Goal: Transaction & Acquisition: Purchase product/service

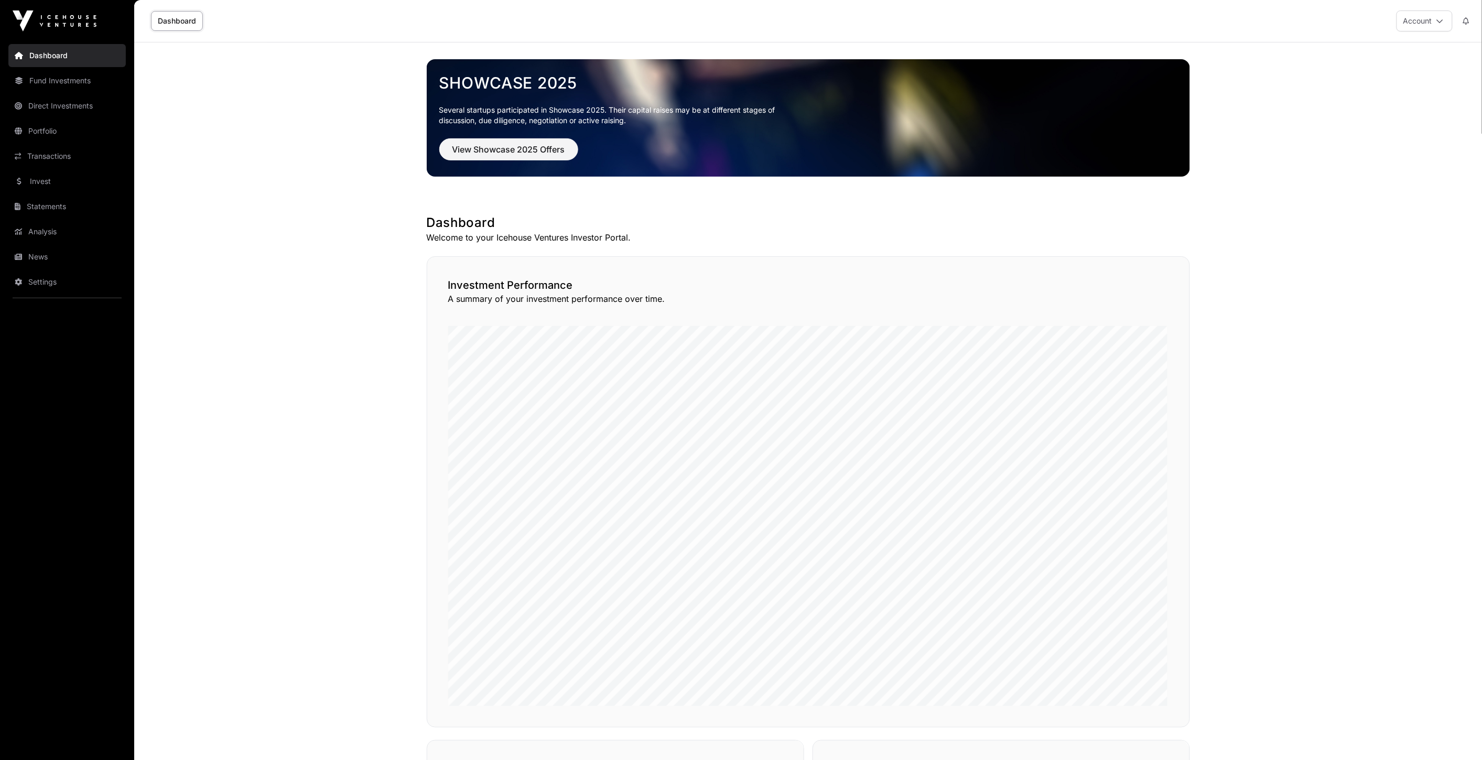
click at [79, 182] on link "Invest" at bounding box center [66, 181] width 117 height 23
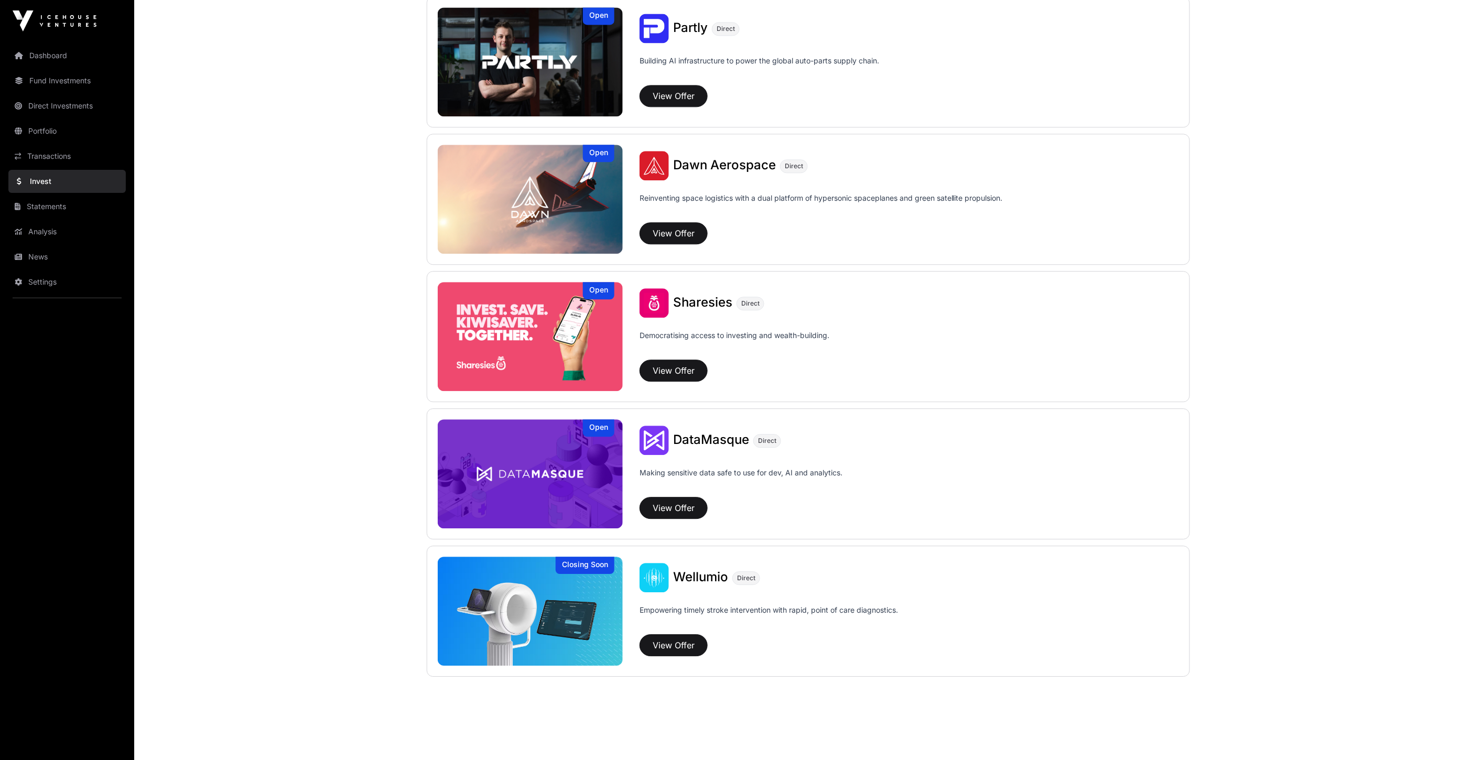
scroll to position [1106, 0]
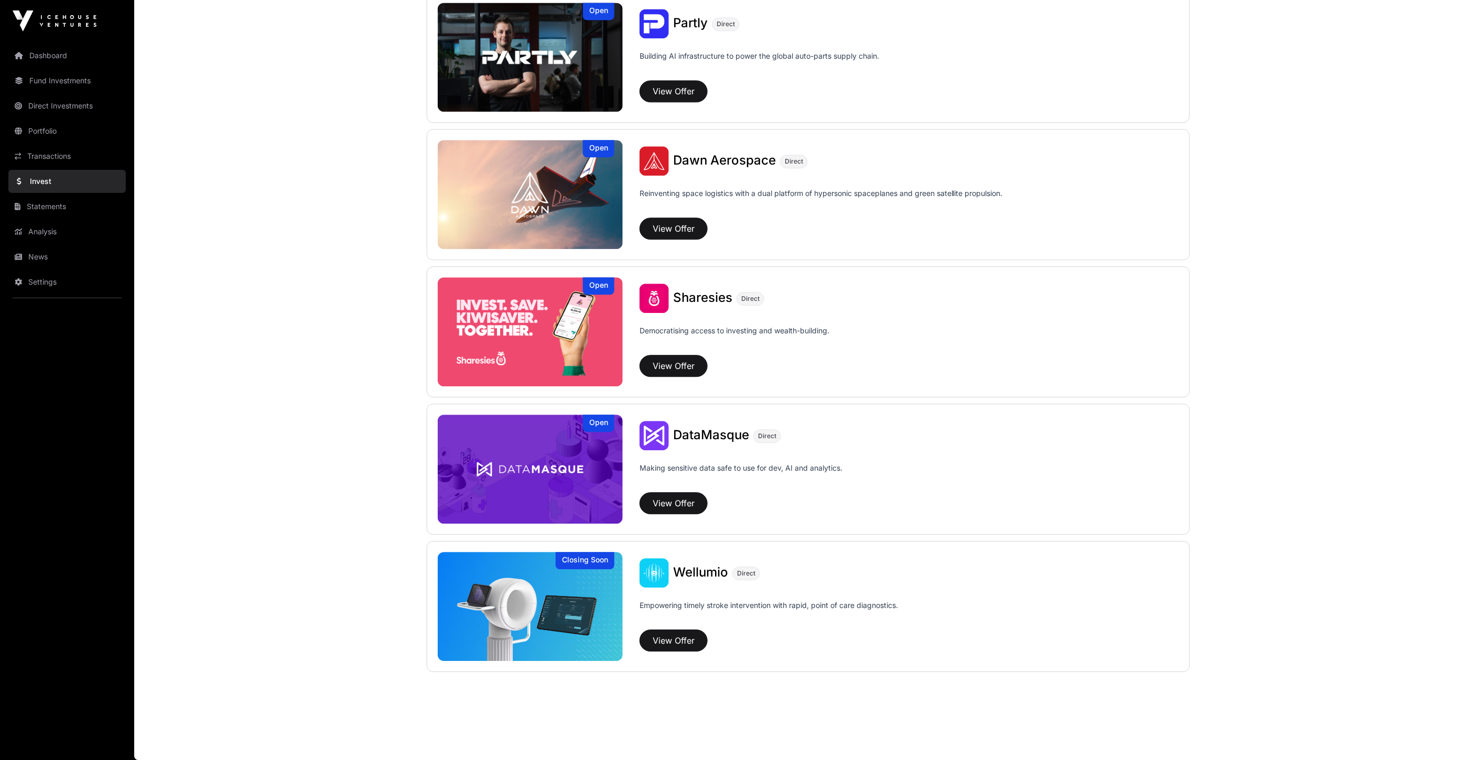
click at [80, 53] on link "Dashboard" at bounding box center [66, 55] width 117 height 23
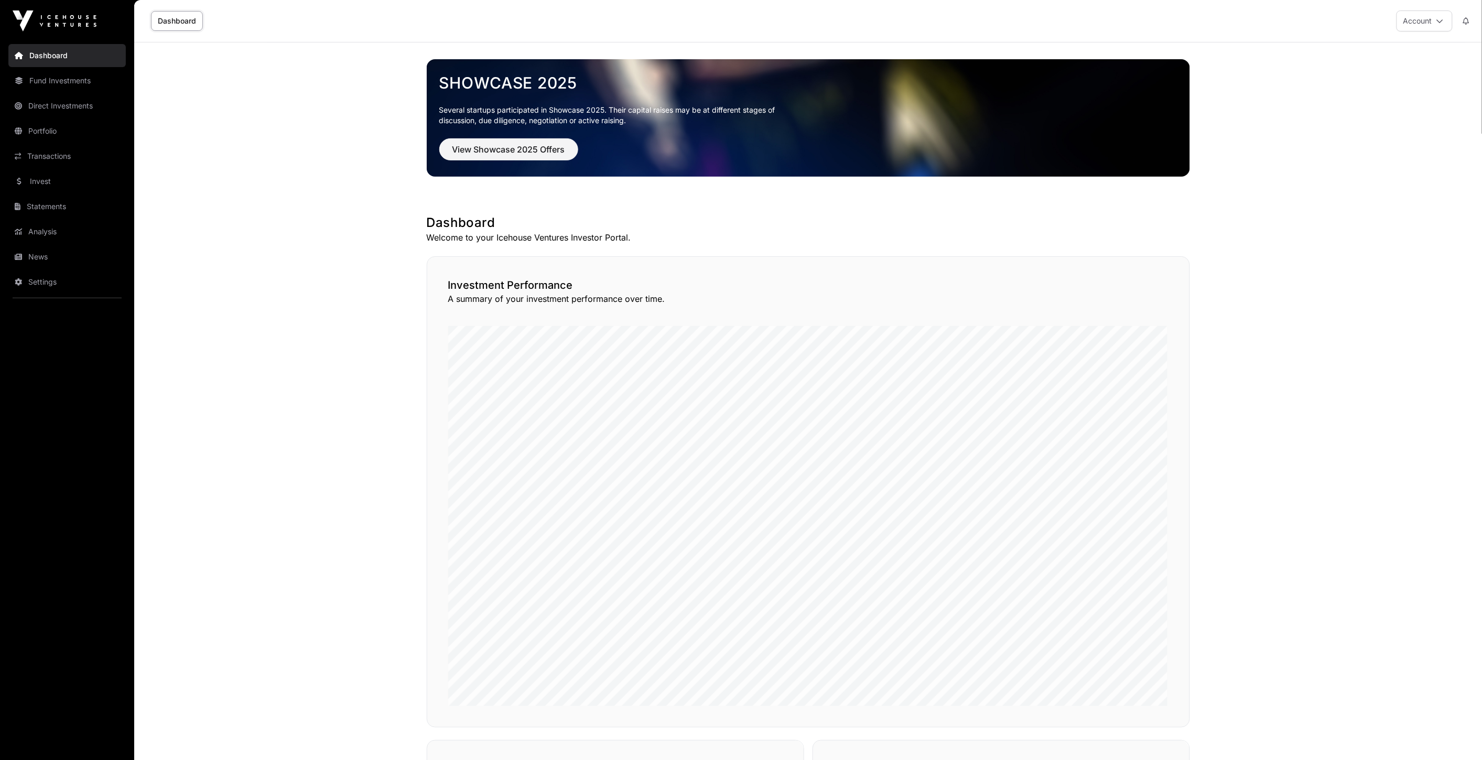
click at [82, 84] on link "Fund Investments" at bounding box center [66, 80] width 117 height 23
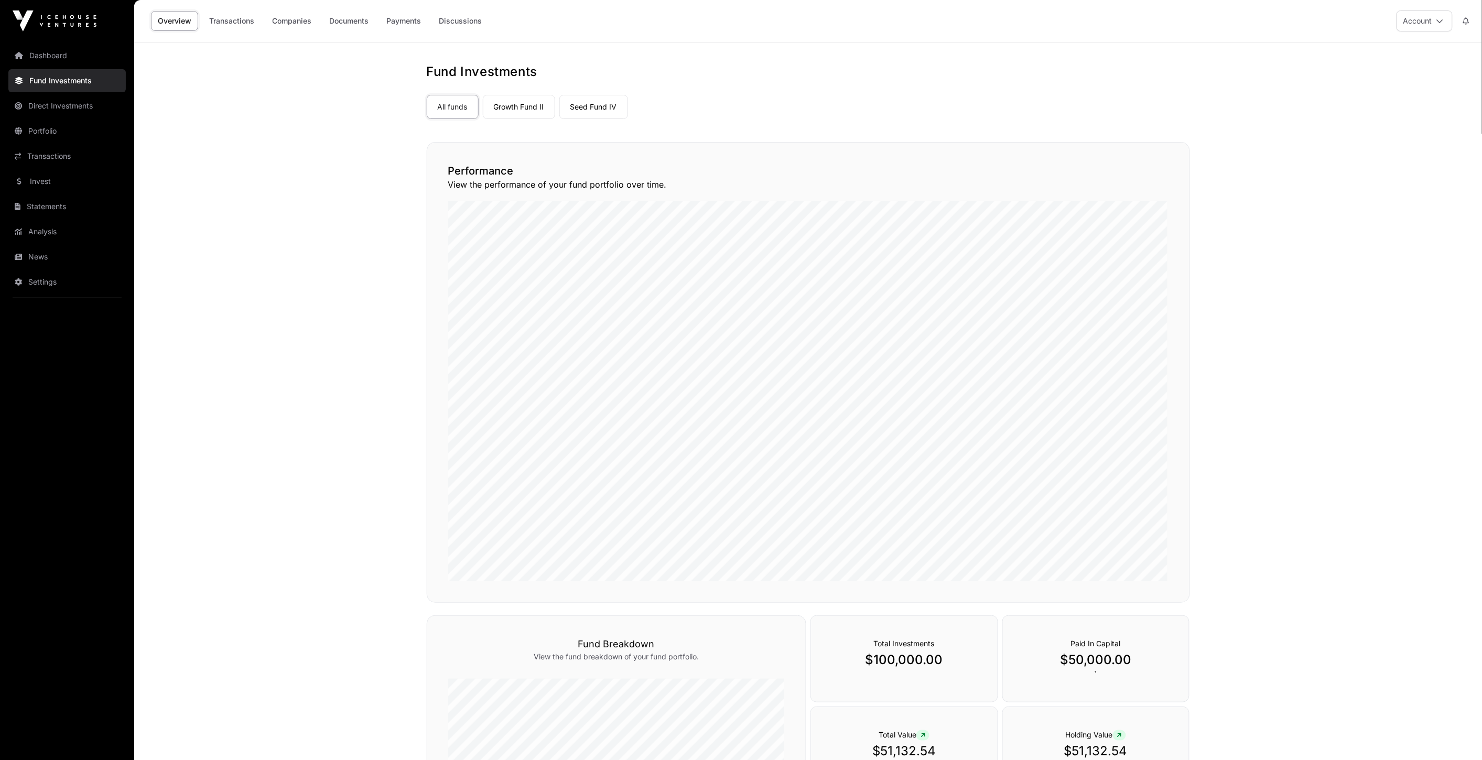
click at [523, 109] on link "Growth Fund II" at bounding box center [519, 107] width 72 height 24
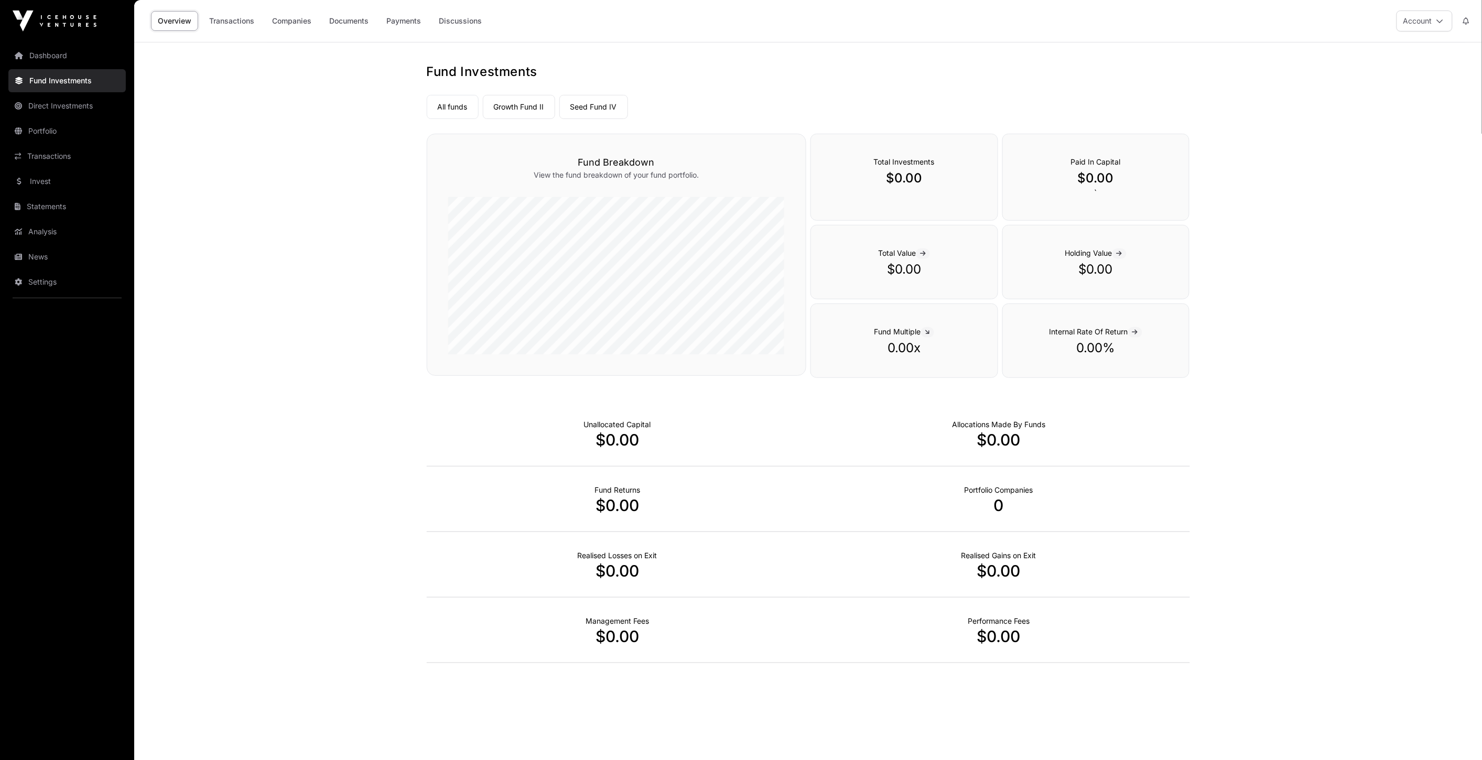
drag, startPoint x: 314, startPoint y: 123, endPoint x: 317, endPoint y: 114, distance: 9.6
click at [311, 125] on main "Fund Investments All funds Growth Fund II Seed Fund IV Select a fund Fund Break…" at bounding box center [808, 422] width 1348 height 760
click at [291, 16] on link "Companies" at bounding box center [291, 21] width 53 height 20
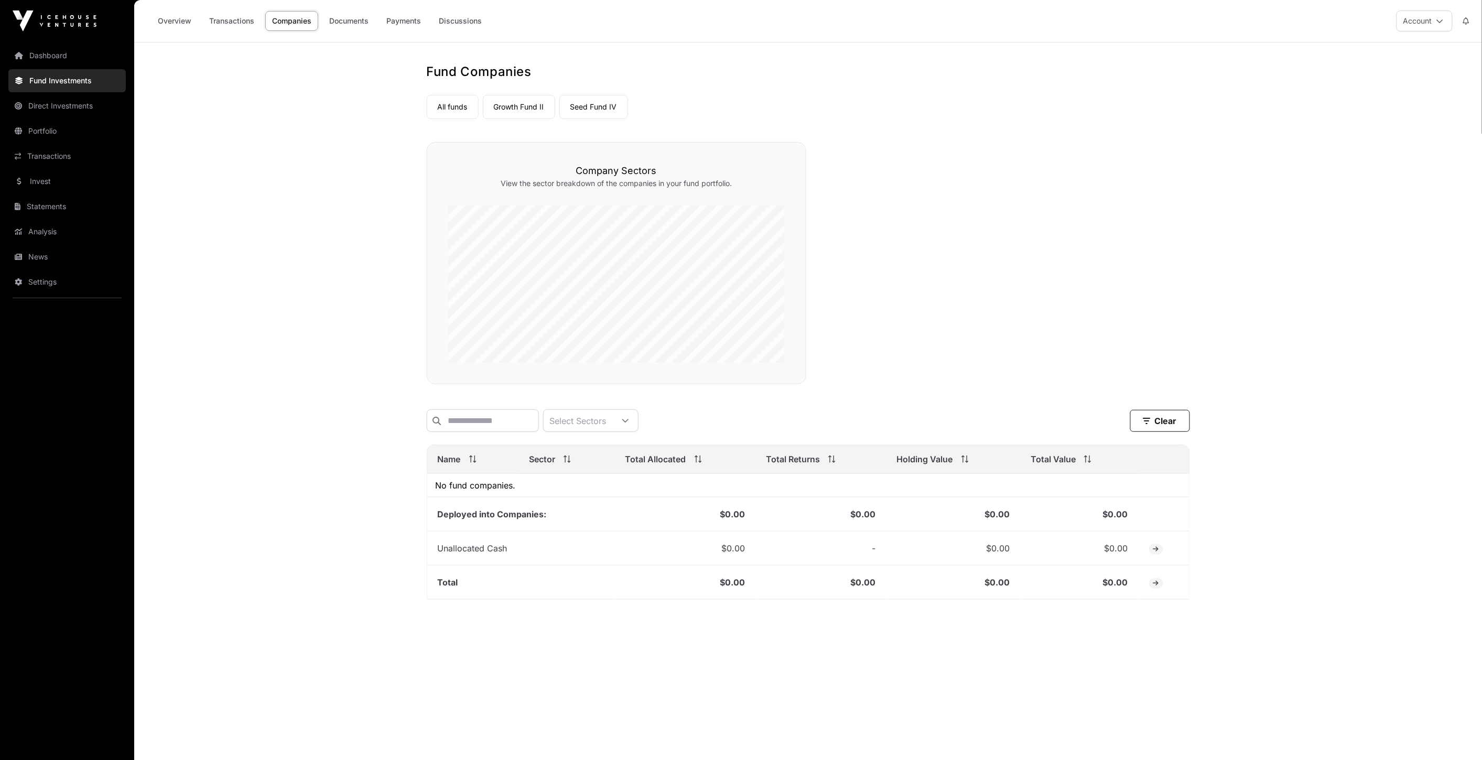
click at [318, 294] on main "Fund Companies All funds Growth Fund II Seed Fund IV Select a fund Company Sect…" at bounding box center [808, 422] width 1348 height 760
click at [81, 138] on link "Portfolio" at bounding box center [66, 131] width 117 height 23
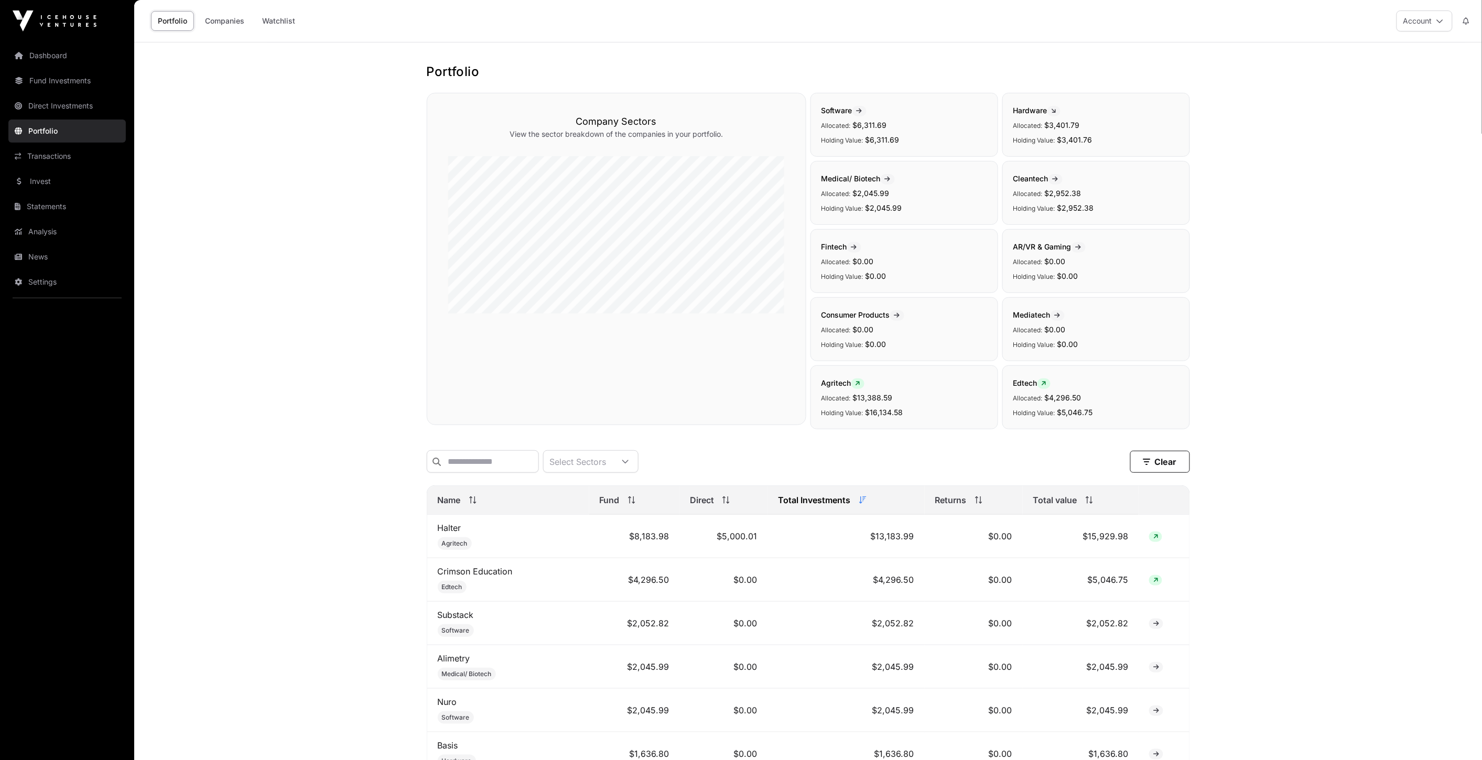
click at [82, 182] on link "Invest" at bounding box center [66, 181] width 117 height 23
click at [72, 210] on link "Statements" at bounding box center [66, 206] width 117 height 23
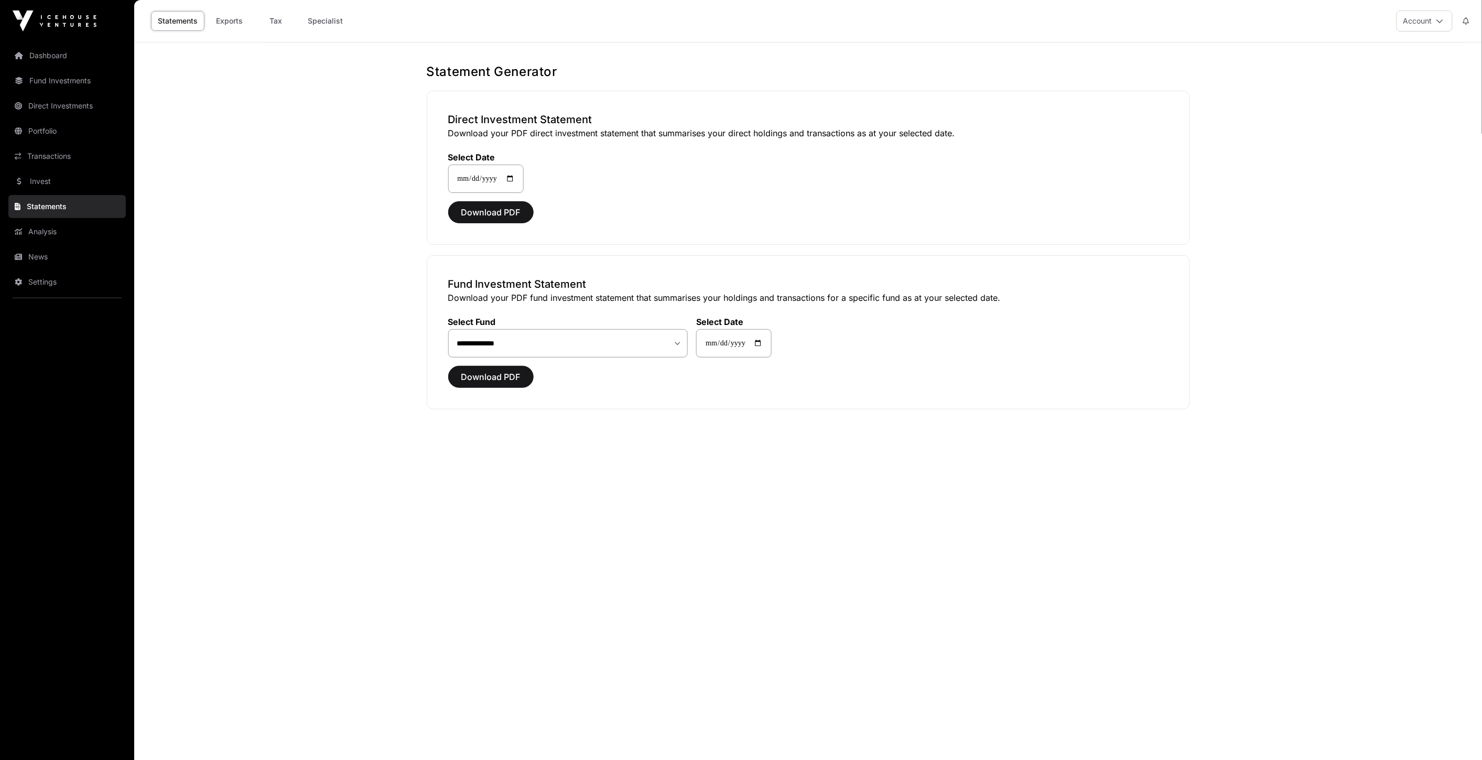
click at [68, 229] on link "Analysis" at bounding box center [66, 231] width 117 height 23
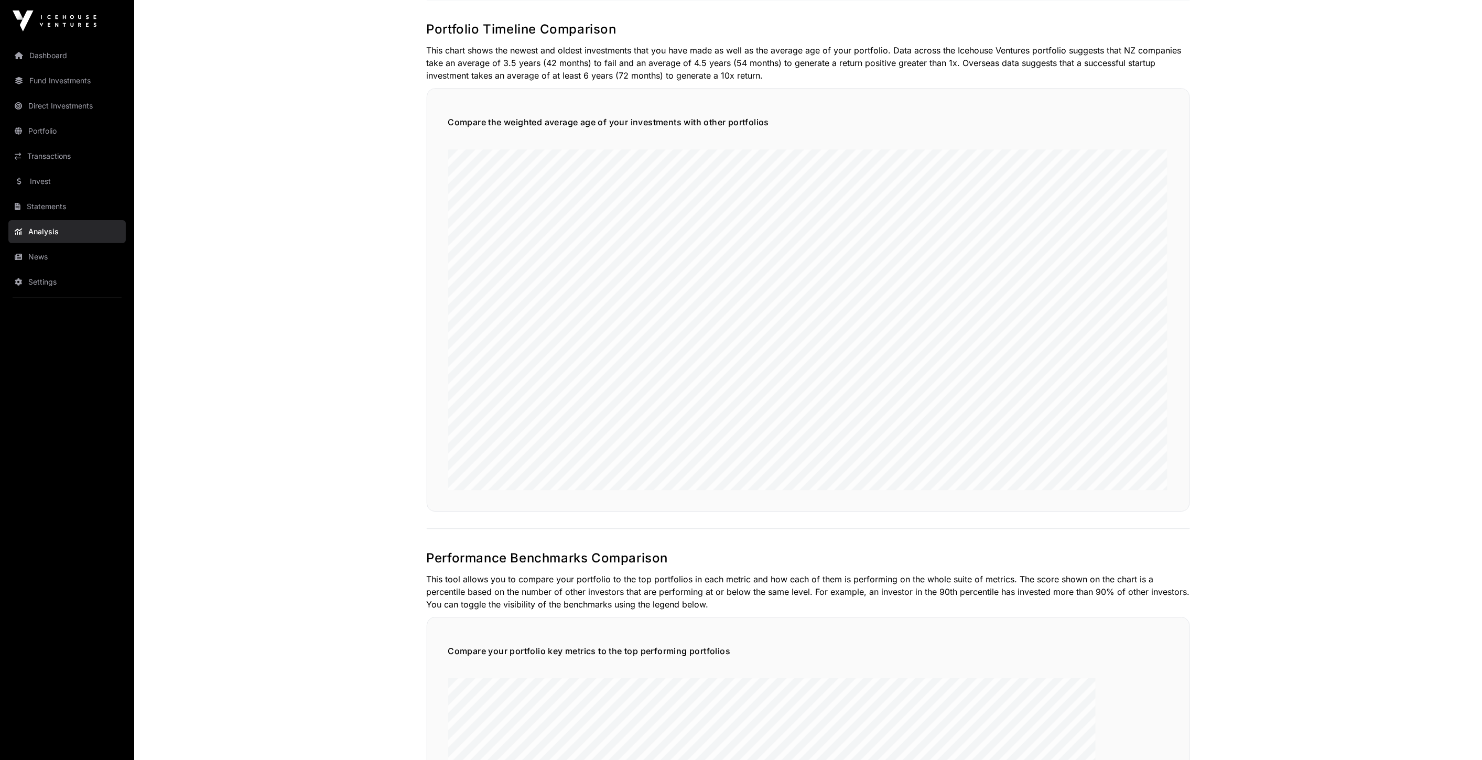
scroll to position [1165, 0]
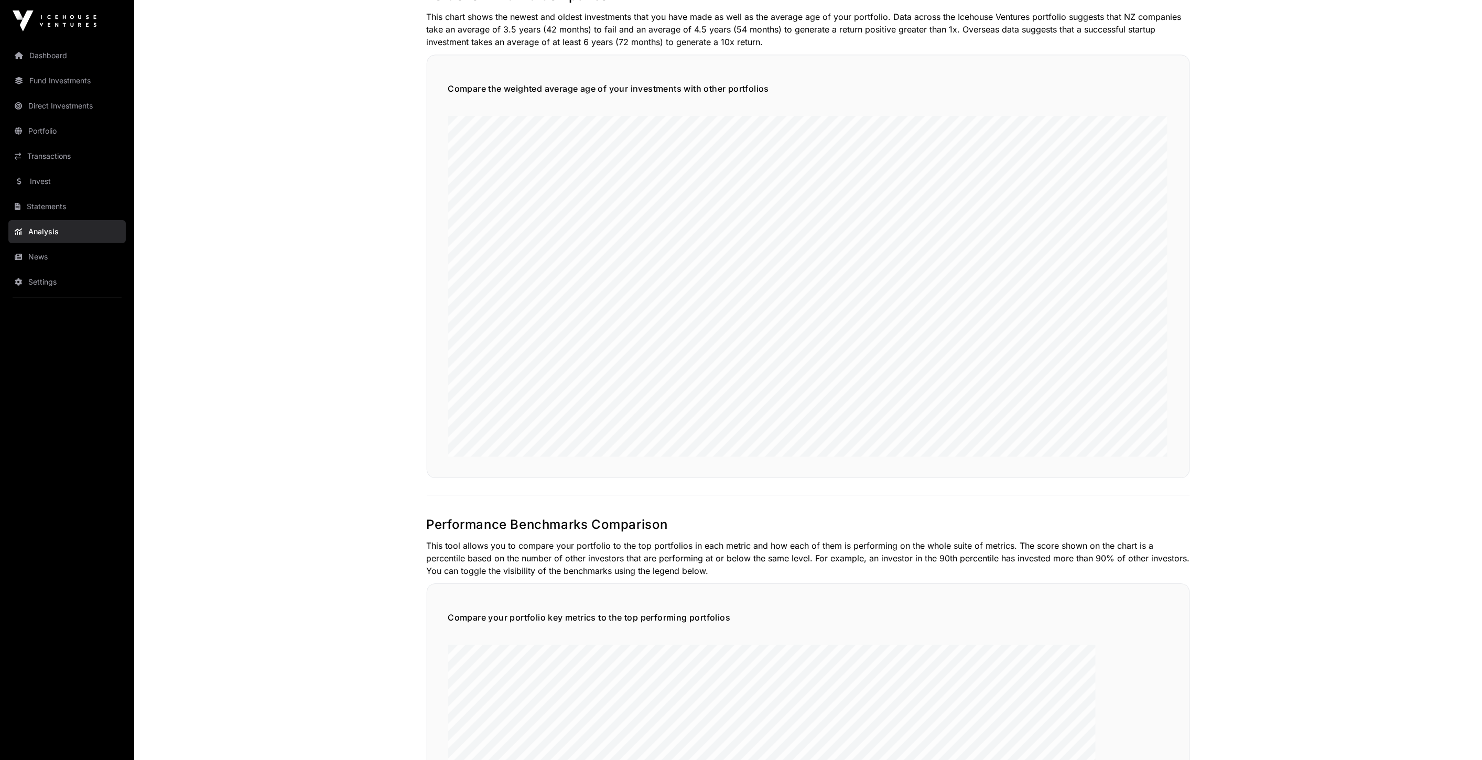
click at [1225, 451] on main "Distribution of Internal Rate of Return This chart shows the distribution of in…" at bounding box center [808, 415] width 1348 height 3075
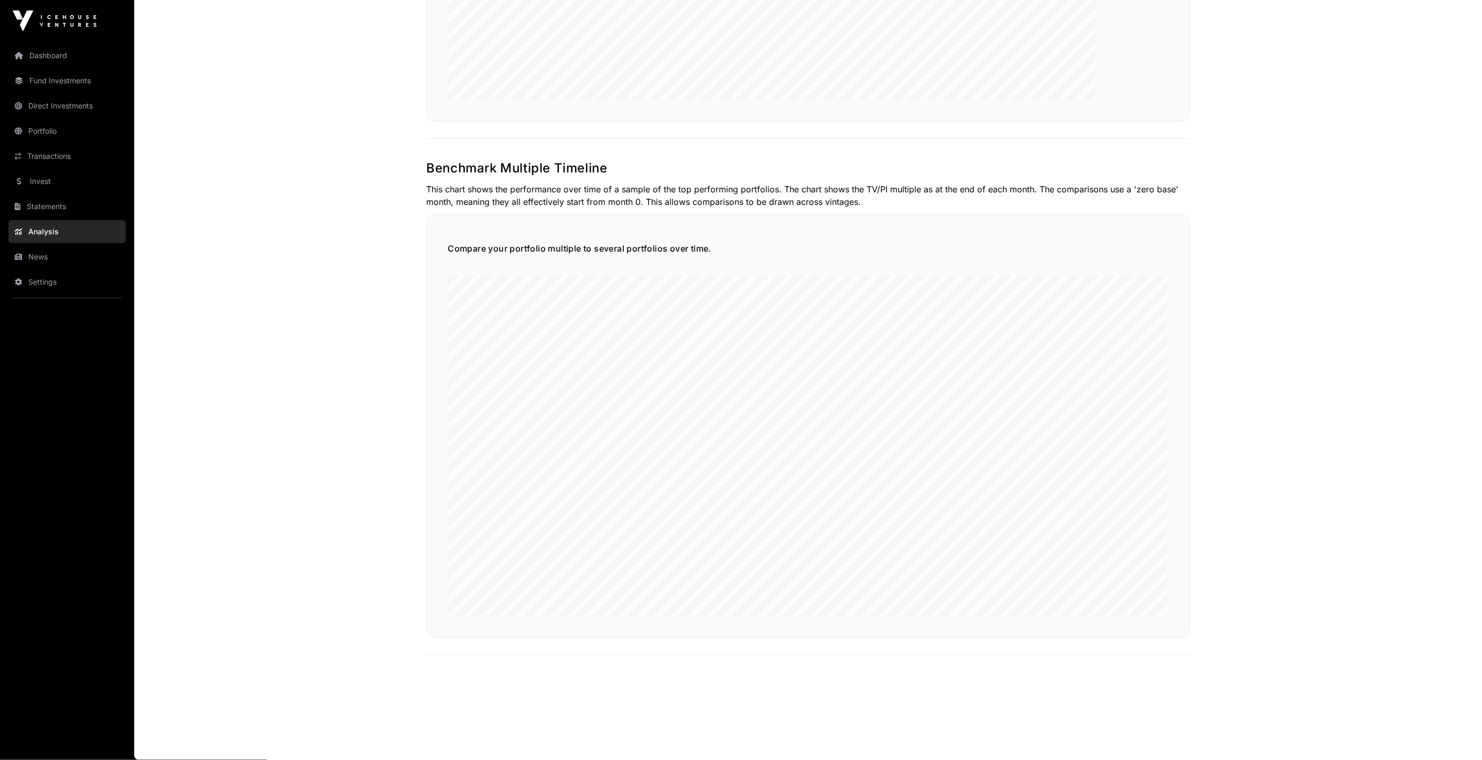
scroll to position [1950, 0]
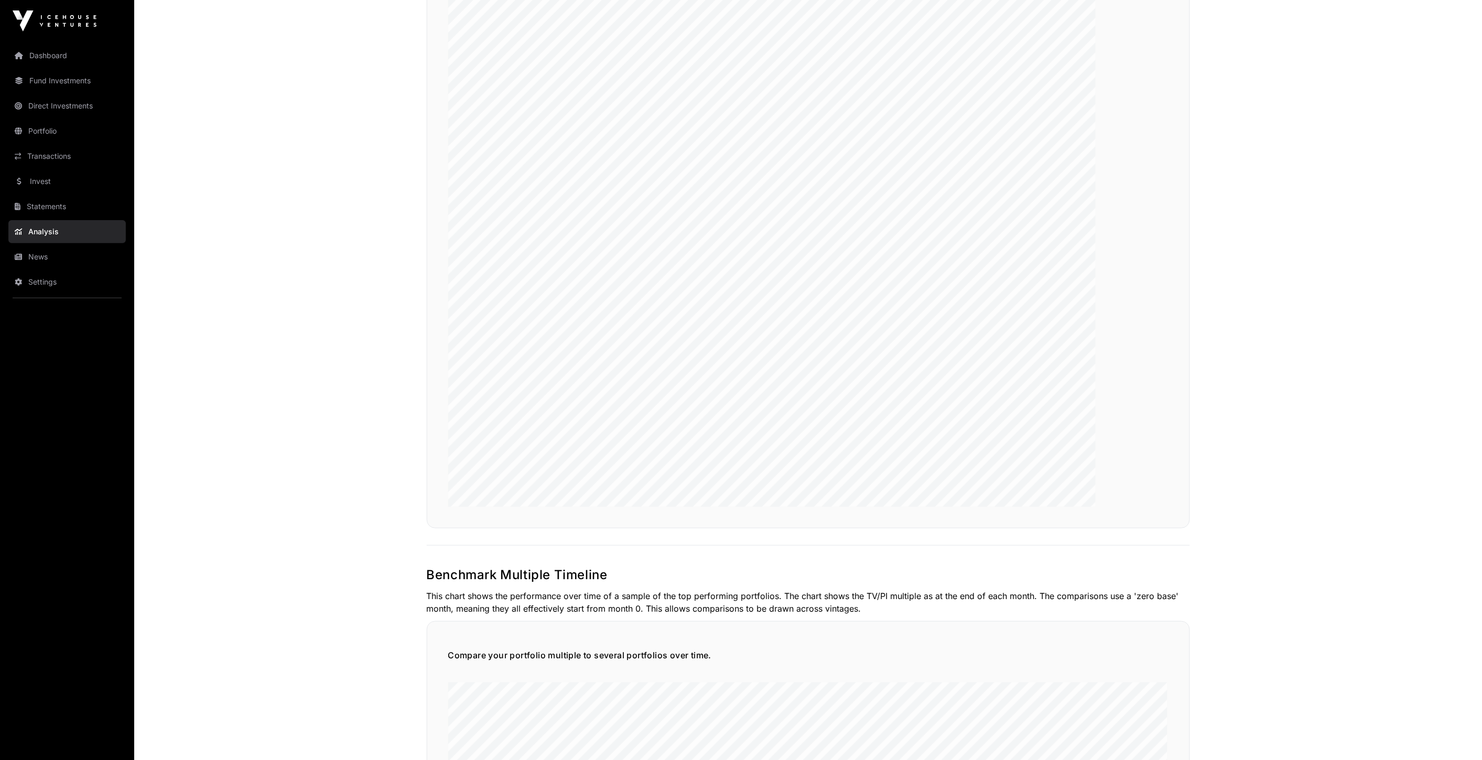
click at [56, 259] on link "News" at bounding box center [66, 256] width 117 height 23
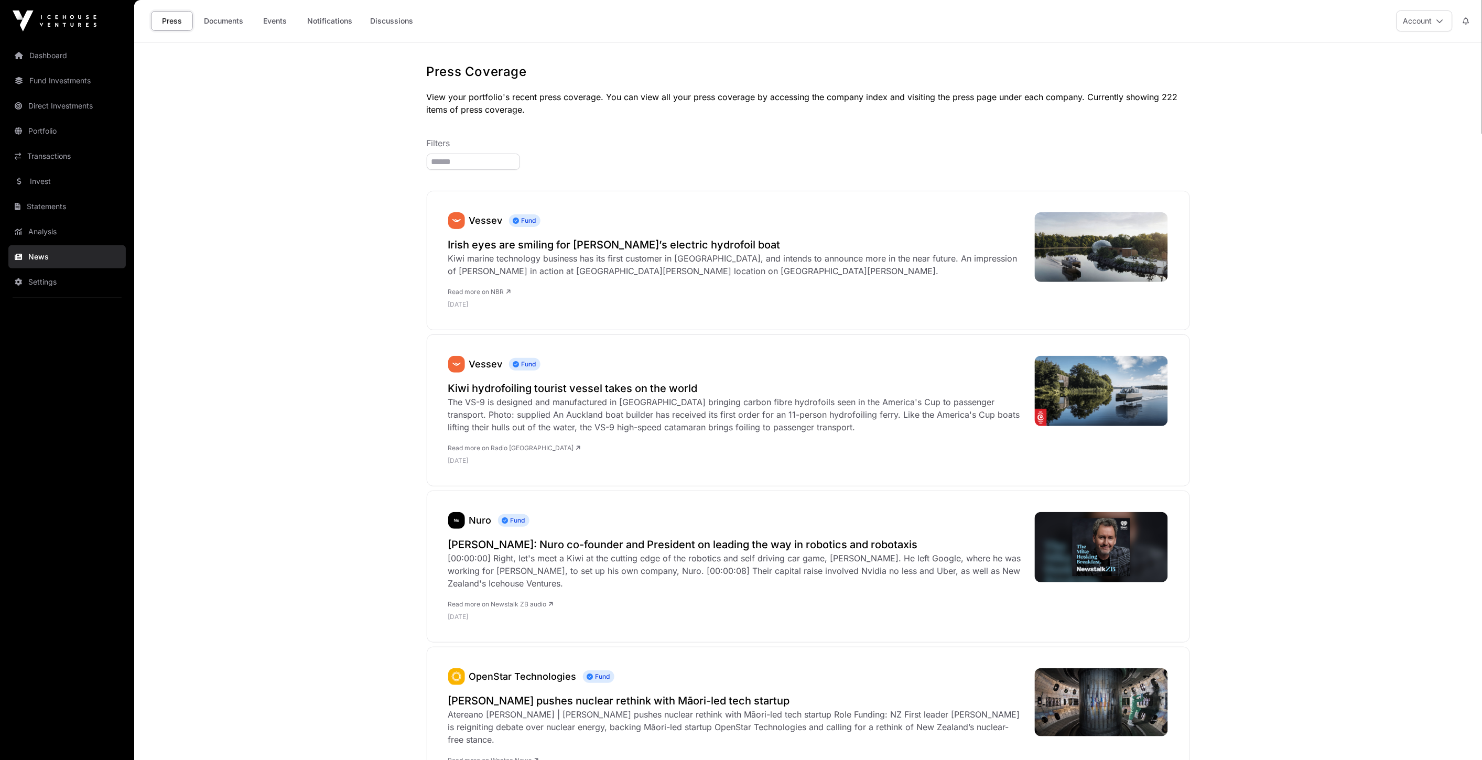
click at [89, 76] on link "Fund Investments" at bounding box center [66, 80] width 117 height 23
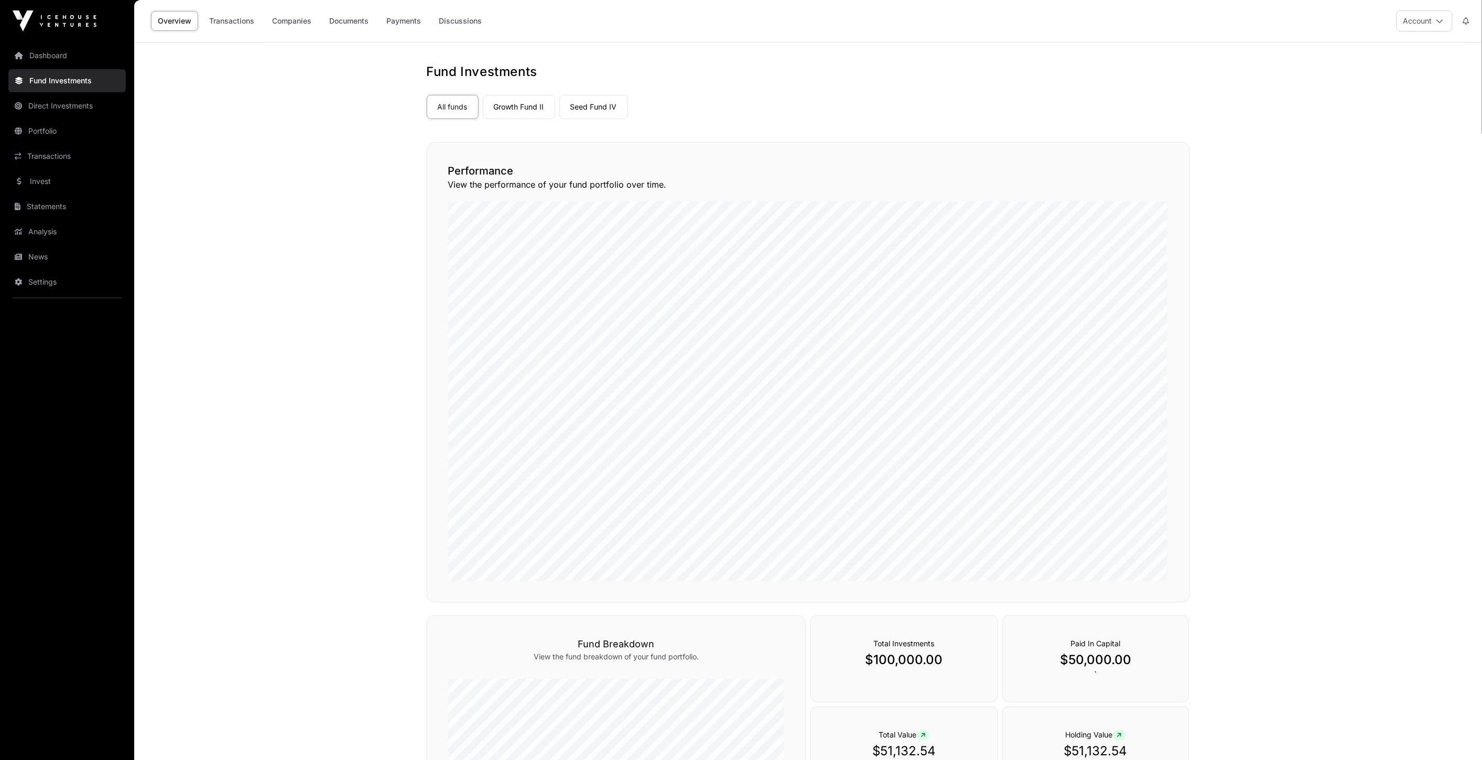
click at [93, 56] on link "Dashboard" at bounding box center [66, 55] width 117 height 23
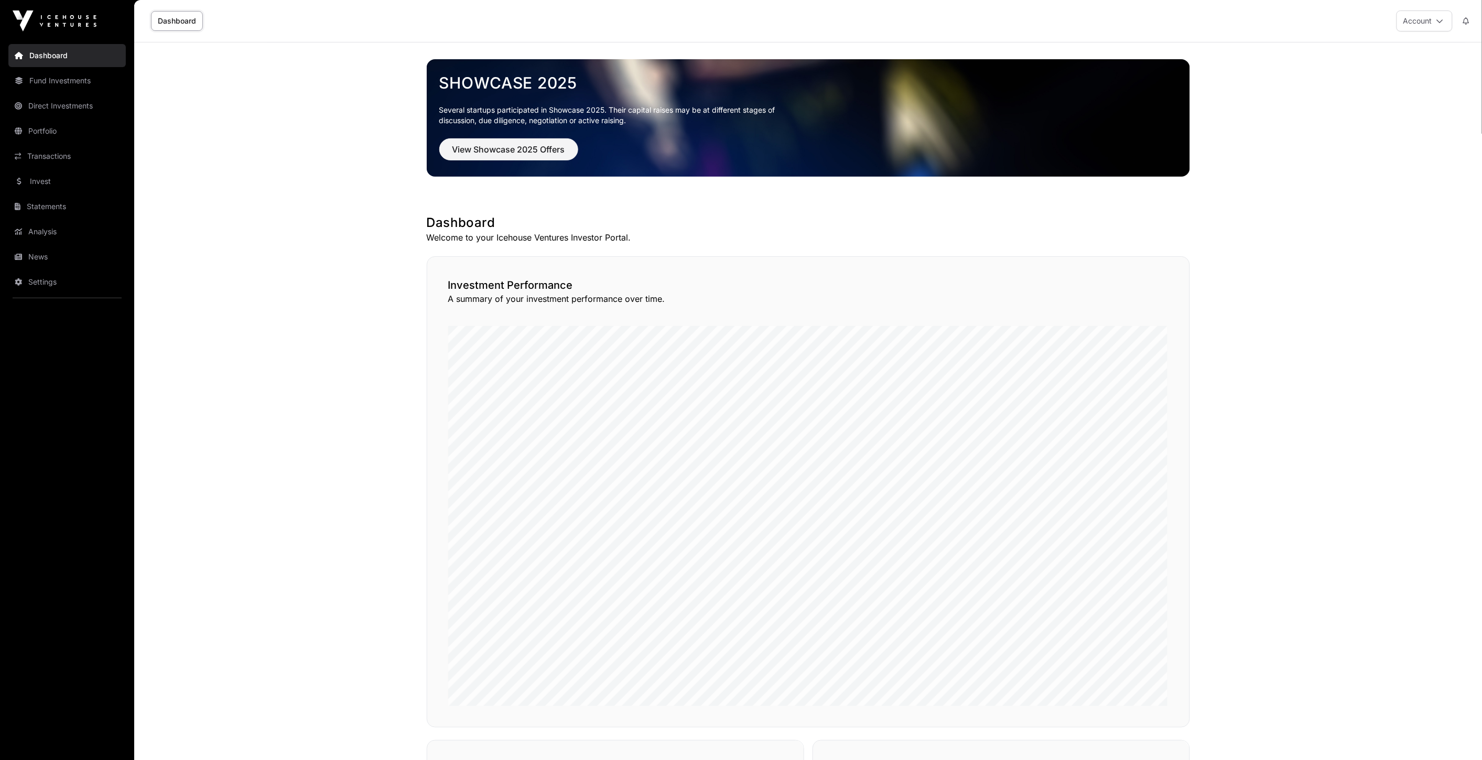
click at [85, 79] on link "Fund Investments" at bounding box center [66, 80] width 117 height 23
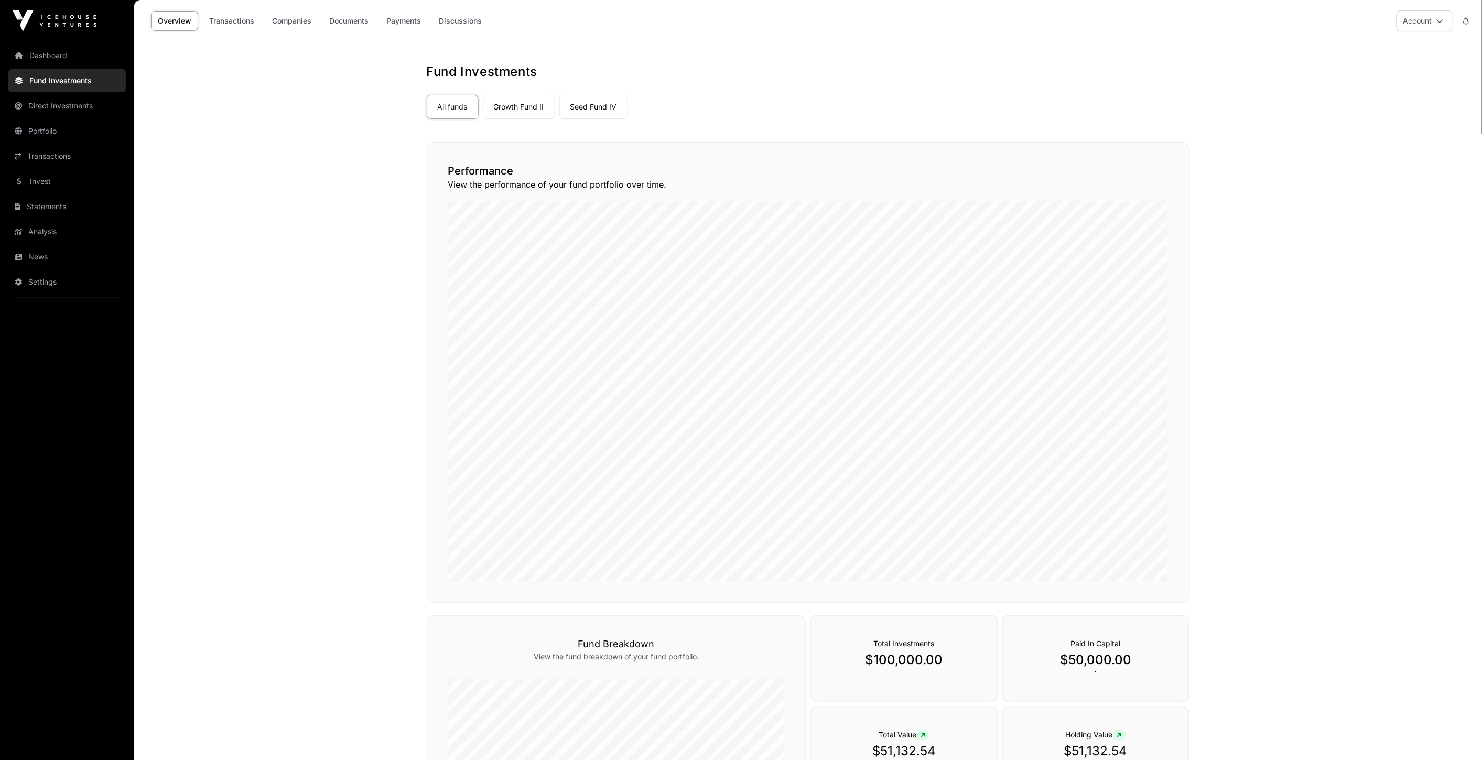
click at [61, 53] on link "Dashboard" at bounding box center [66, 55] width 117 height 23
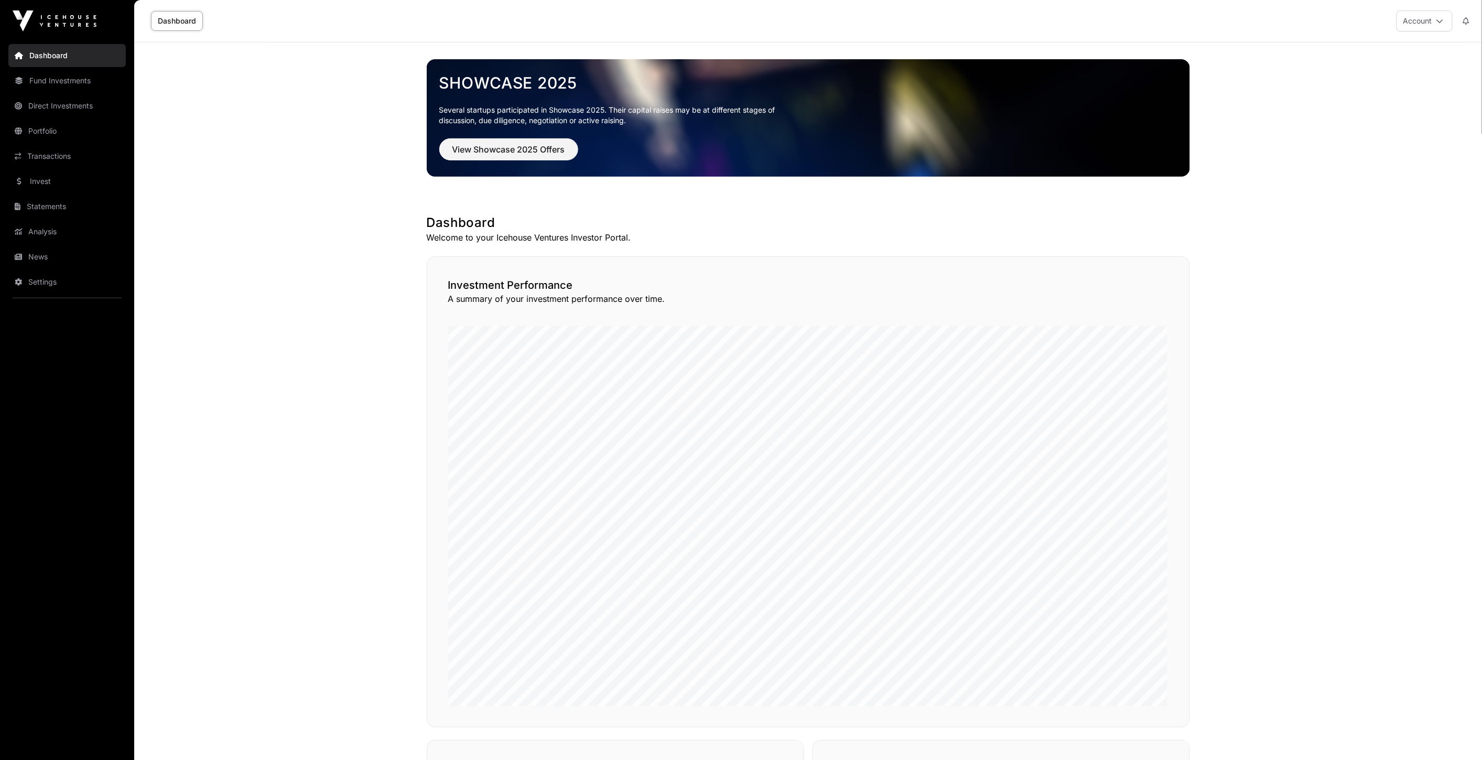
click at [52, 81] on link "Fund Investments" at bounding box center [66, 80] width 117 height 23
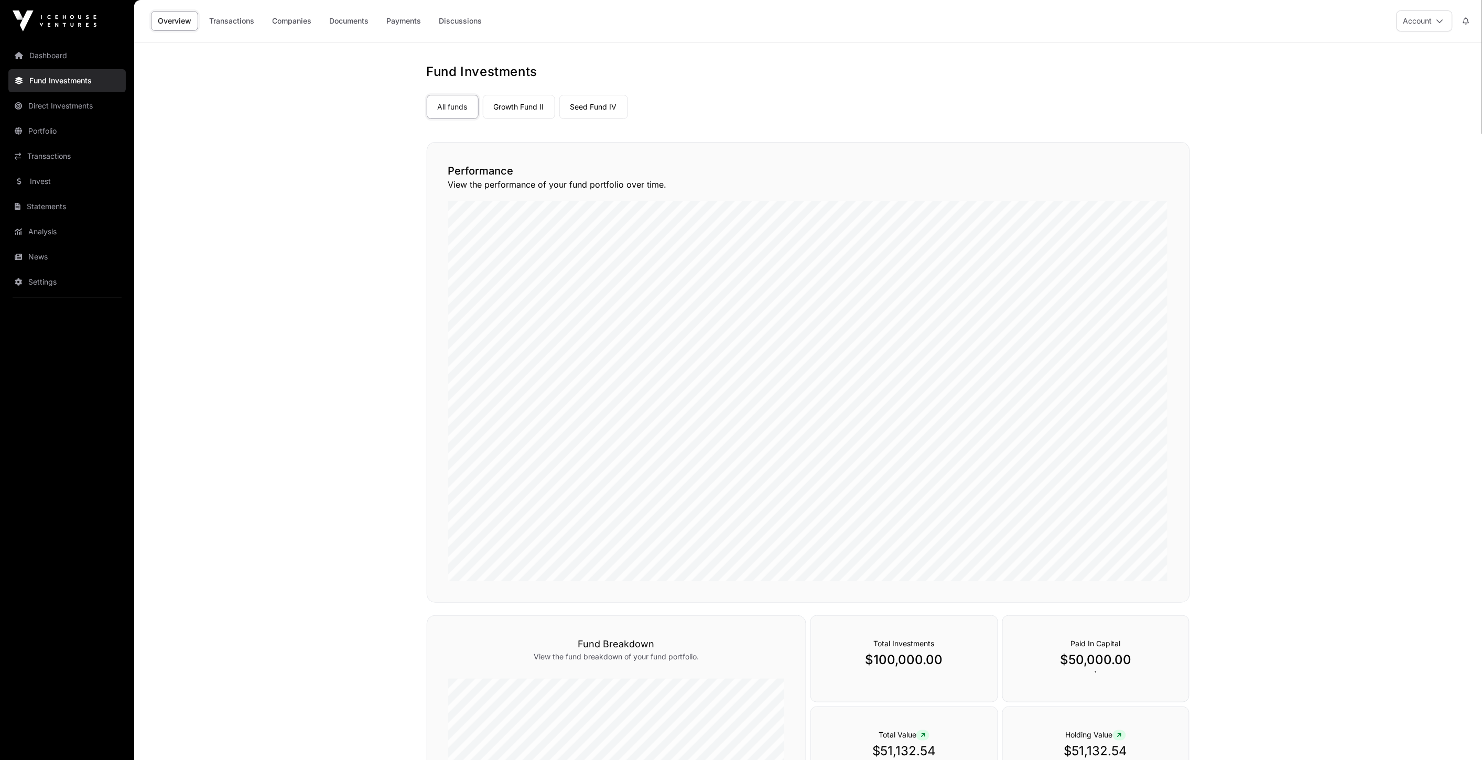
click at [60, 47] on link "Dashboard" at bounding box center [66, 55] width 117 height 23
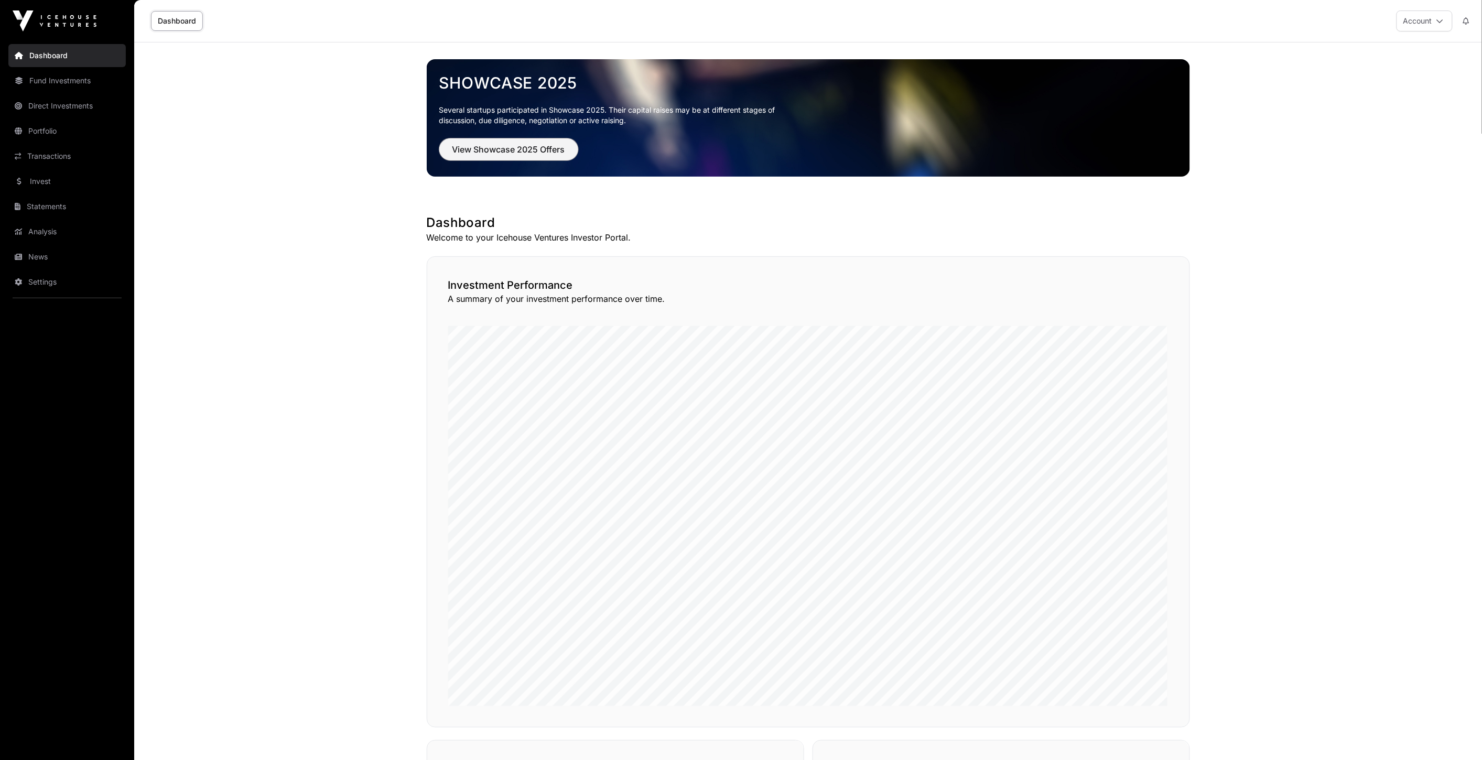
click at [538, 150] on span "View Showcase 2025 Offers" at bounding box center [508, 149] width 113 height 13
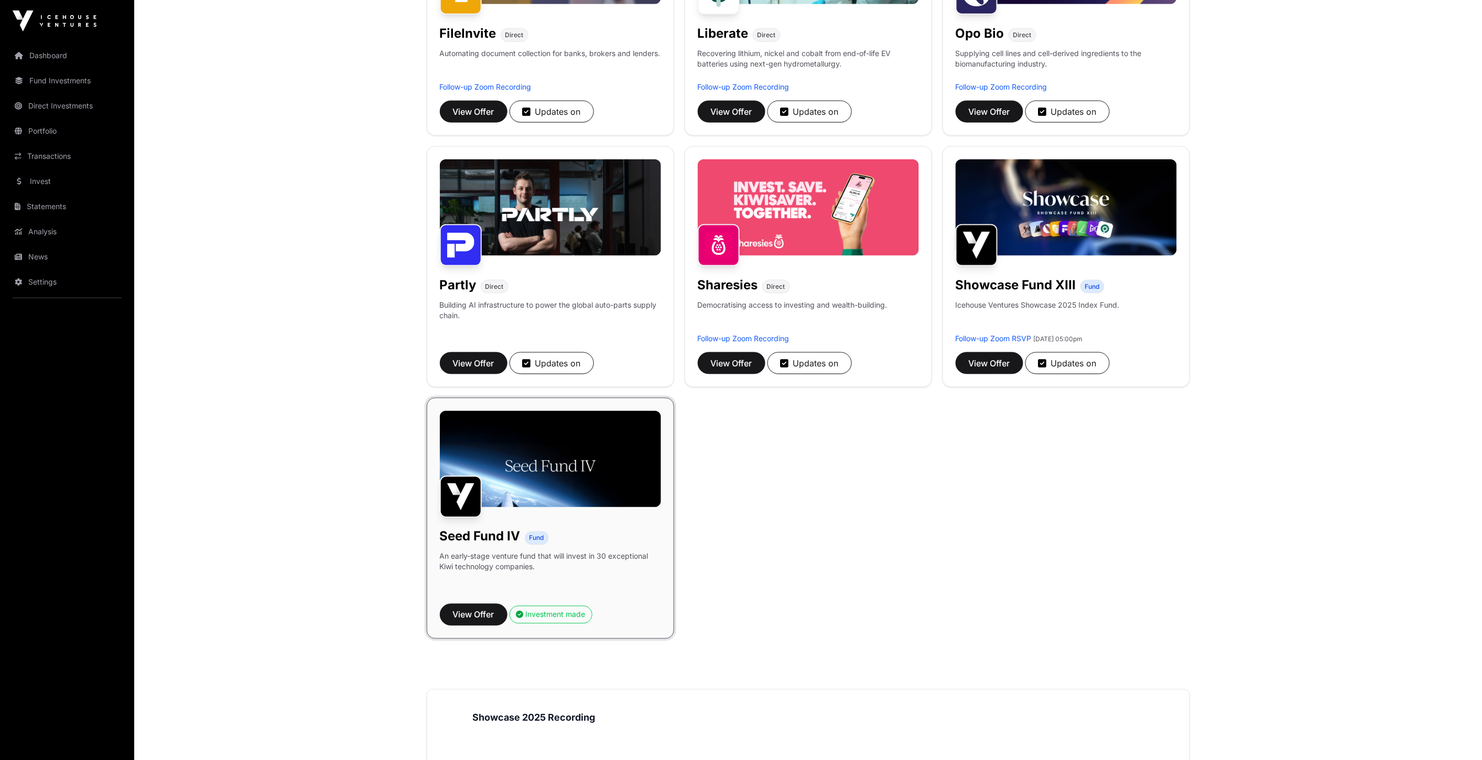
scroll to position [582, 0]
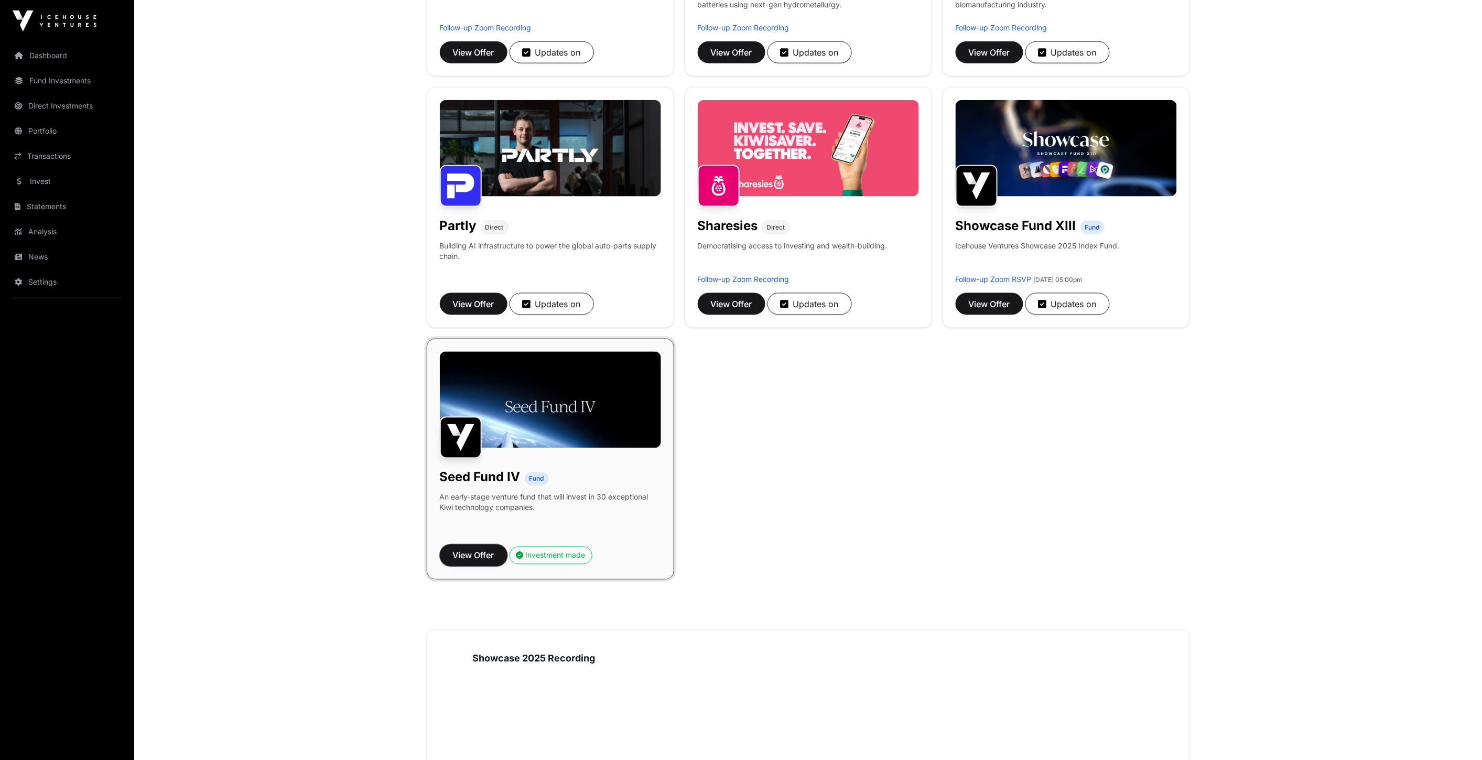
click at [475, 555] on span "View Offer" at bounding box center [473, 555] width 41 height 13
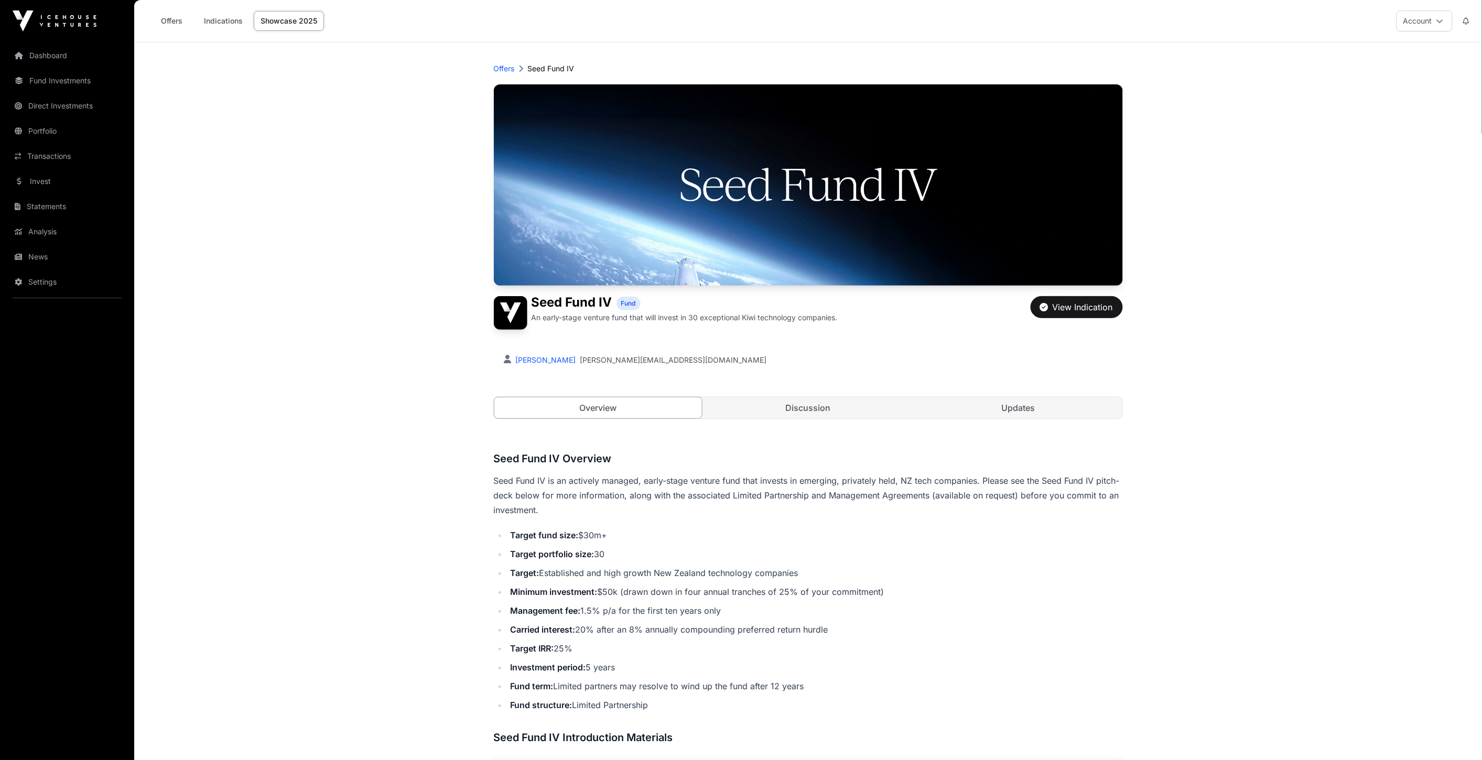
click at [481, 188] on div "Offers Seed Fund IV Seed Fund IV Fund An early-stage venture fund that will inv…" at bounding box center [808, 759] width 671 height 1435
click at [170, 9] on div "Offers Indications Showcase 2025" at bounding box center [236, 21] width 190 height 33
click at [167, 19] on link "Offers" at bounding box center [172, 21] width 42 height 20
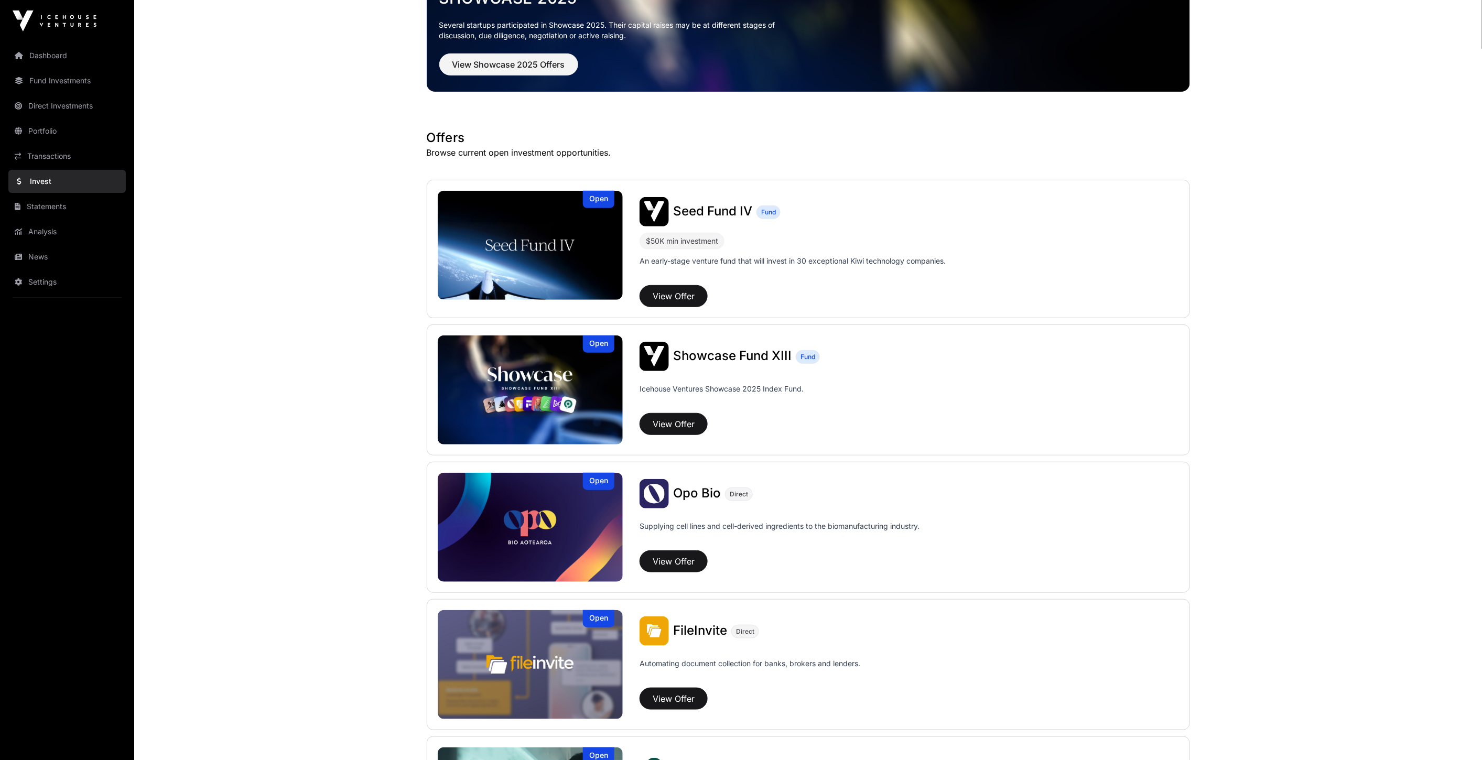
scroll to position [175, 0]
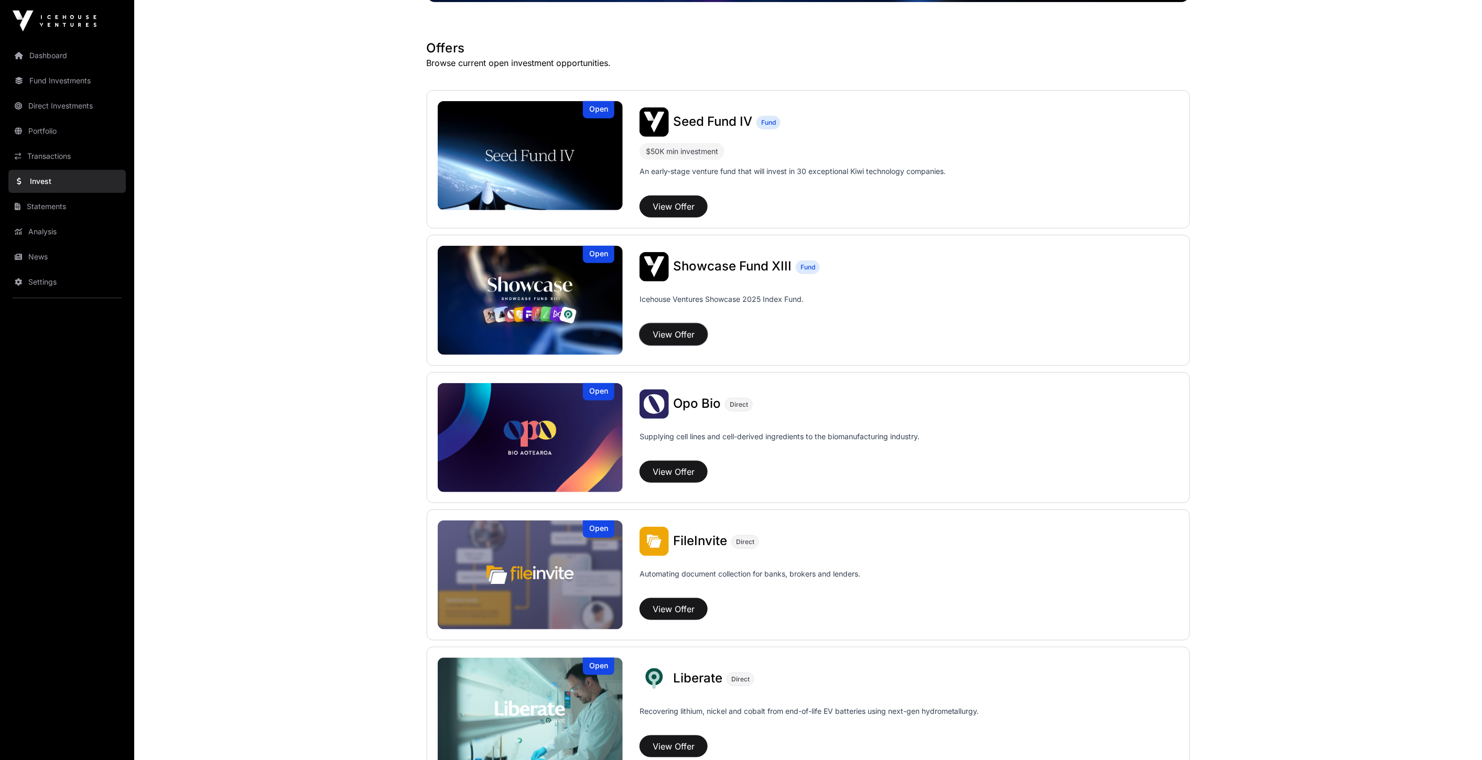
click at [684, 336] on button "View Offer" at bounding box center [674, 334] width 68 height 22
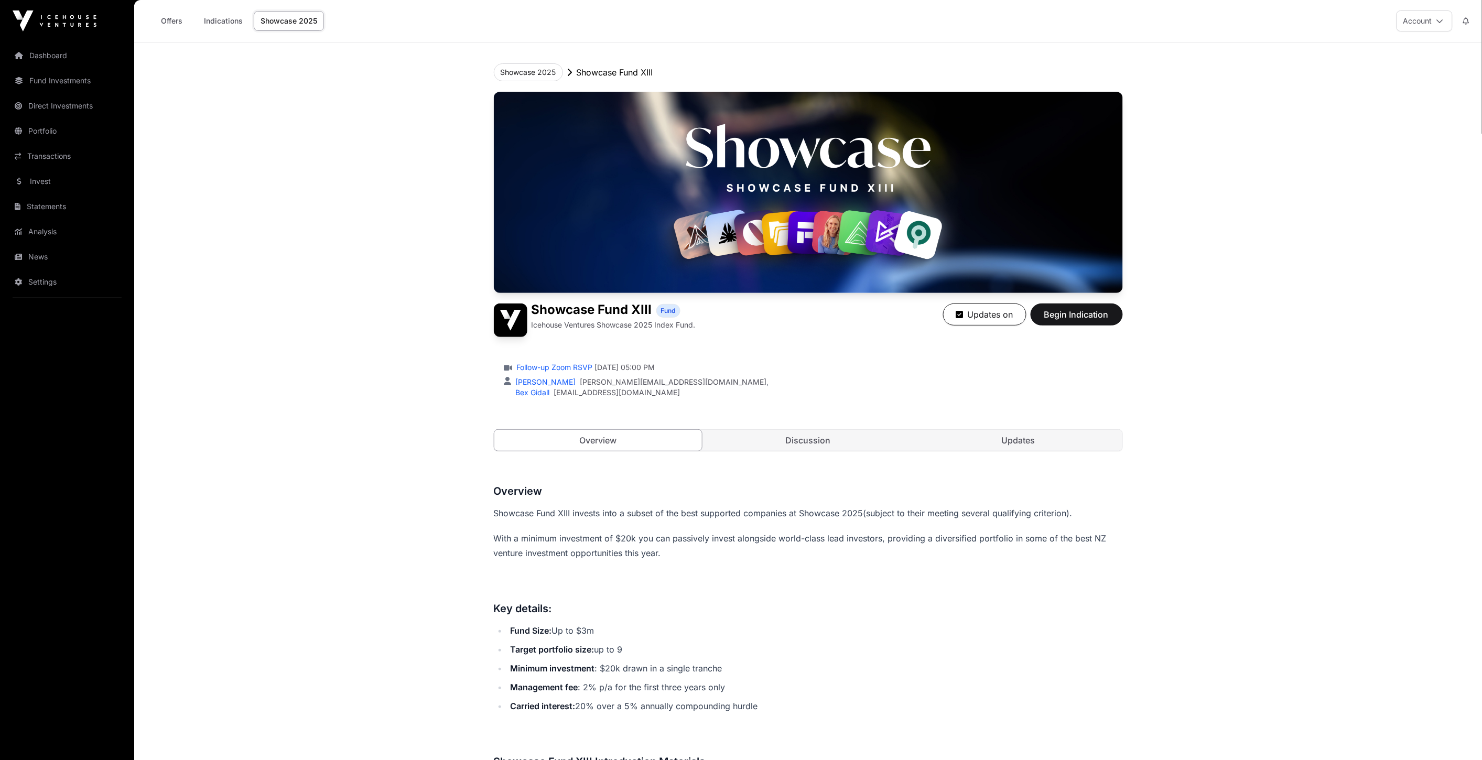
click at [90, 133] on link "Portfolio" at bounding box center [66, 131] width 117 height 23
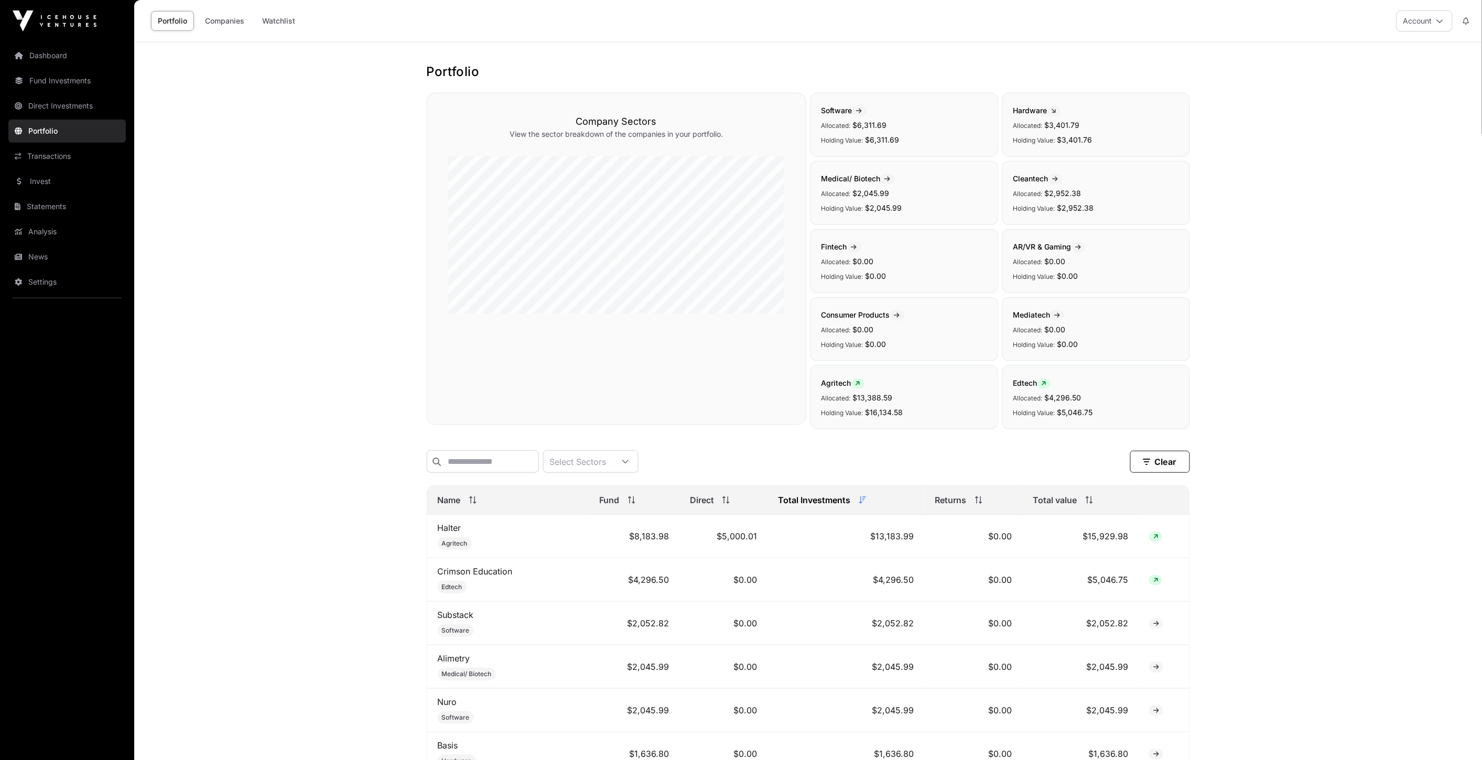
click at [54, 183] on link "Invest" at bounding box center [66, 181] width 117 height 23
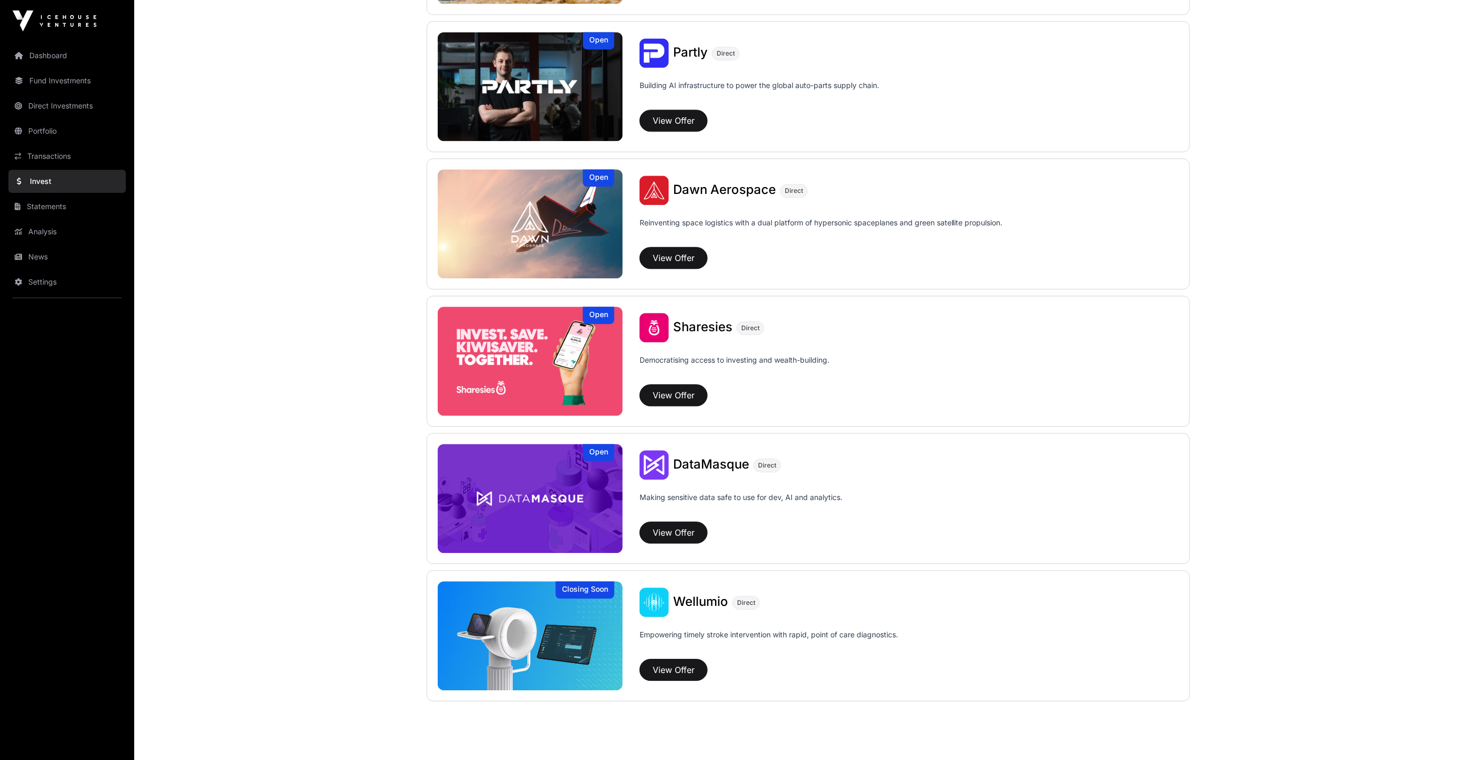
scroll to position [1106, 0]
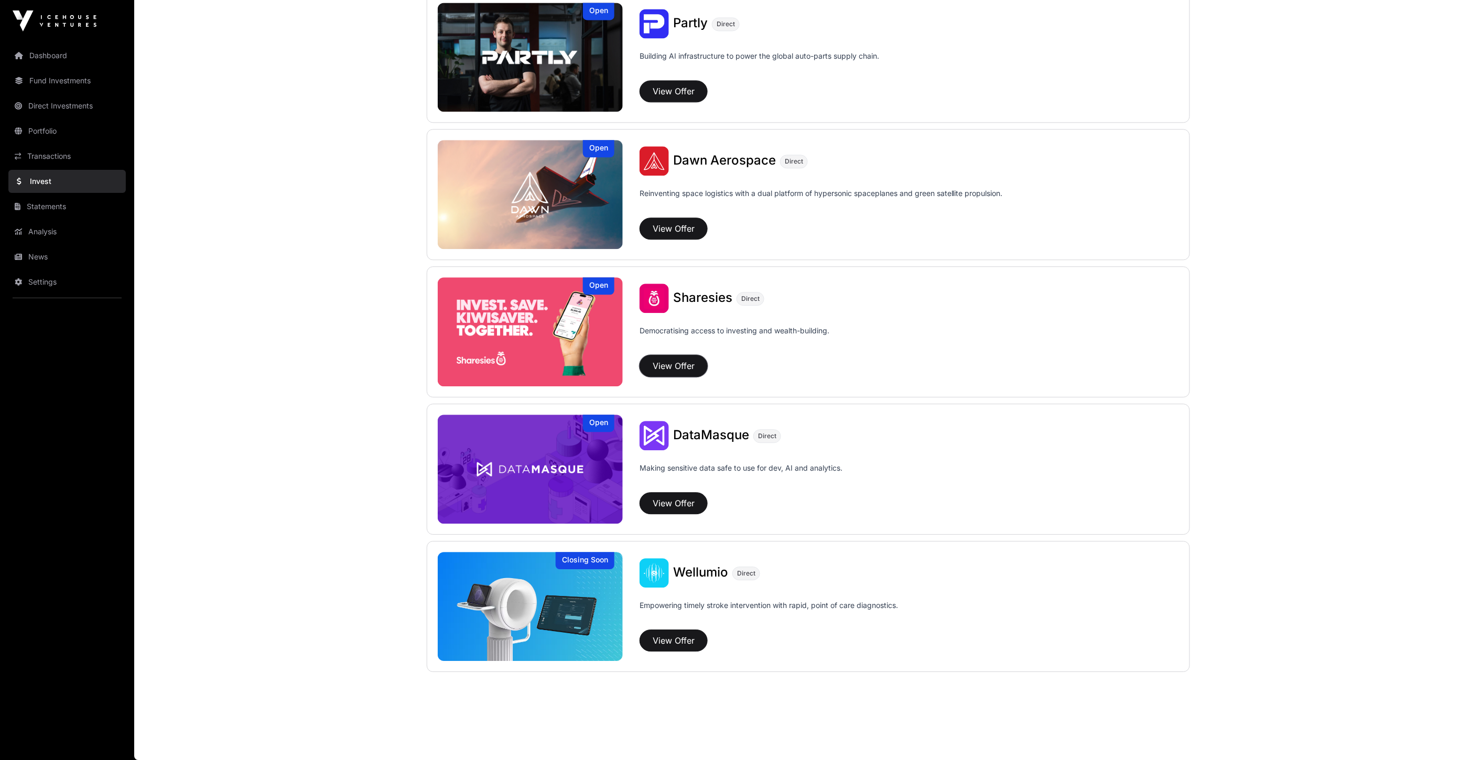
click at [668, 368] on button "View Offer" at bounding box center [674, 366] width 68 height 22
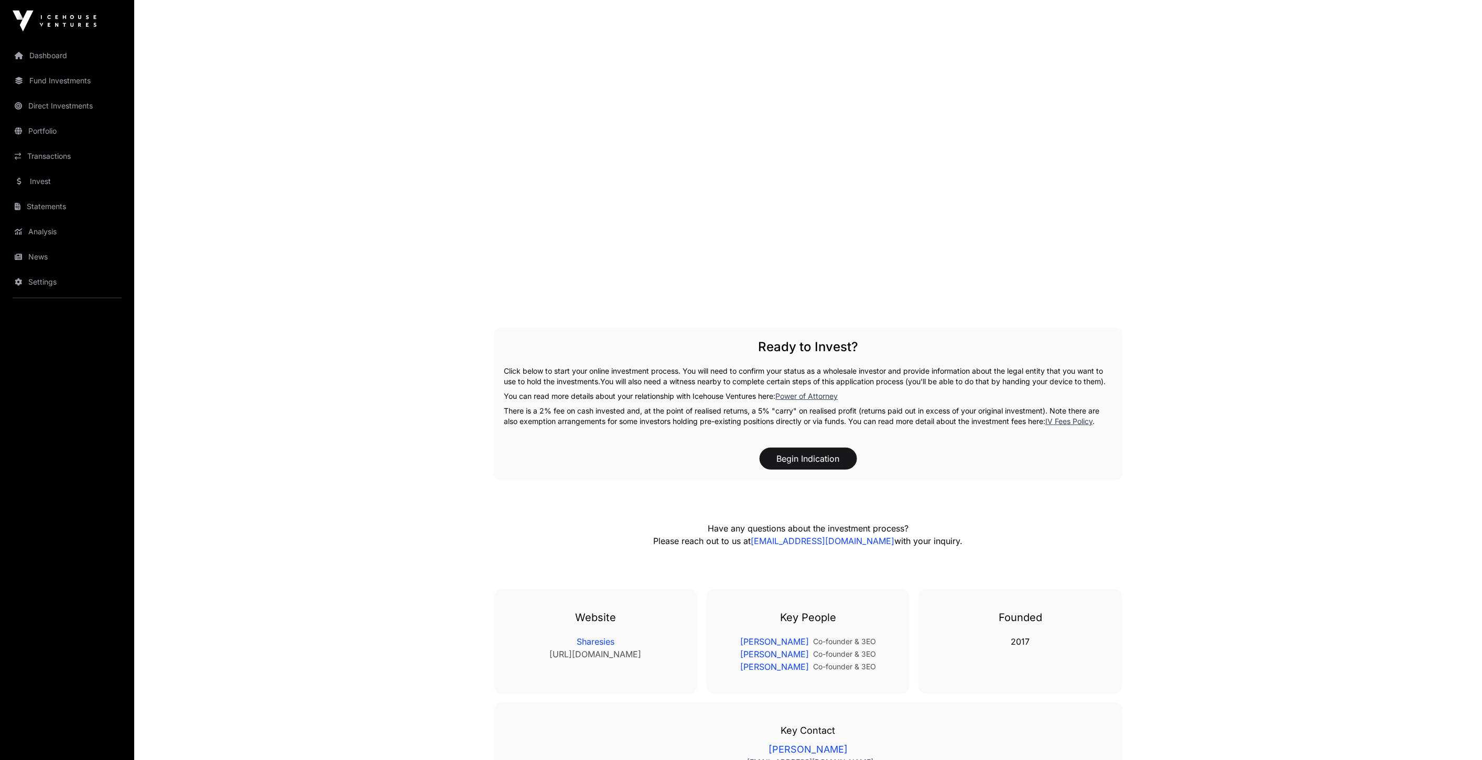
scroll to position [1930, 0]
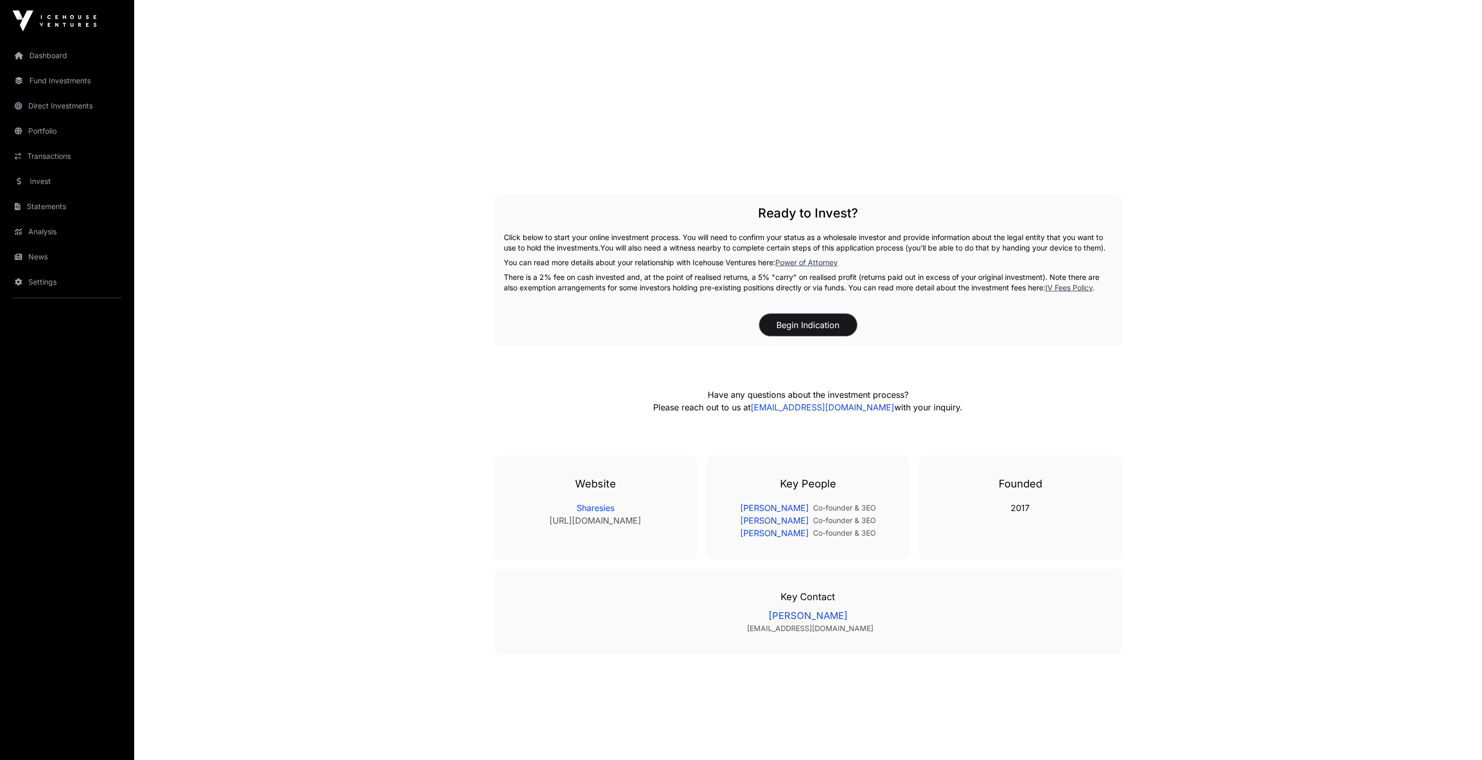
click at [806, 320] on button "Begin Indication" at bounding box center [809, 325] width 98 height 22
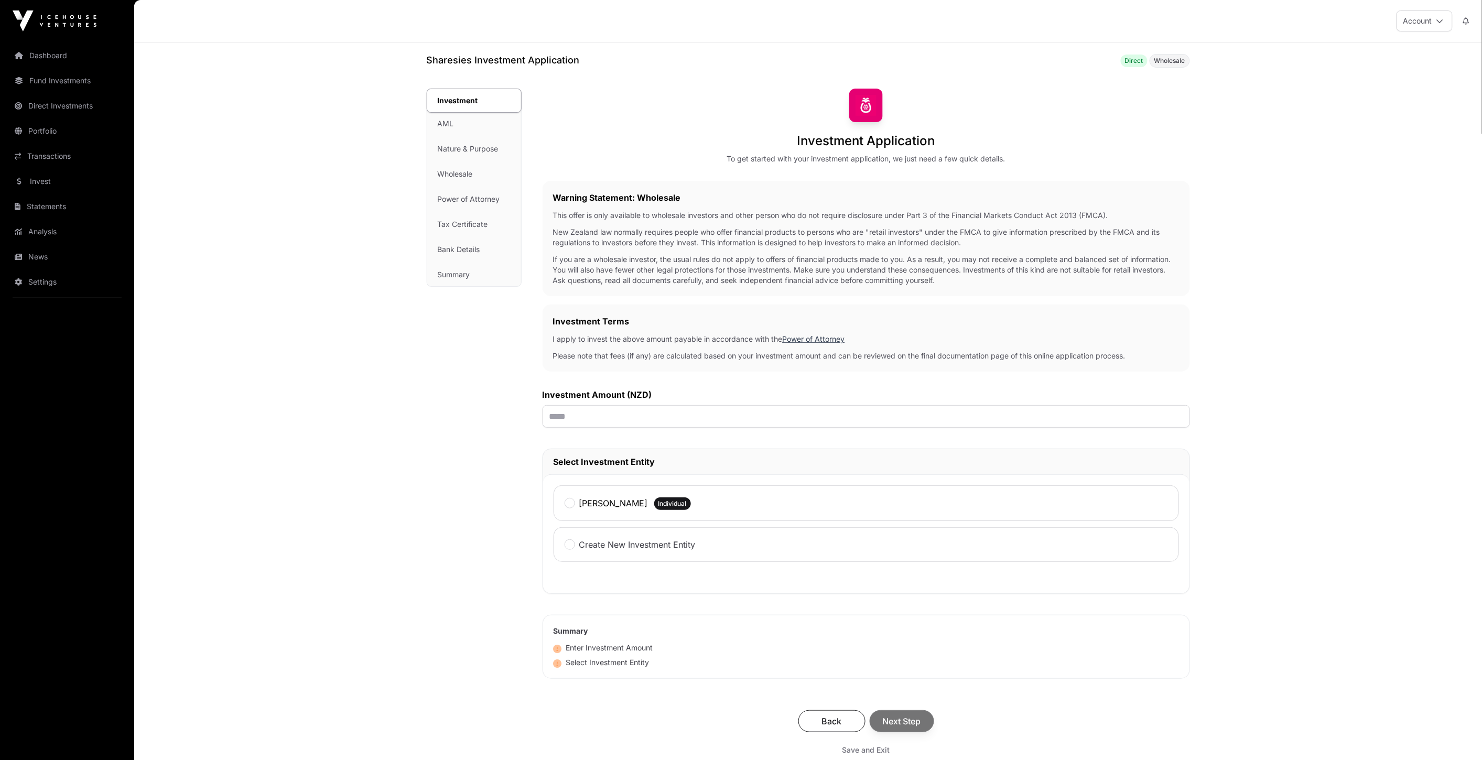
click at [648, 500] on label "Benjamin Lewis Thatcher" at bounding box center [613, 503] width 69 height 13
click at [664, 409] on input "text" at bounding box center [866, 416] width 647 height 23
paste input "*********"
click at [398, 502] on main "Sharesies Investment Application Direct Wholesale Investment Investment AML Nat…" at bounding box center [808, 482] width 1348 height 881
click at [595, 413] on input "*********" at bounding box center [866, 416] width 647 height 23
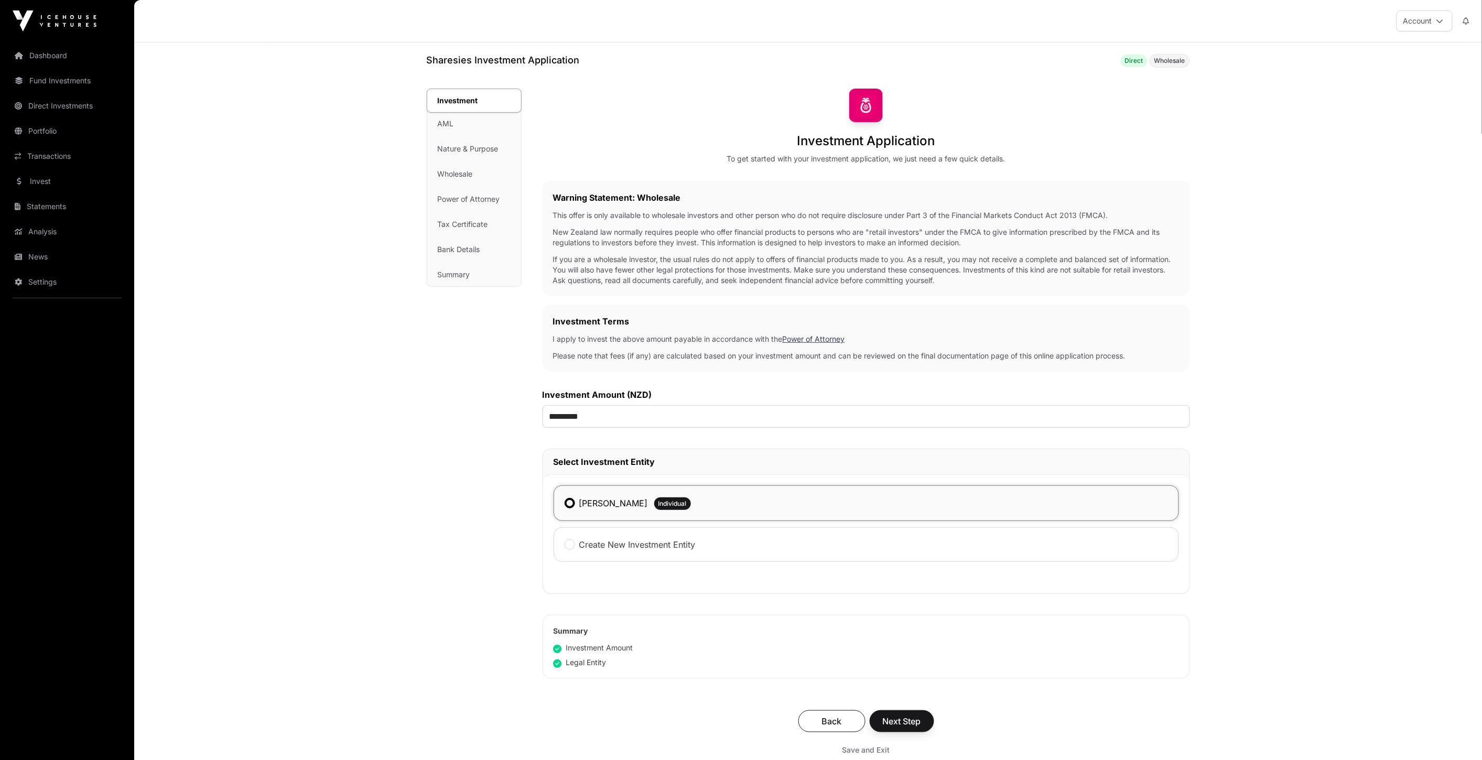
type input "******"
click at [344, 415] on main "Sharesies Investment Application Direct Wholesale Investment Investment AML Nat…" at bounding box center [808, 482] width 1348 height 881
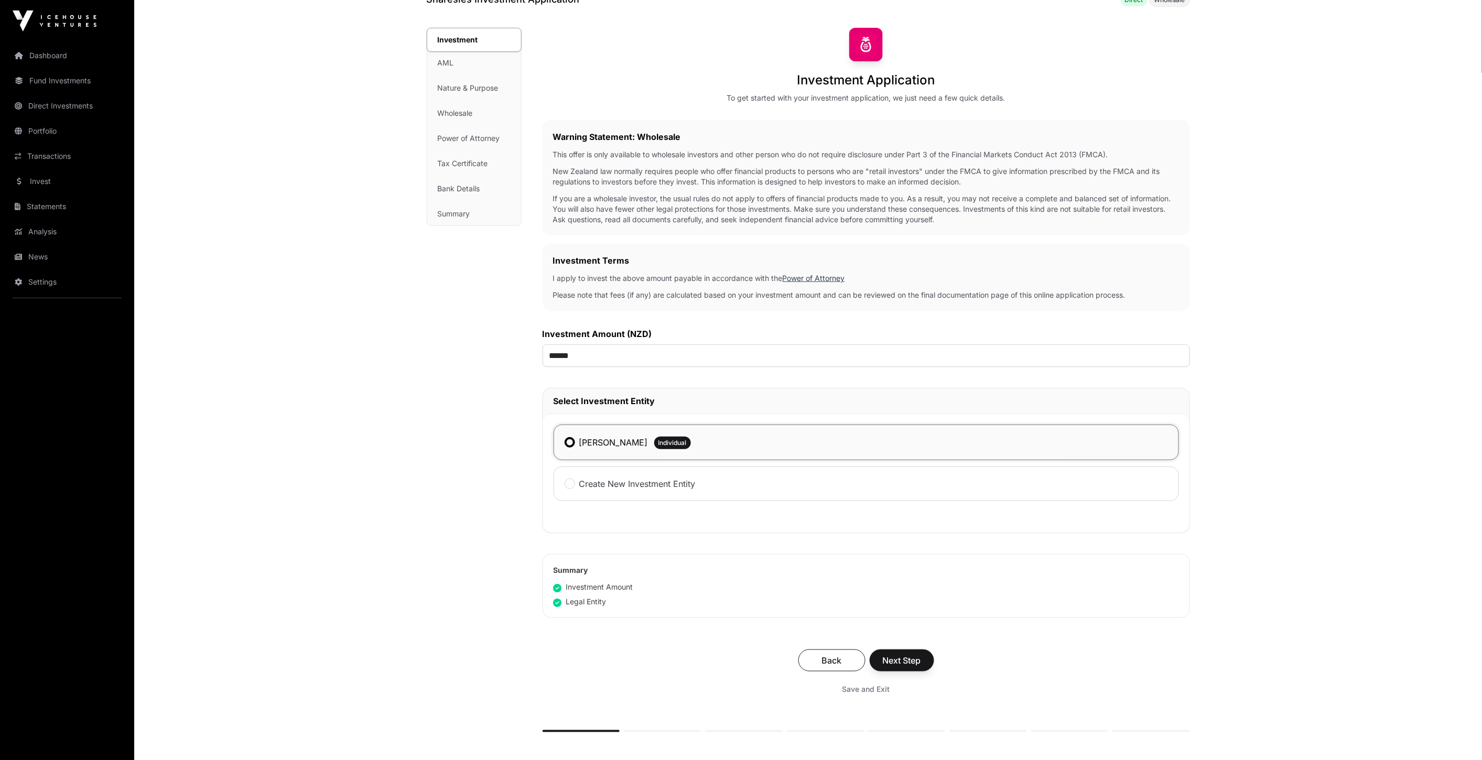
scroll to position [116, 0]
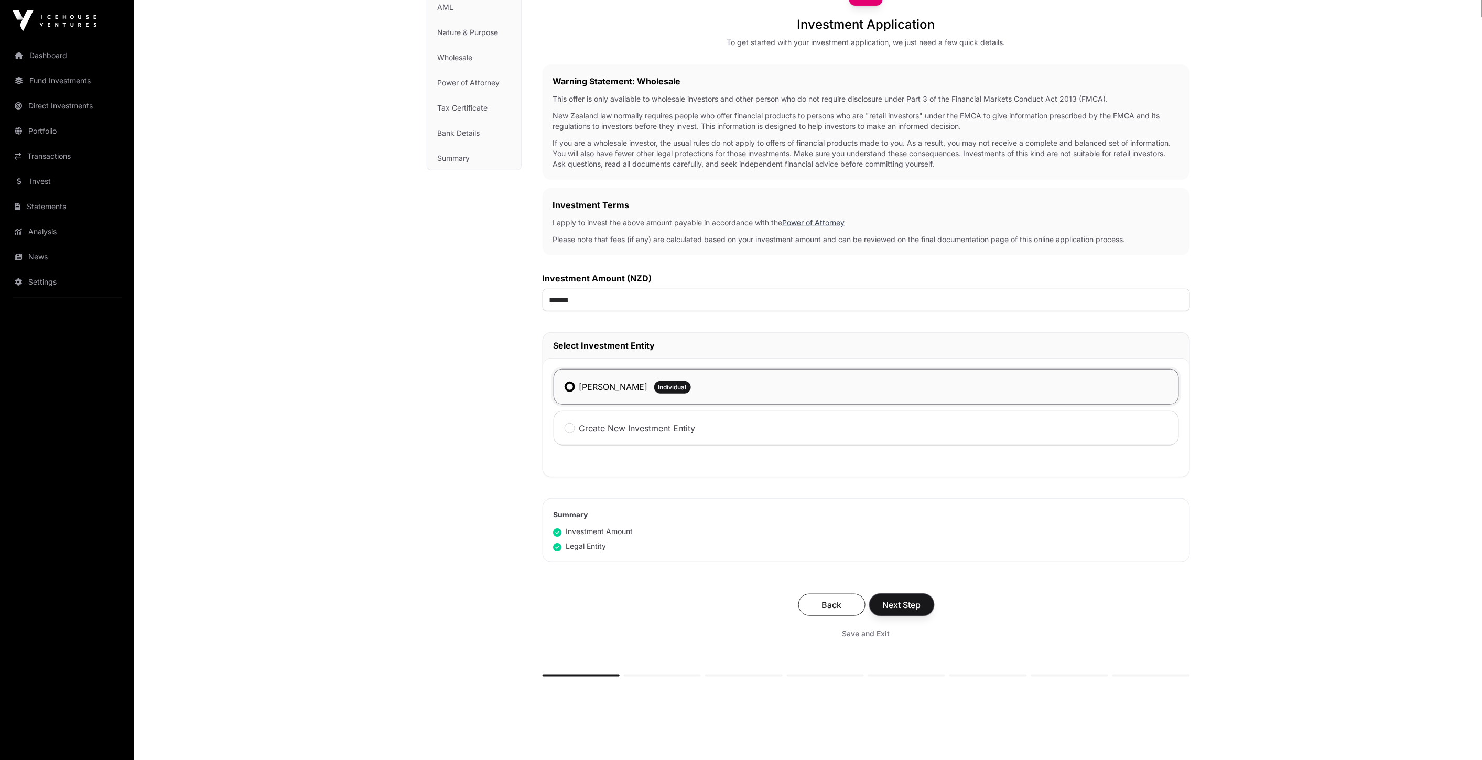
click at [907, 611] on span "Next Step" at bounding box center [902, 605] width 38 height 13
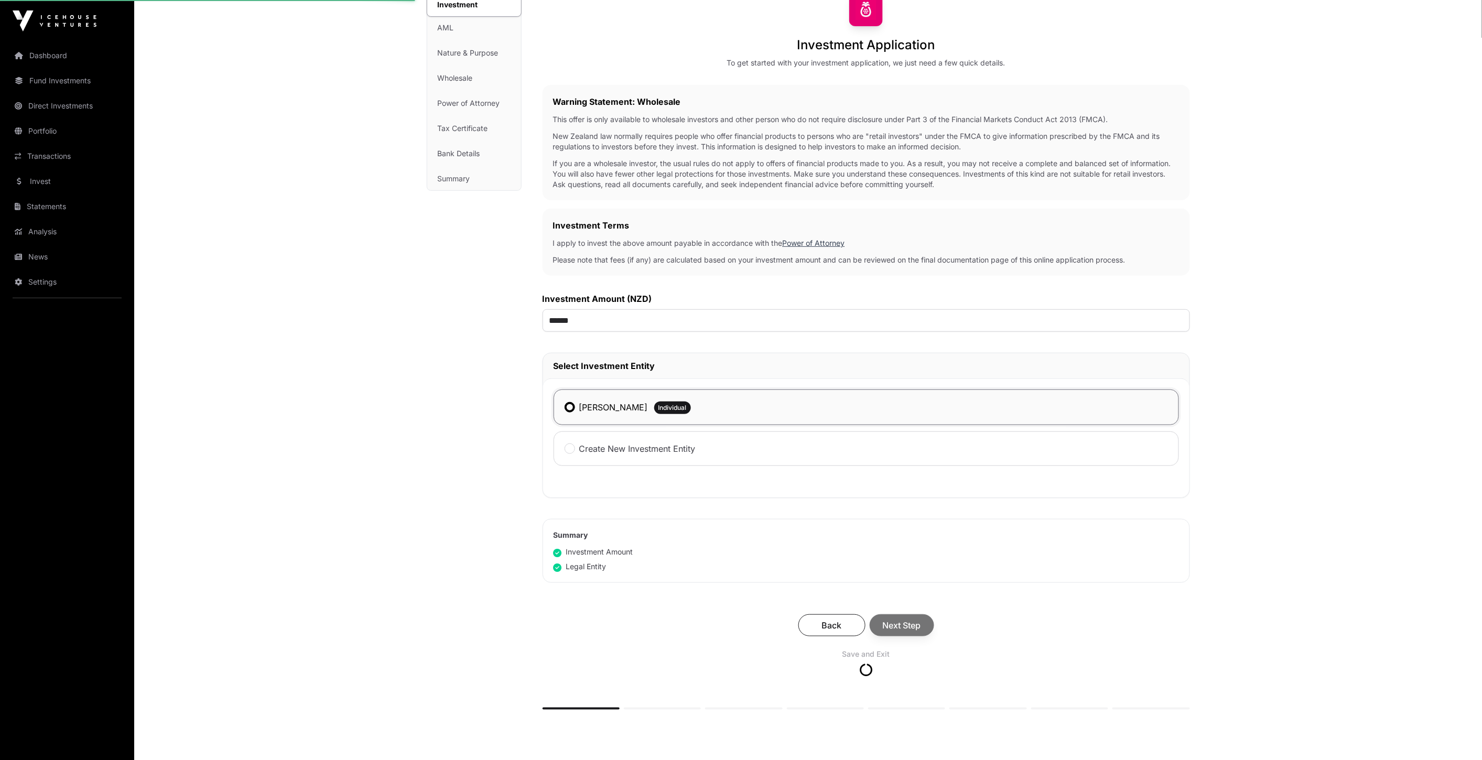
scroll to position [63, 0]
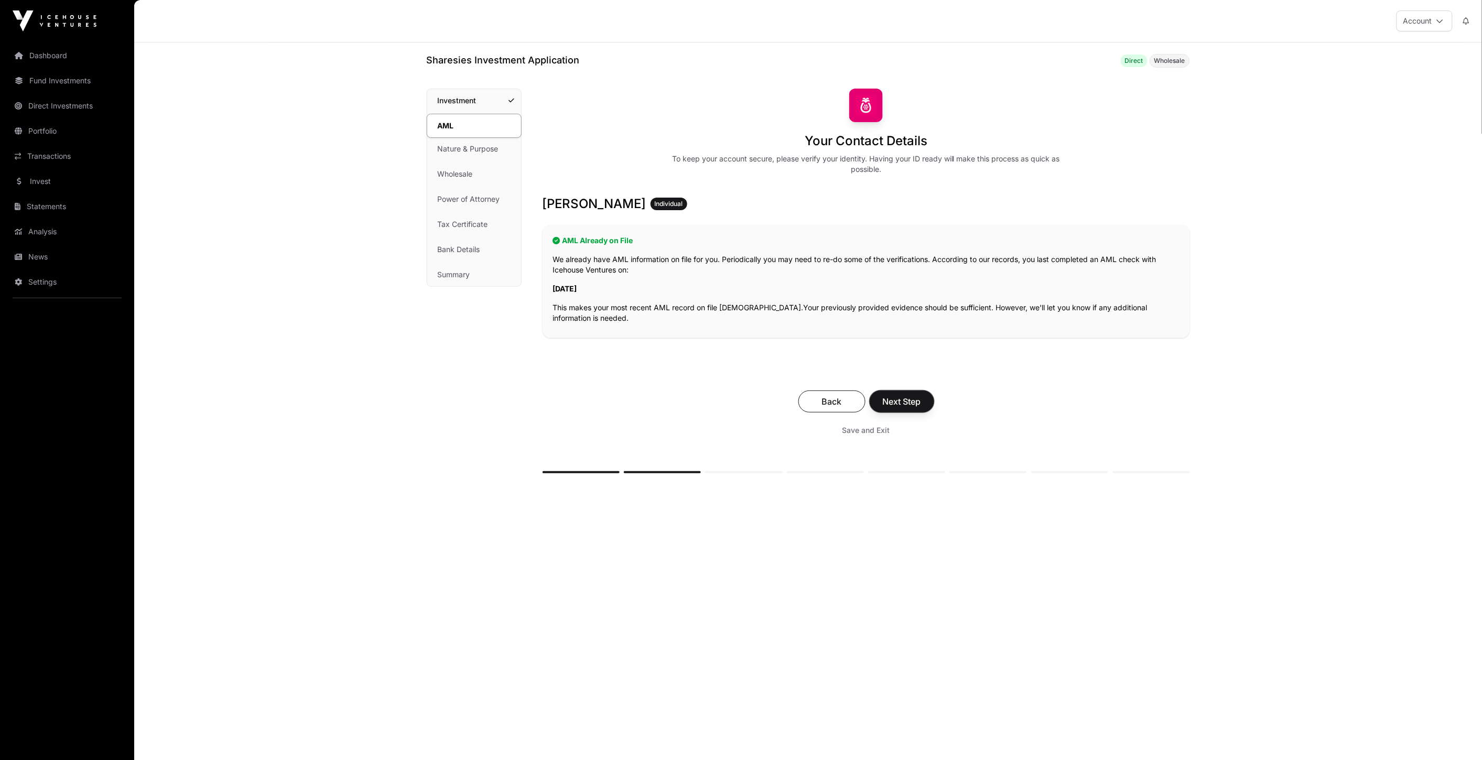
click at [905, 400] on span "Next Step" at bounding box center [902, 401] width 38 height 13
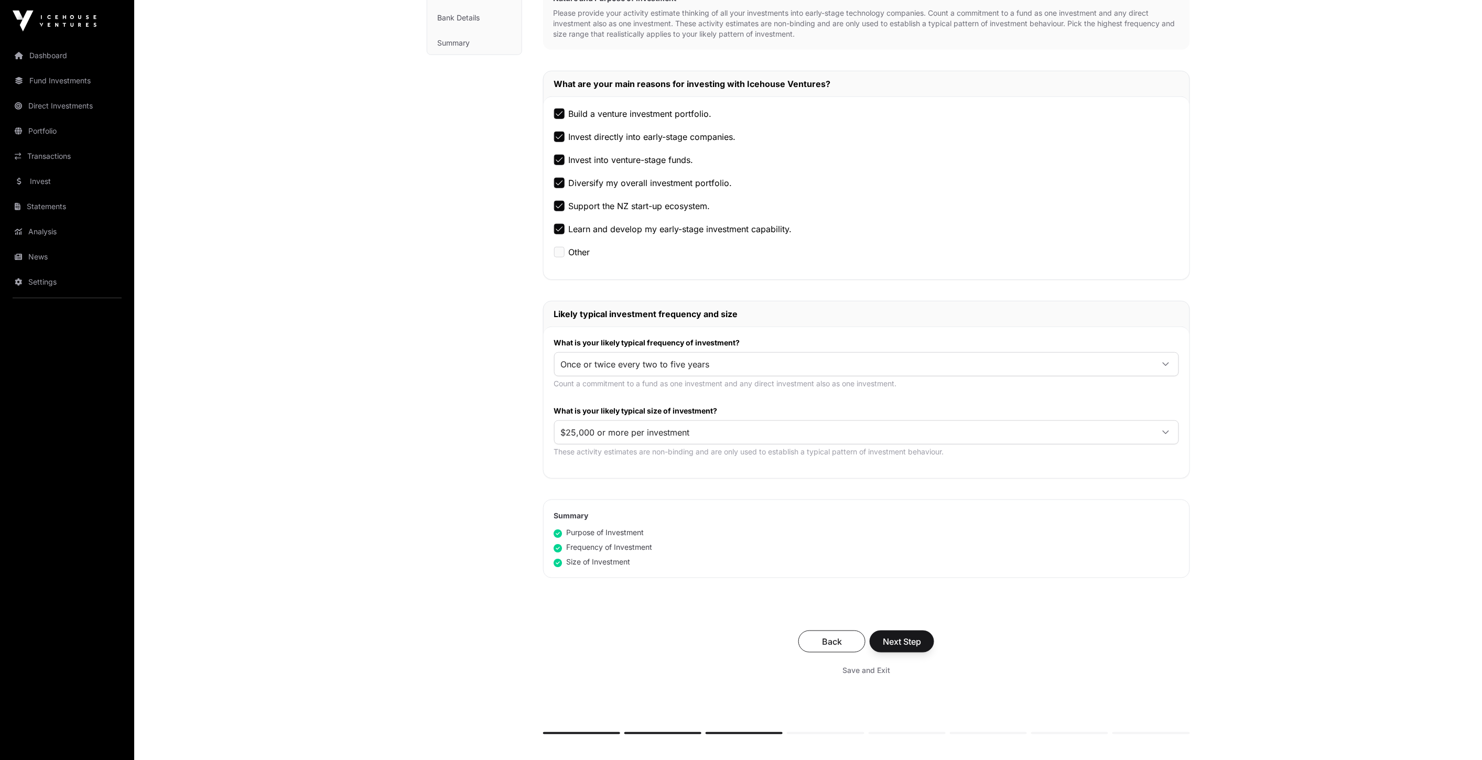
scroll to position [233, 0]
click at [641, 370] on span "Once or twice every two to five years" at bounding box center [854, 363] width 599 height 19
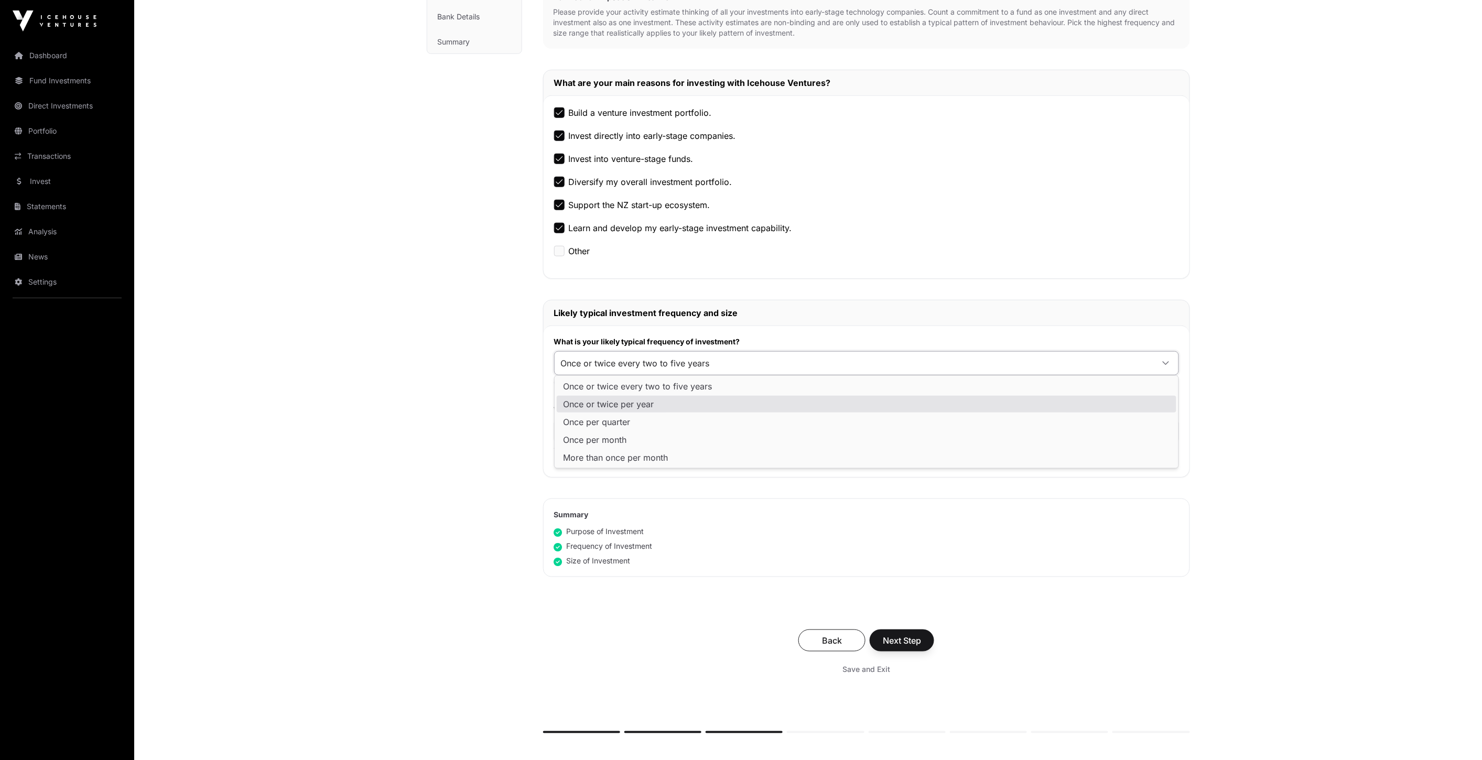
click at [647, 402] on span "Once or twice per year" at bounding box center [608, 404] width 91 height 8
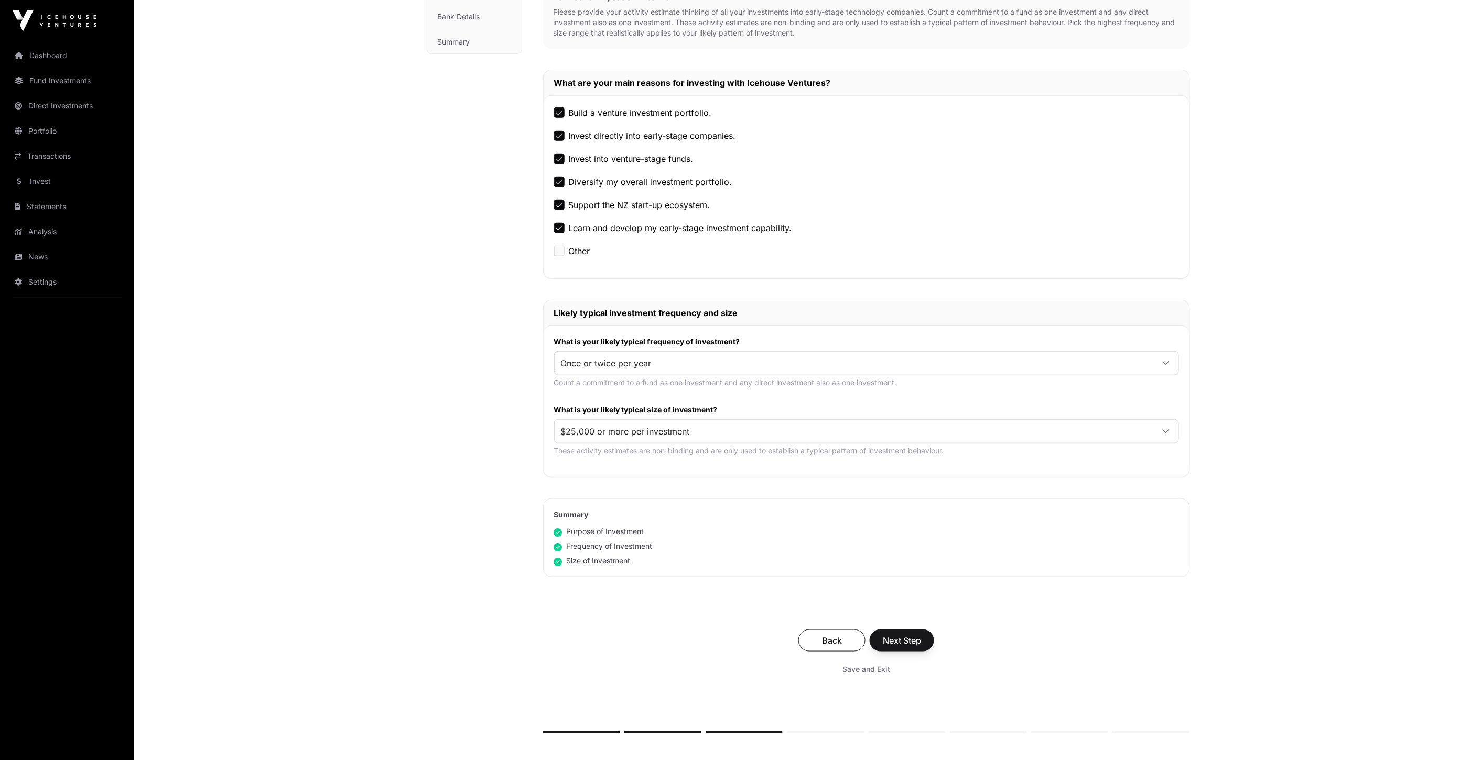
click at [487, 431] on div "Nature & Purpose Investment AML Nature & Purpose Wholesale Power of Attorney Ta…" at bounding box center [474, 316] width 95 height 920
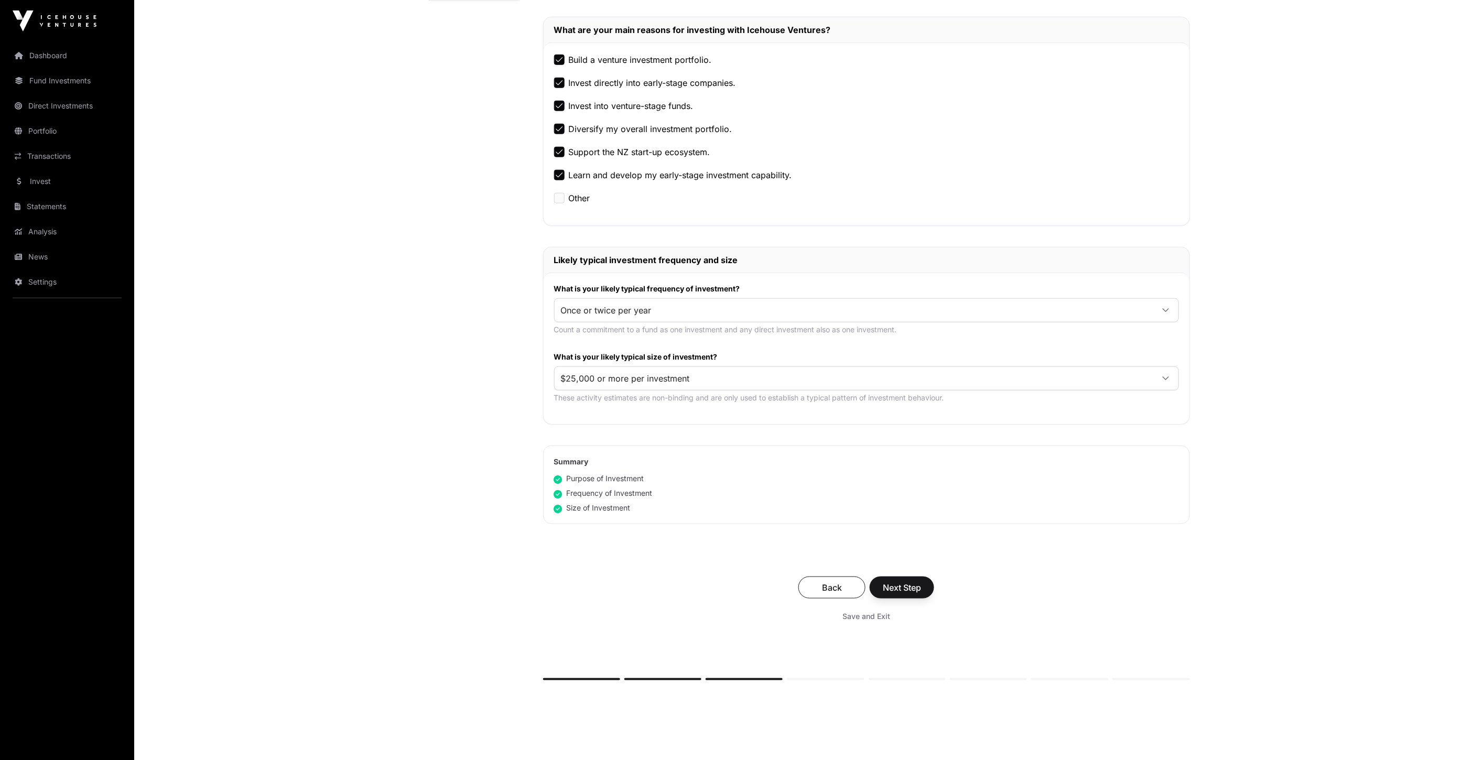
scroll to position [291, 0]
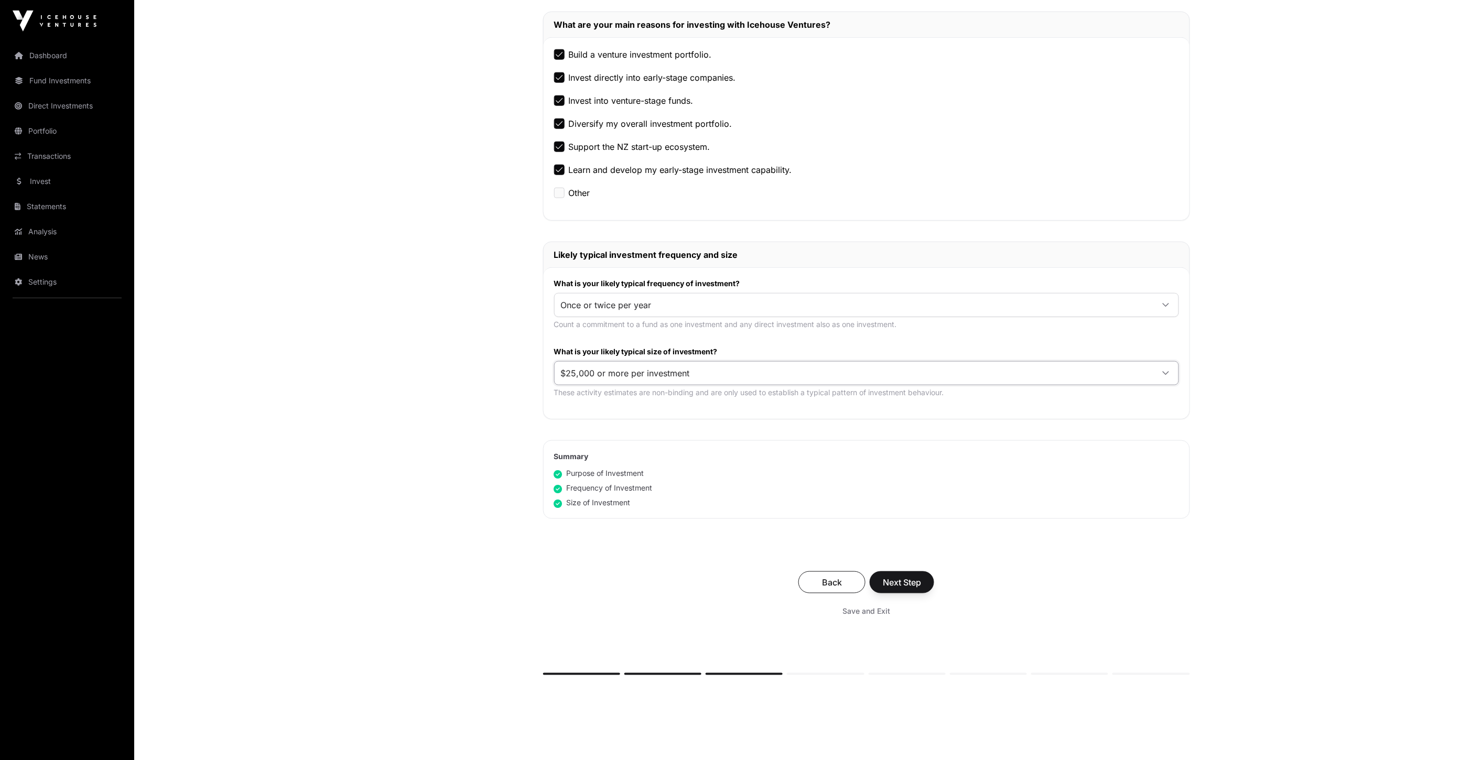
click at [692, 371] on span "$25,000 or more per investment" at bounding box center [854, 373] width 599 height 19
click at [692, 370] on span "$25,000 or more per investment" at bounding box center [854, 373] width 599 height 19
click at [478, 459] on div "Nature & Purpose Investment AML Nature & Purpose Wholesale Power of Attorney Ta…" at bounding box center [474, 258] width 95 height 920
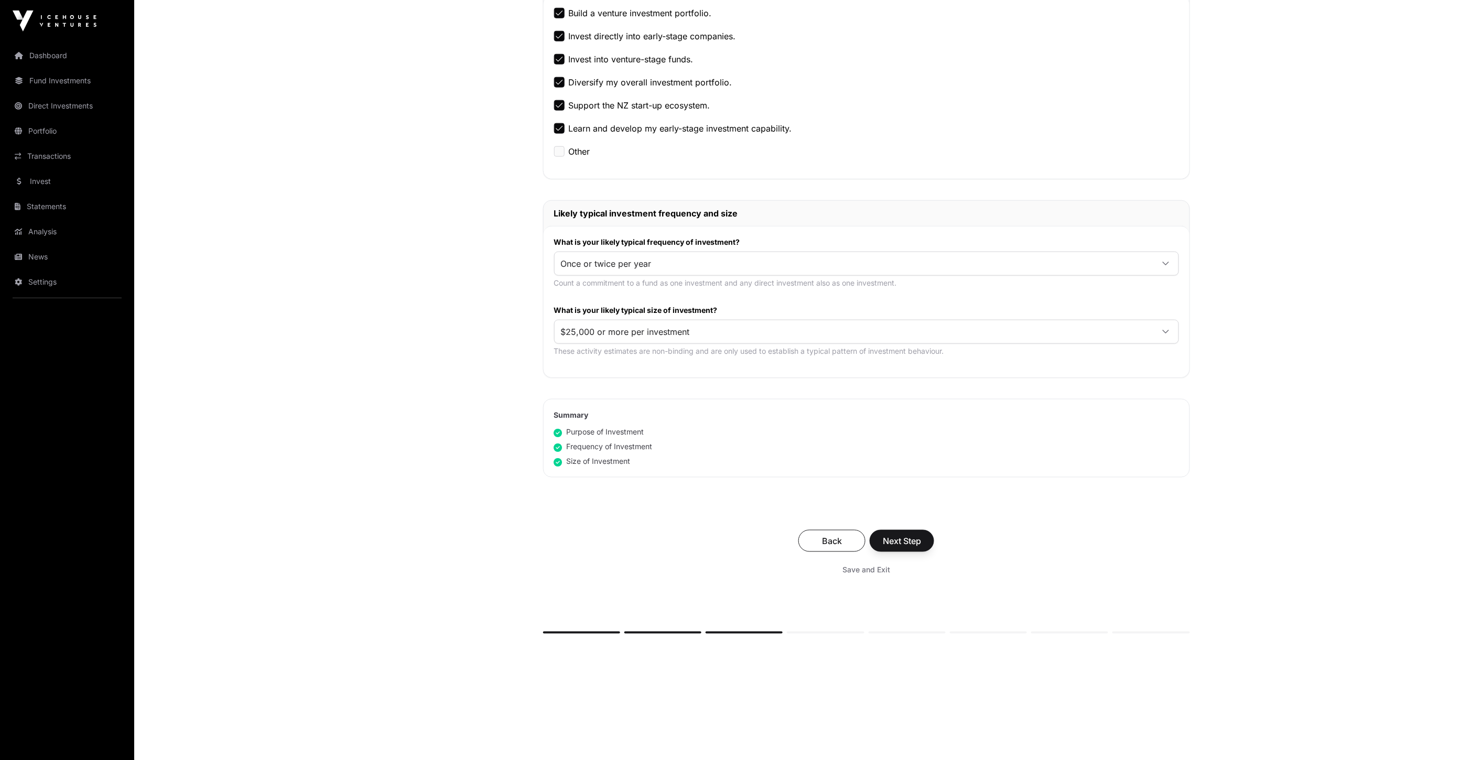
scroll to position [336, 0]
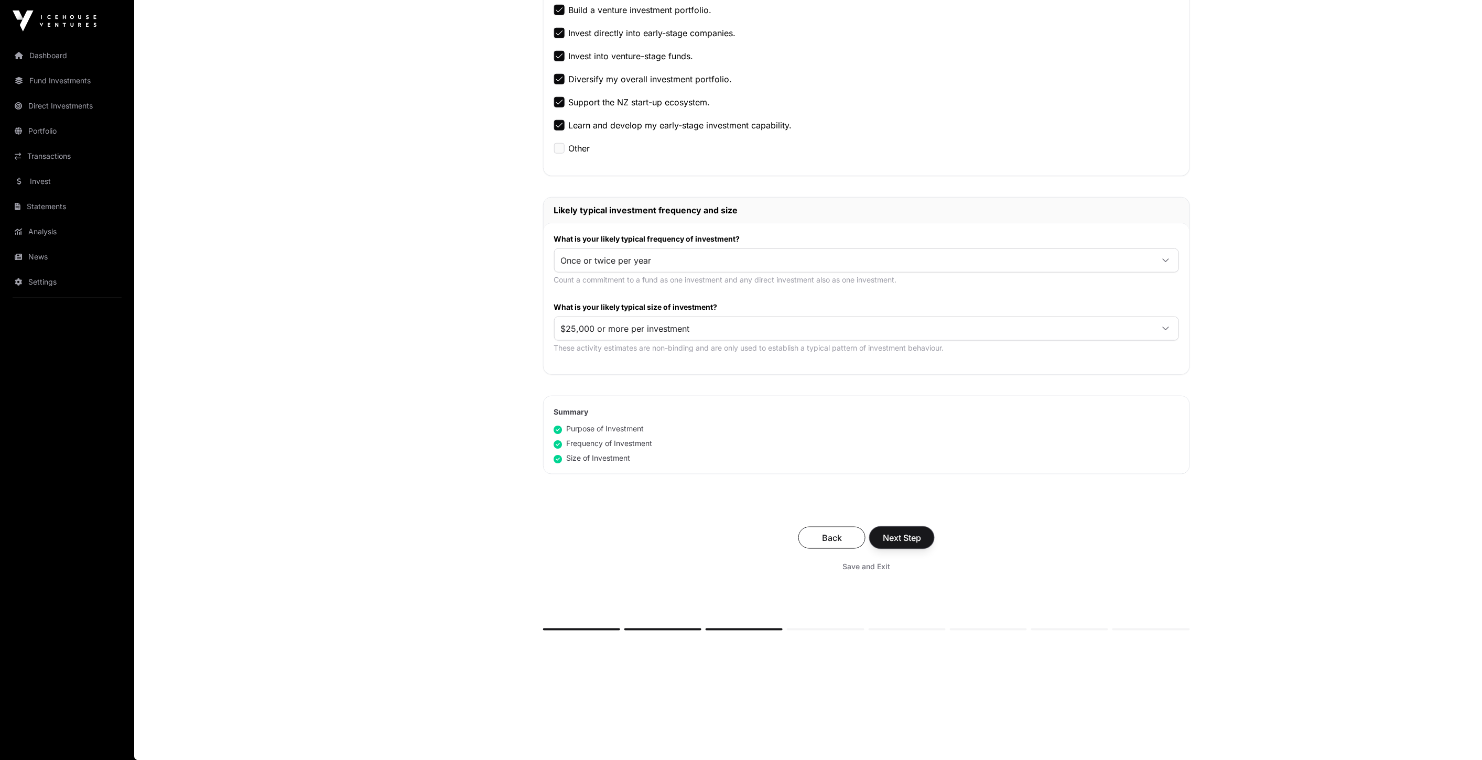
click at [902, 535] on span "Next Step" at bounding box center [902, 538] width 38 height 13
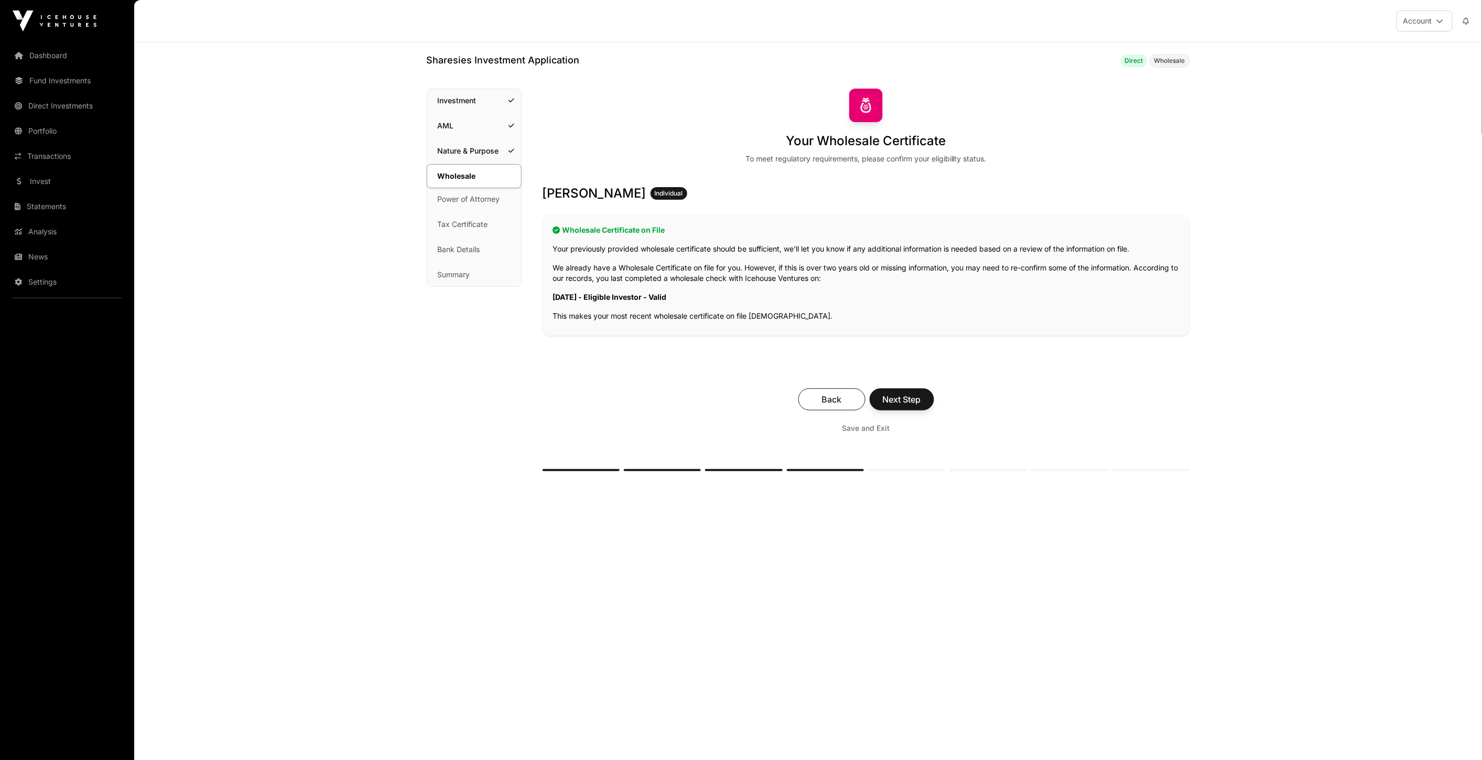
drag, startPoint x: 557, startPoint y: 294, endPoint x: 692, endPoint y: 299, distance: 135.4
click at [692, 299] on p "20/12/2024 - Eligible Investor - Valid" at bounding box center [866, 297] width 626 height 10
click at [675, 346] on div "Your Wholesale Certificate To meet regulatory requirements, please confirm your…" at bounding box center [866, 280] width 647 height 383
click at [736, 322] on div "Wholesale Certificate on File Your previously provided wholesale certificate sh…" at bounding box center [866, 275] width 647 height 122
click at [901, 399] on span "Next Step" at bounding box center [902, 399] width 38 height 13
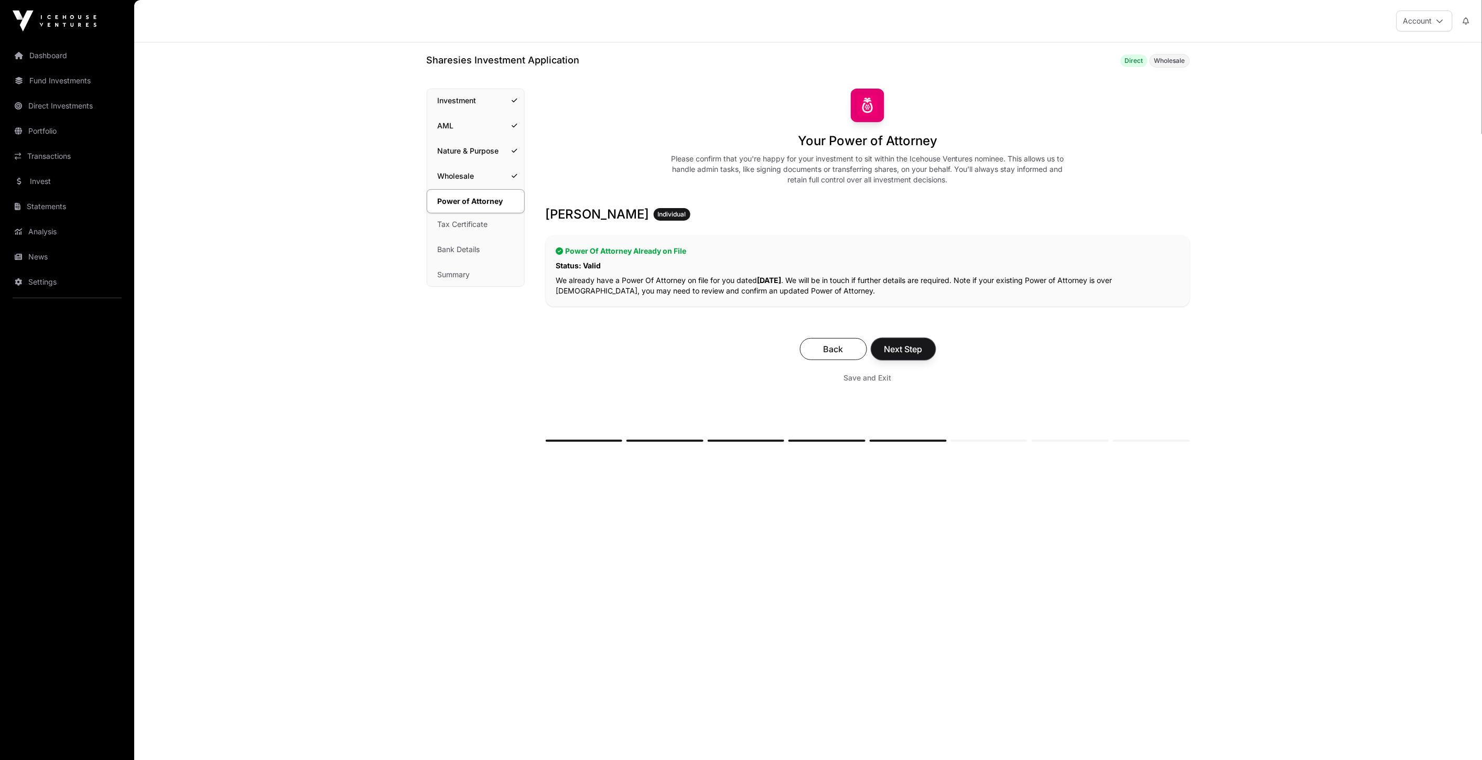
click at [914, 343] on span "Next Step" at bounding box center [903, 349] width 38 height 13
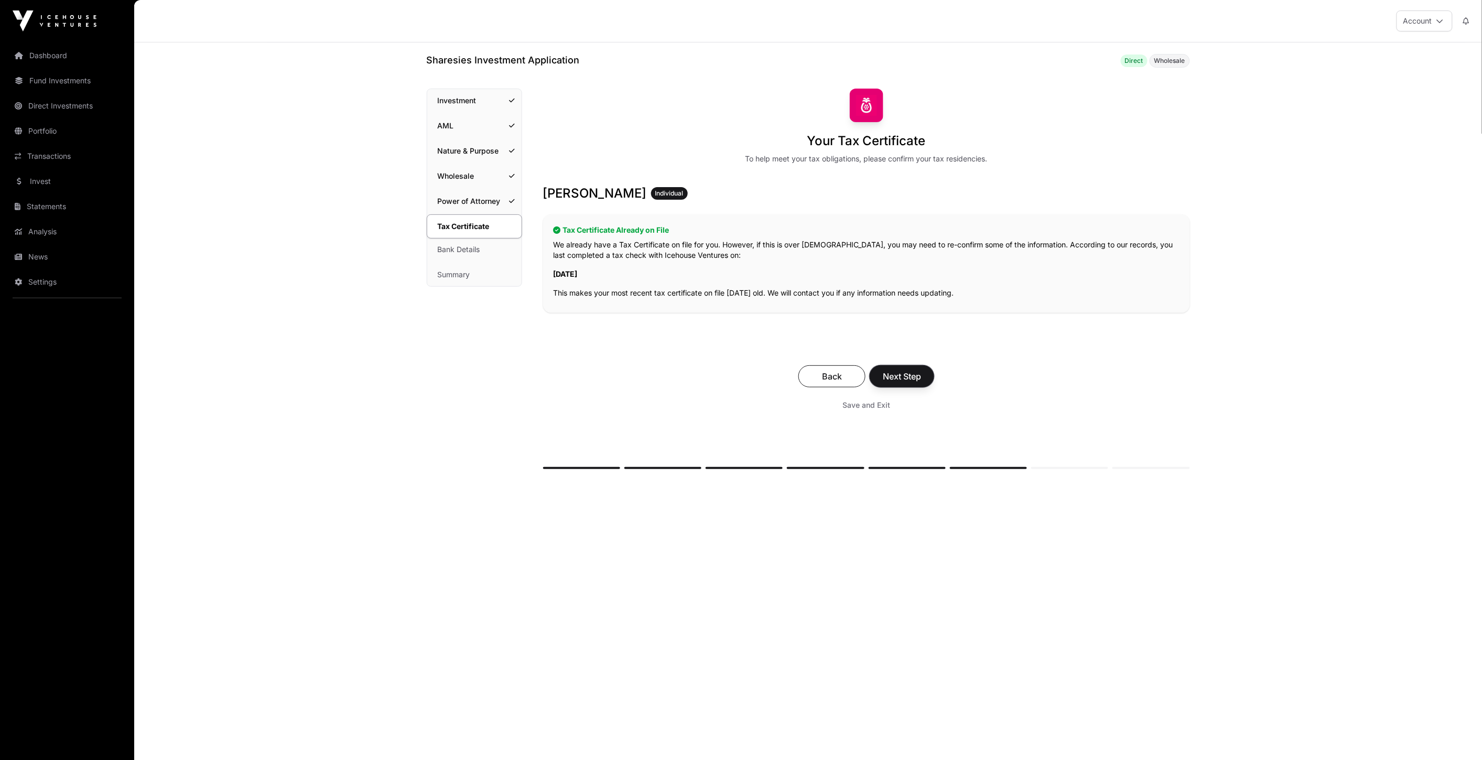
click at [912, 378] on span "Next Step" at bounding box center [902, 376] width 38 height 13
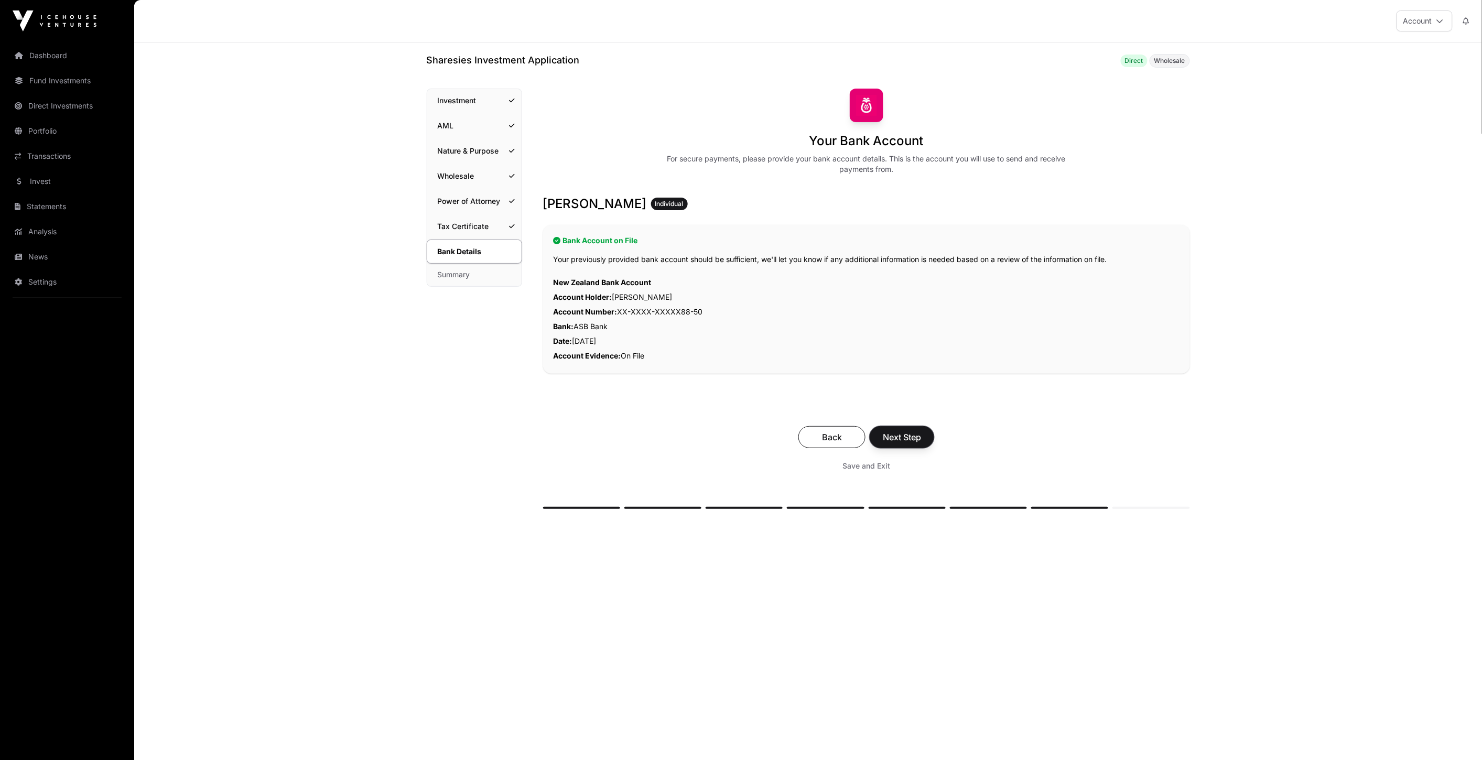
click at [906, 437] on span "Next Step" at bounding box center [902, 437] width 38 height 13
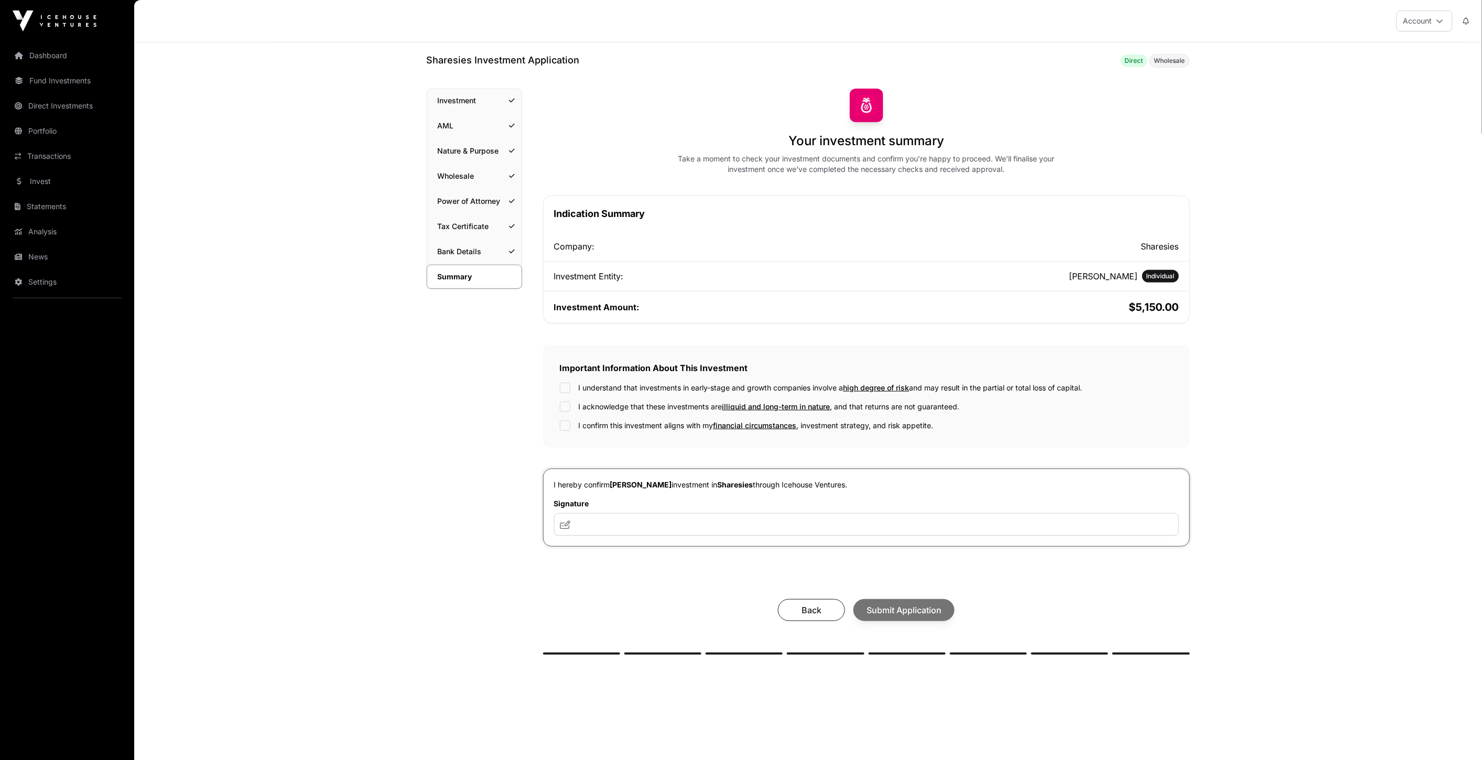
click at [651, 384] on label "I understand that investments in early-stage and growth companies involve a hig…" at bounding box center [831, 388] width 504 height 10
click at [680, 402] on label "I acknowledge that these investments are illiquid and long-term in nature , and…" at bounding box center [769, 407] width 381 height 10
click at [580, 427] on label "I confirm this investment aligns with my financial circumstances , investment s…" at bounding box center [756, 425] width 355 height 10
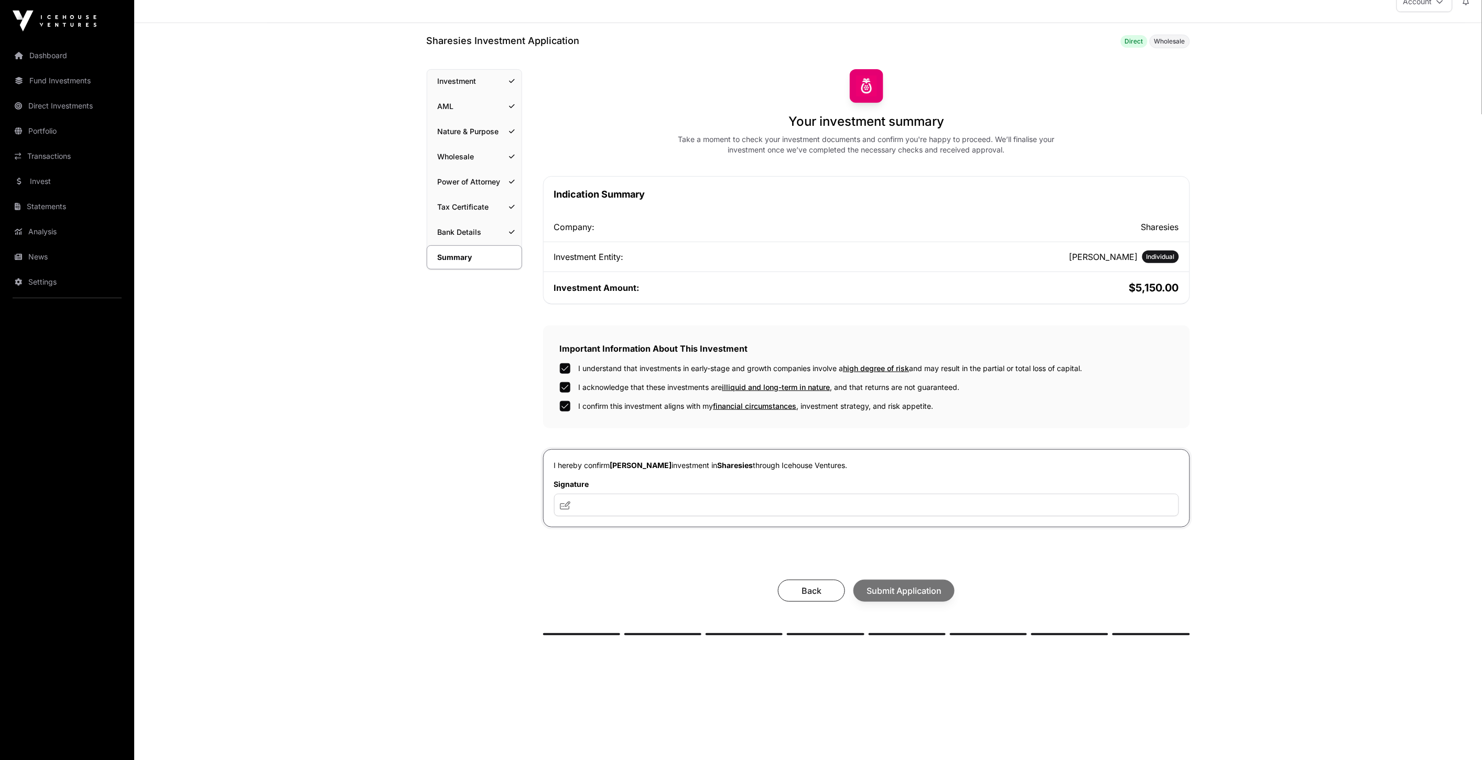
scroll to position [42, 0]
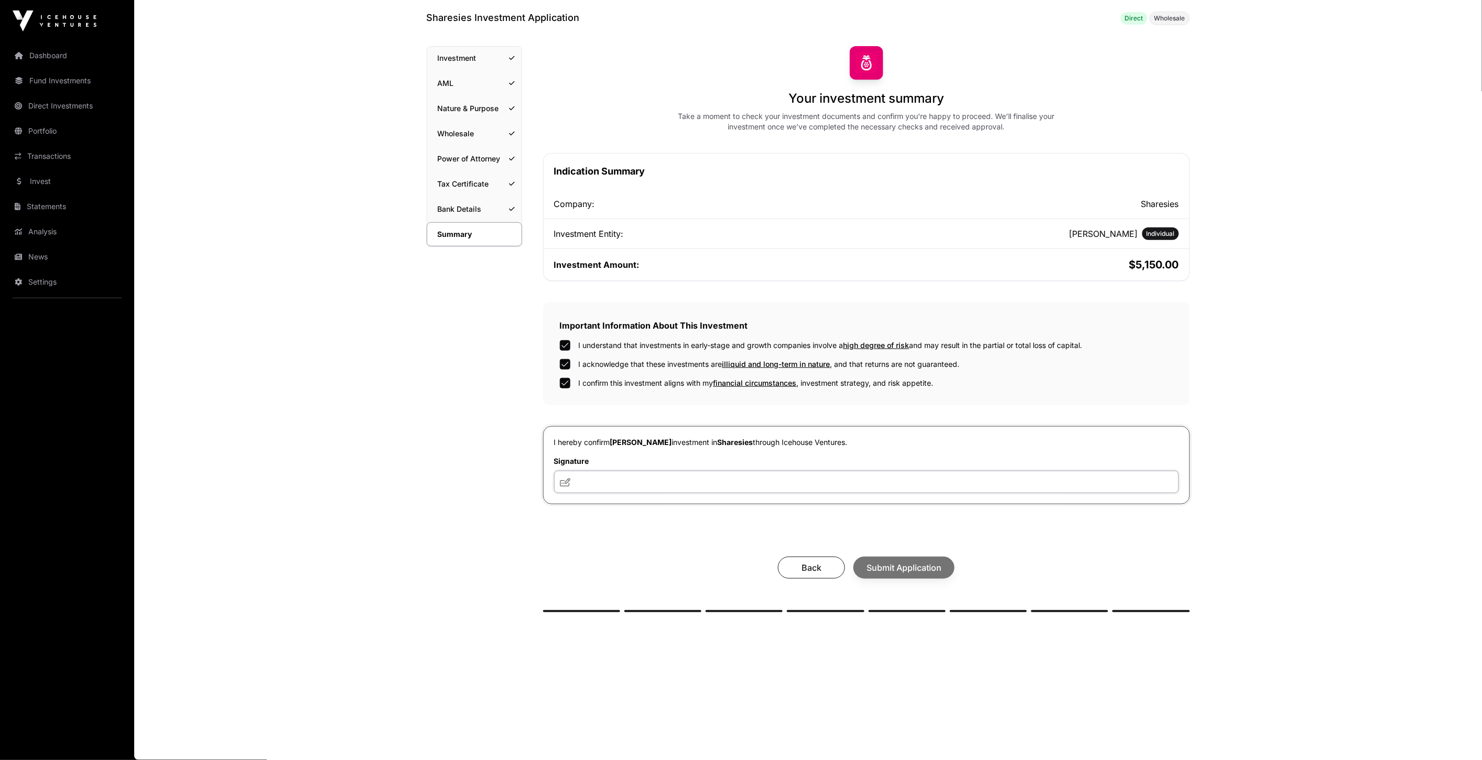
click at [630, 483] on input "text" at bounding box center [866, 482] width 625 height 23
type input "**********"
click at [603, 533] on div "**********" at bounding box center [866, 329] width 647 height 566
click at [881, 570] on span "Submit Application" at bounding box center [904, 567] width 75 height 13
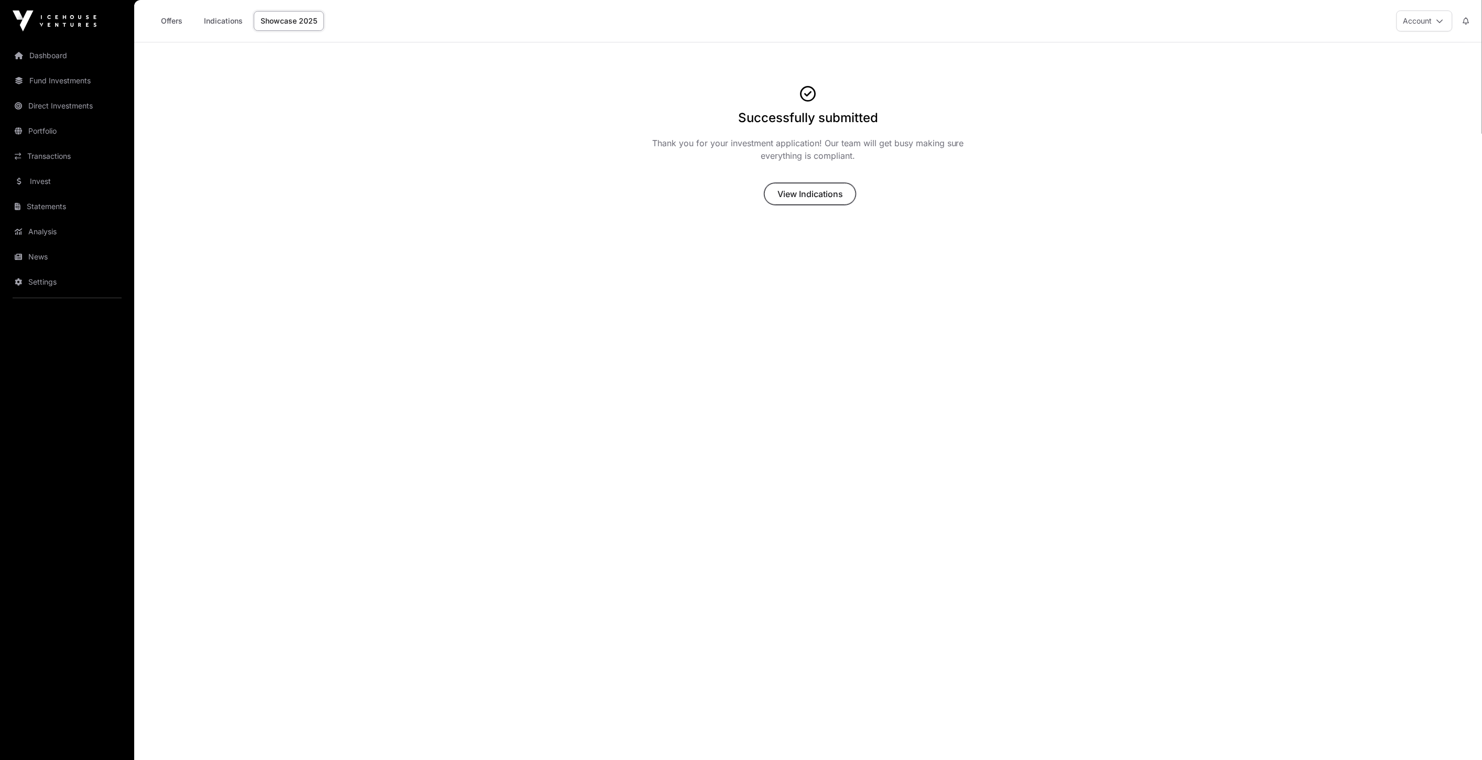
click at [813, 190] on span "View Indications" at bounding box center [810, 194] width 66 height 13
click at [815, 192] on span "View Indications" at bounding box center [810, 194] width 66 height 13
click at [165, 21] on link "Offers" at bounding box center [172, 21] width 42 height 20
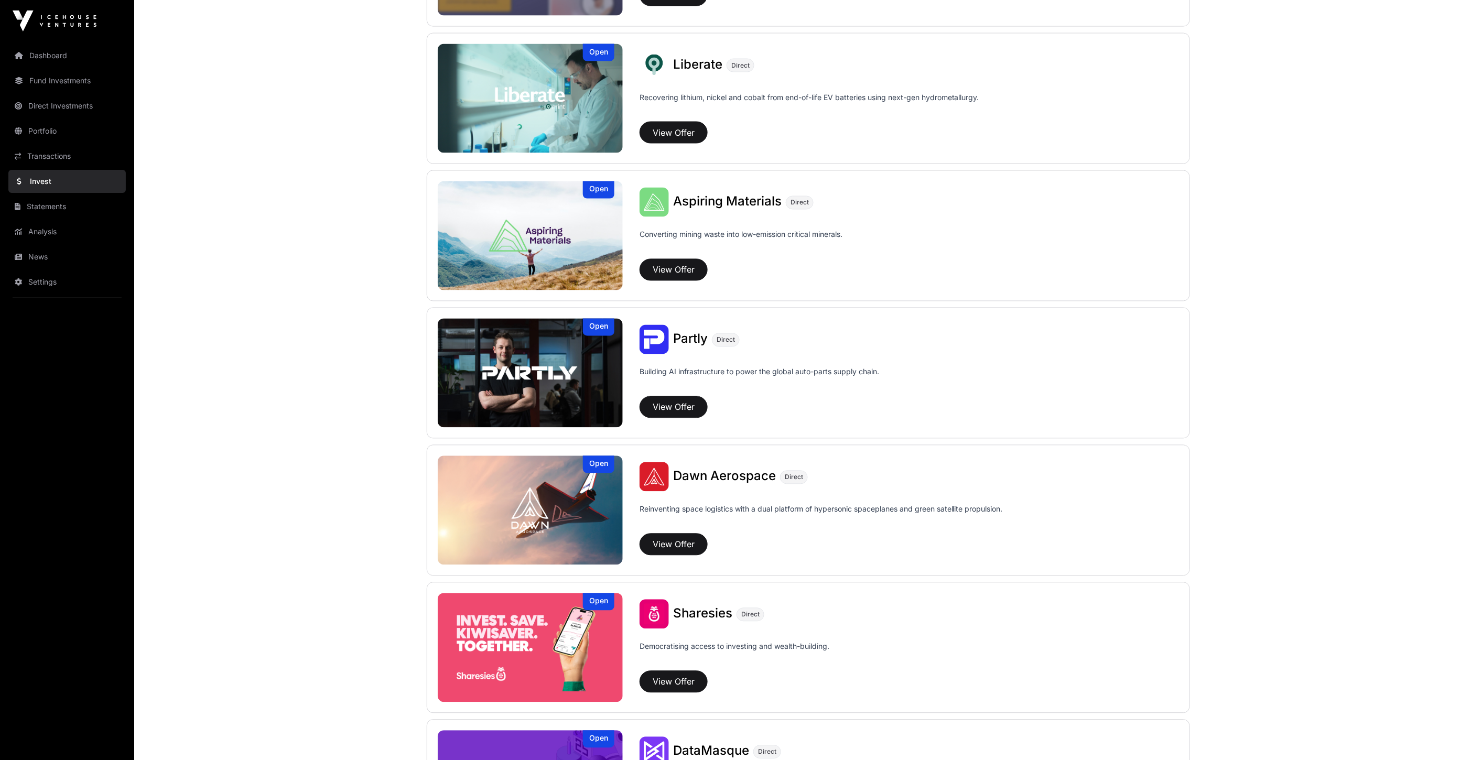
scroll to position [815, 0]
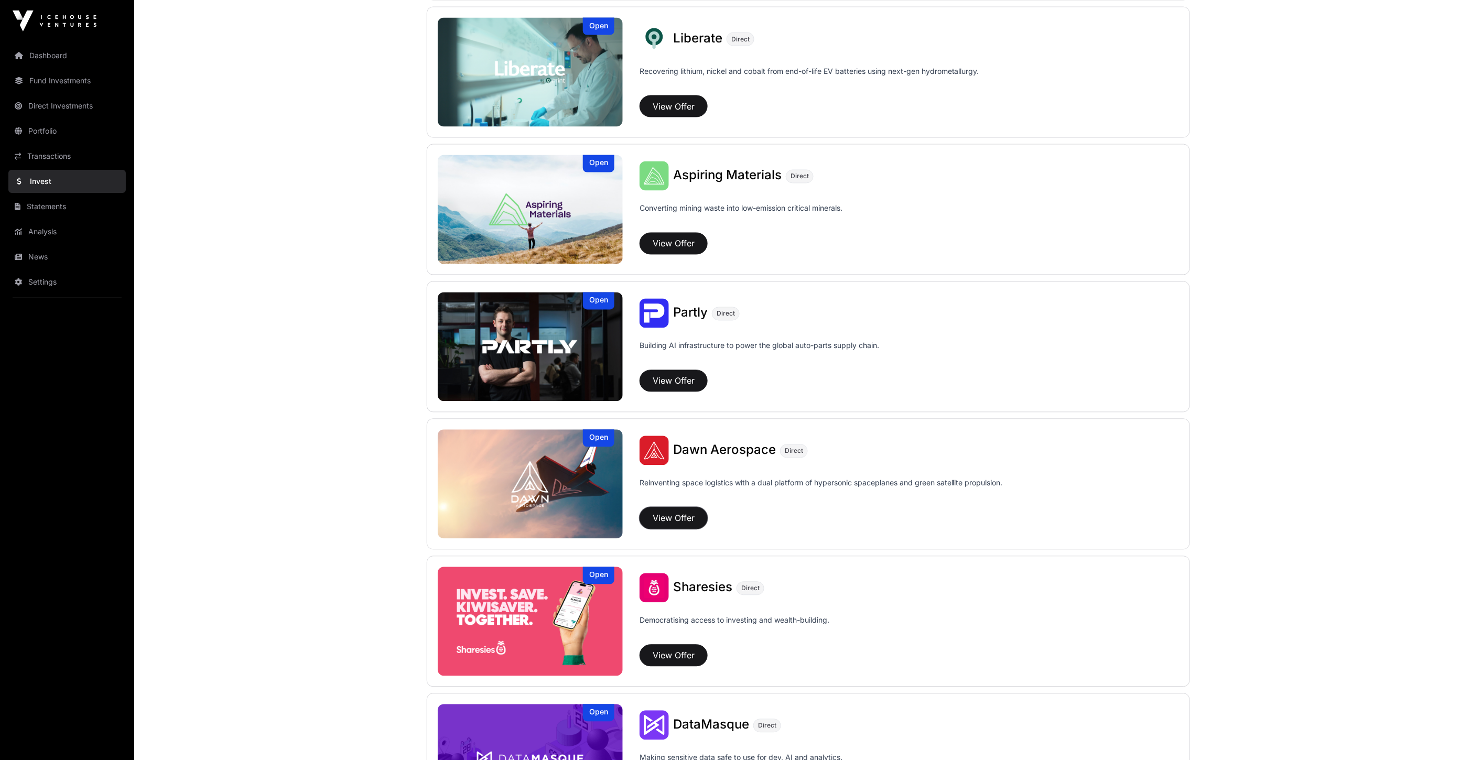
click at [678, 515] on button "View Offer" at bounding box center [674, 518] width 68 height 22
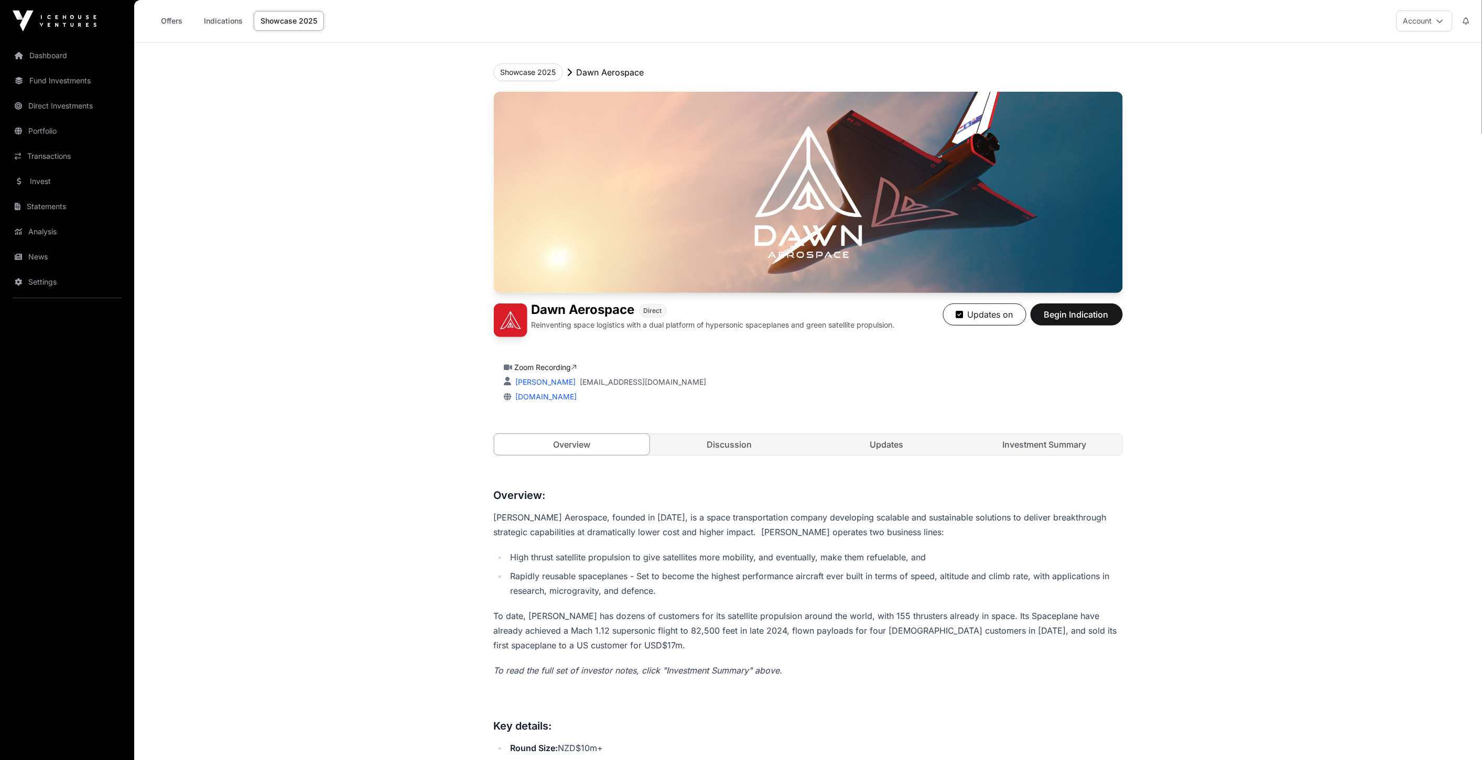
click at [1033, 446] on link "Investment Summary" at bounding box center [1045, 444] width 156 height 21
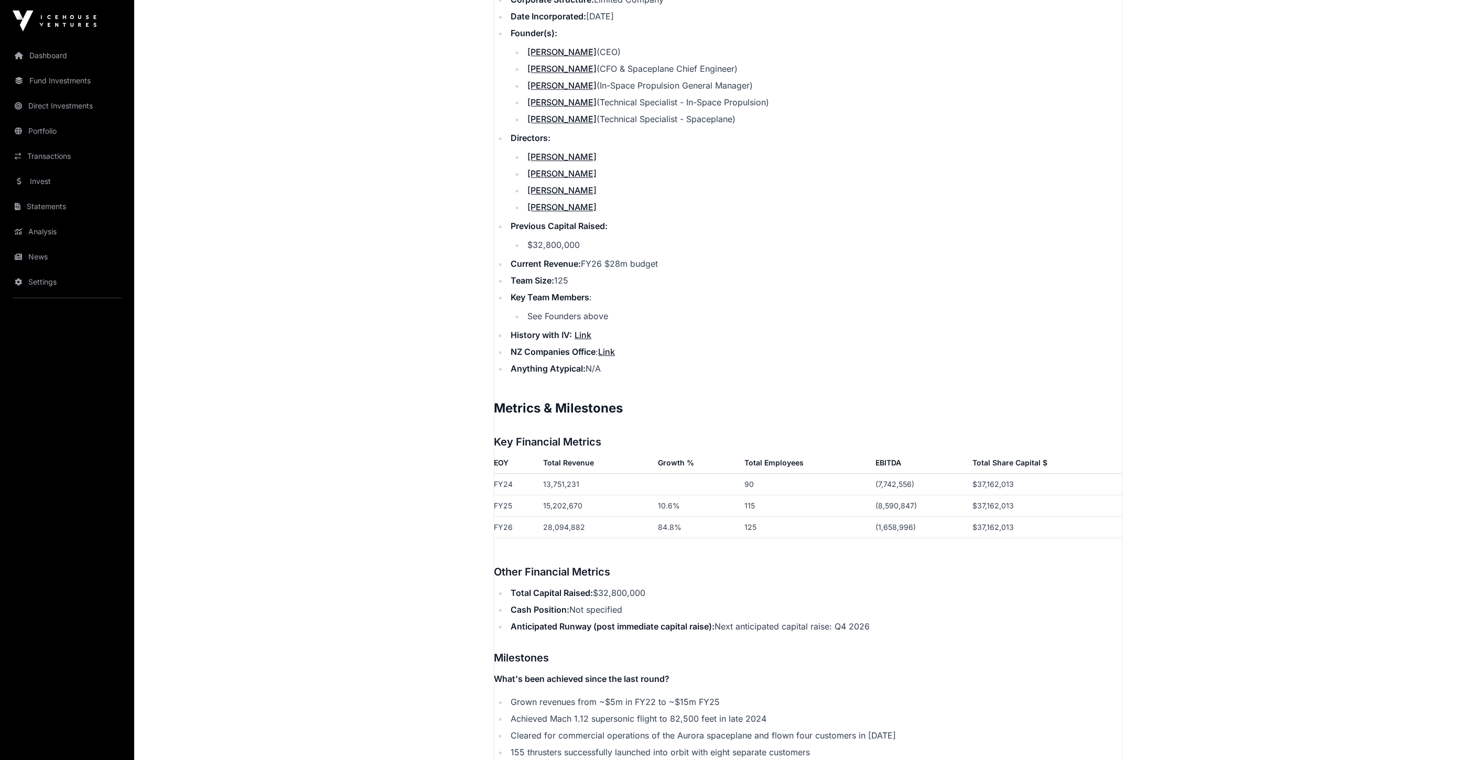
scroll to position [1398, 0]
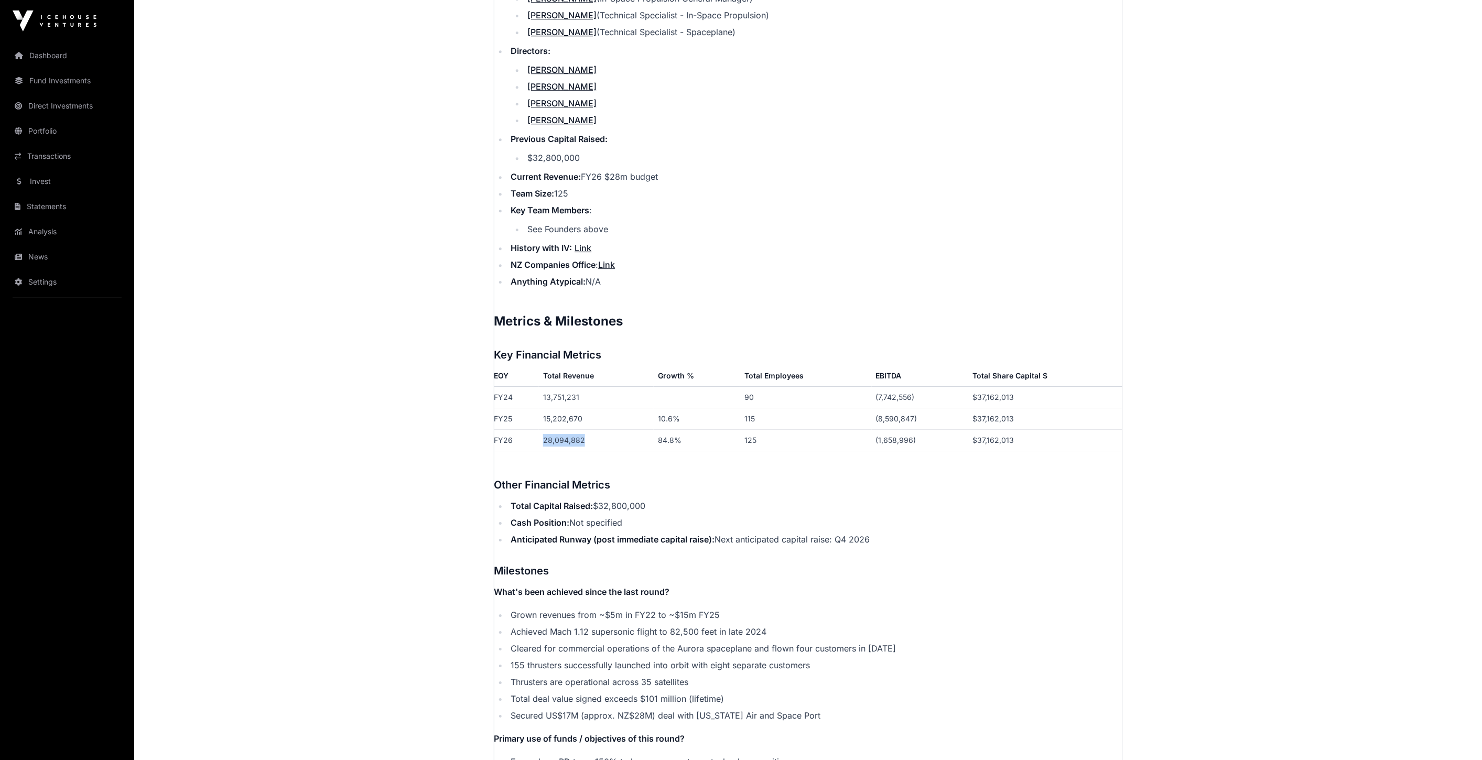
drag, startPoint x: 543, startPoint y: 429, endPoint x: 614, endPoint y: 428, distance: 71.3
click at [614, 429] on td "28,094,882" at bounding box center [596, 439] width 115 height 21
click at [648, 451] on p "Contents Introduction Round Overview Company Overview Metrics & Milestones High…" at bounding box center [808, 261] width 628 height 2057
drag, startPoint x: 677, startPoint y: 430, endPoint x: 720, endPoint y: 426, distance: 43.1
click at [719, 429] on td "84.8%" at bounding box center [697, 439] width 87 height 21
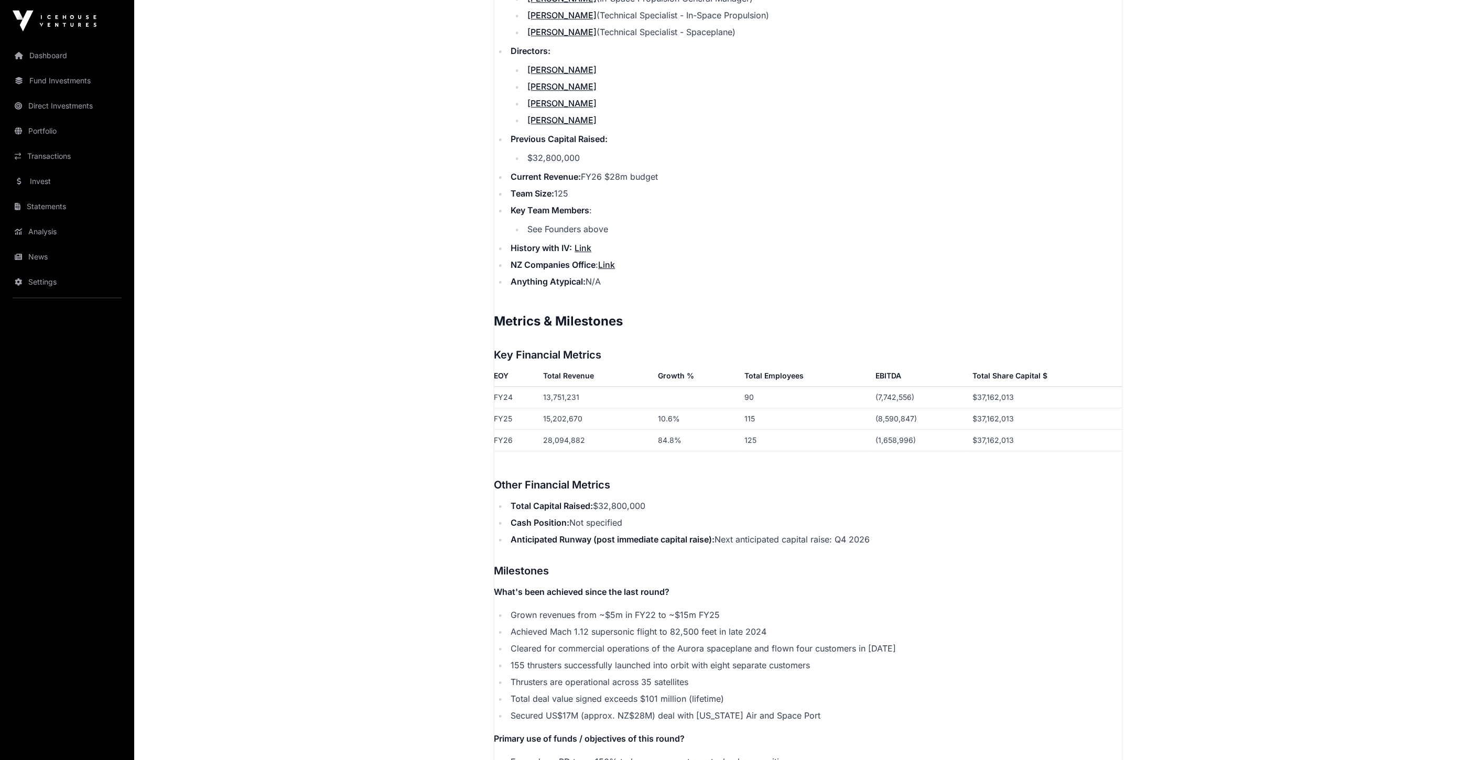
drag, startPoint x: 717, startPoint y: 461, endPoint x: 734, endPoint y: 457, distance: 17.3
click at [717, 462] on p "Contents Introduction Round Overview Company Overview Metrics & Milestones High…" at bounding box center [808, 261] width 628 height 2057
drag, startPoint x: 742, startPoint y: 428, endPoint x: 866, endPoint y: 438, distance: 124.6
click at [841, 434] on td "125" at bounding box center [805, 439] width 131 height 21
click at [837, 477] on h3 "Other Financial Metrics" at bounding box center [808, 485] width 628 height 17
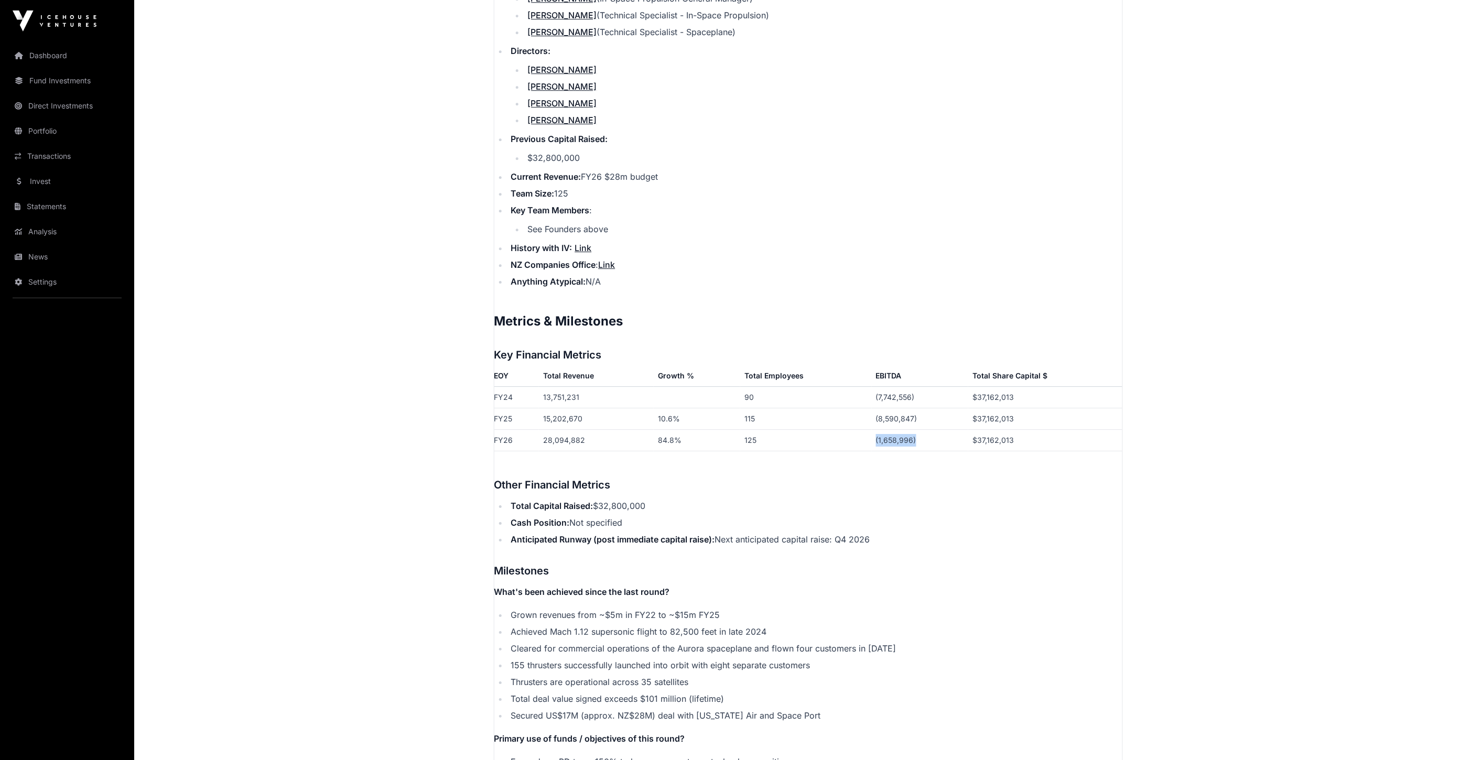
drag, startPoint x: 874, startPoint y: 432, endPoint x: 943, endPoint y: 428, distance: 68.8
click at [943, 429] on td "(1,658,996)" at bounding box center [920, 439] width 96 height 21
click at [860, 477] on h3 "Other Financial Metrics" at bounding box center [808, 485] width 628 height 17
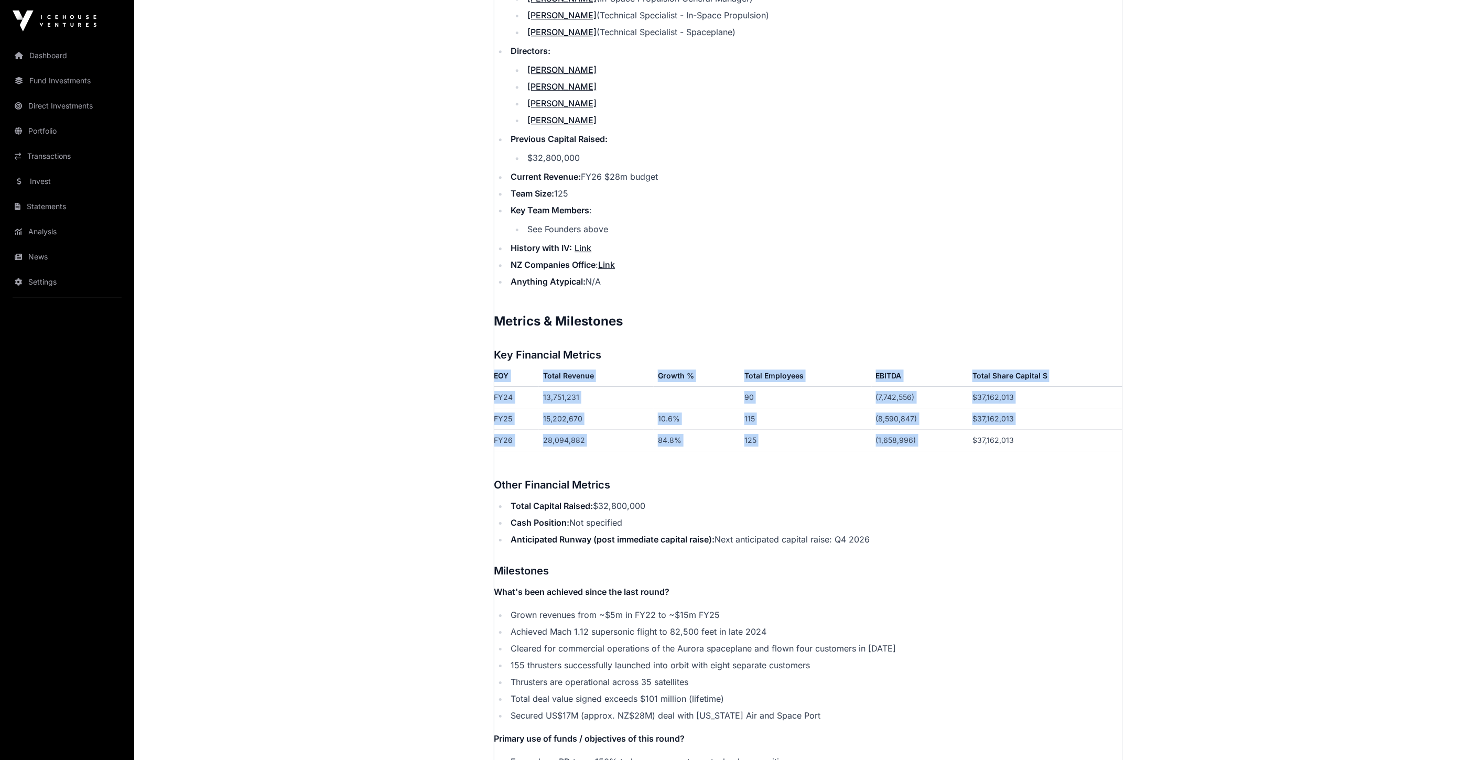
drag, startPoint x: 1003, startPoint y: 427, endPoint x: 1163, endPoint y: 440, distance: 159.9
click at [1165, 439] on main "Showcase 2025 Dawn Aerospace Dawn Aerospace Direct Reinventing space logistics …" at bounding box center [808, 55] width 1348 height 2821
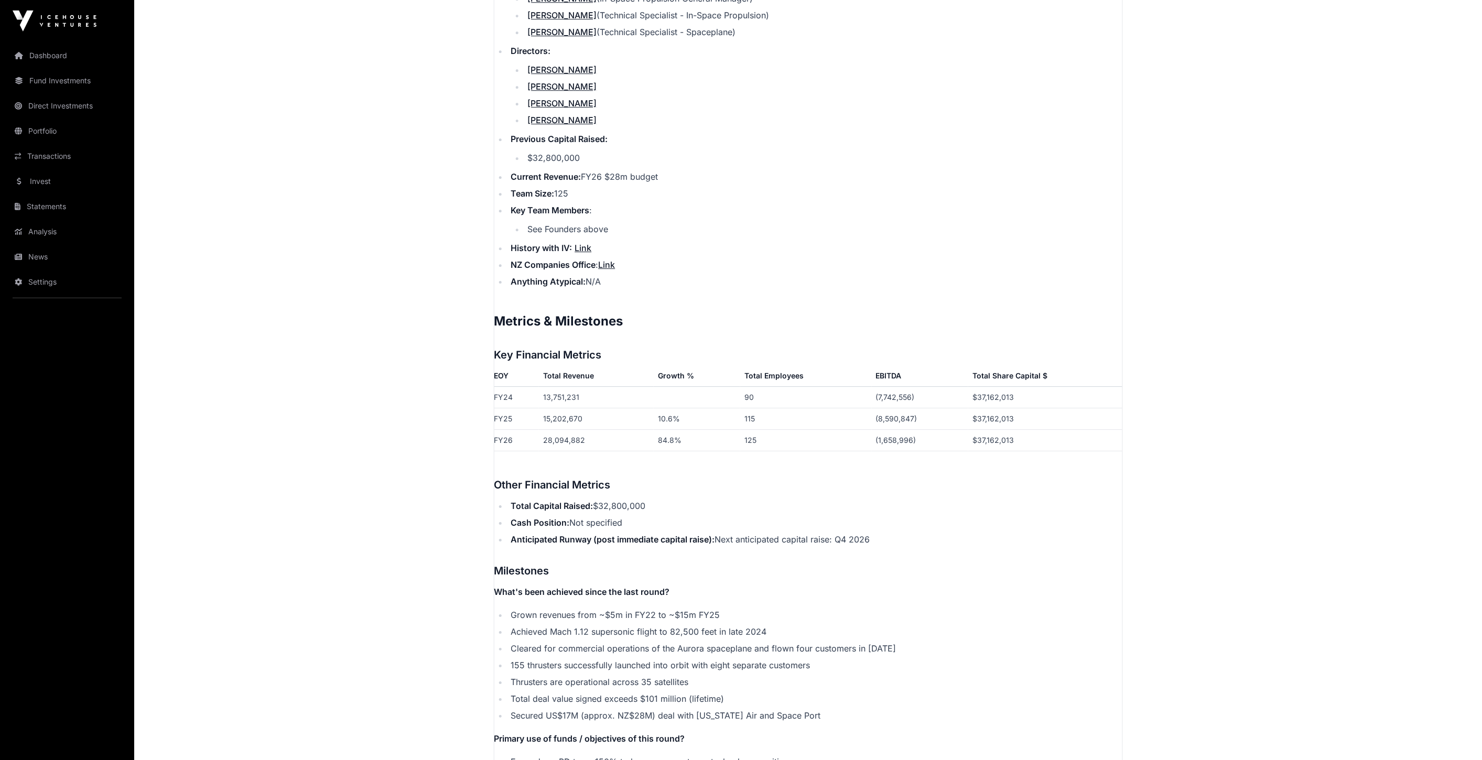
click at [884, 477] on h3 "Other Financial Metrics" at bounding box center [808, 485] width 628 height 17
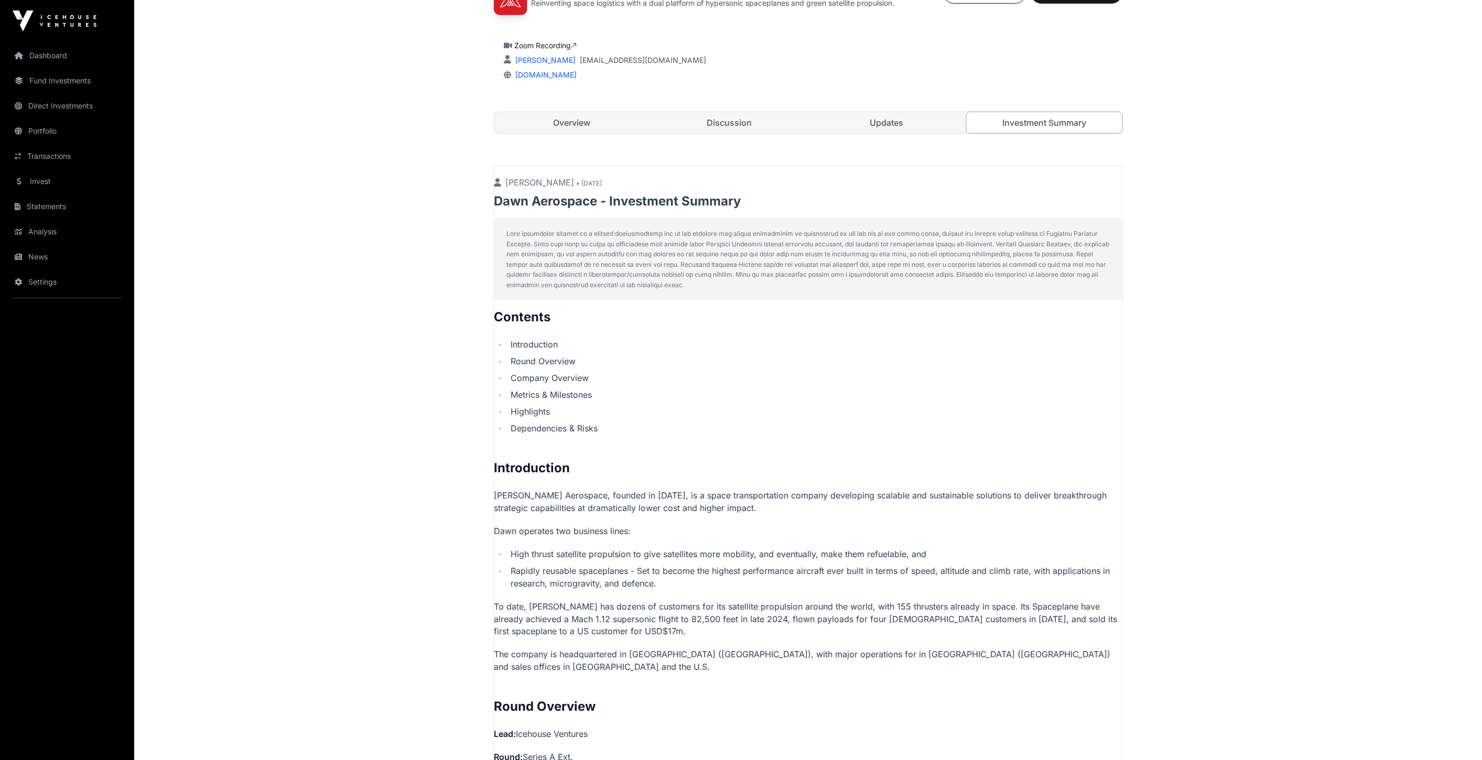
scroll to position [0, 0]
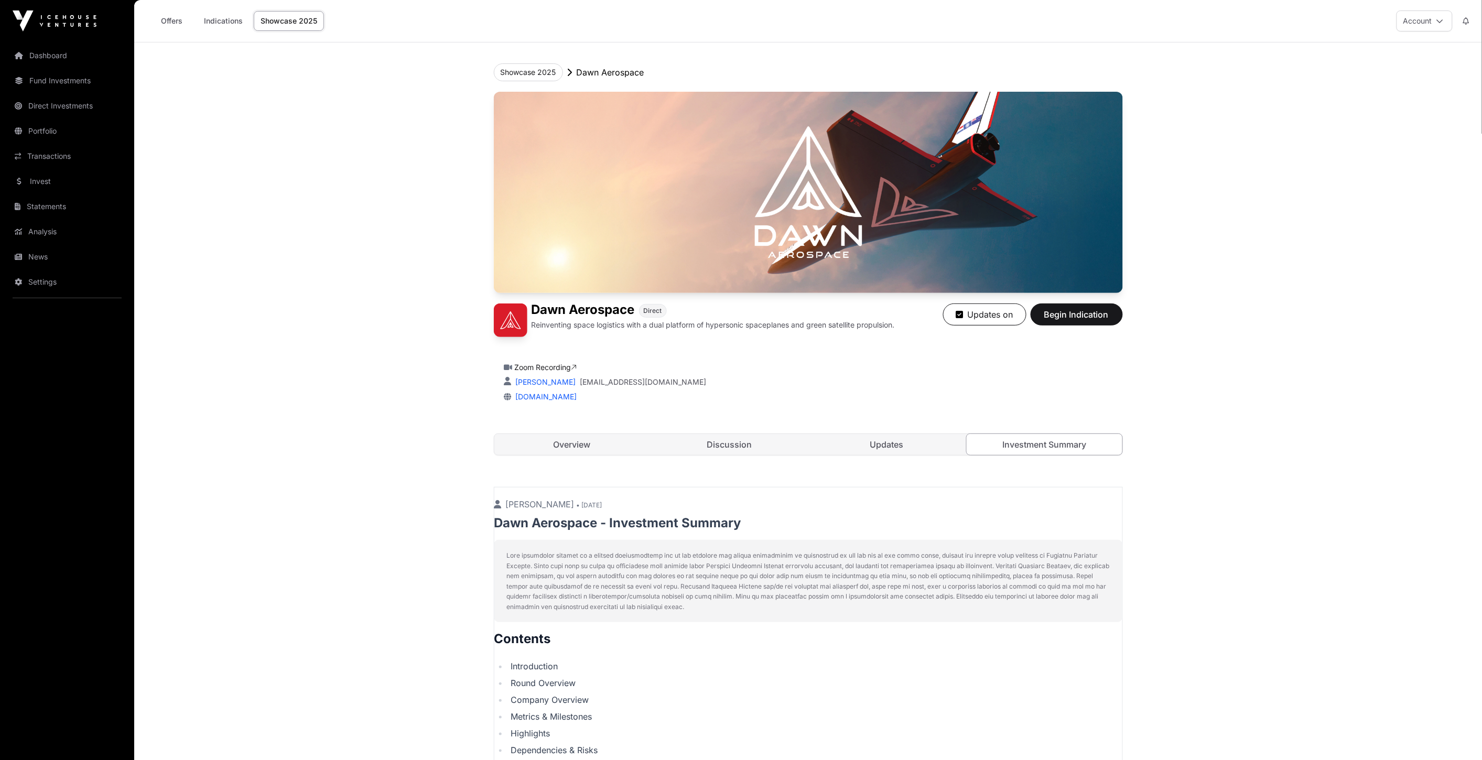
click at [889, 436] on link "Updates" at bounding box center [887, 444] width 156 height 21
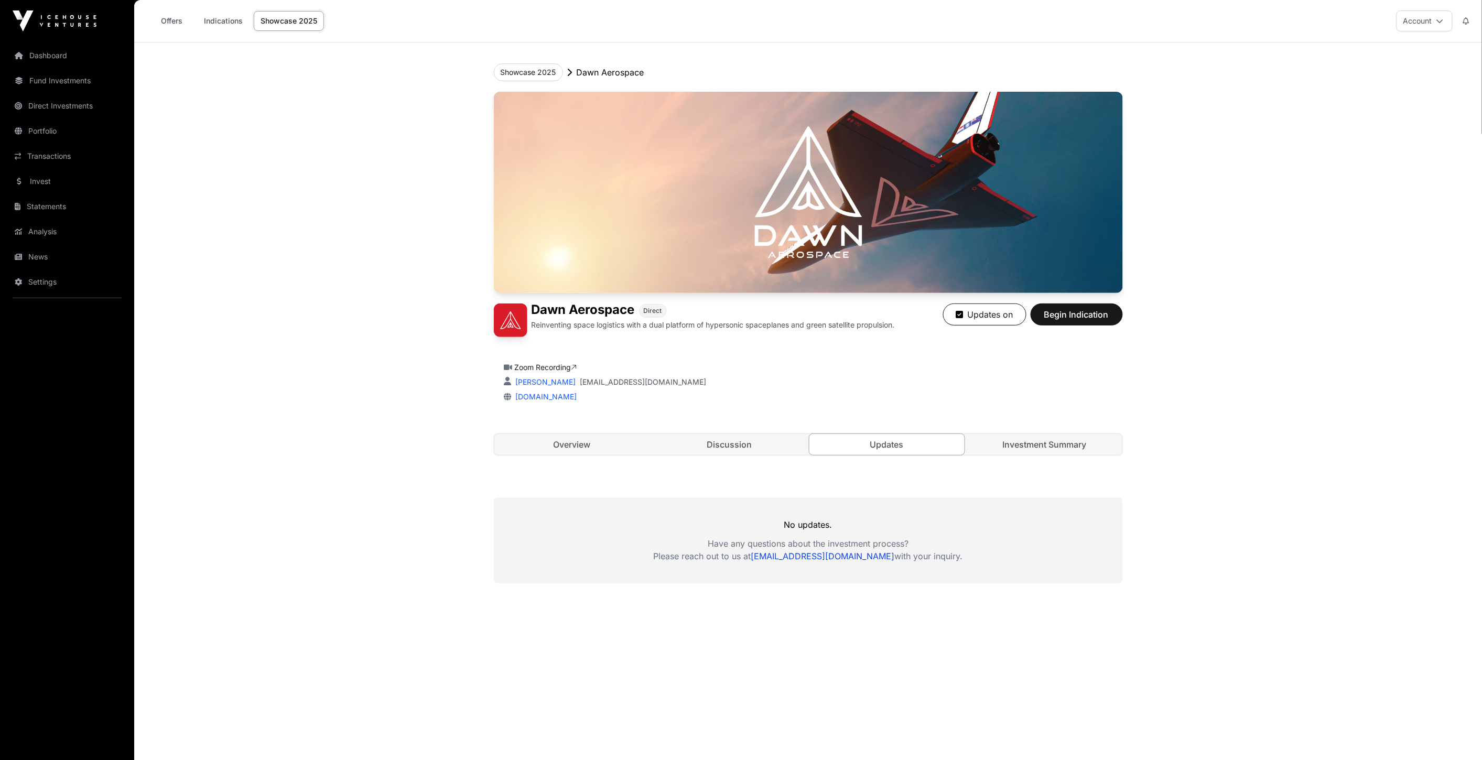
click at [774, 444] on link "Discussion" at bounding box center [730, 444] width 156 height 21
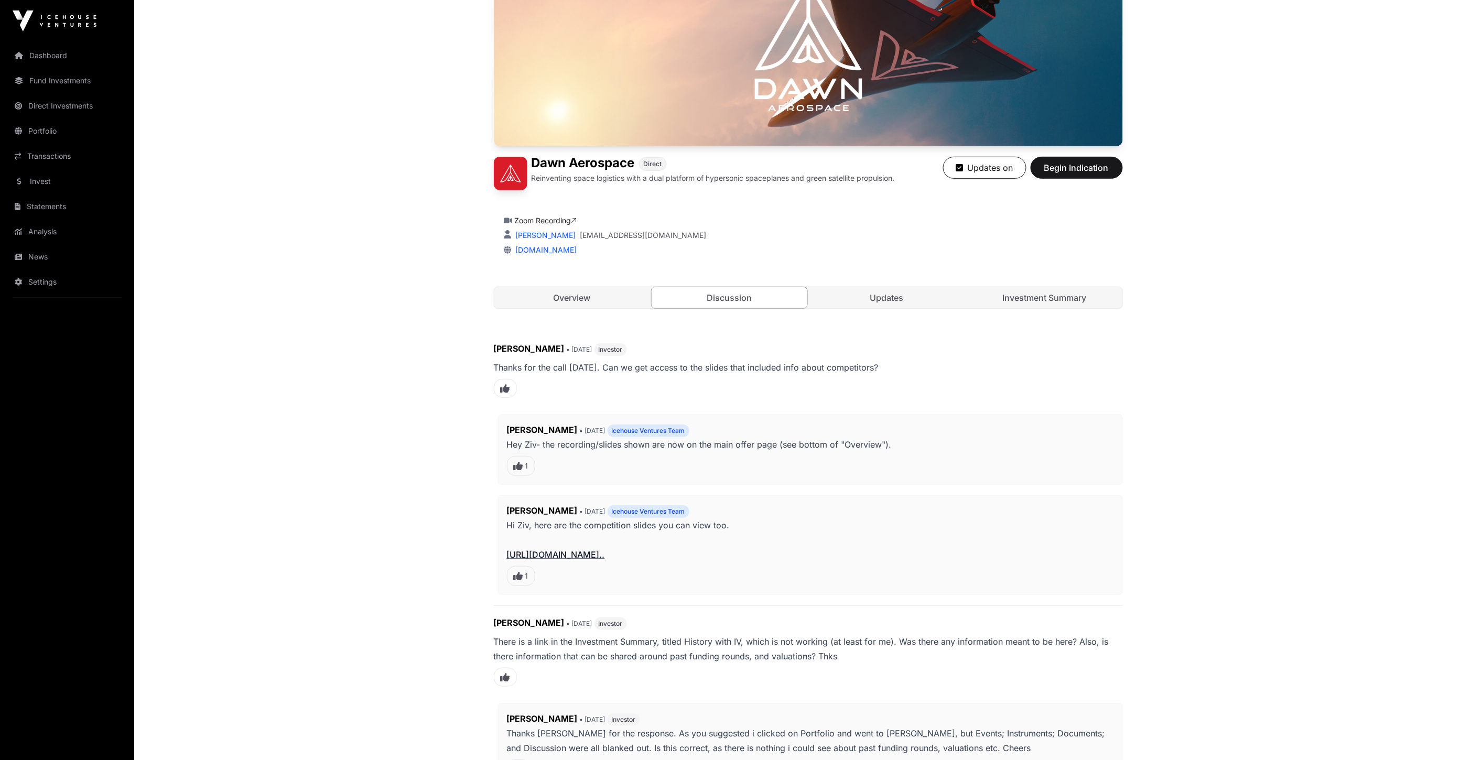
scroll to position [116, 0]
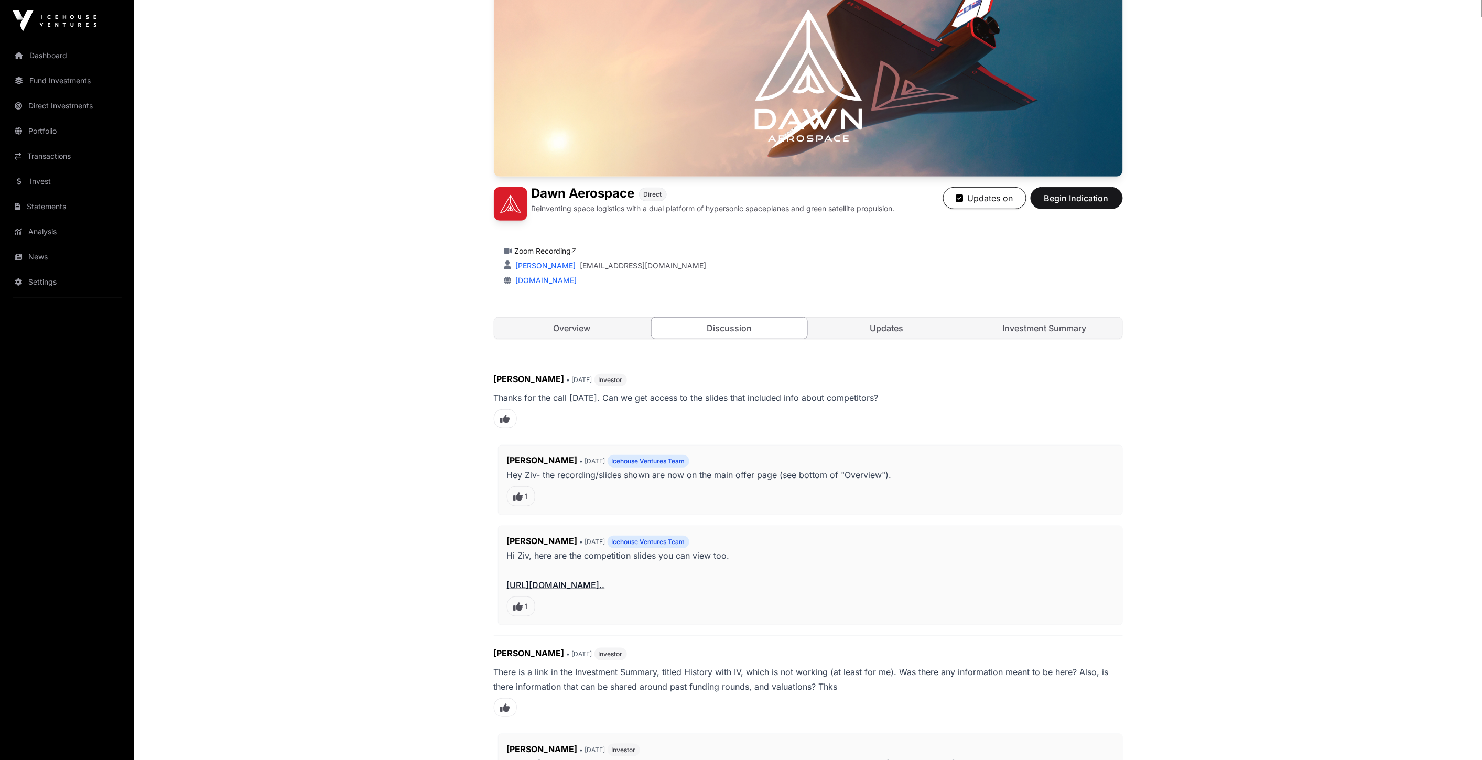
click at [605, 323] on link "Overview" at bounding box center [572, 328] width 156 height 21
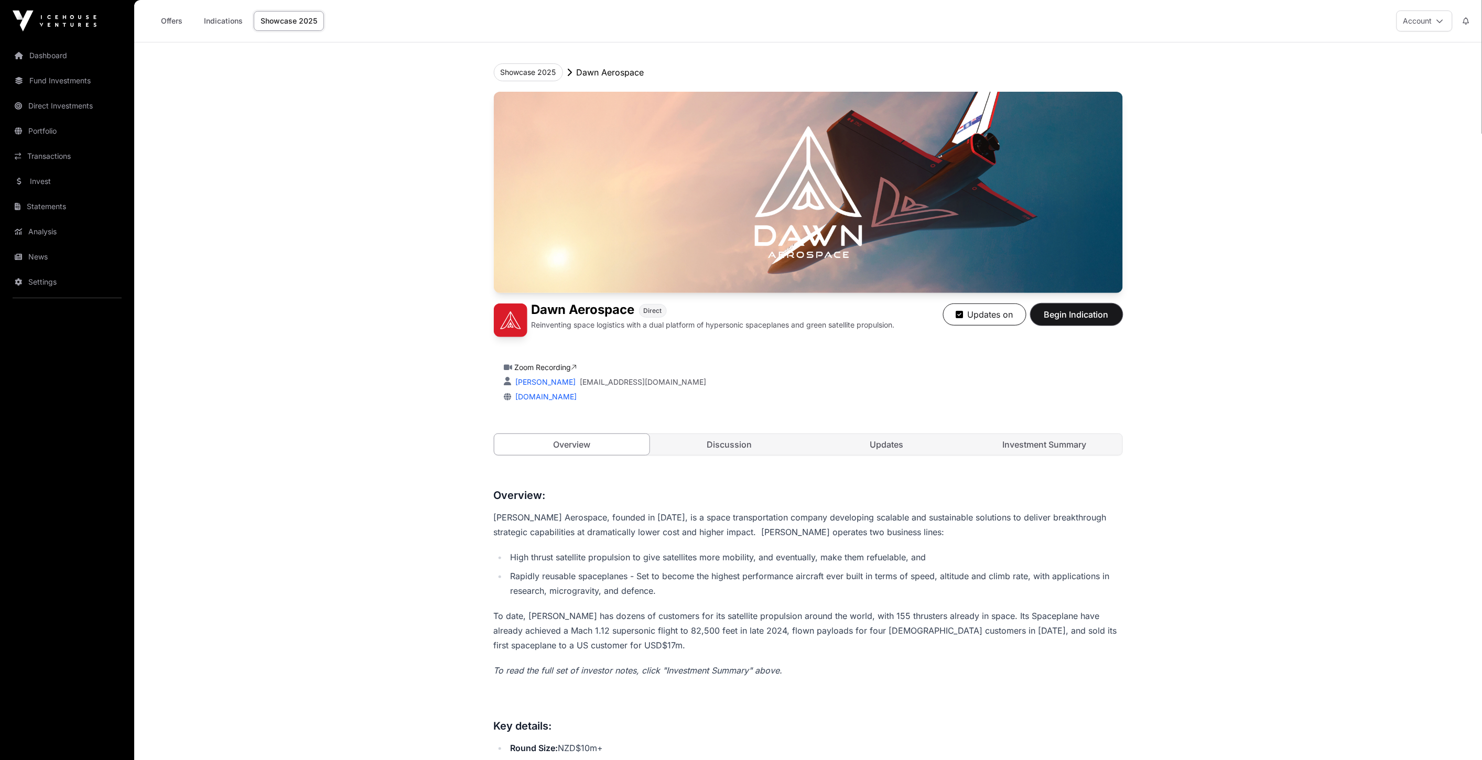
click at [1077, 316] on span "Begin Indication" at bounding box center [1077, 314] width 66 height 13
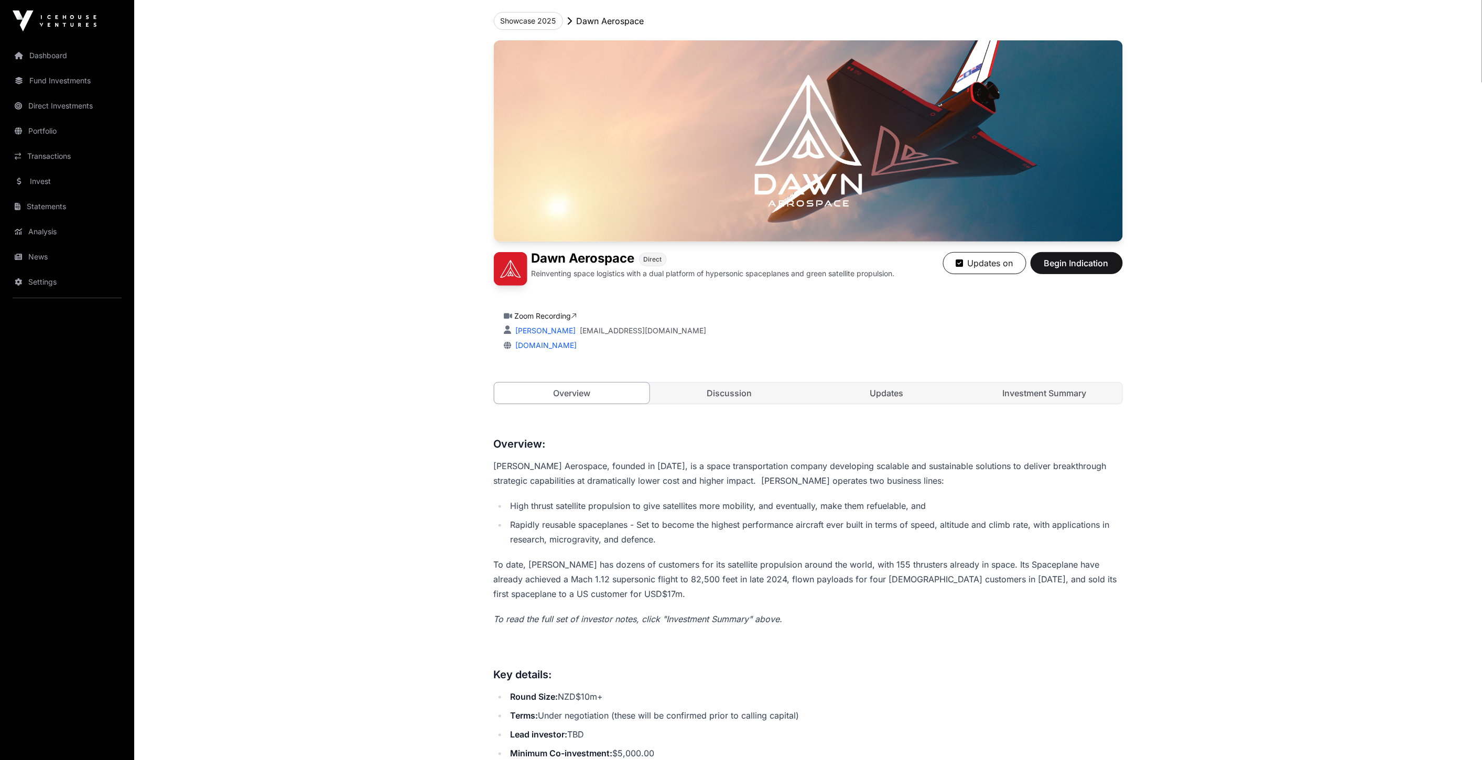
scroll to position [58, 0]
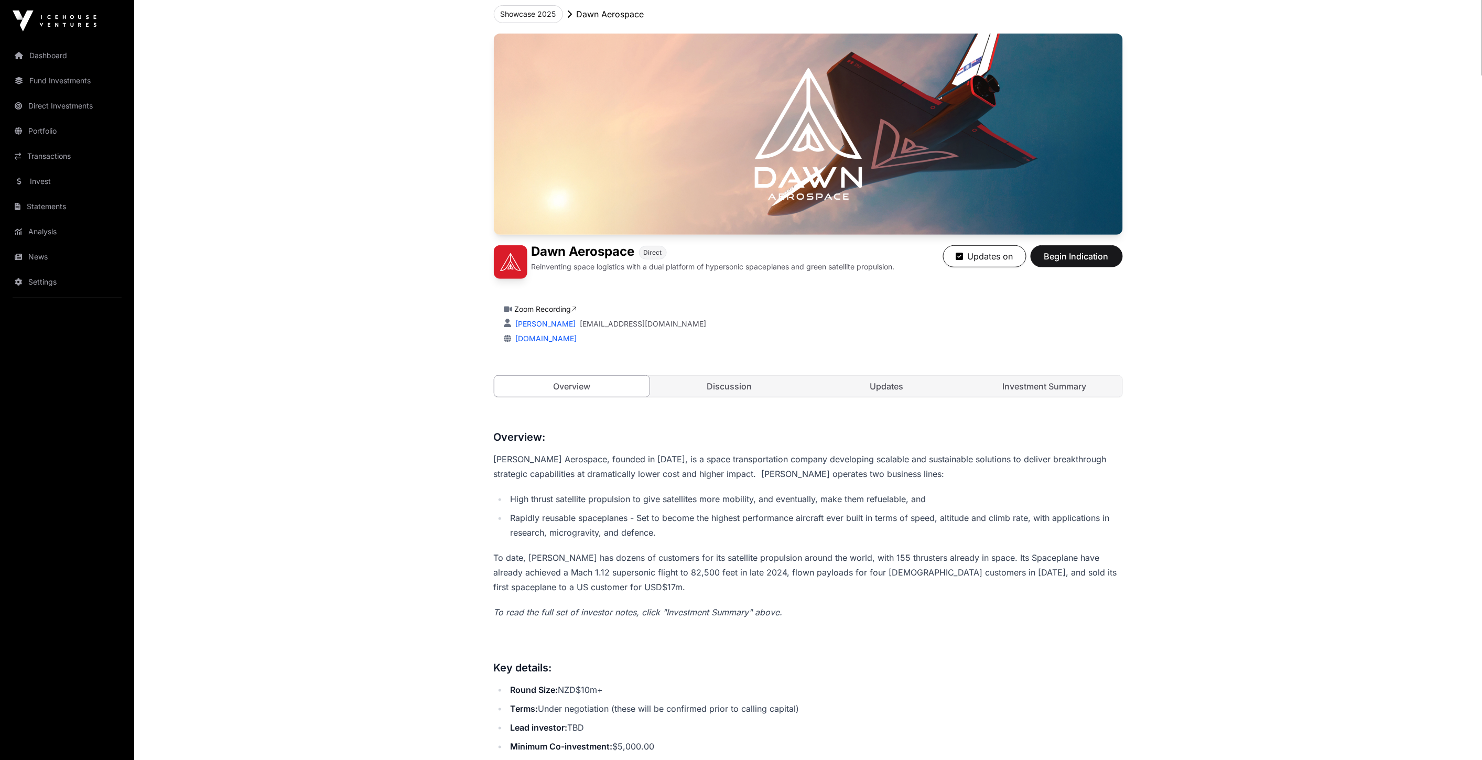
click at [759, 386] on link "Discussion" at bounding box center [730, 386] width 156 height 21
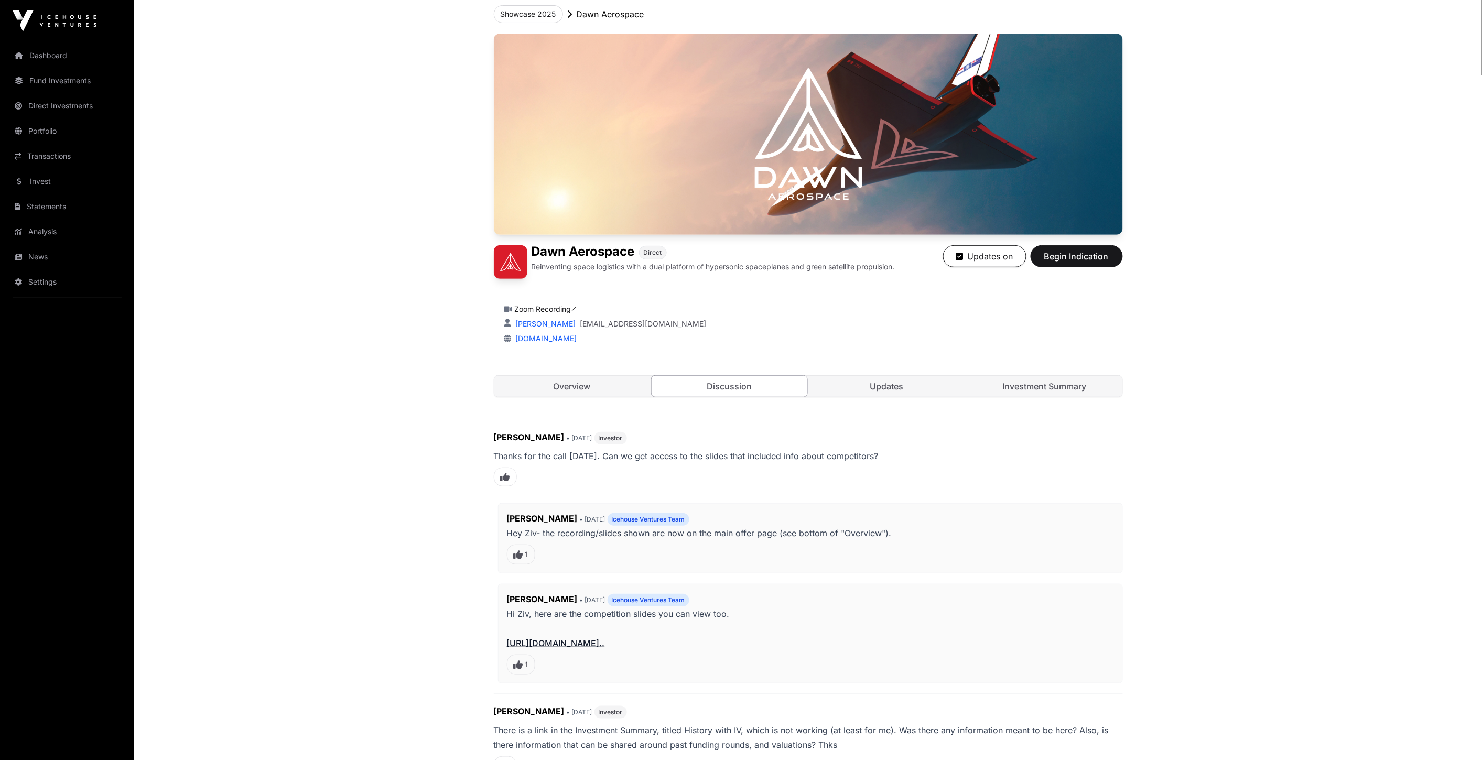
click at [810, 381] on link "Updates" at bounding box center [887, 386] width 156 height 21
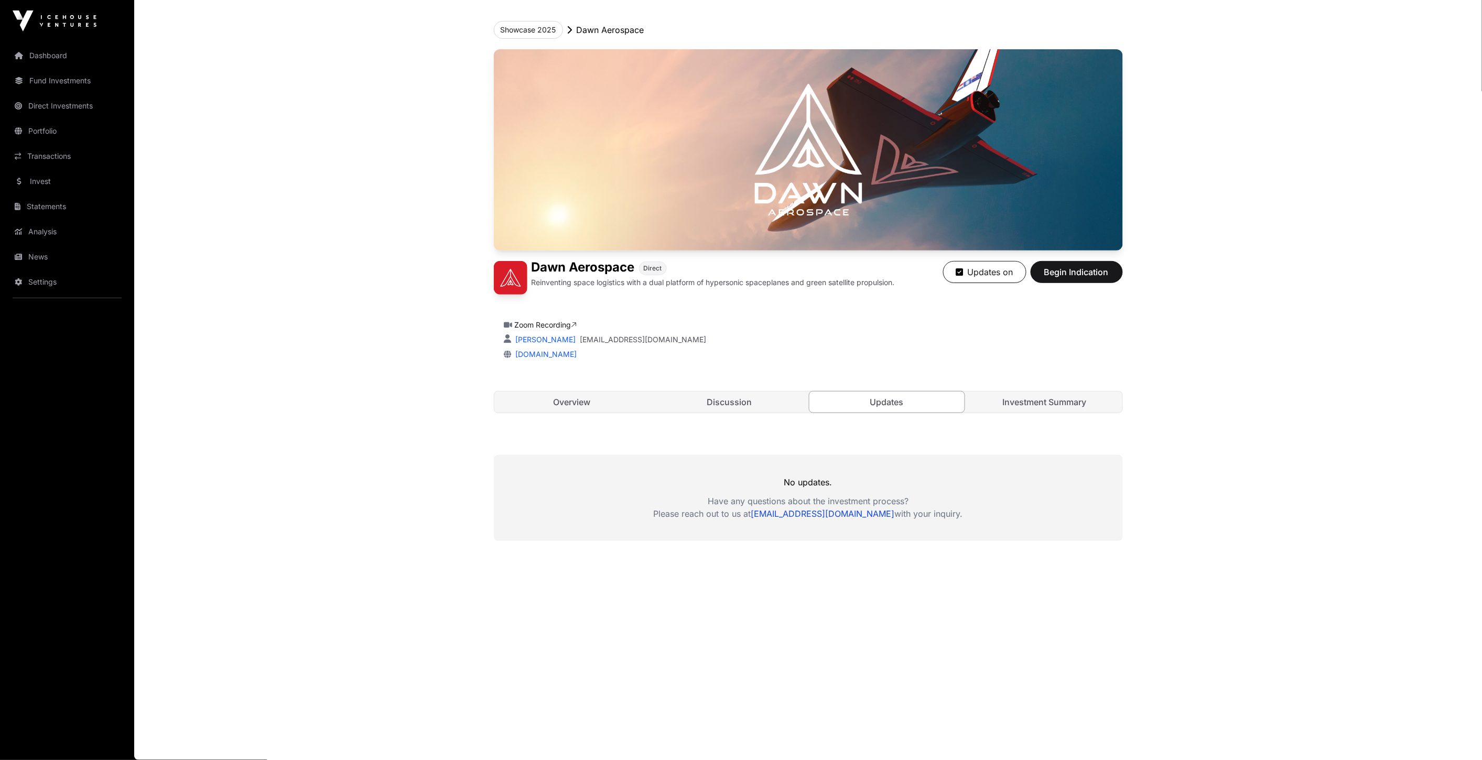
scroll to position [42, 0]
click at [987, 404] on link "Investment Summary" at bounding box center [1045, 402] width 156 height 21
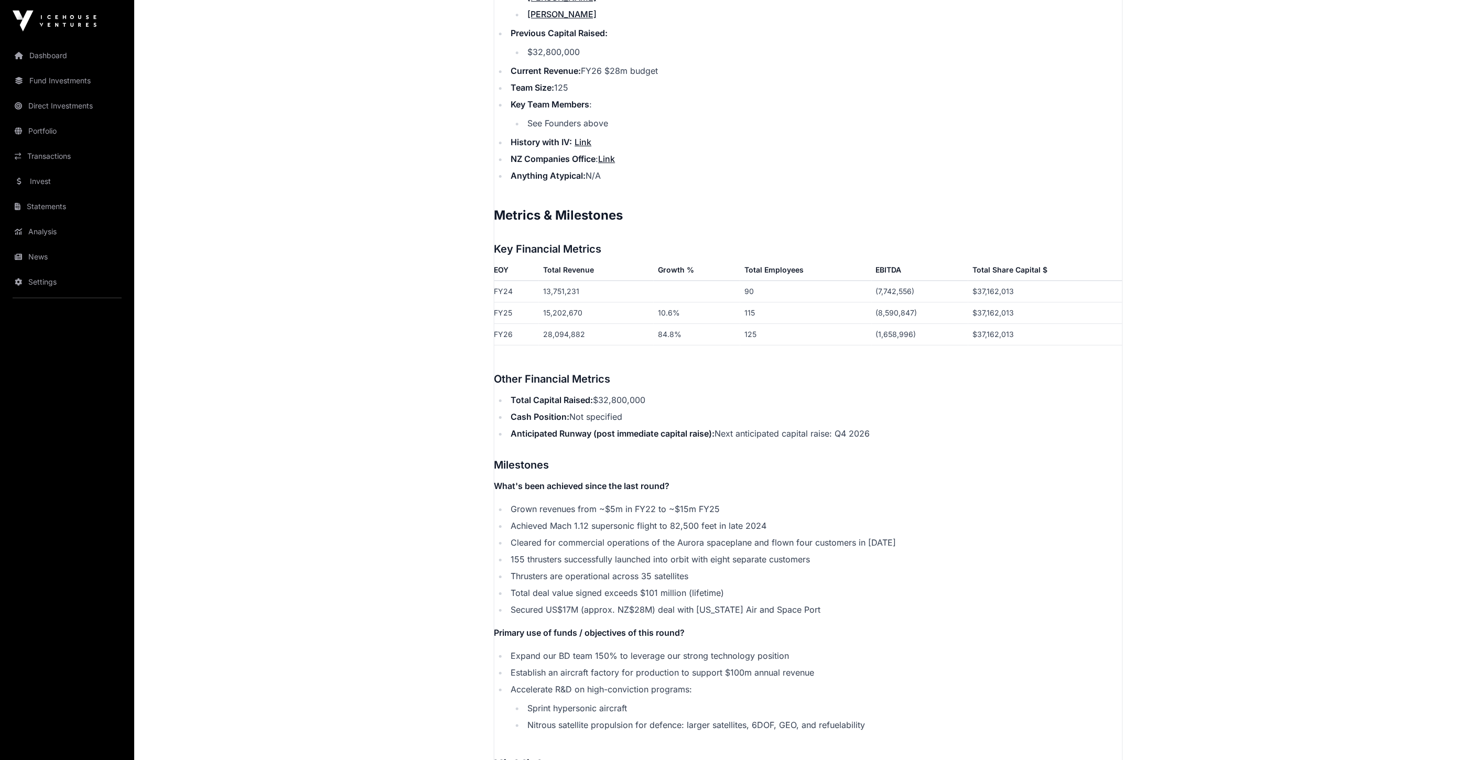
scroll to position [1557, 0]
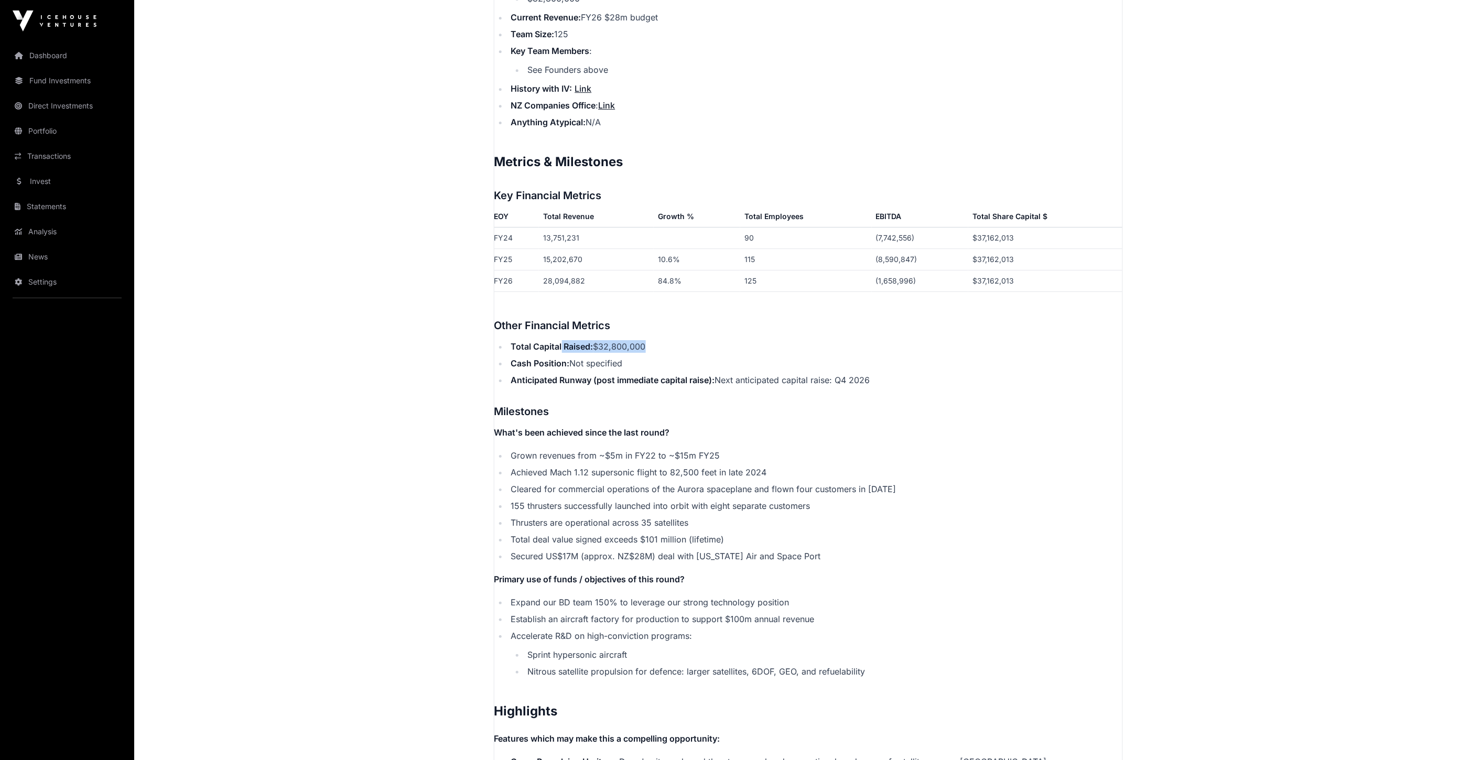
drag, startPoint x: 561, startPoint y: 328, endPoint x: 642, endPoint y: 329, distance: 80.7
click at [642, 340] on li "Total Capital Raised: $32,800,000" at bounding box center [815, 346] width 614 height 13
click at [628, 375] on strong "Anticipated Runway (post immediate capital raise):" at bounding box center [613, 380] width 204 height 10
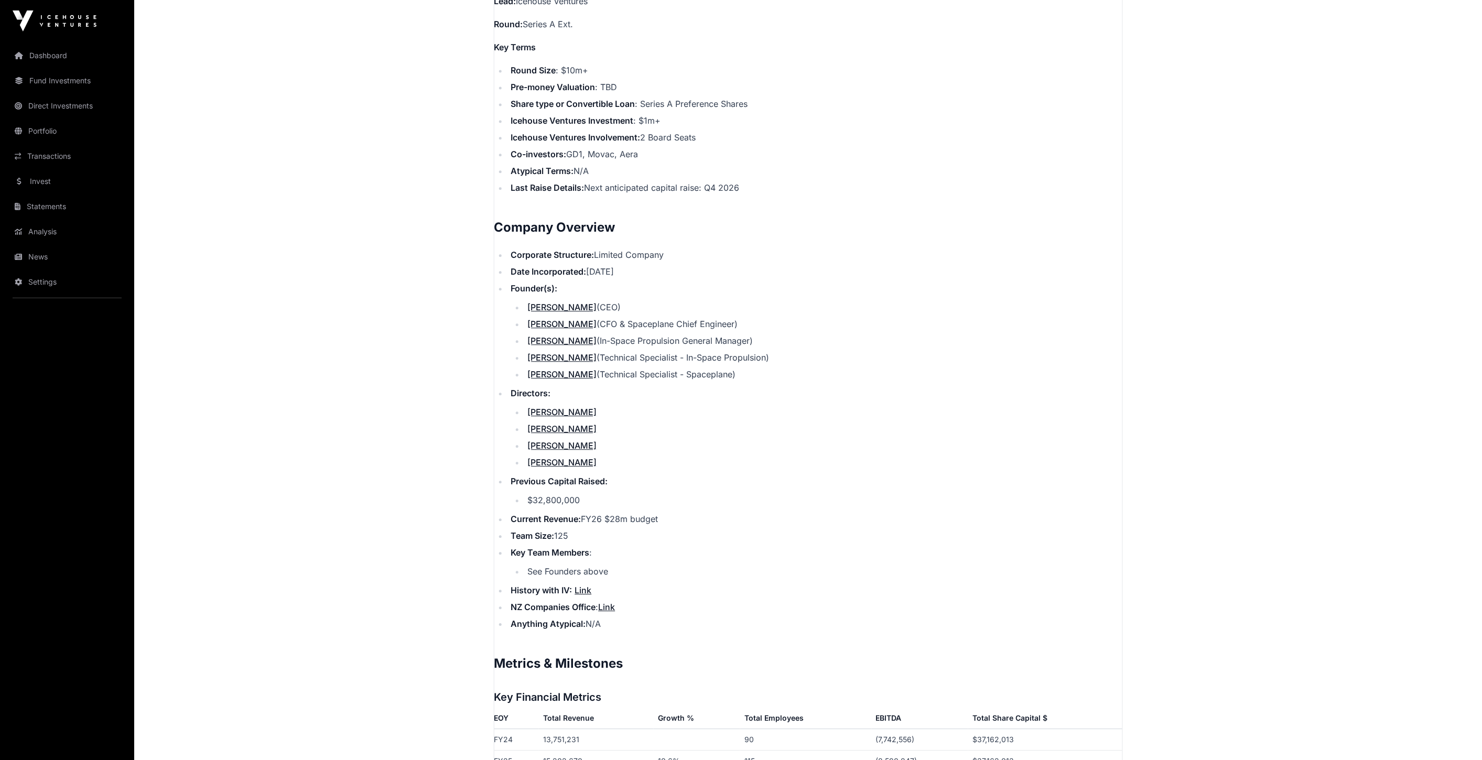
scroll to position [1030, 0]
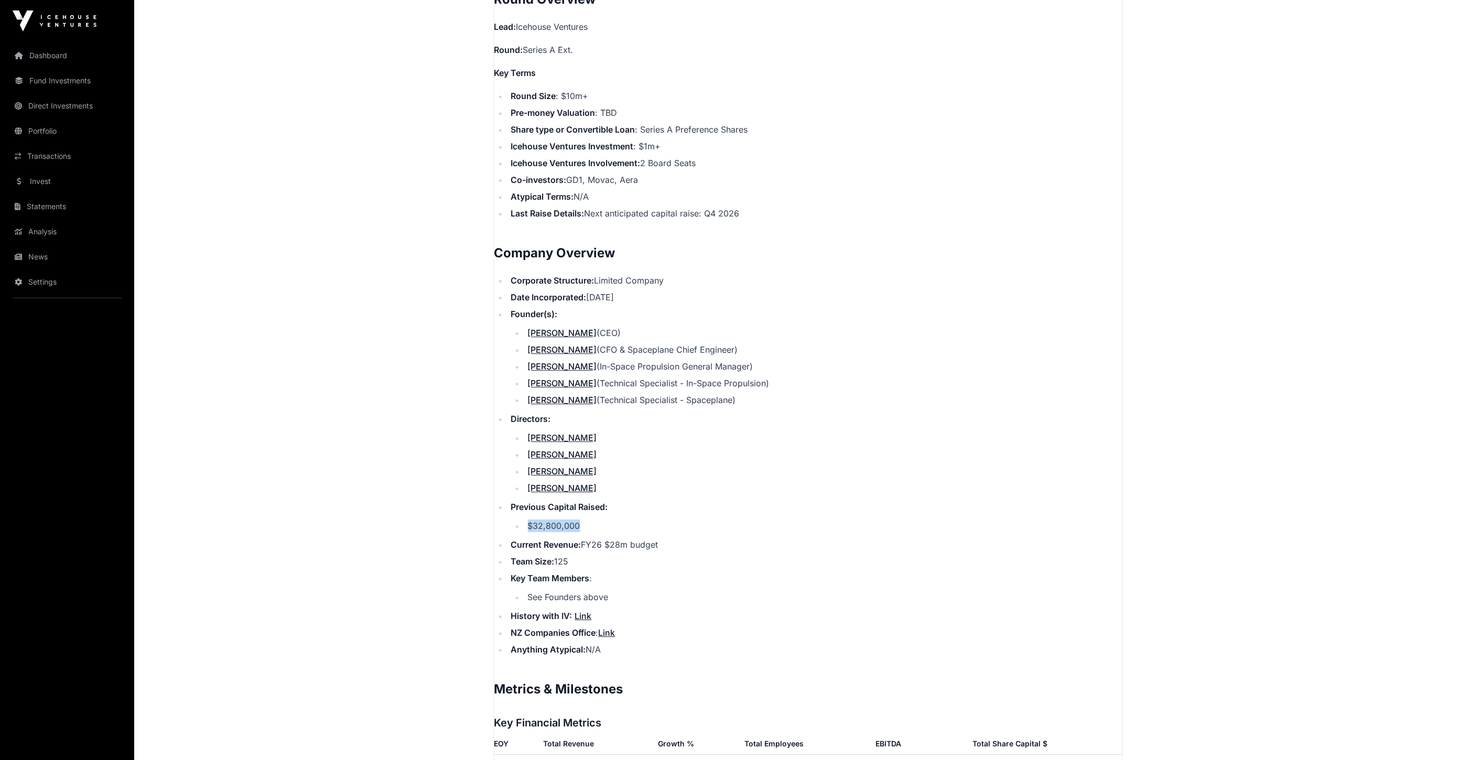
drag, startPoint x: 522, startPoint y: 514, endPoint x: 589, endPoint y: 514, distance: 67.6
click at [589, 520] on ul "$32,800,000" at bounding box center [816, 526] width 611 height 13
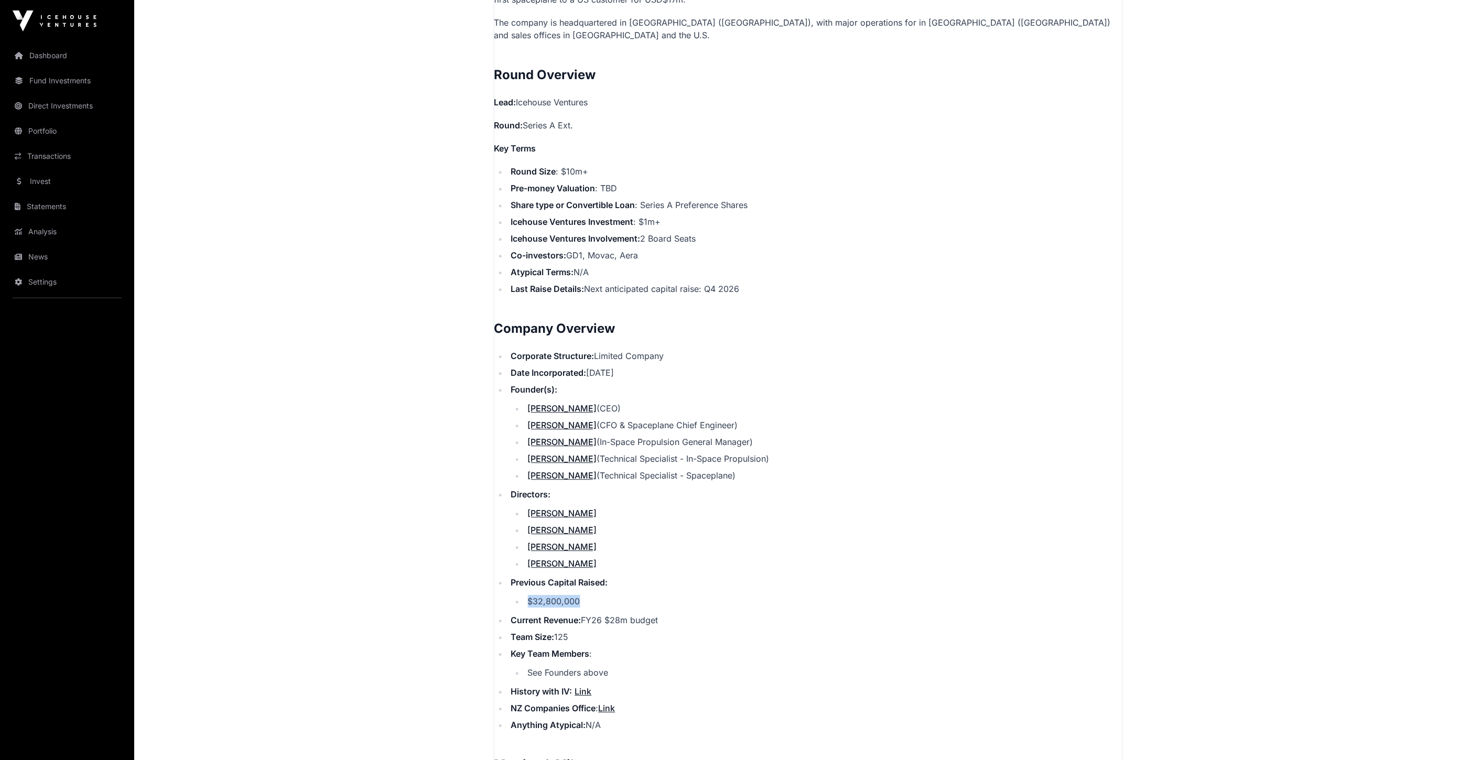
scroll to position [680, 0]
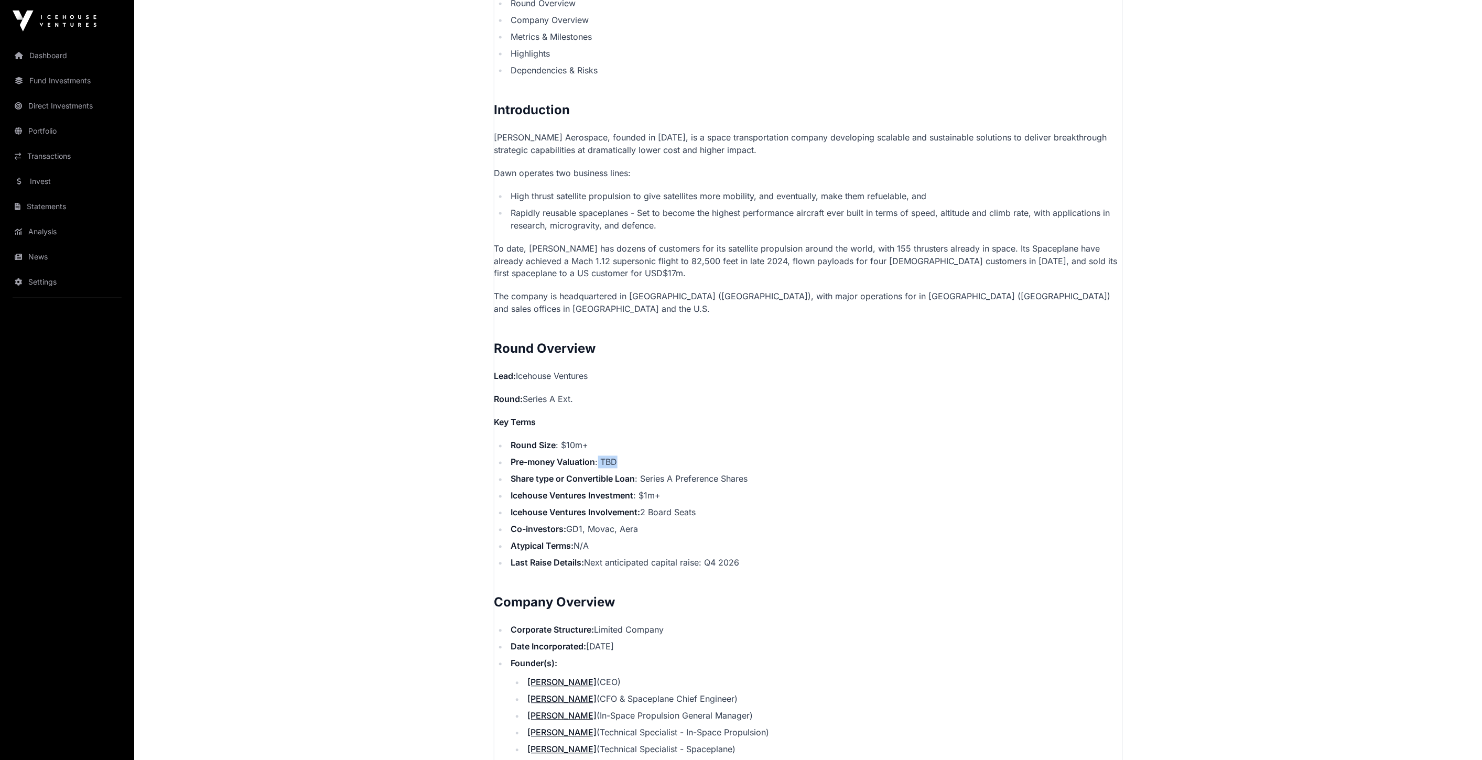
drag, startPoint x: 602, startPoint y: 452, endPoint x: 658, endPoint y: 448, distance: 56.7
click at [658, 456] on li "Pre-money Valuation : TBD" at bounding box center [815, 462] width 614 height 13
drag, startPoint x: 621, startPoint y: 502, endPoint x: 715, endPoint y: 502, distance: 94.4
click at [715, 506] on li "Icehouse Ventures Involvement: 2 Board Seats" at bounding box center [815, 512] width 614 height 13
click at [686, 509] on ul "Round Size : $10m+ Pre-money Valuation : TBD Share type or Convertible Loan : S…" at bounding box center [808, 504] width 628 height 130
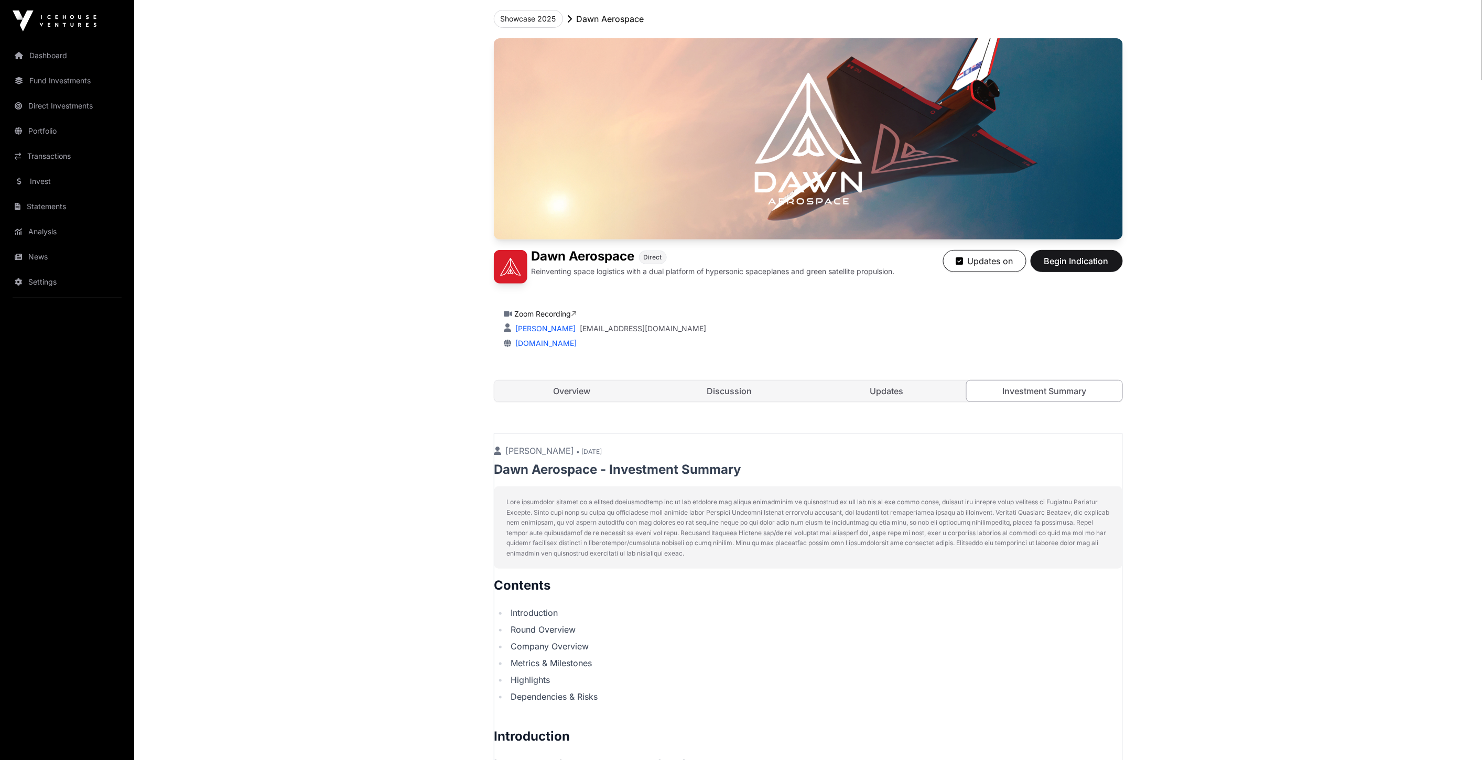
scroll to position [39, 0]
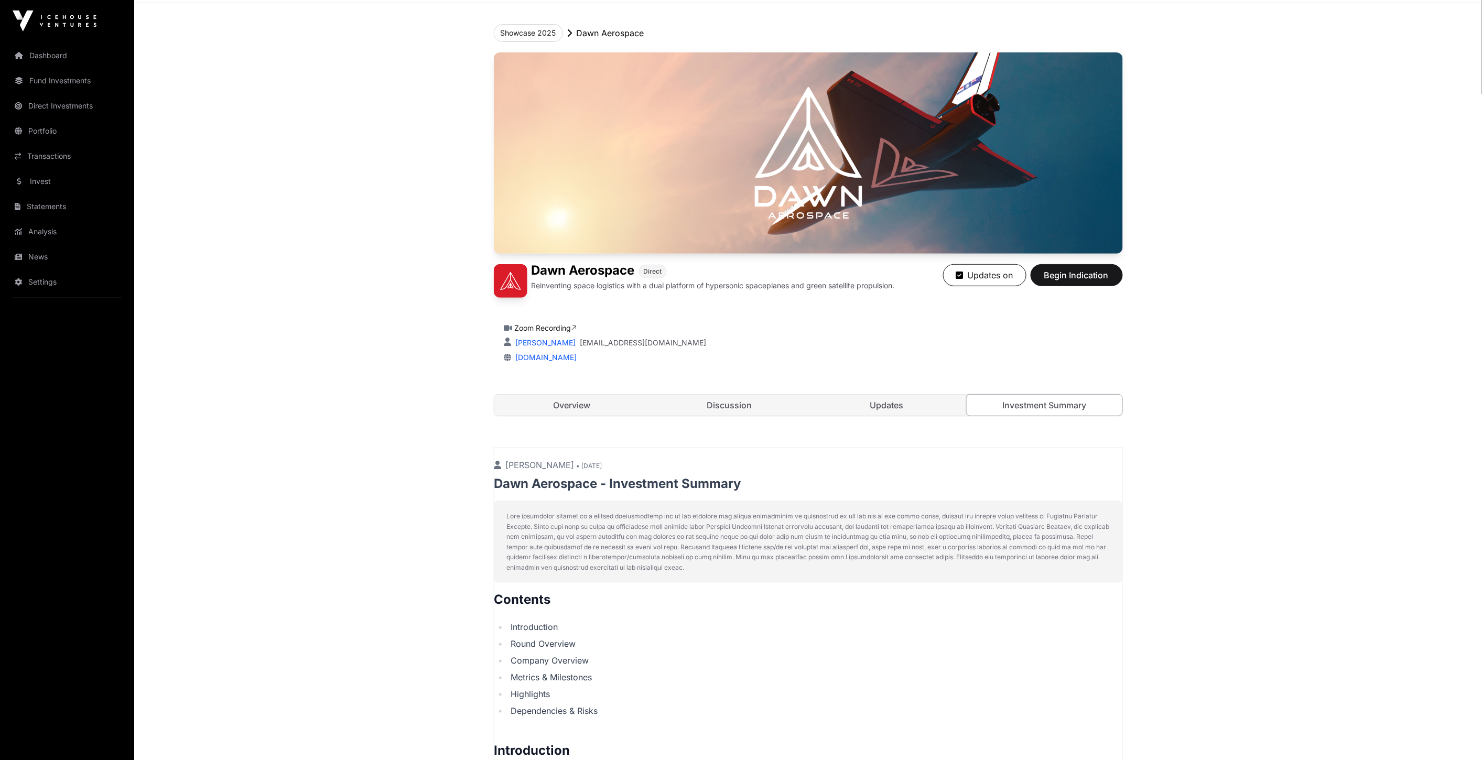
click at [605, 407] on link "Overview" at bounding box center [572, 405] width 156 height 21
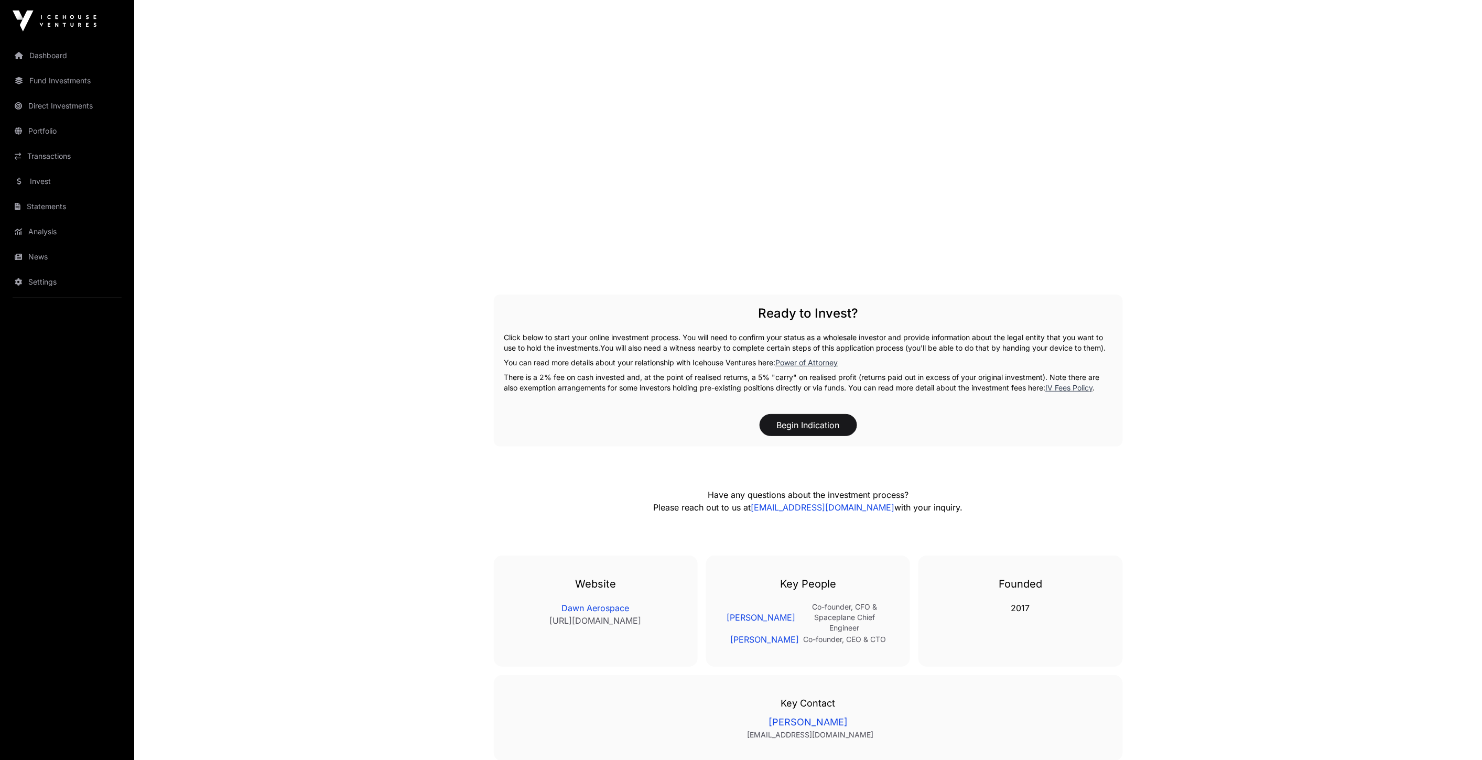
scroll to position [1670, 0]
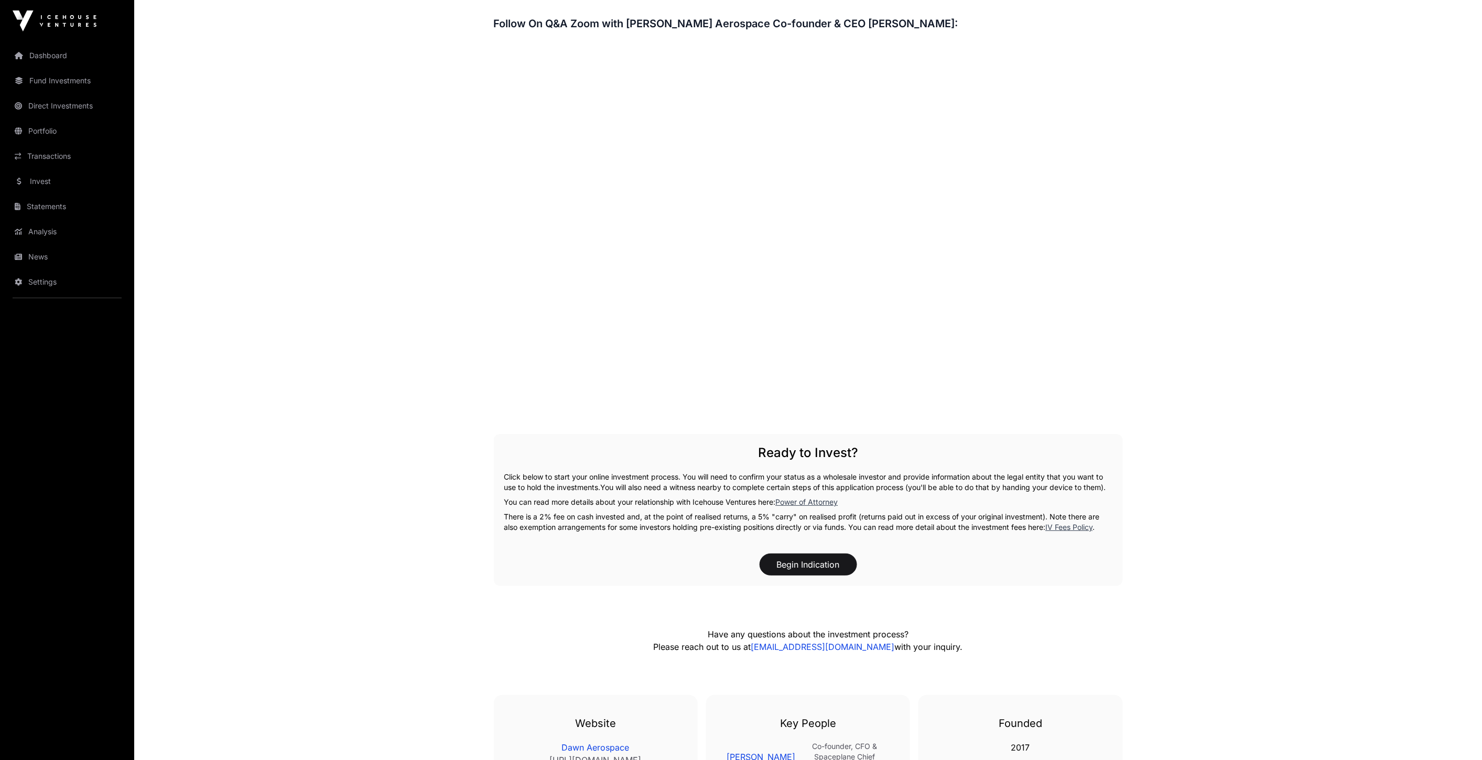
click at [72, 107] on link "Direct Investments" at bounding box center [66, 105] width 117 height 23
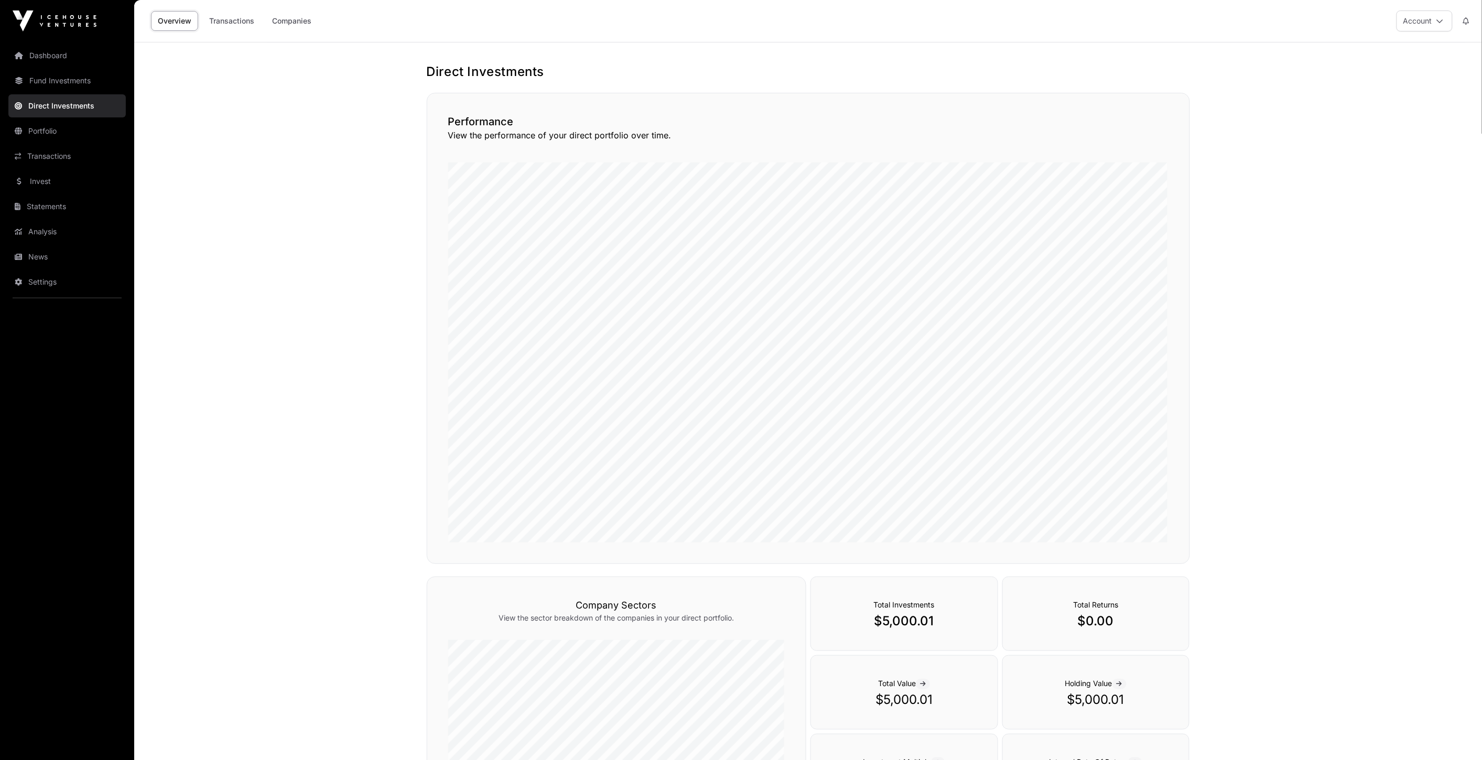
click at [73, 60] on link "Dashboard" at bounding box center [66, 55] width 117 height 23
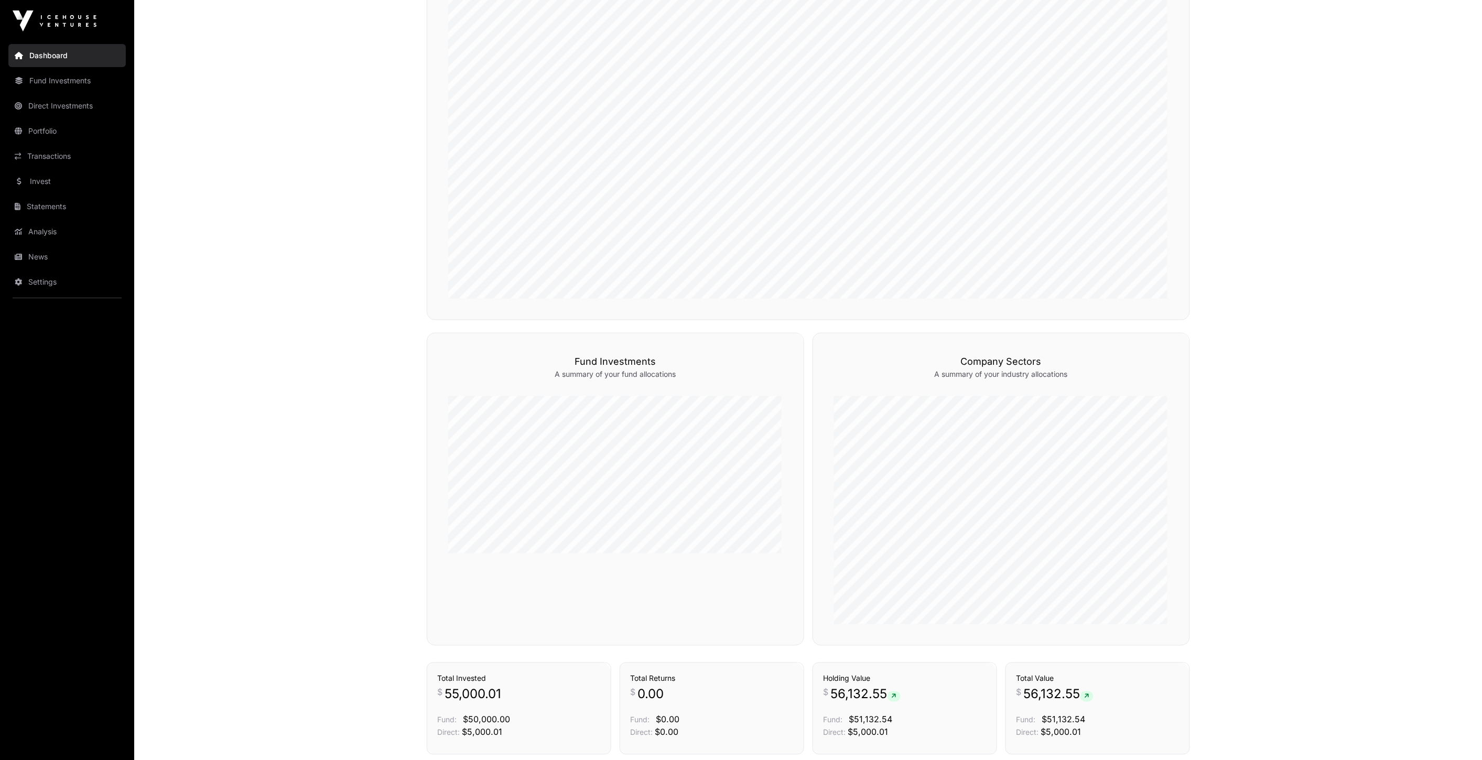
scroll to position [591, 0]
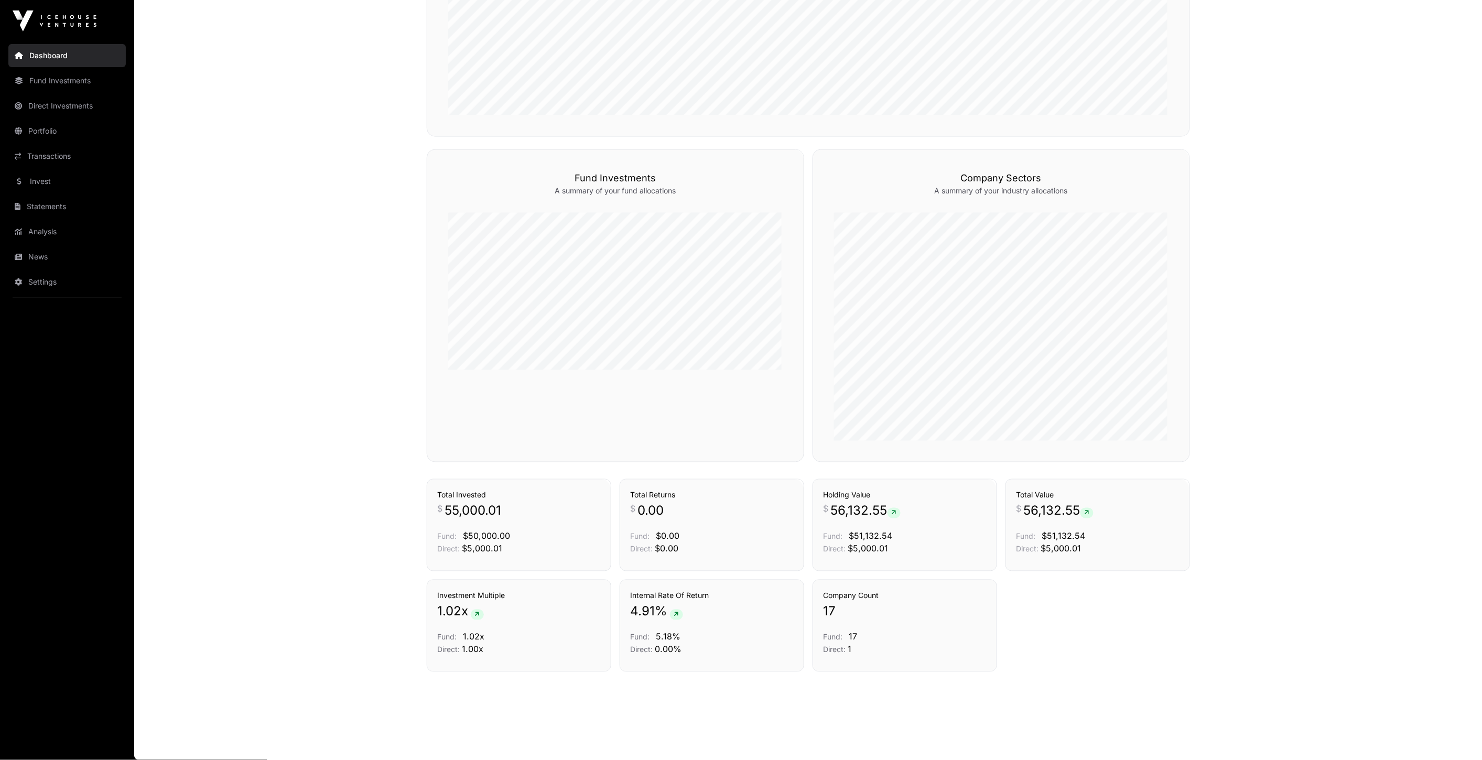
click at [67, 258] on link "News" at bounding box center [66, 256] width 117 height 23
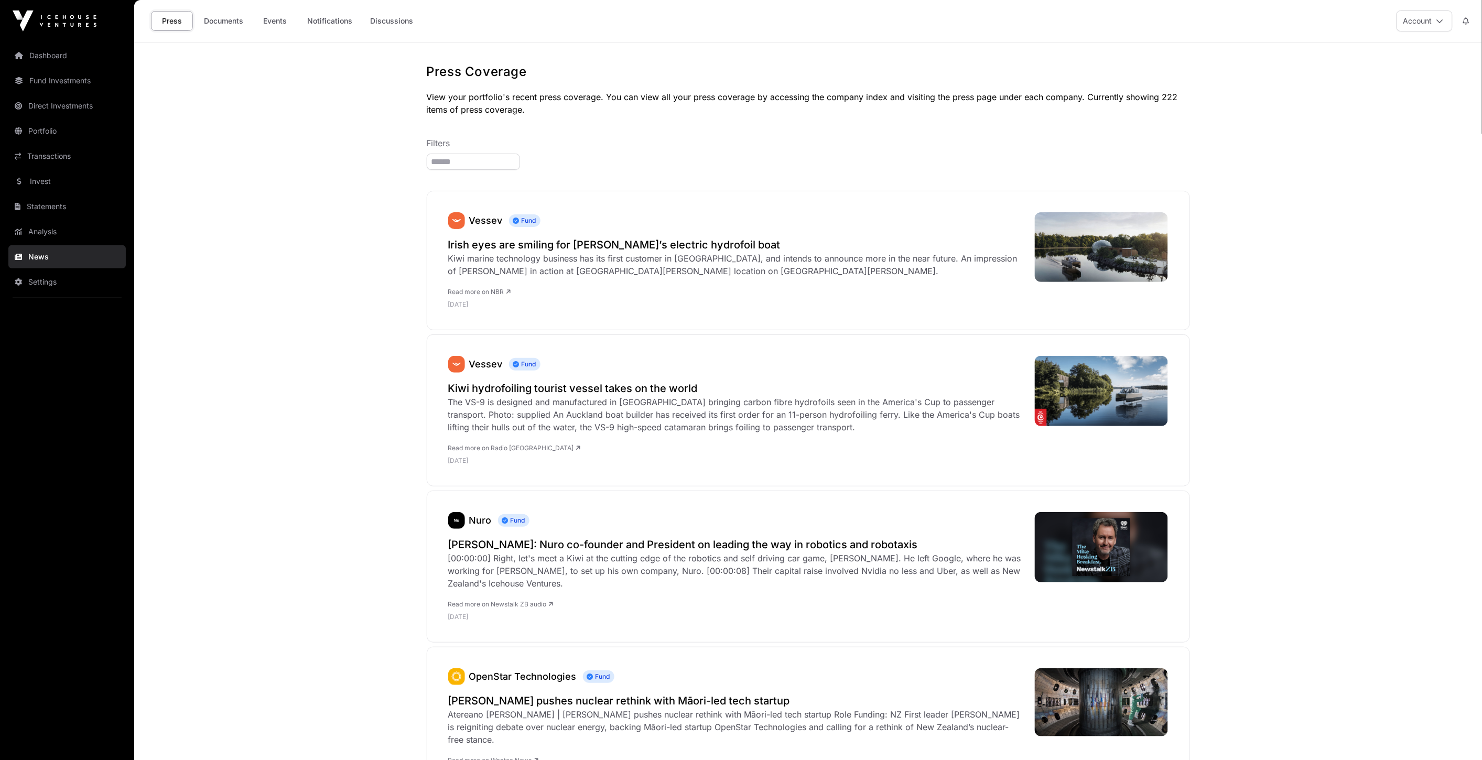
click at [276, 27] on link "Events" at bounding box center [275, 21] width 42 height 20
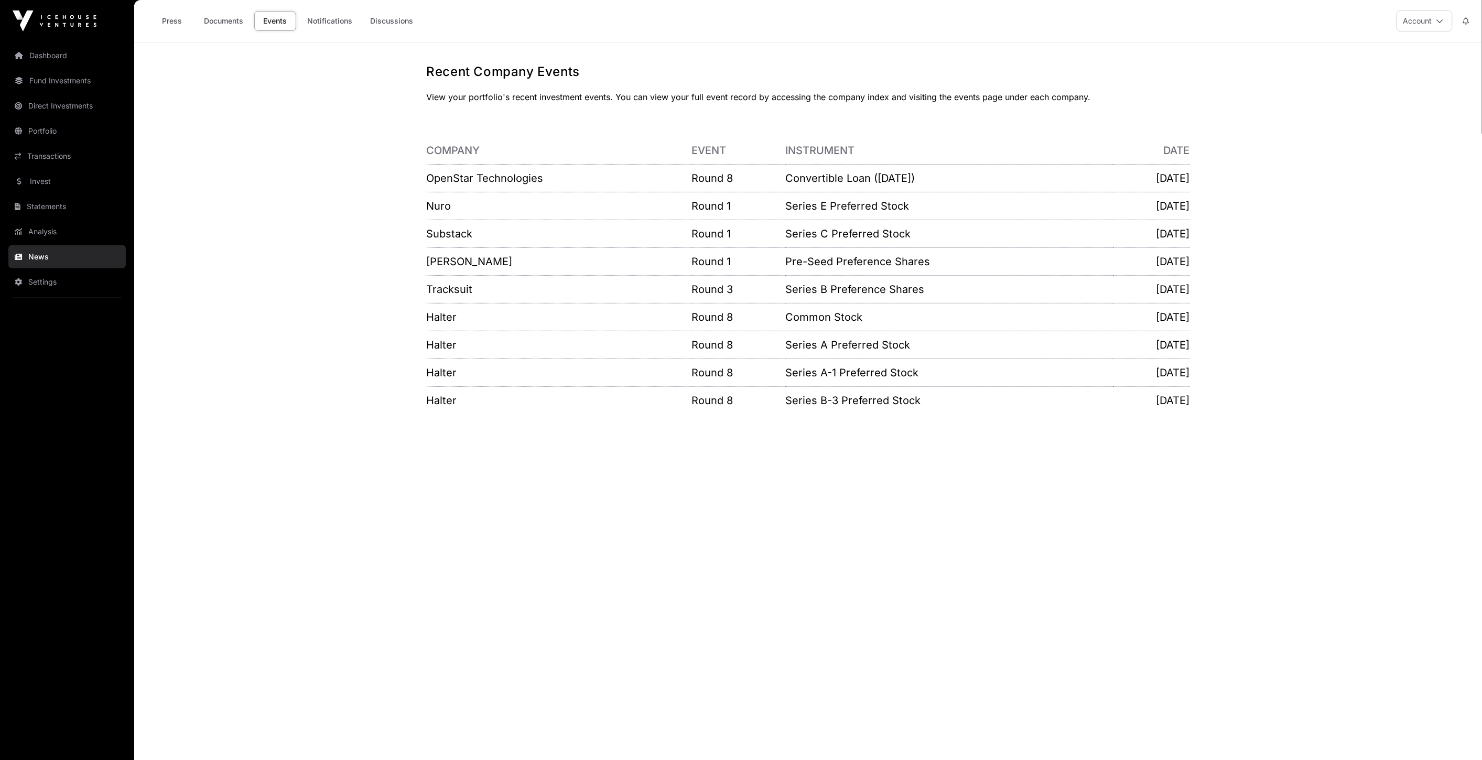
click at [63, 233] on link "Analysis" at bounding box center [66, 231] width 117 height 23
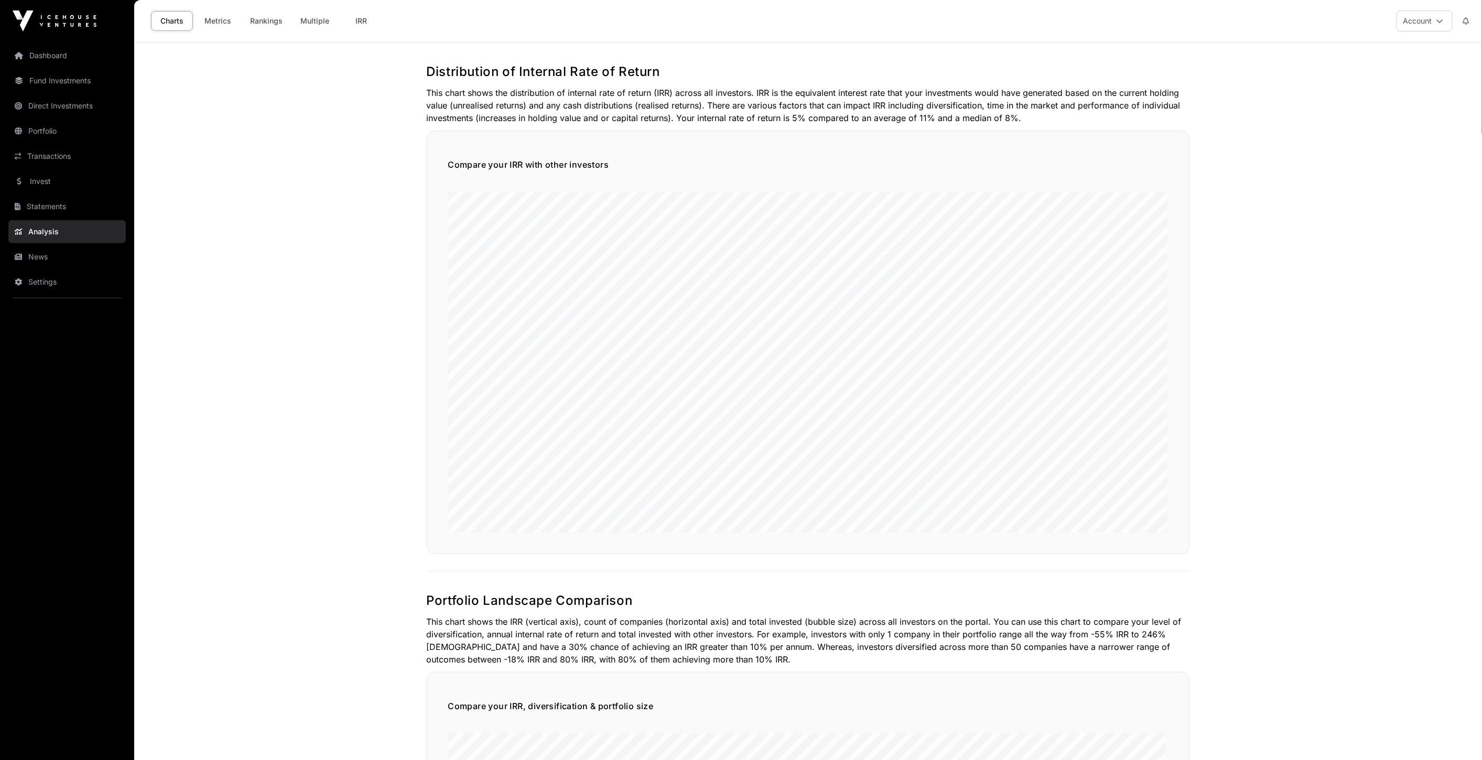
click at [230, 23] on link "Metrics" at bounding box center [218, 21] width 42 height 20
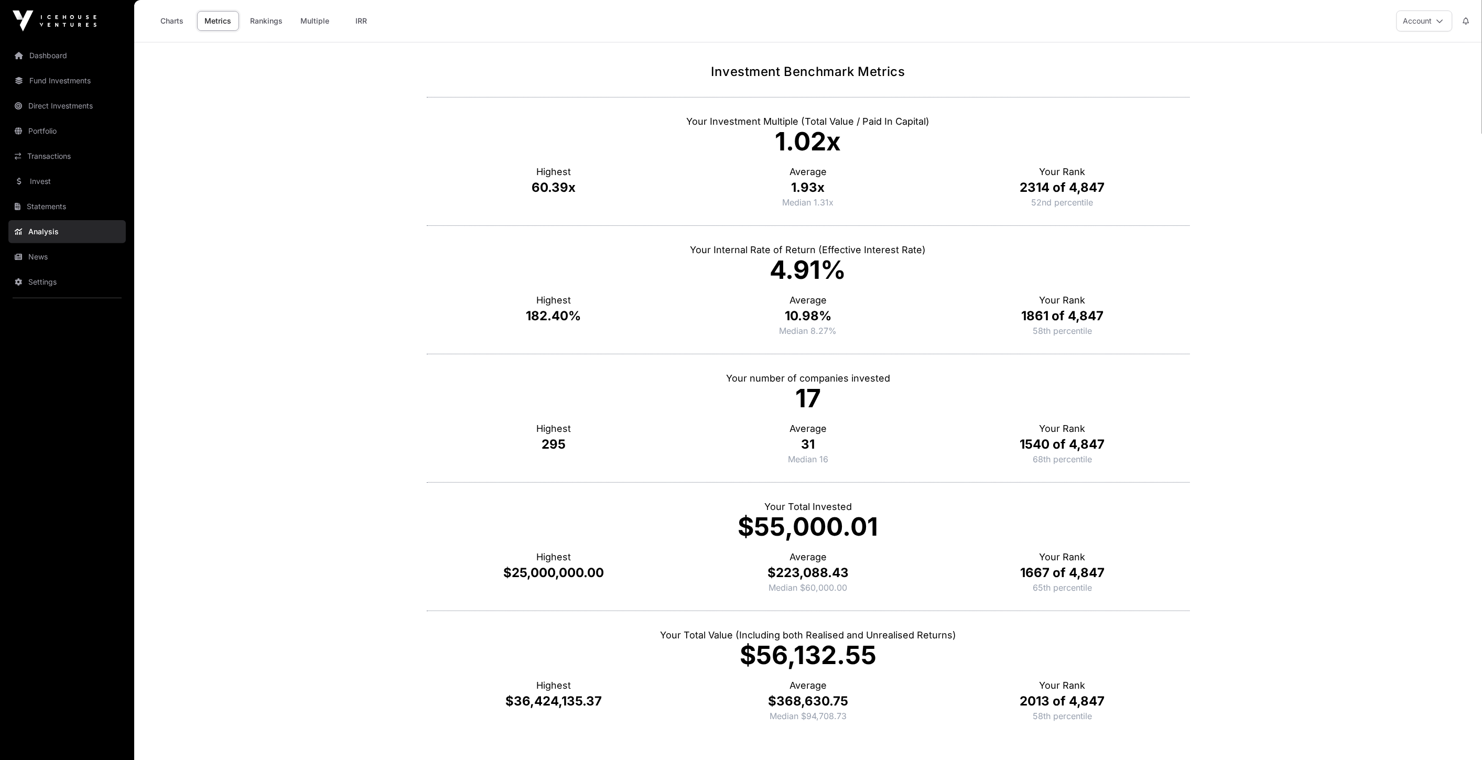
drag, startPoint x: 803, startPoint y: 202, endPoint x: 843, endPoint y: 196, distance: 40.9
click at [843, 196] on p "Median 1.31x" at bounding box center [808, 202] width 254 height 13
click at [888, 223] on div "Your Investment Multiple (Total Value / Paid In Capital) 1.02x Highest 60.39x A…" at bounding box center [808, 161] width 763 height 128
drag, startPoint x: 1019, startPoint y: 188, endPoint x: 1121, endPoint y: 180, distance: 102.0
click at [1121, 180] on p "2314 of 4,847" at bounding box center [1062, 187] width 254 height 17
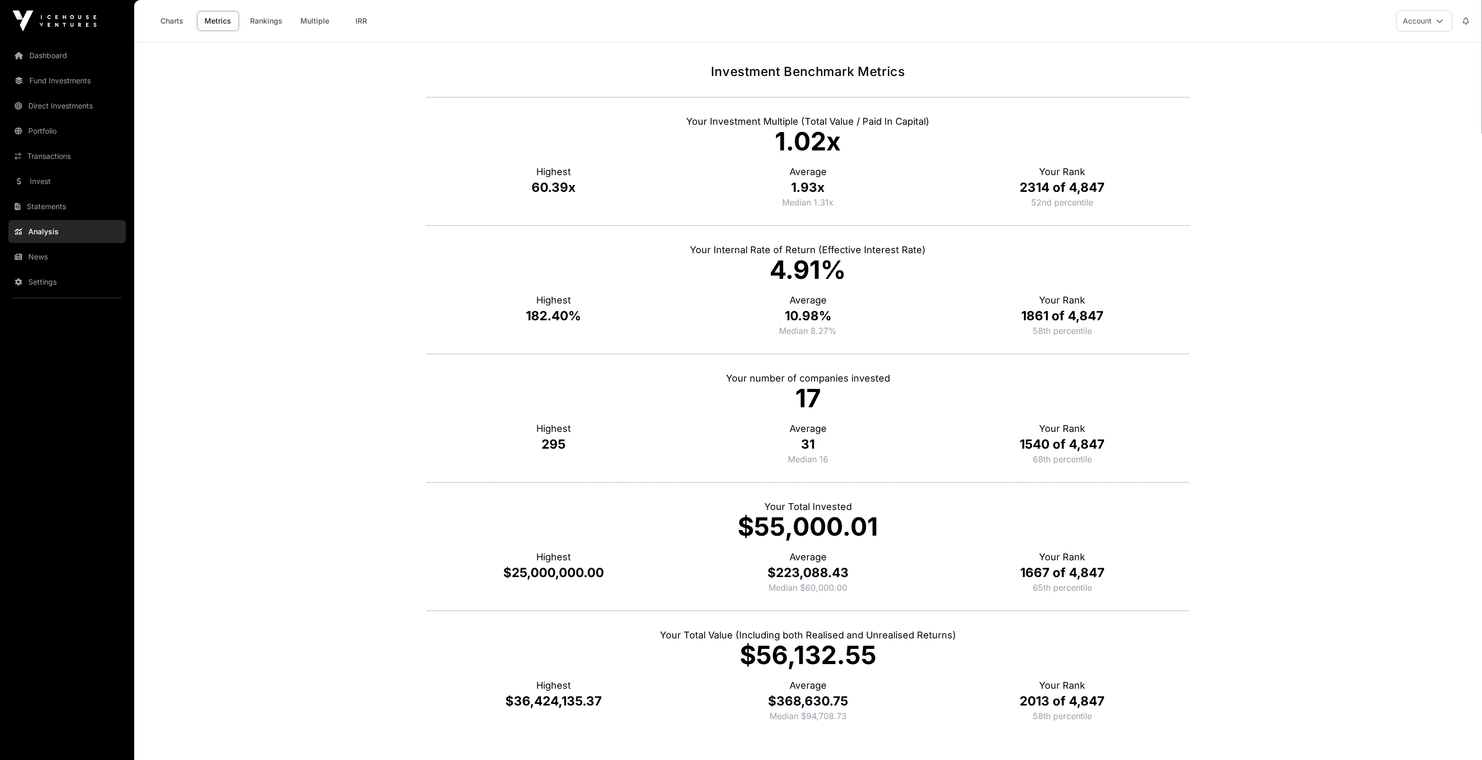
click at [1073, 215] on div "Your Investment Multiple (Total Value / Paid In Capital) 1.02x Highest 60.39x A…" at bounding box center [808, 161] width 763 height 128
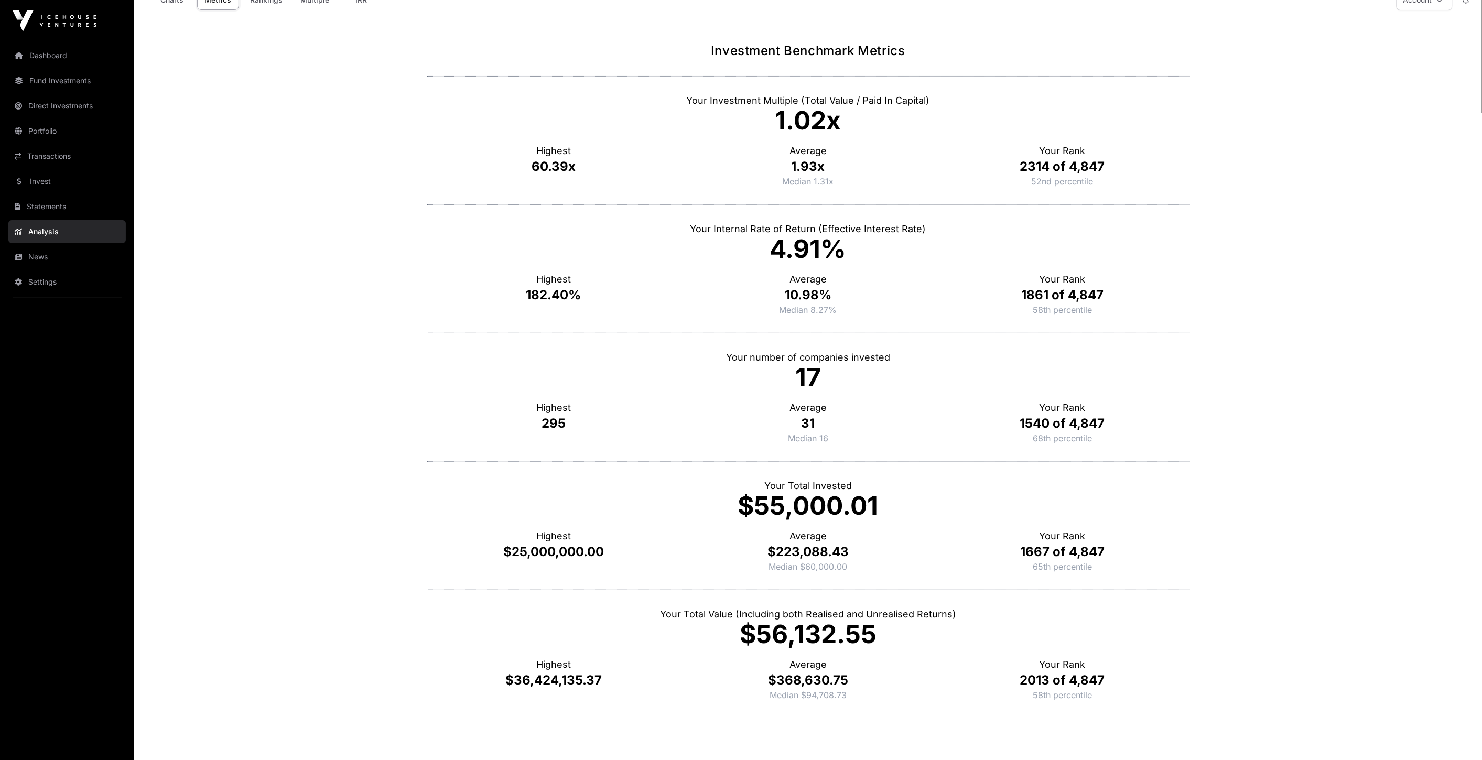
scroll to position [58, 0]
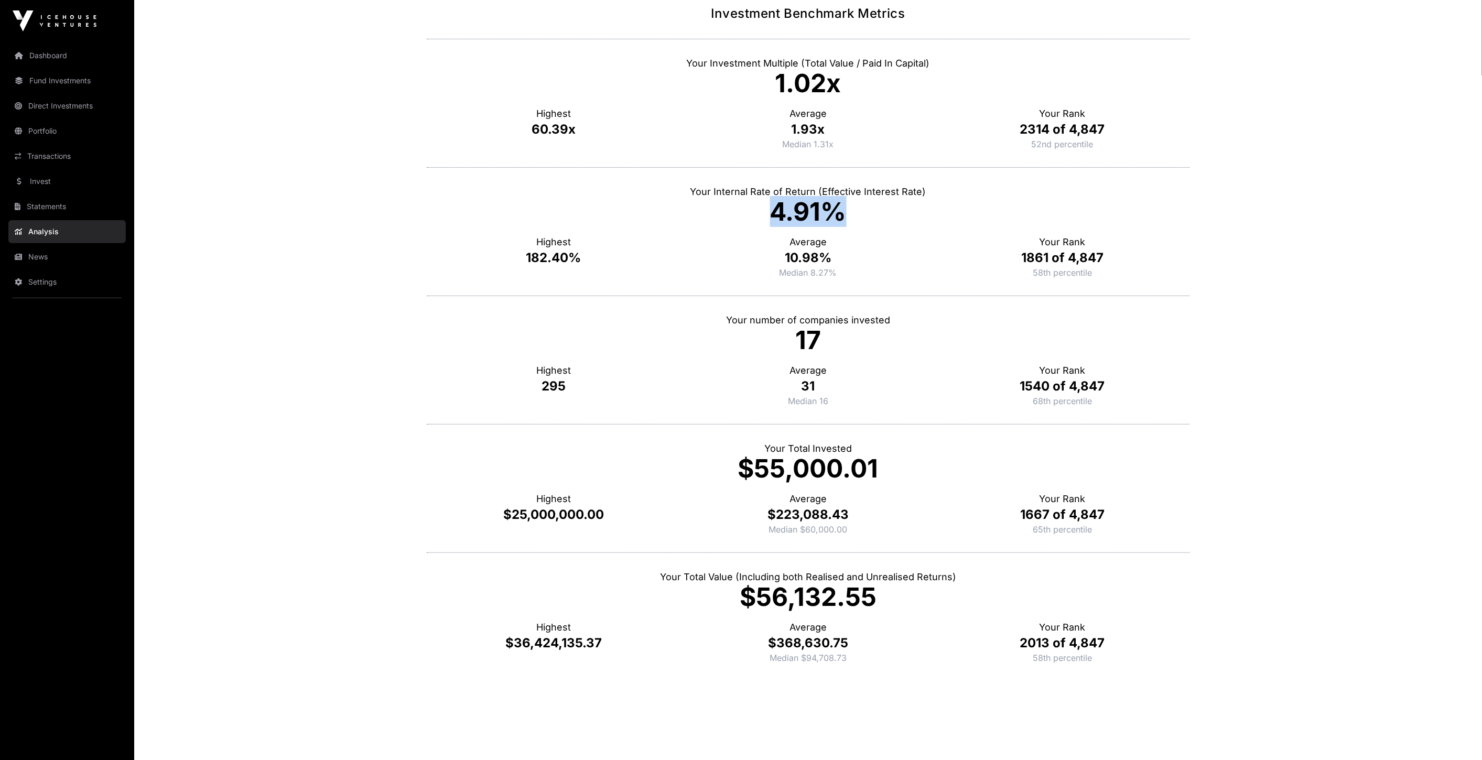
drag, startPoint x: 759, startPoint y: 215, endPoint x: 866, endPoint y: 216, distance: 106.4
click at [866, 216] on p "4.91%" at bounding box center [808, 211] width 763 height 25
click at [873, 270] on p "Median 8.27%" at bounding box center [808, 272] width 254 height 13
drag, startPoint x: 523, startPoint y: 264, endPoint x: 1092, endPoint y: 285, distance: 569.2
click at [1094, 286] on div "Your Internal Rate of Return (Effective Interest Rate) 4.91% Highest 182.40% Av…" at bounding box center [808, 231] width 763 height 128
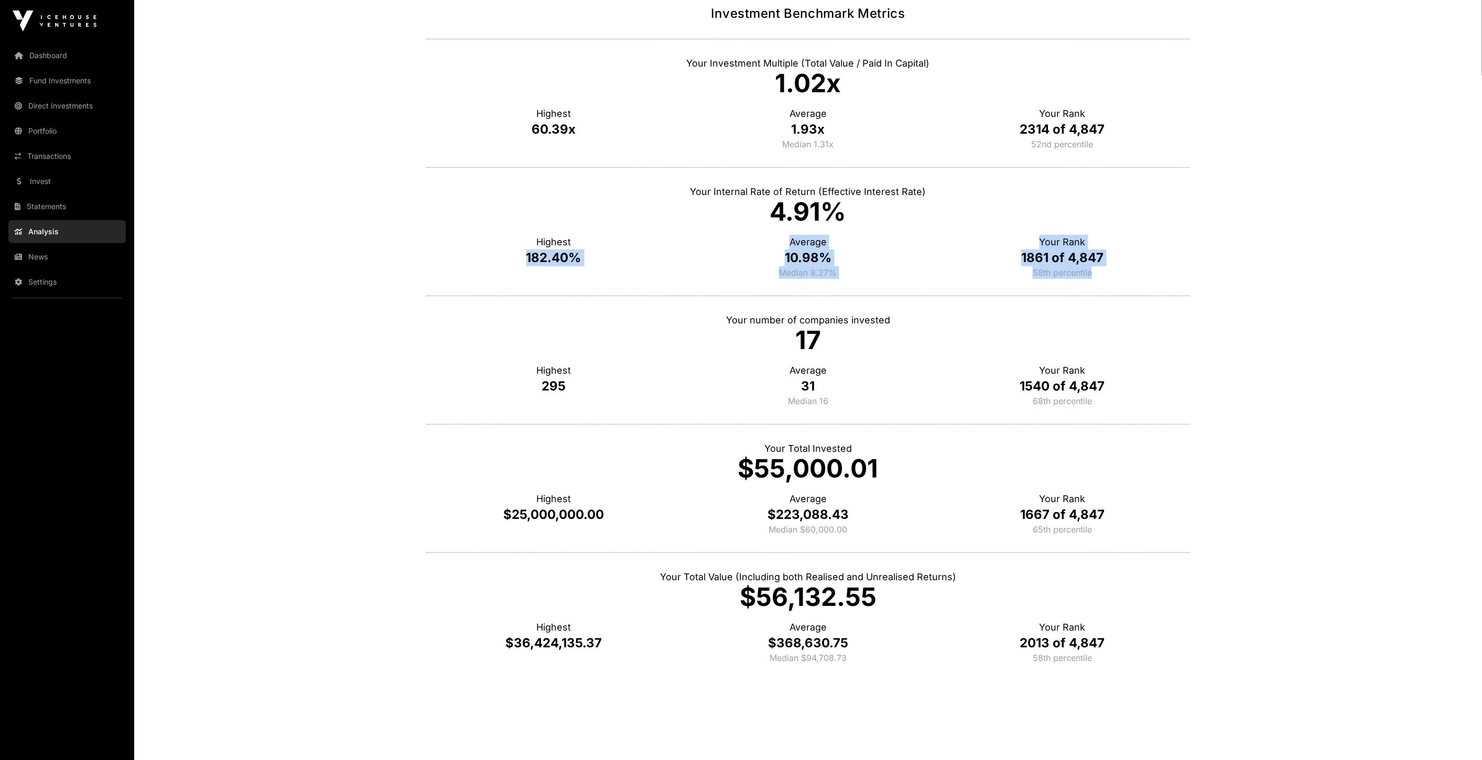
click at [870, 256] on p "10.98%" at bounding box center [808, 258] width 254 height 17
drag, startPoint x: 787, startPoint y: 255, endPoint x: 842, endPoint y: 251, distance: 54.7
click at [842, 252] on p "10.98%" at bounding box center [808, 258] width 254 height 17
click at [842, 251] on p "10.98%" at bounding box center [808, 258] width 254 height 17
click at [540, 255] on p "182.40%" at bounding box center [554, 258] width 254 height 17
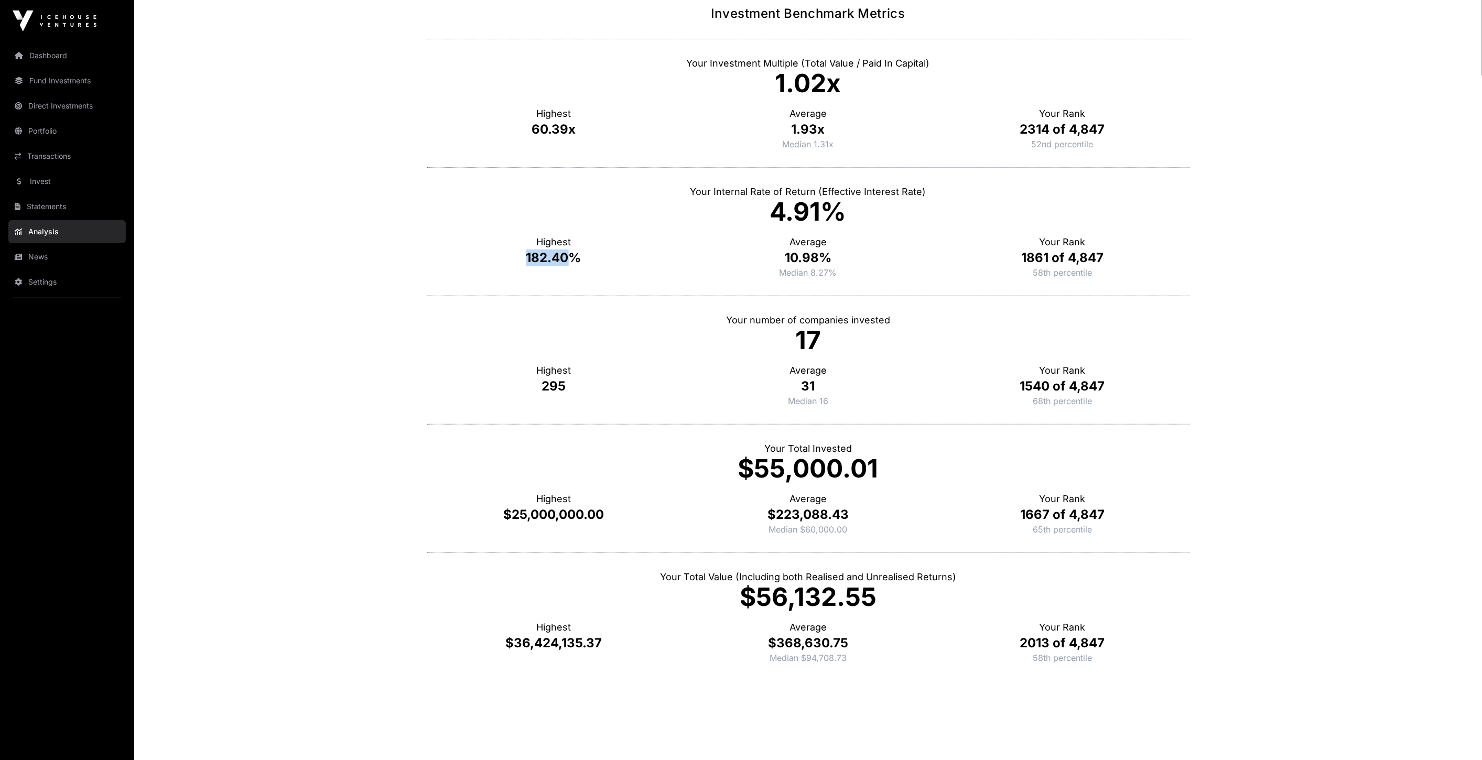
click at [539, 256] on p "182.40%" at bounding box center [554, 258] width 254 height 17
click at [893, 263] on p "10.98%" at bounding box center [808, 258] width 254 height 17
click at [1042, 252] on p "1861 of 4,847" at bounding box center [1062, 258] width 254 height 17
click at [896, 263] on p "10.98%" at bounding box center [808, 258] width 254 height 17
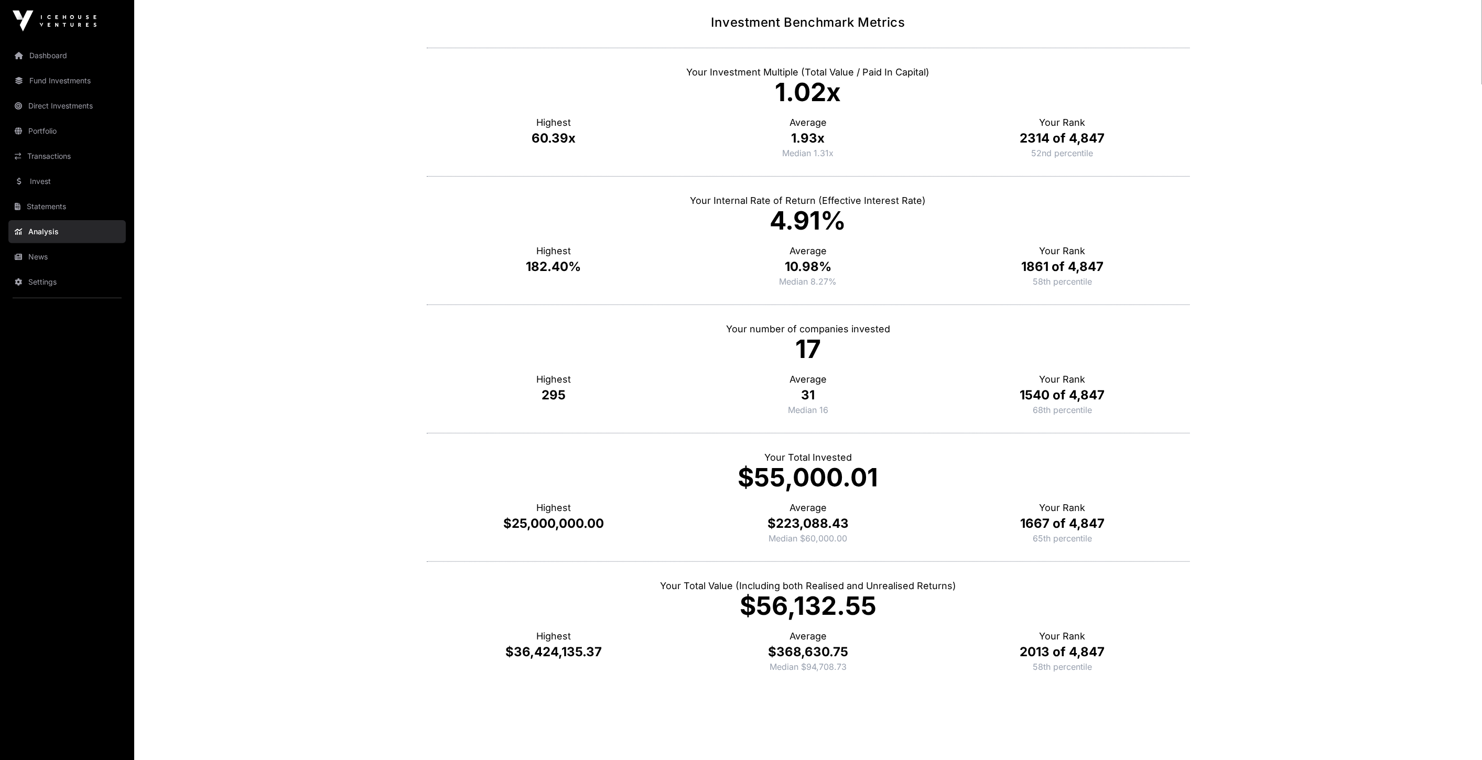
scroll to position [0, 0]
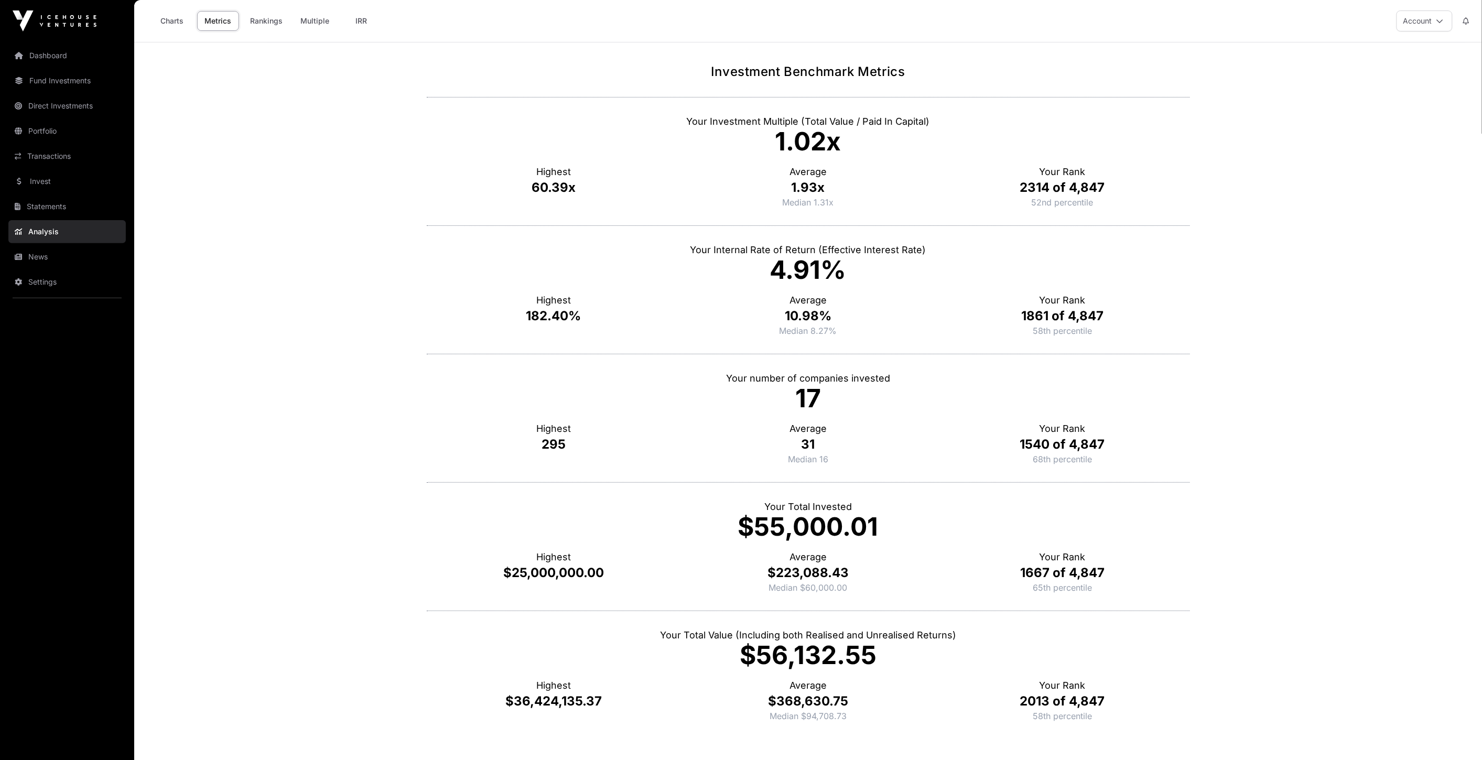
click at [282, 15] on link "Rankings" at bounding box center [266, 21] width 46 height 20
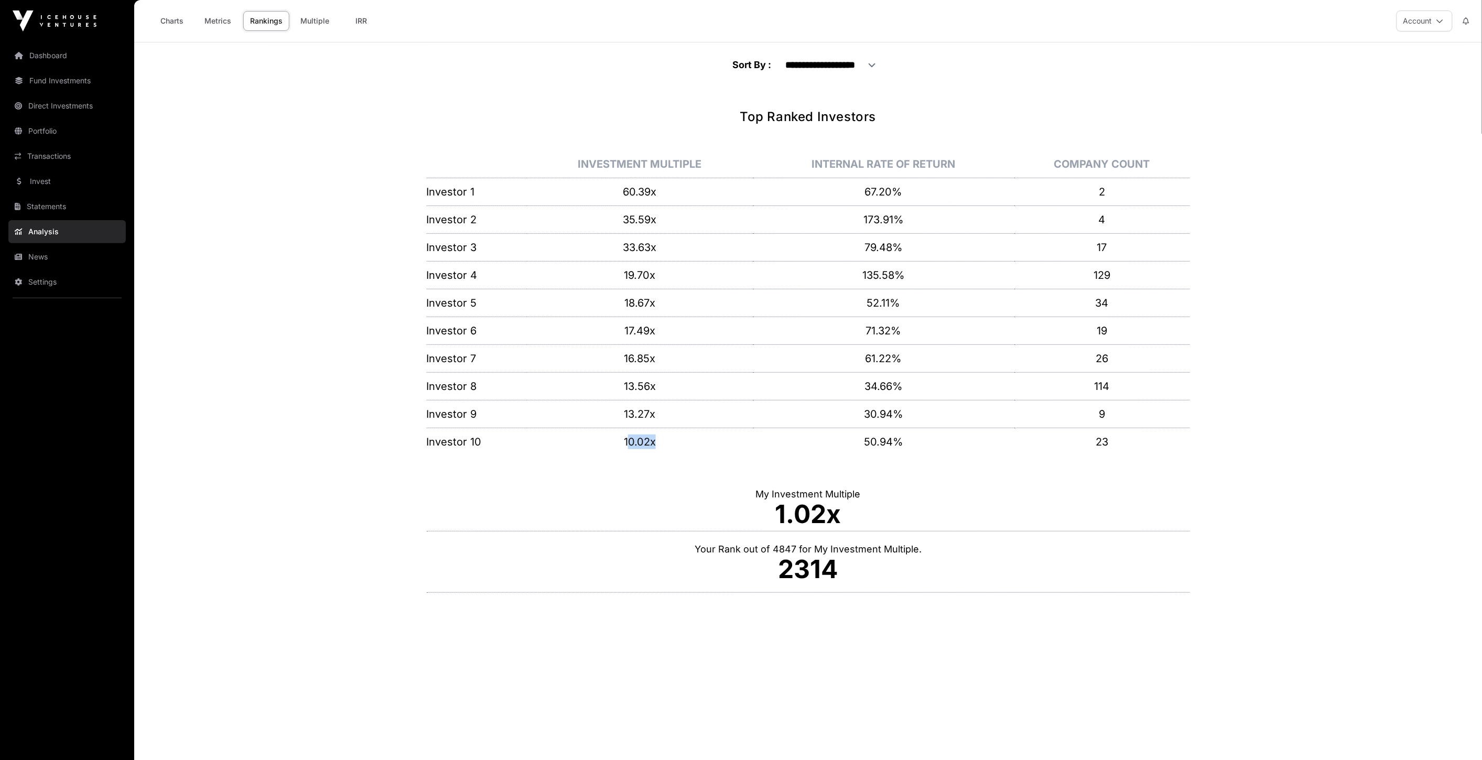
drag, startPoint x: 626, startPoint y: 447, endPoint x: 666, endPoint y: 446, distance: 39.9
click at [666, 446] on p "10.02x" at bounding box center [640, 442] width 226 height 15
click at [677, 455] on td "10.02x" at bounding box center [640, 442] width 226 height 28
drag, startPoint x: 766, startPoint y: 509, endPoint x: 860, endPoint y: 513, distance: 93.4
click at [857, 514] on p "1.02x" at bounding box center [808, 514] width 763 height 25
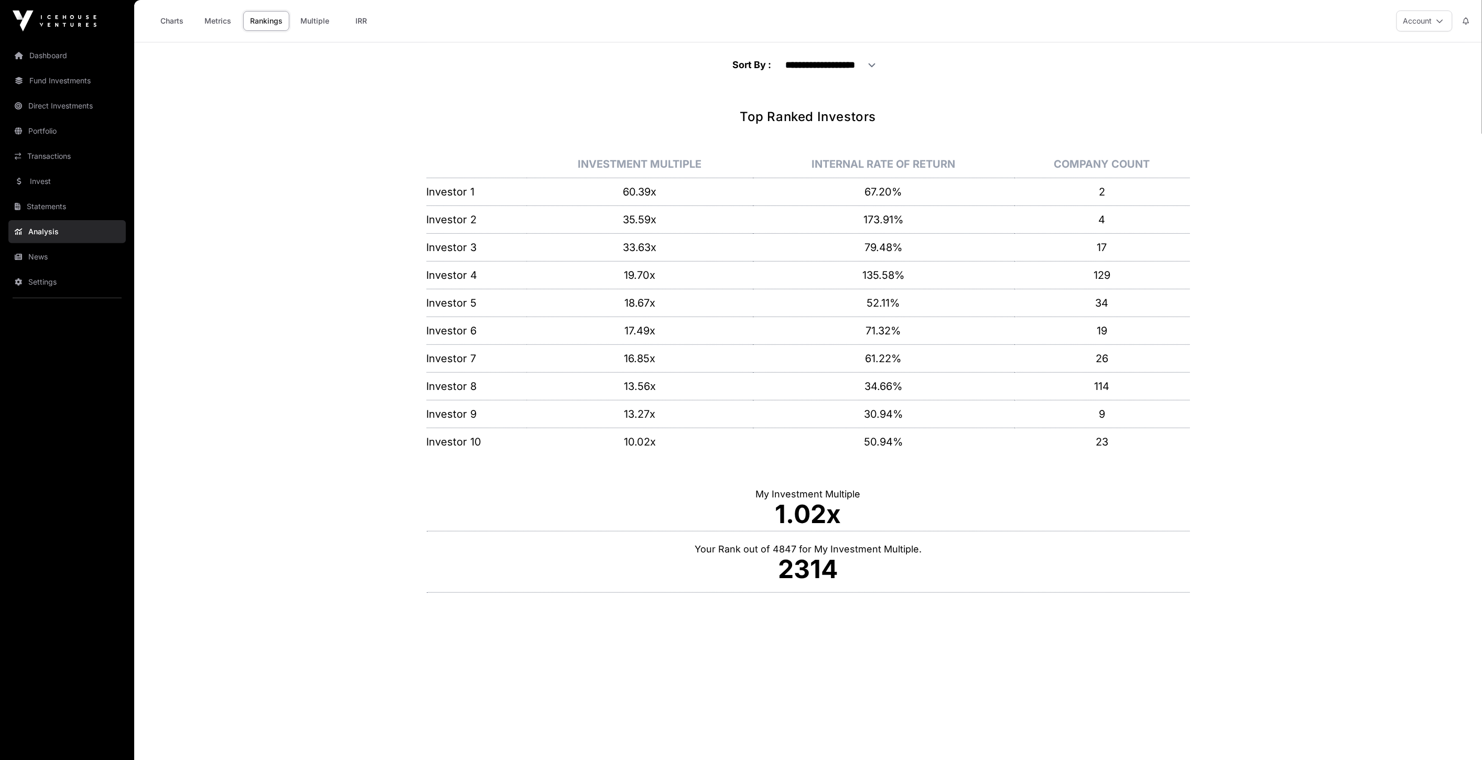
drag, startPoint x: 829, startPoint y: 569, endPoint x: 792, endPoint y: 569, distance: 36.7
click at [829, 570] on p "2314" at bounding box center [808, 569] width 763 height 25
drag, startPoint x: 783, startPoint y: 568, endPoint x: 852, endPoint y: 587, distance: 71.7
click at [852, 587] on div "Your Rank out of 4847 for My Investment Multiple. 2314" at bounding box center [808, 562] width 763 height 61
click at [847, 572] on p "2314" at bounding box center [808, 569] width 763 height 25
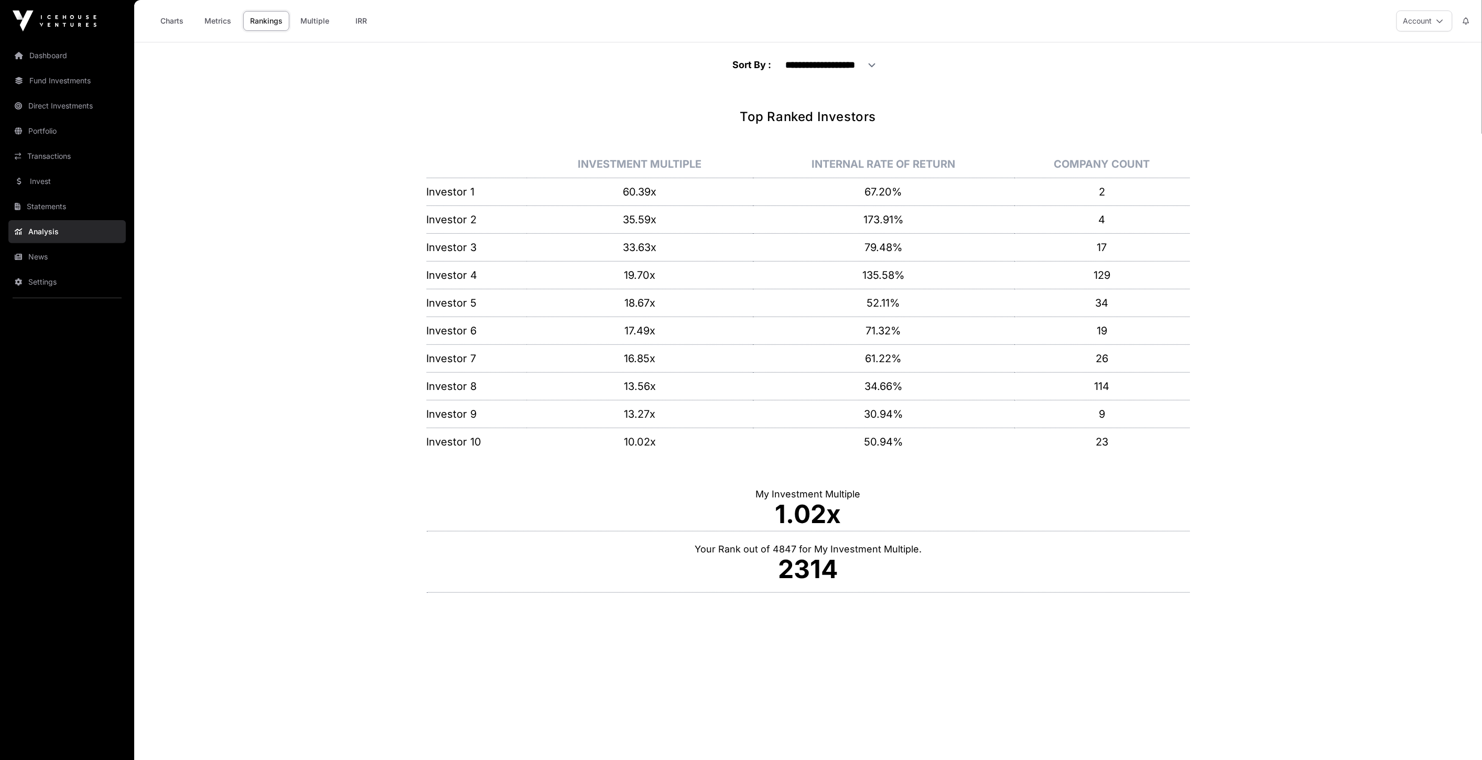
click at [811, 574] on p "2314" at bounding box center [808, 569] width 763 height 25
click at [813, 611] on main "**********" at bounding box center [808, 422] width 1348 height 760
click at [827, 565] on p "2314" at bounding box center [808, 569] width 763 height 25
drag, startPoint x: 861, startPoint y: 77, endPoint x: 862, endPoint y: 71, distance: 5.5
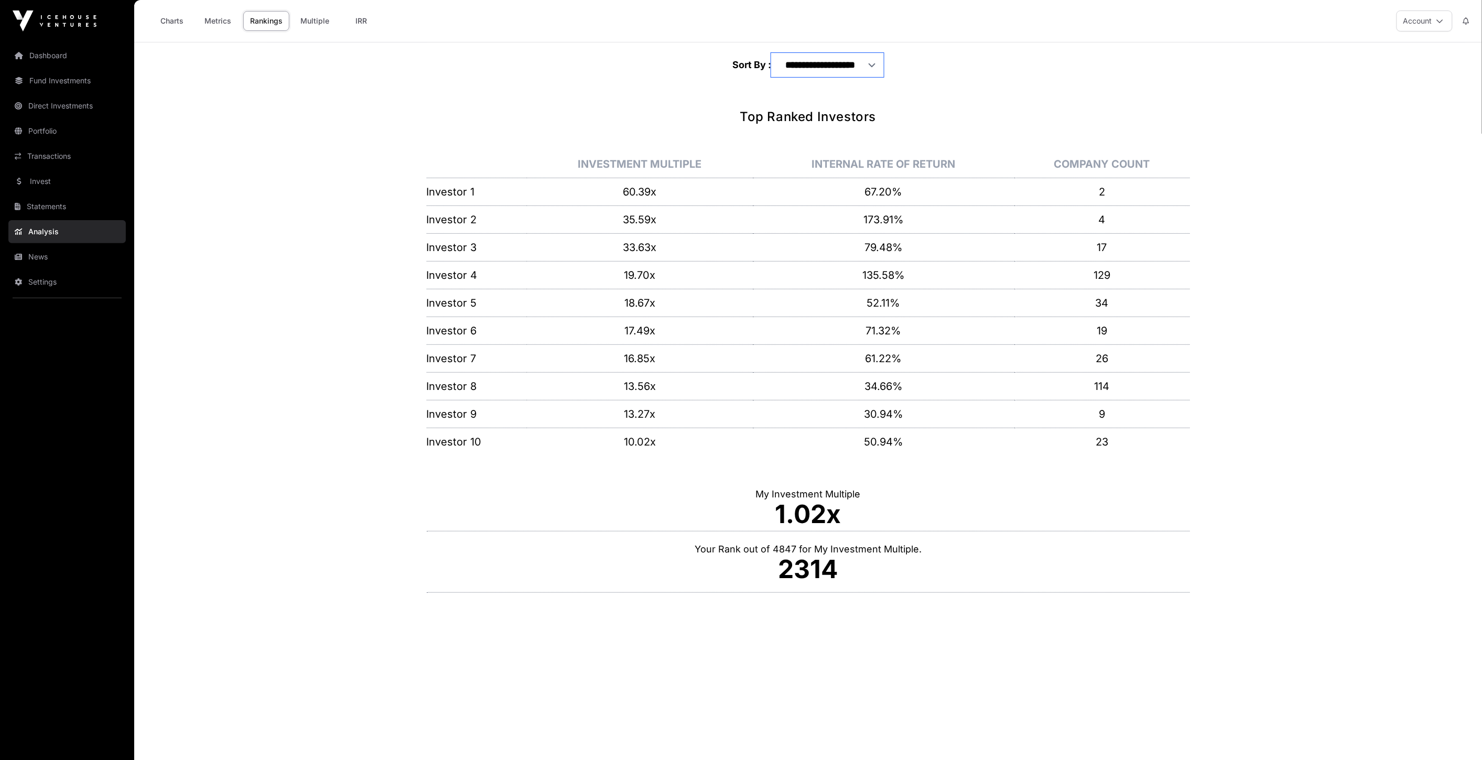
click at [861, 77] on select "**********" at bounding box center [827, 65] width 113 height 24
select select "**********"
click at [771, 53] on select "**********" at bounding box center [827, 65] width 113 height 24
click at [839, 56] on select "**********" at bounding box center [827, 65] width 113 height 24
select select "**********"
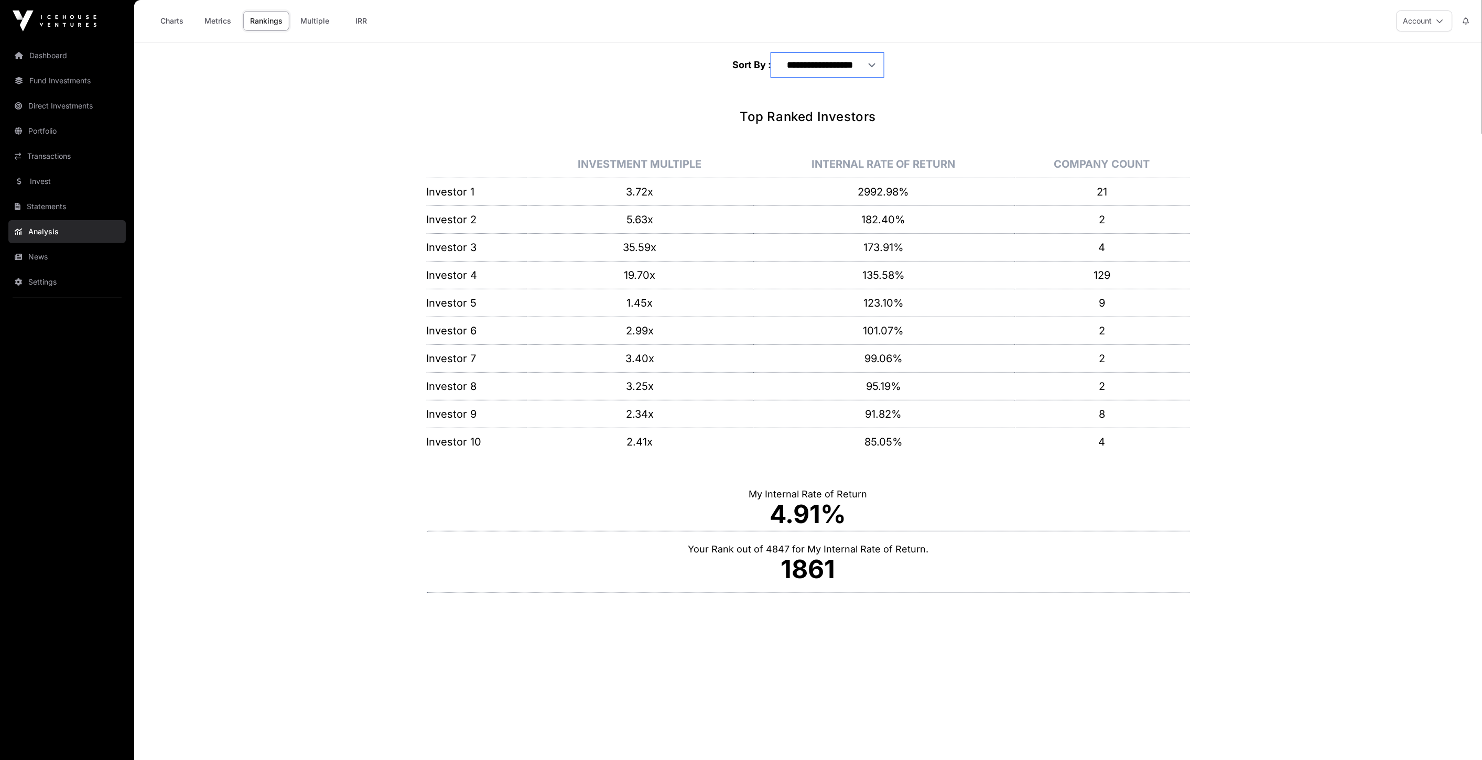
click at [771, 53] on select "**********" at bounding box center [827, 65] width 113 height 24
click at [858, 67] on select "**********" at bounding box center [827, 65] width 113 height 24
select select "**********"
click at [771, 53] on select "**********" at bounding box center [827, 65] width 113 height 24
select select "**********"
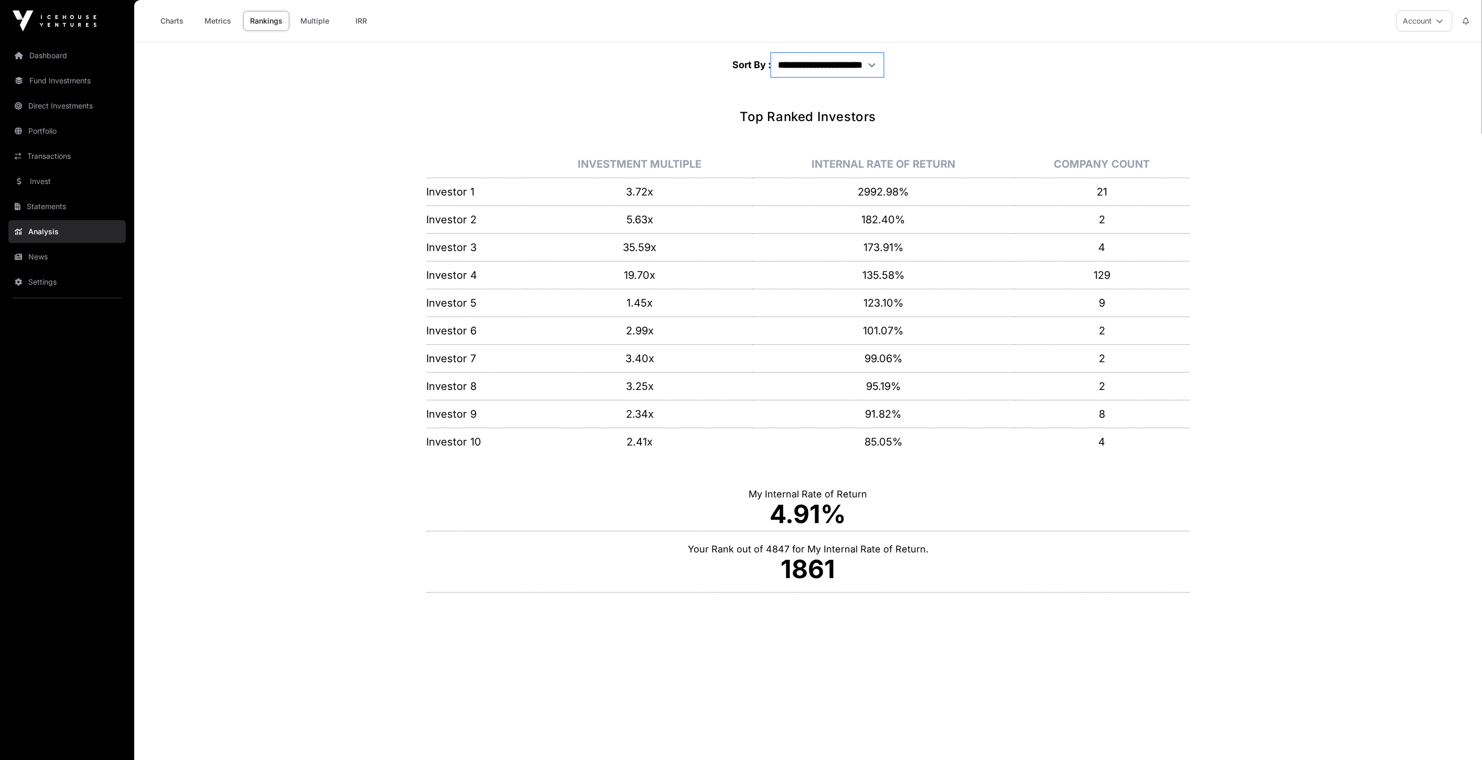
click at [856, 66] on select "**********" at bounding box center [827, 65] width 113 height 24
click at [853, 75] on select "**********" at bounding box center [827, 65] width 113 height 24
click at [856, 66] on select "**********" at bounding box center [827, 65] width 113 height 24
click at [771, 53] on select "**********" at bounding box center [827, 65] width 113 height 24
click at [855, 61] on select "**********" at bounding box center [827, 65] width 113 height 24
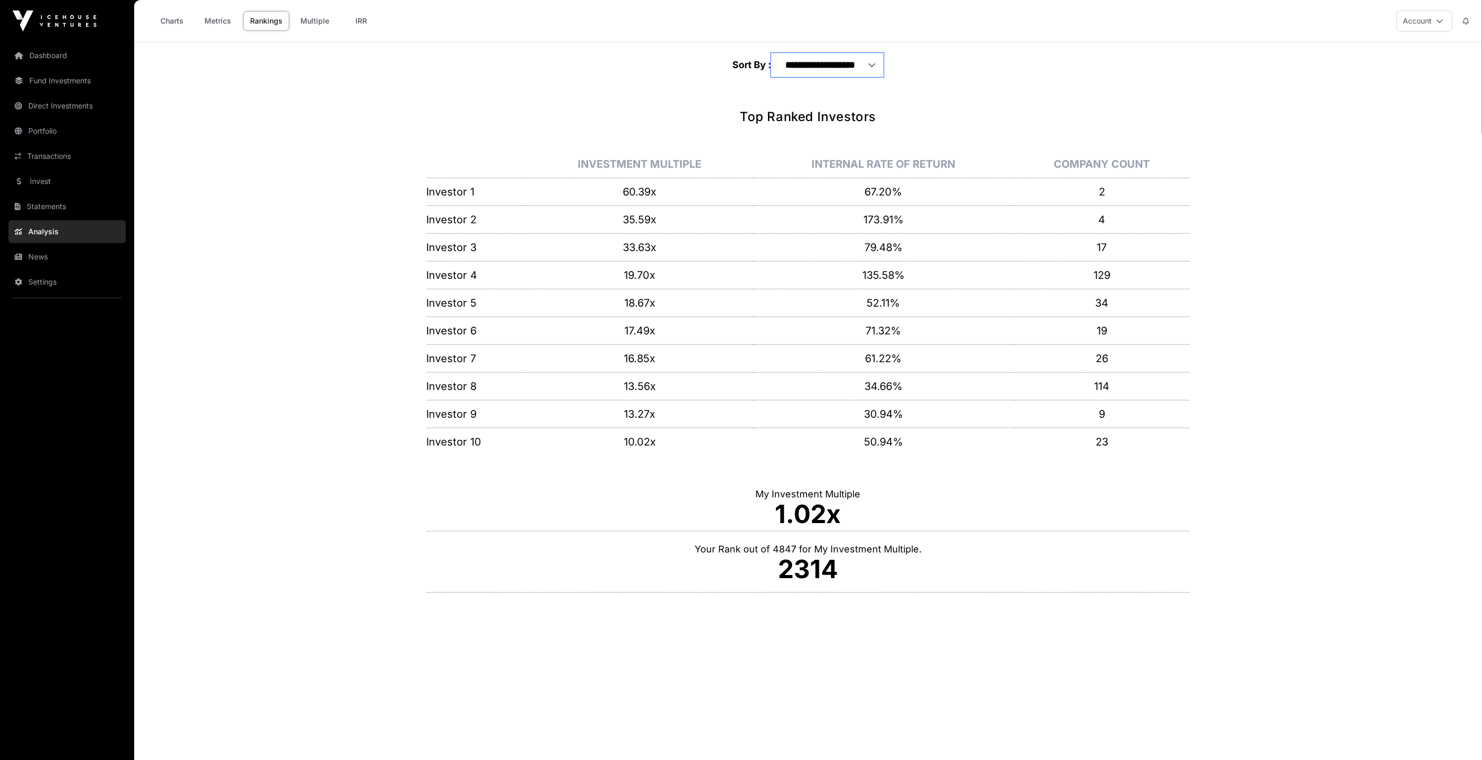
select select "**********"
click at [771, 53] on select "**********" at bounding box center [827, 65] width 113 height 24
select select "**********"
click at [853, 66] on select "**********" at bounding box center [827, 65] width 113 height 24
drag, startPoint x: 1053, startPoint y: 321, endPoint x: 1082, endPoint y: 299, distance: 36.4
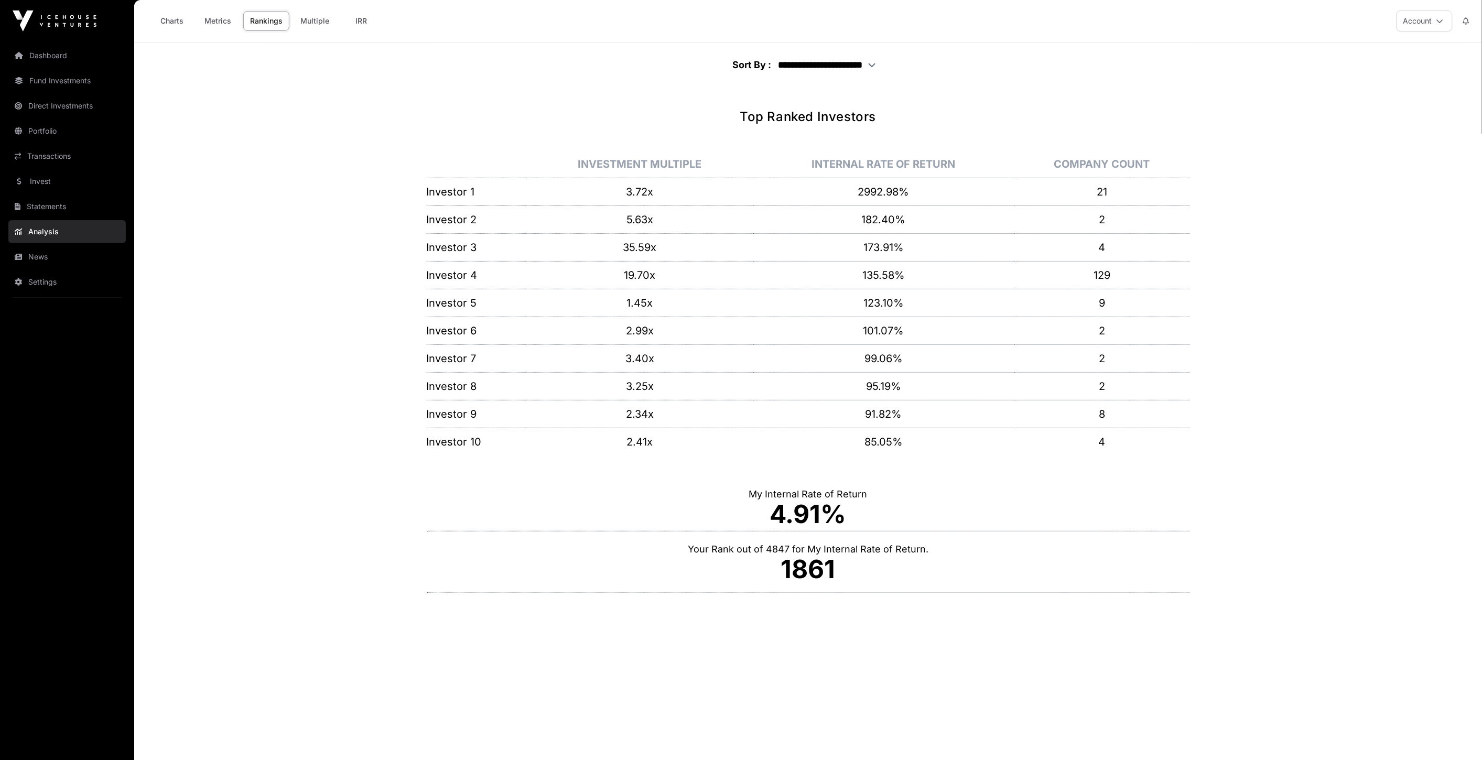
click at [1055, 321] on td "2" at bounding box center [1102, 331] width 175 height 28
click at [79, 49] on link "Dashboard" at bounding box center [66, 55] width 117 height 23
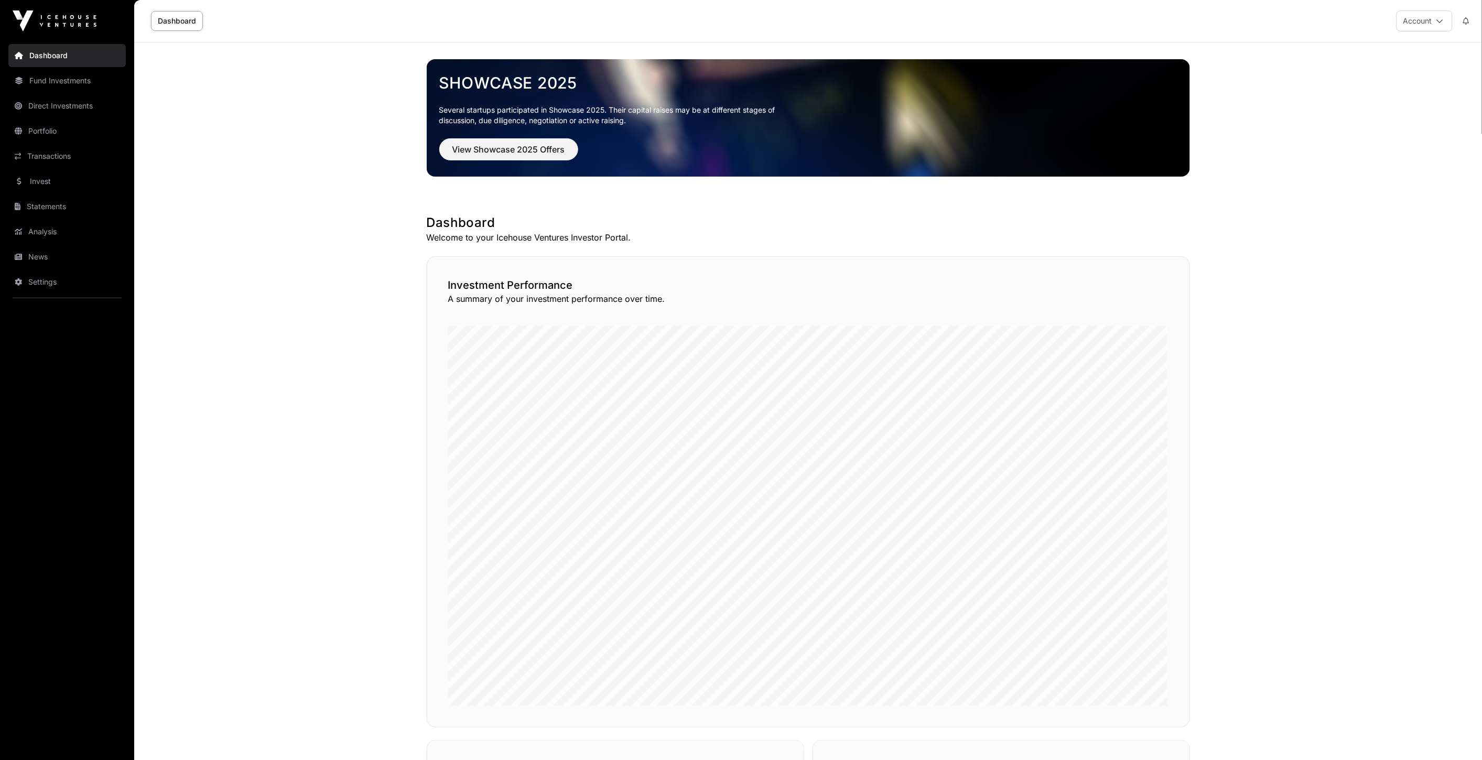
click at [79, 105] on link "Direct Investments" at bounding box center [66, 105] width 117 height 23
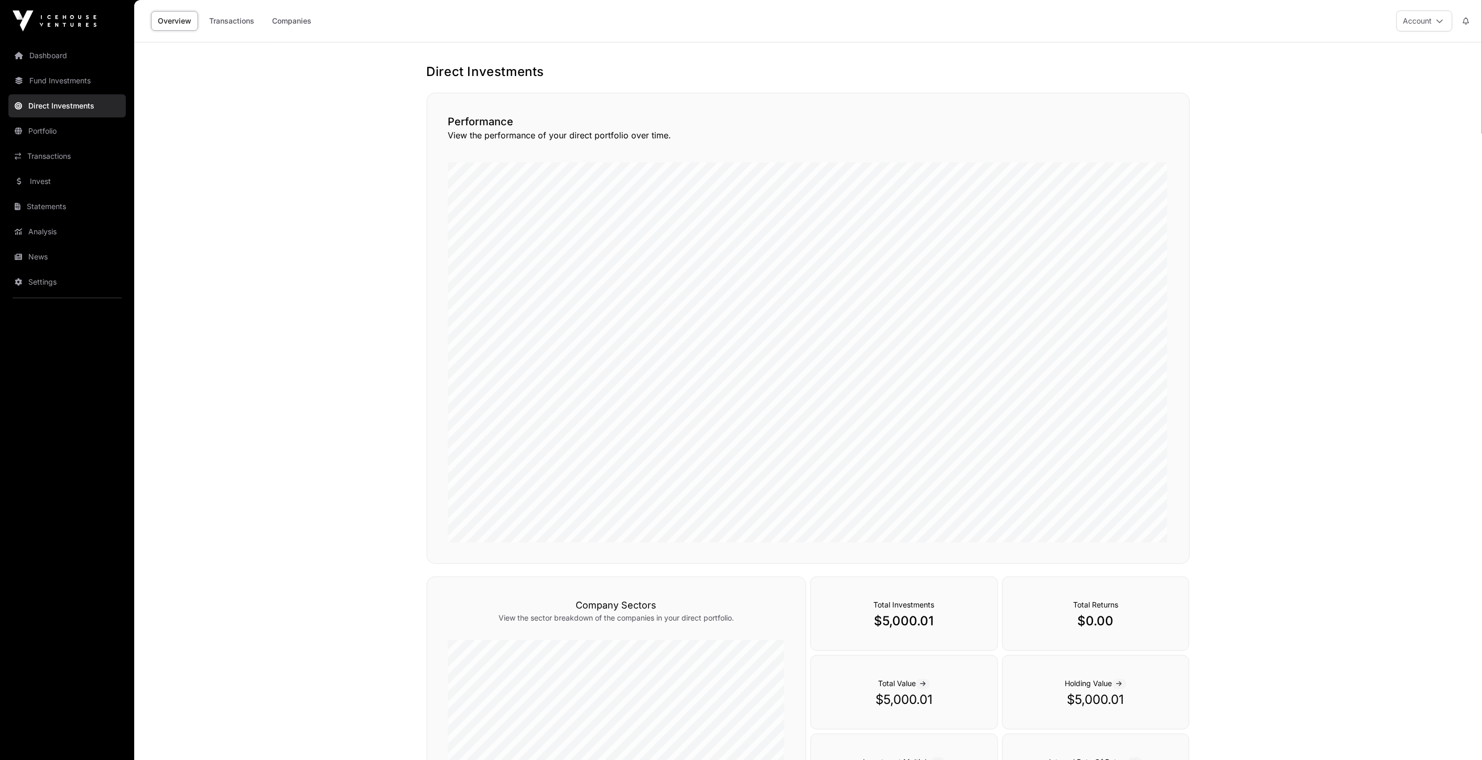
click at [72, 85] on link "Fund Investments" at bounding box center [66, 80] width 117 height 23
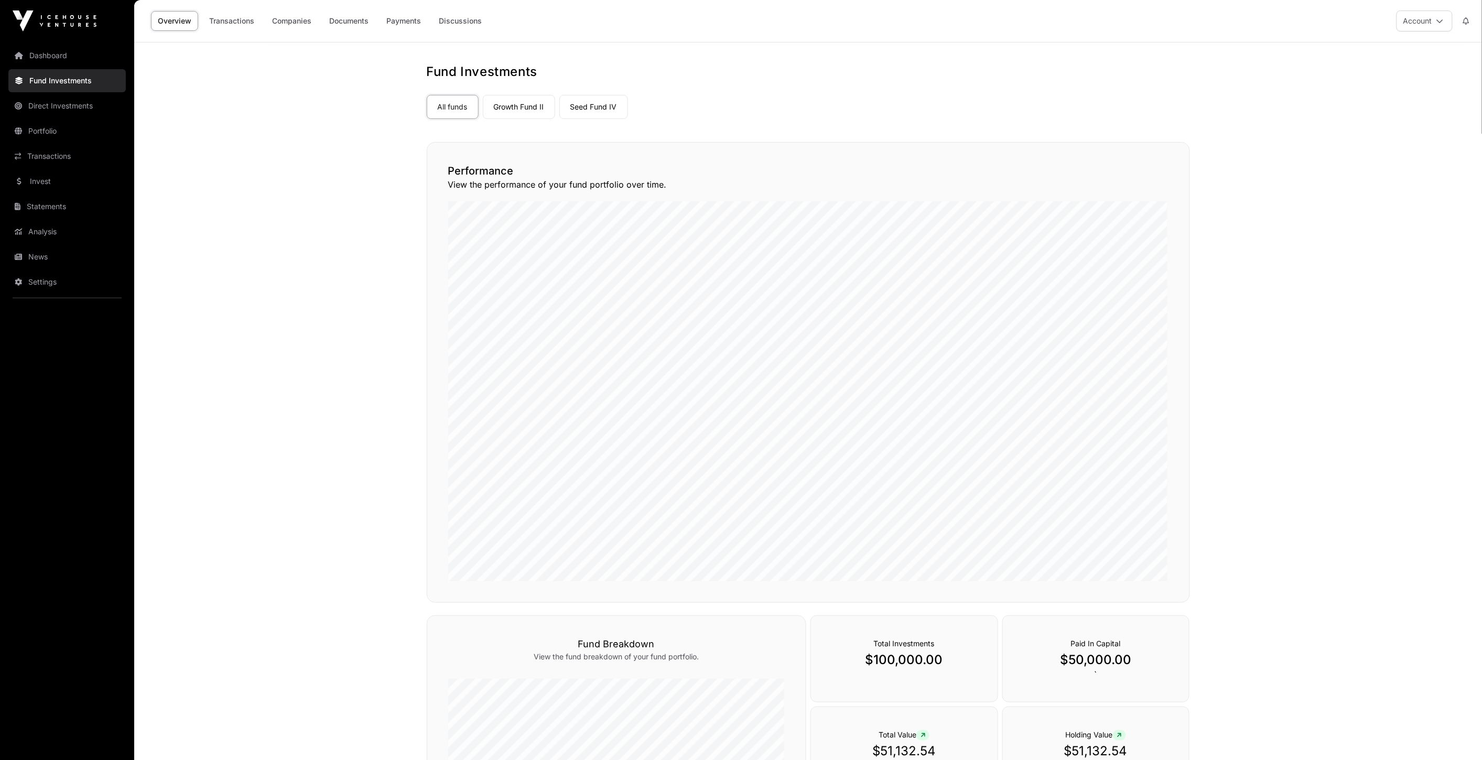
click at [234, 15] on link "Transactions" at bounding box center [231, 21] width 59 height 20
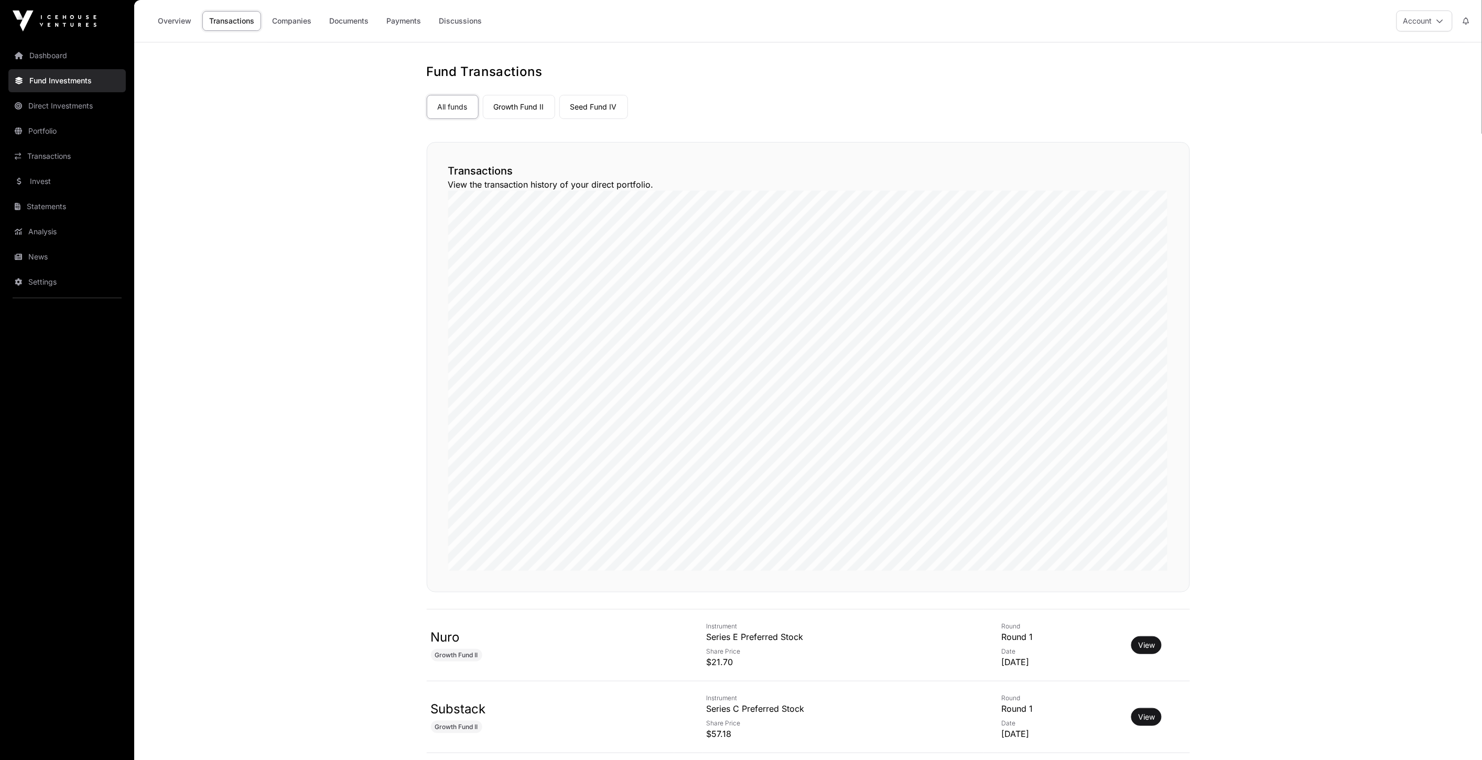
click at [514, 108] on link "Growth Fund II" at bounding box center [519, 107] width 72 height 24
click at [440, 95] on link "All funds" at bounding box center [453, 107] width 52 height 24
click at [298, 28] on link "Companies" at bounding box center [291, 21] width 53 height 20
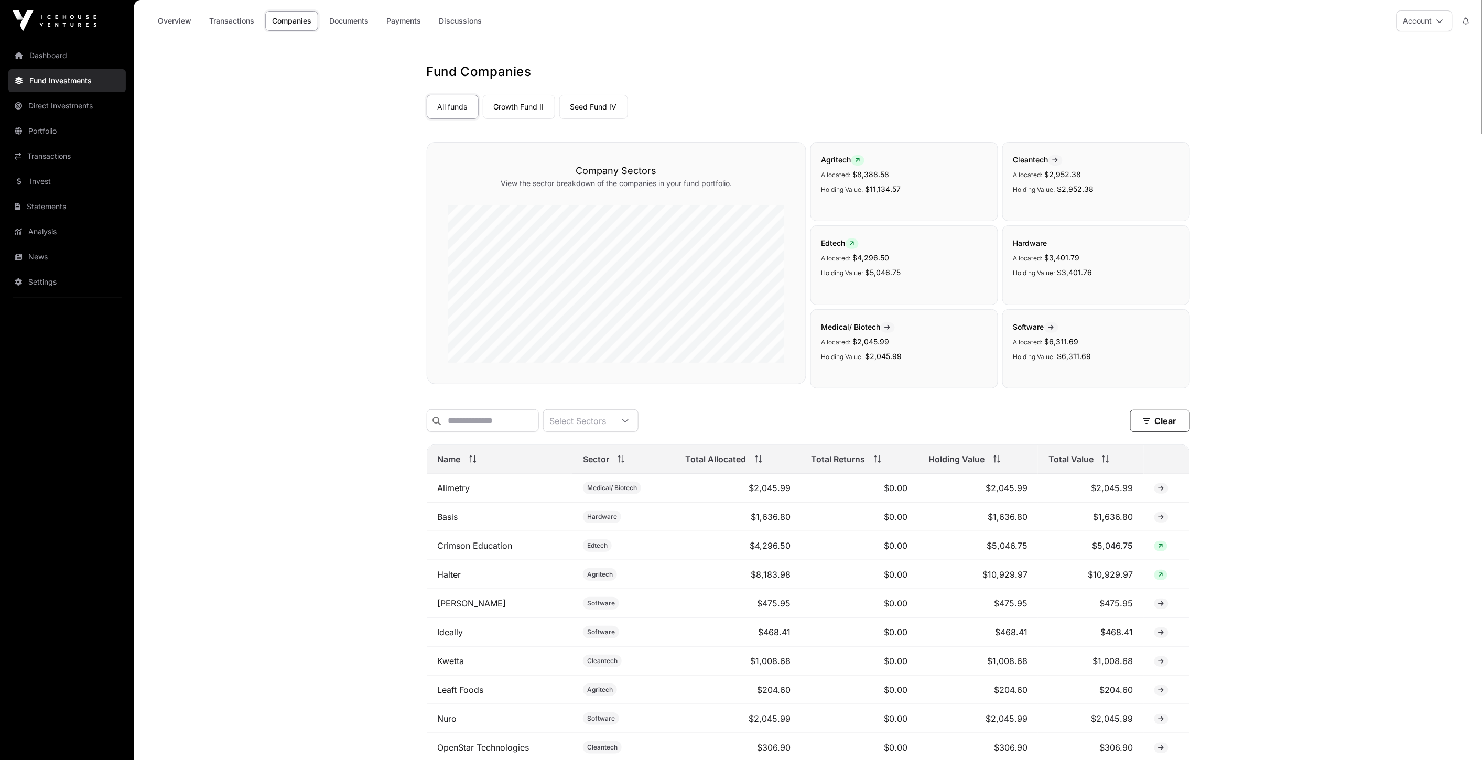
click at [374, 16] on link "Documents" at bounding box center [348, 21] width 53 height 20
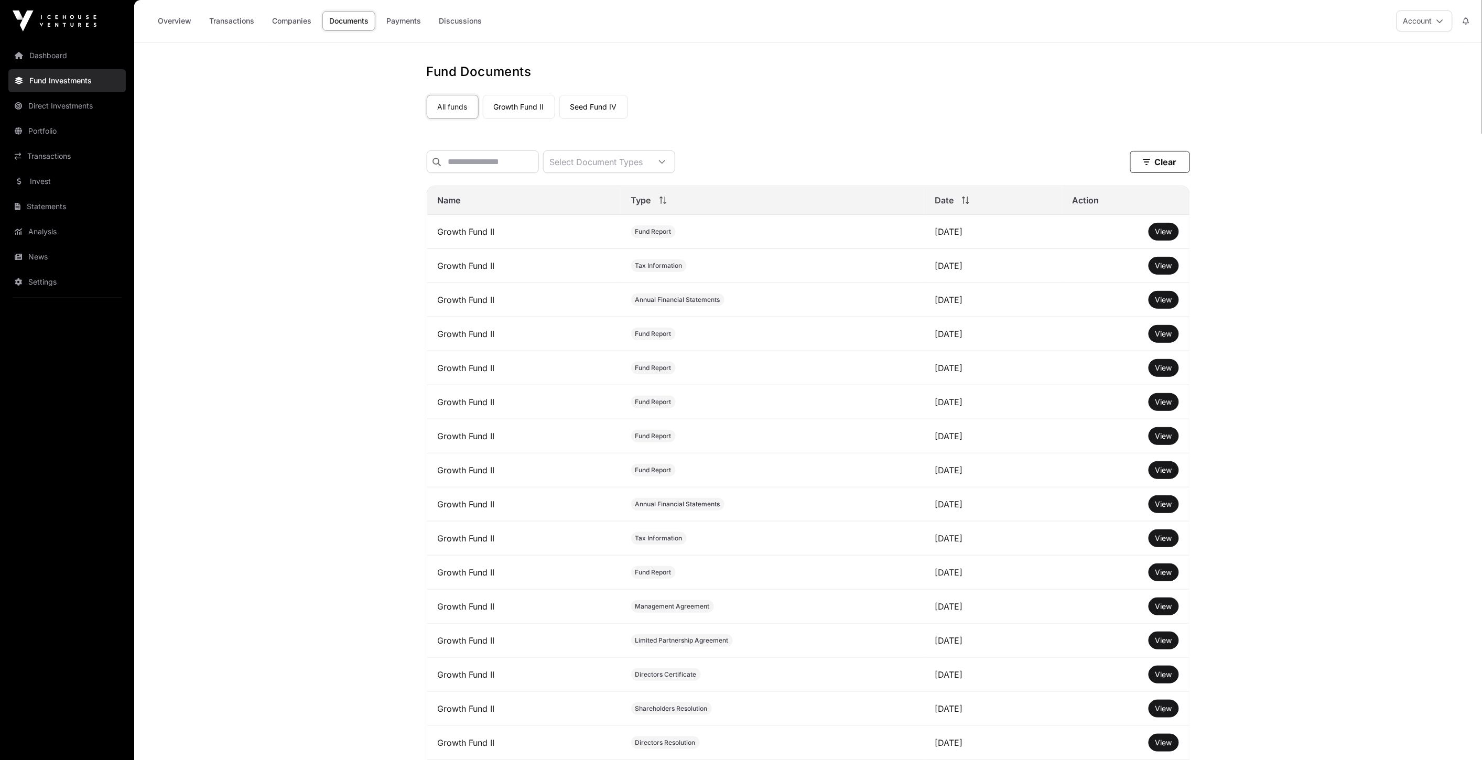
click at [404, 21] on link "Payments" at bounding box center [404, 21] width 48 height 20
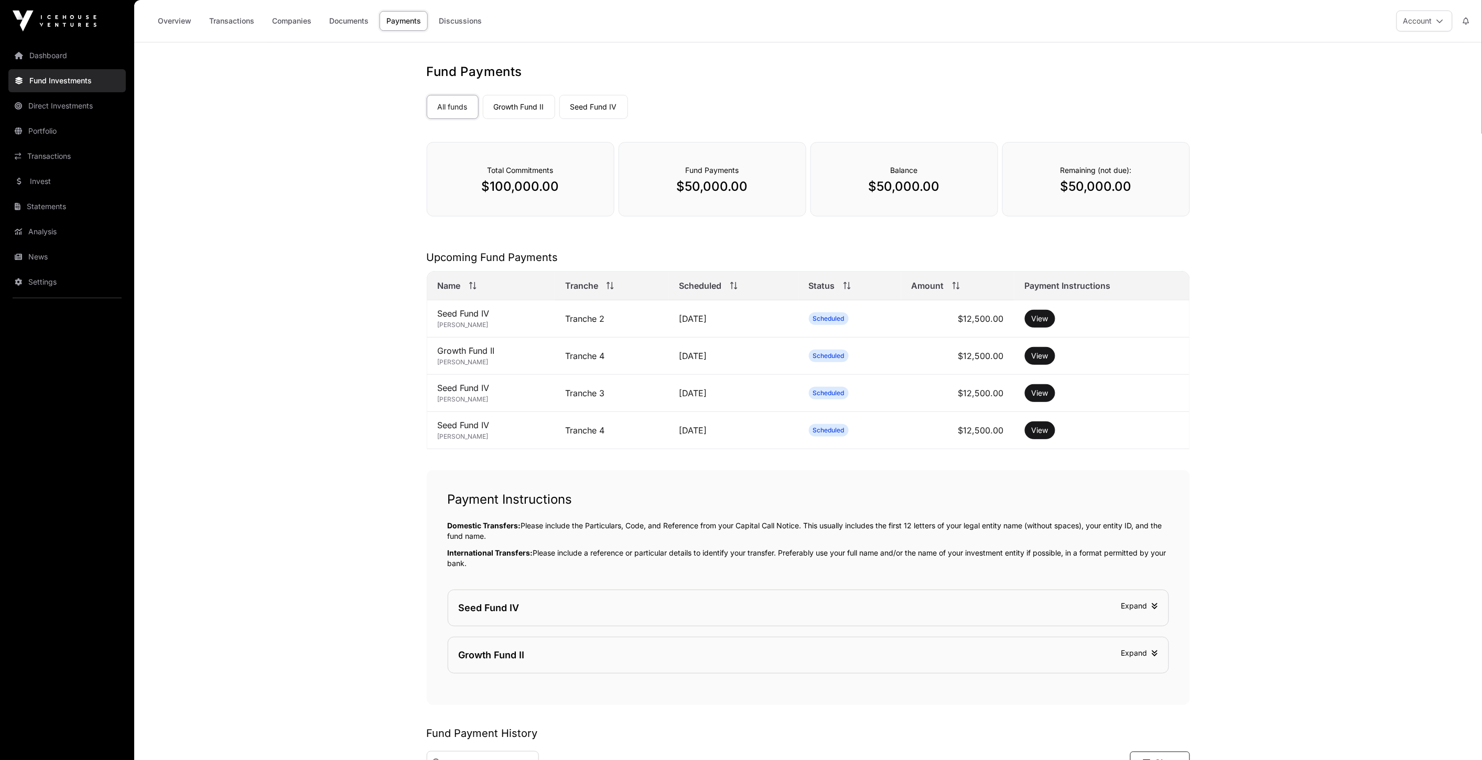
click at [453, 25] on link "Discussions" at bounding box center [460, 21] width 57 height 20
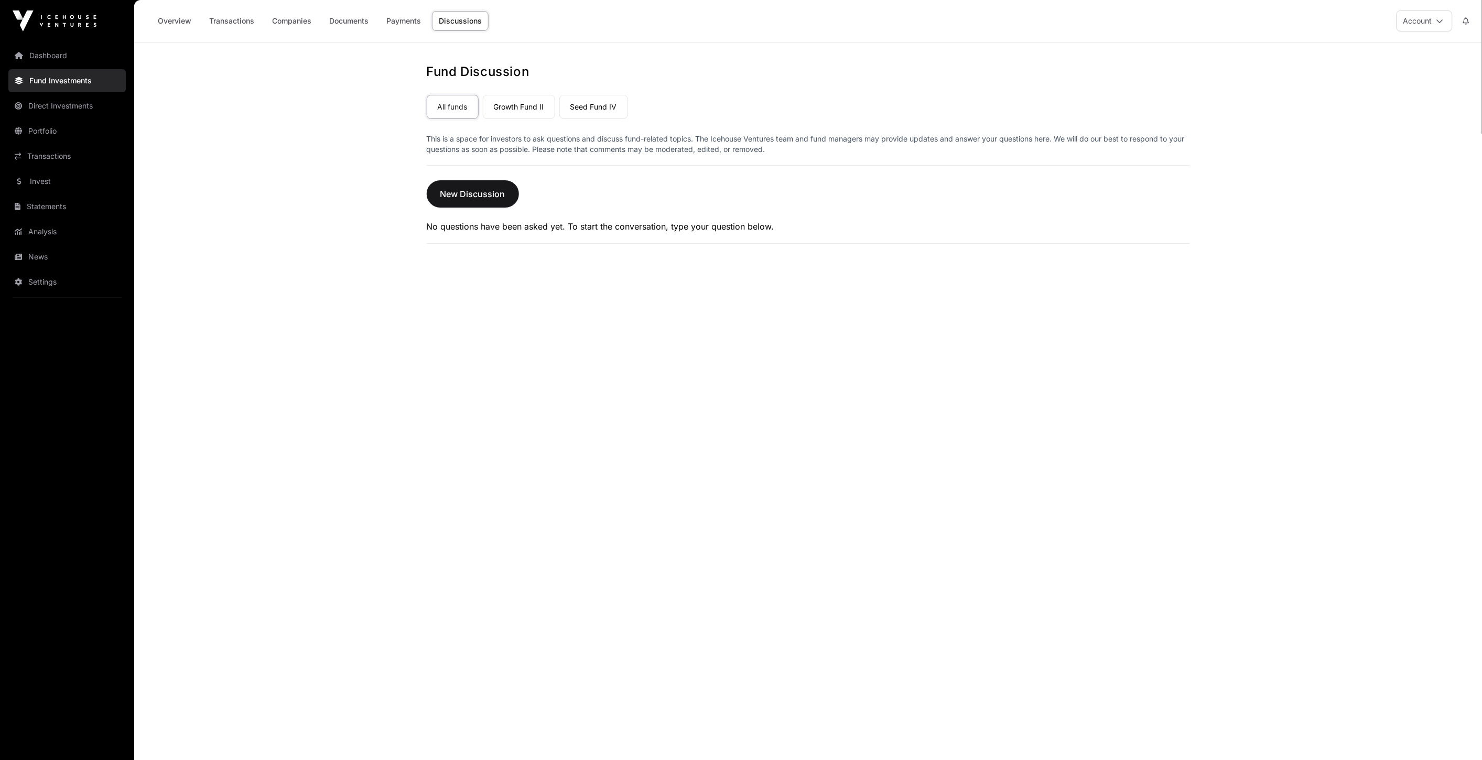
click at [524, 102] on link "Growth Fund II" at bounding box center [519, 107] width 72 height 24
click at [587, 113] on link "Seed Fund IV" at bounding box center [593, 107] width 69 height 24
click at [481, 107] on div "All funds Growth Fund II Seed Fund IV" at bounding box center [808, 105] width 763 height 28
click at [460, 108] on link "All funds" at bounding box center [453, 107] width 52 height 24
click at [54, 52] on link "Dashboard" at bounding box center [66, 55] width 117 height 23
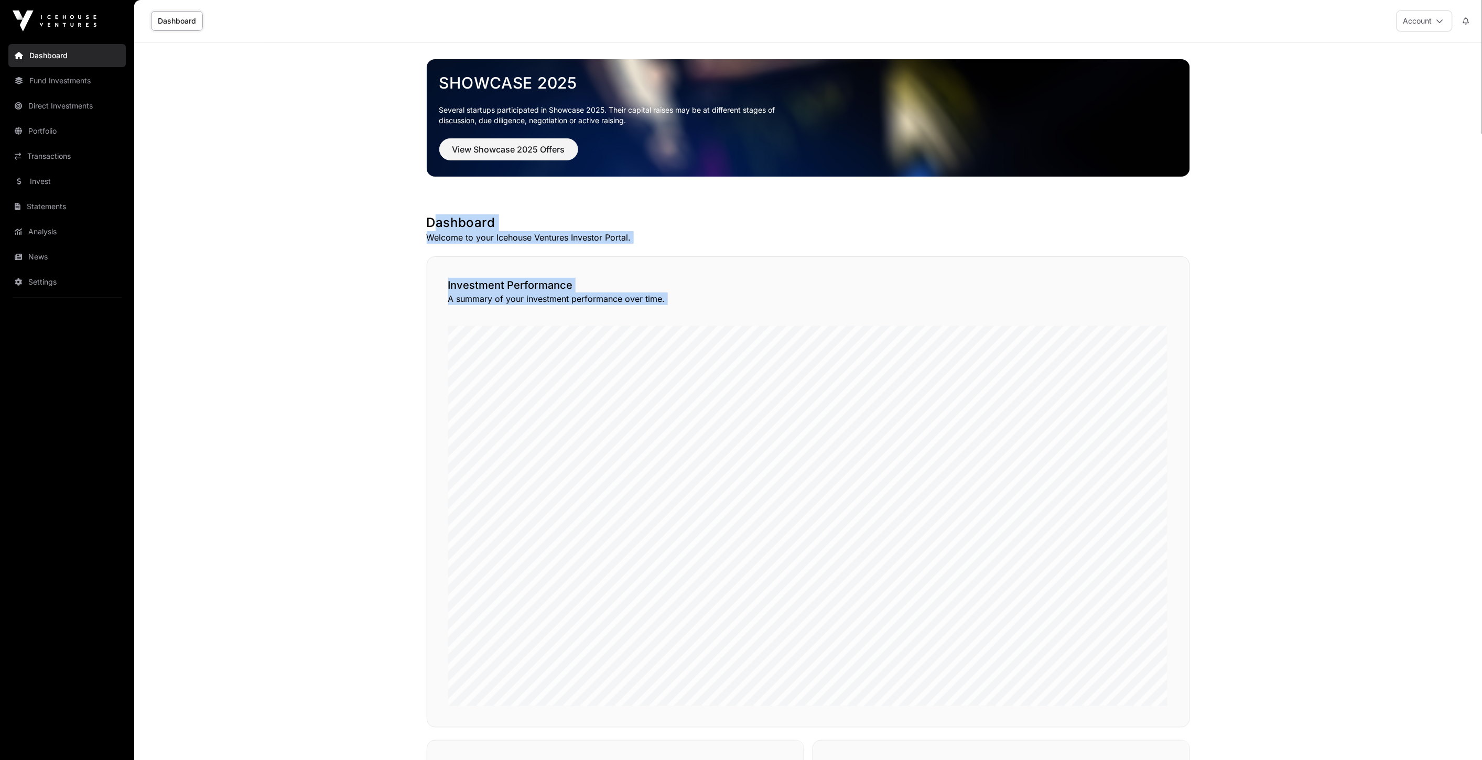
drag, startPoint x: 301, startPoint y: 225, endPoint x: 451, endPoint y: 306, distance: 170.0
click at [393, 344] on main "Showcase 2025 Several startups participated in Showcase 2025. Their capital rai…" at bounding box center [808, 696] width 1348 height 1309
click at [589, 325] on div "Investment Performance A summary of your investment performance over time." at bounding box center [808, 491] width 763 height 471
drag, startPoint x: 610, startPoint y: 290, endPoint x: 790, endPoint y: 289, distance: 179.8
click at [776, 289] on div "Investment Performance A summary of your investment performance over time." at bounding box center [808, 491] width 763 height 471
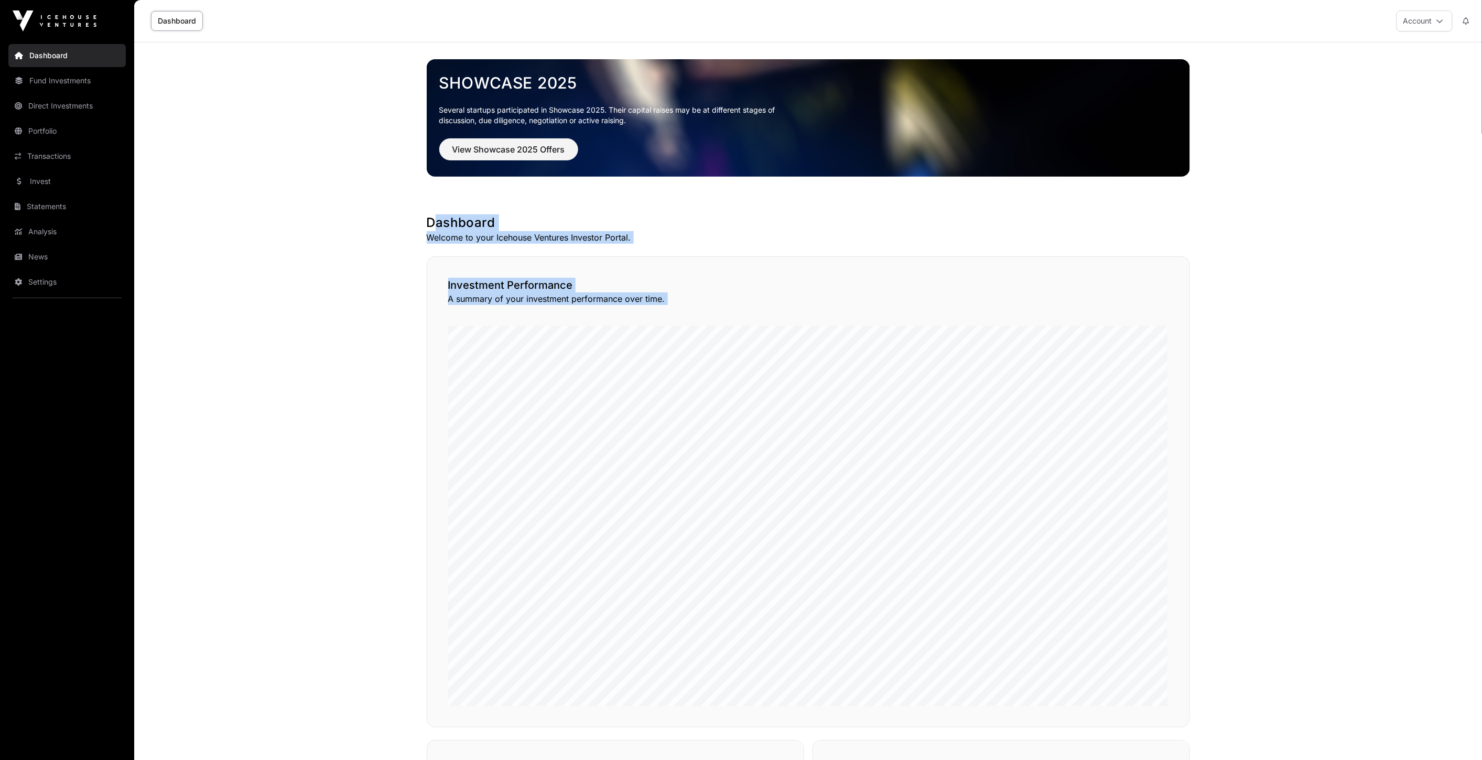
click at [98, 239] on link "Analysis" at bounding box center [66, 231] width 117 height 23
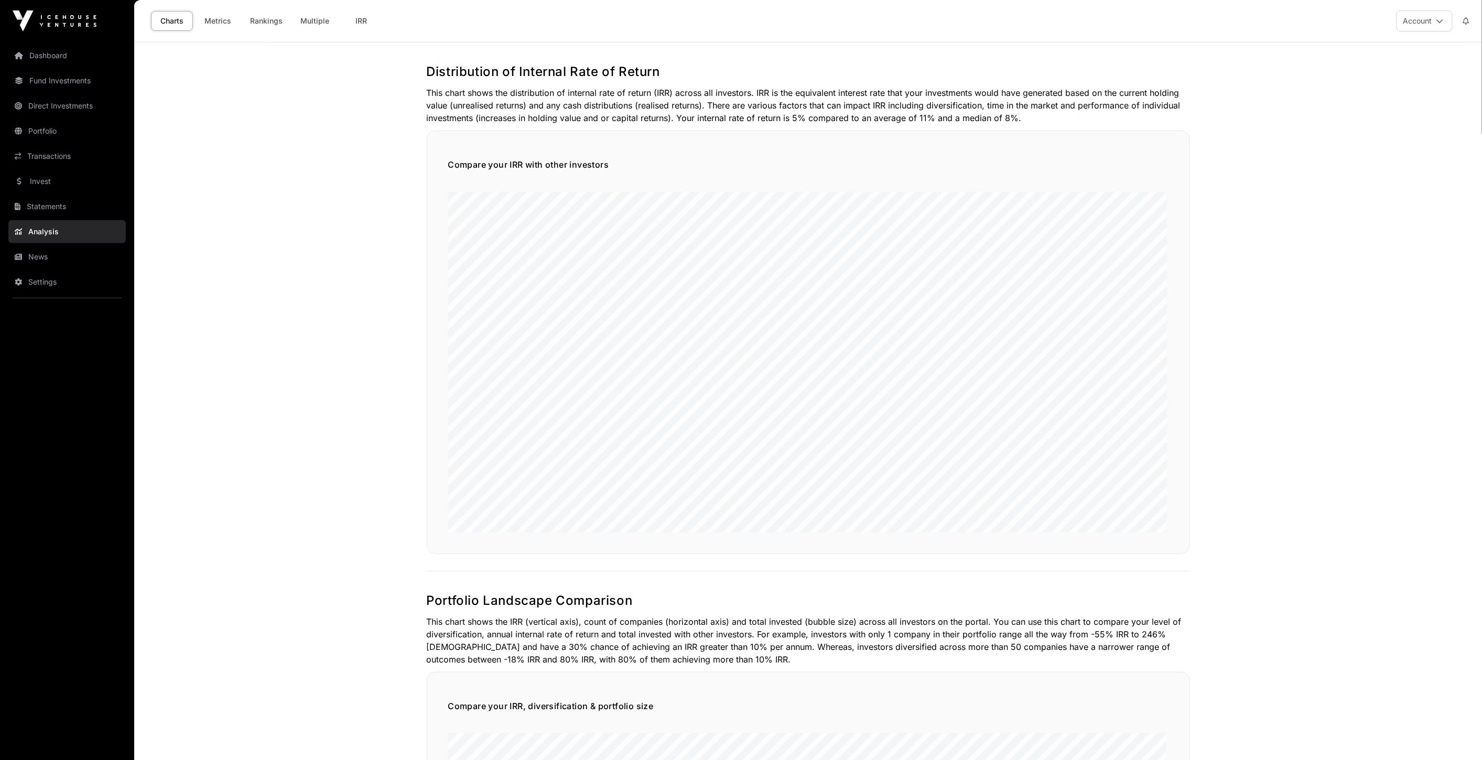
click at [224, 16] on link "Metrics" at bounding box center [218, 21] width 42 height 20
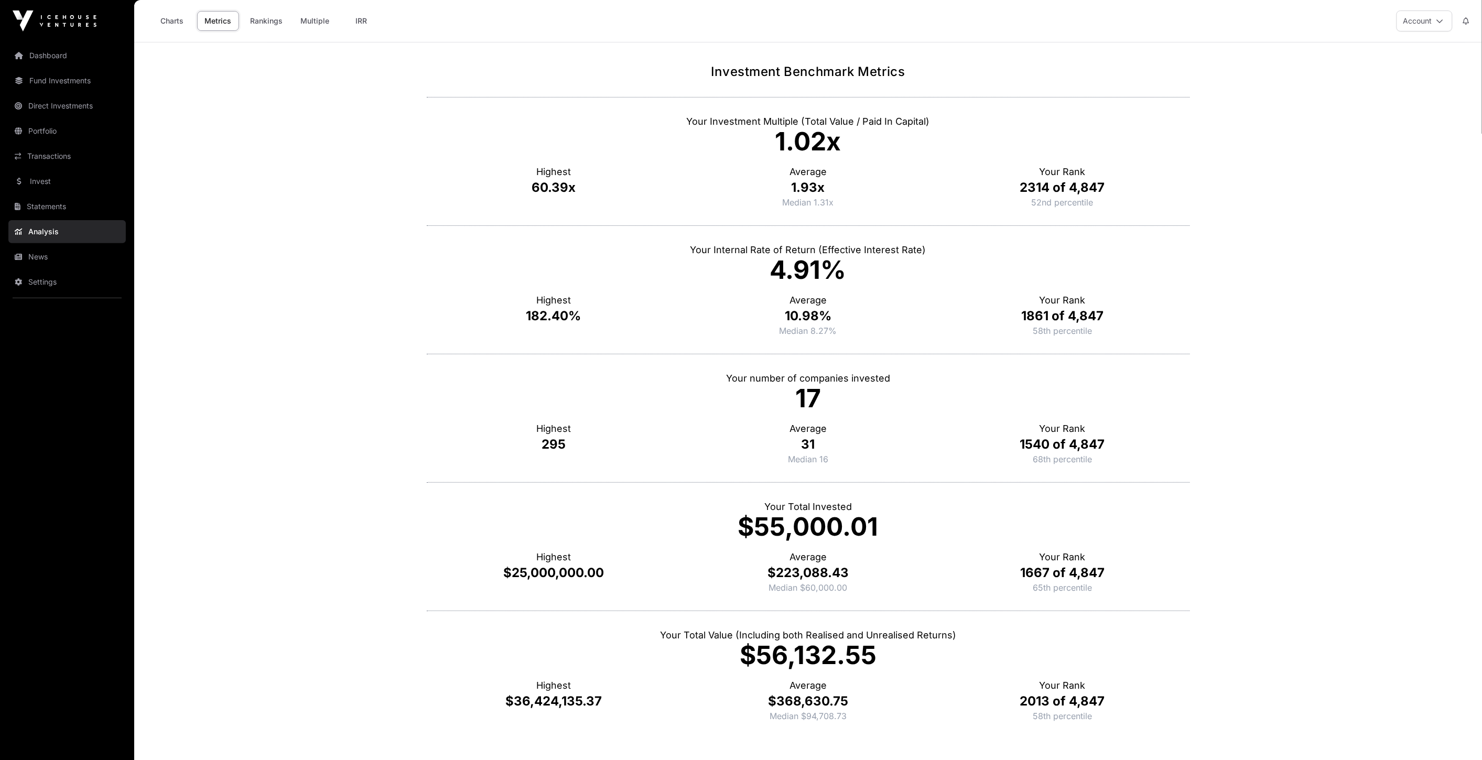
drag, startPoint x: 781, startPoint y: 321, endPoint x: 913, endPoint y: 328, distance: 132.3
click at [913, 328] on div "Average 10.98% Median 8.27%" at bounding box center [808, 310] width 254 height 55
click at [785, 331] on p "Median 8.27%" at bounding box center [808, 331] width 254 height 13
drag, startPoint x: 850, startPoint y: 312, endPoint x: 865, endPoint y: 310, distance: 14.8
click at [863, 311] on p "10.98%" at bounding box center [808, 316] width 254 height 17
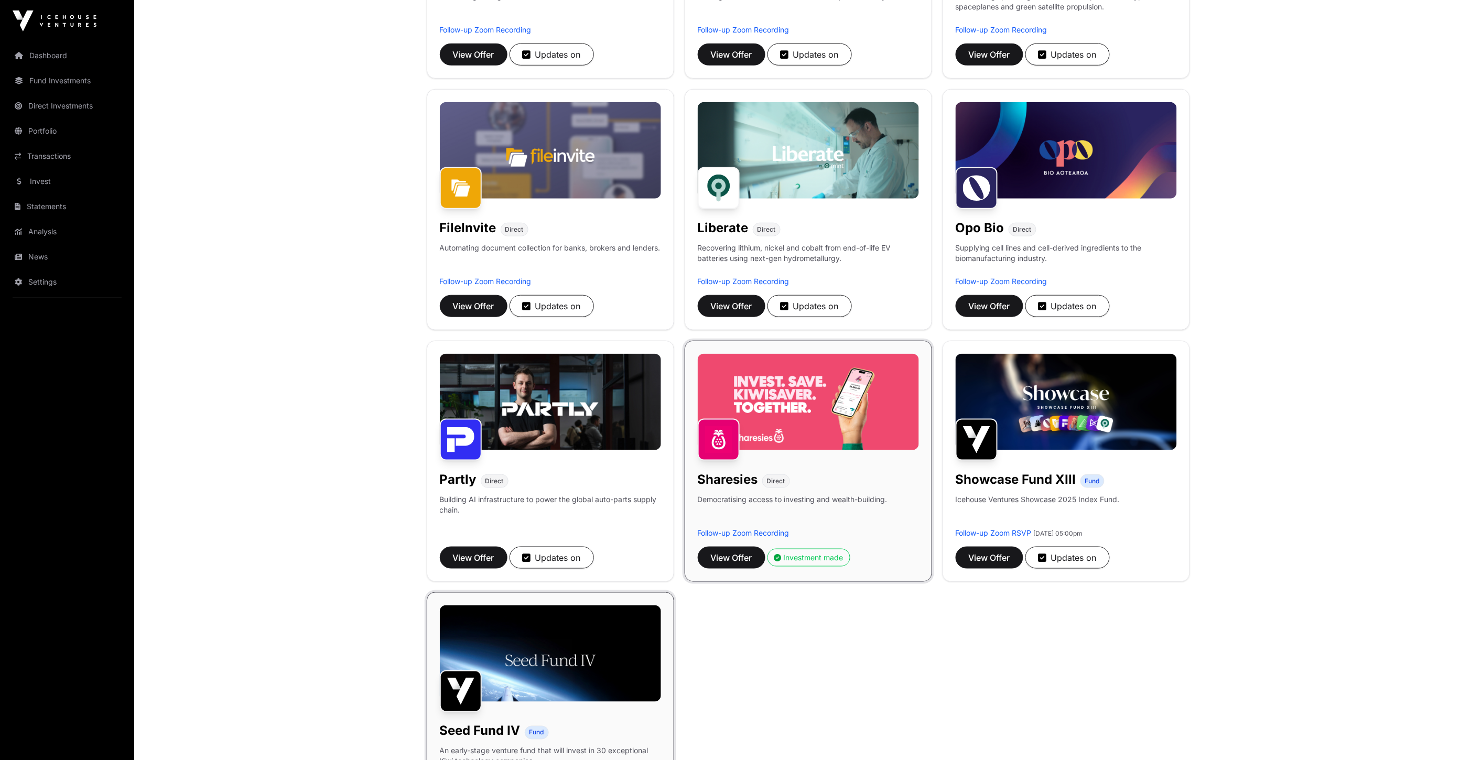
scroll to position [407, 0]
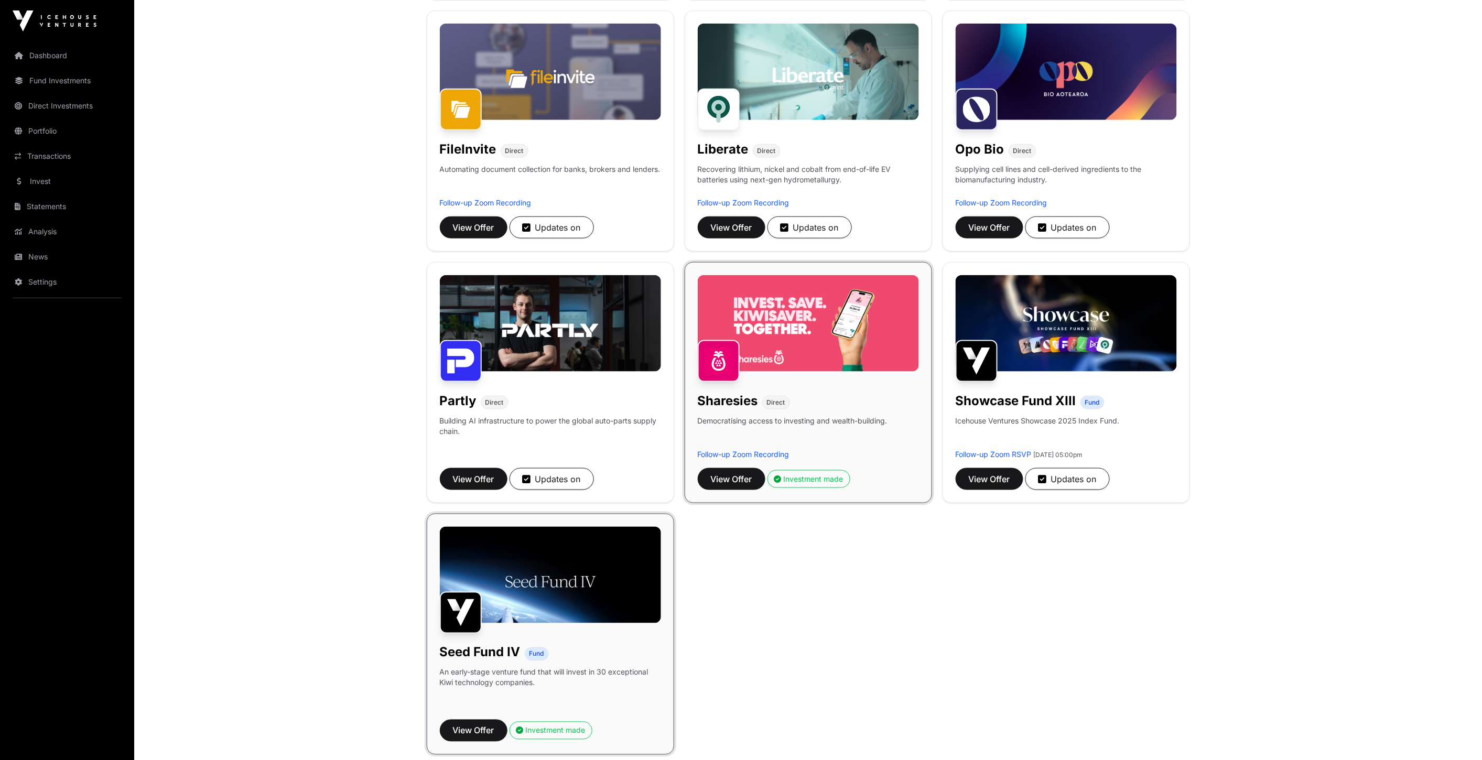
click at [559, 403] on div "Partly Direct" at bounding box center [550, 398] width 221 height 21
click at [463, 475] on span "View Offer" at bounding box center [473, 479] width 41 height 13
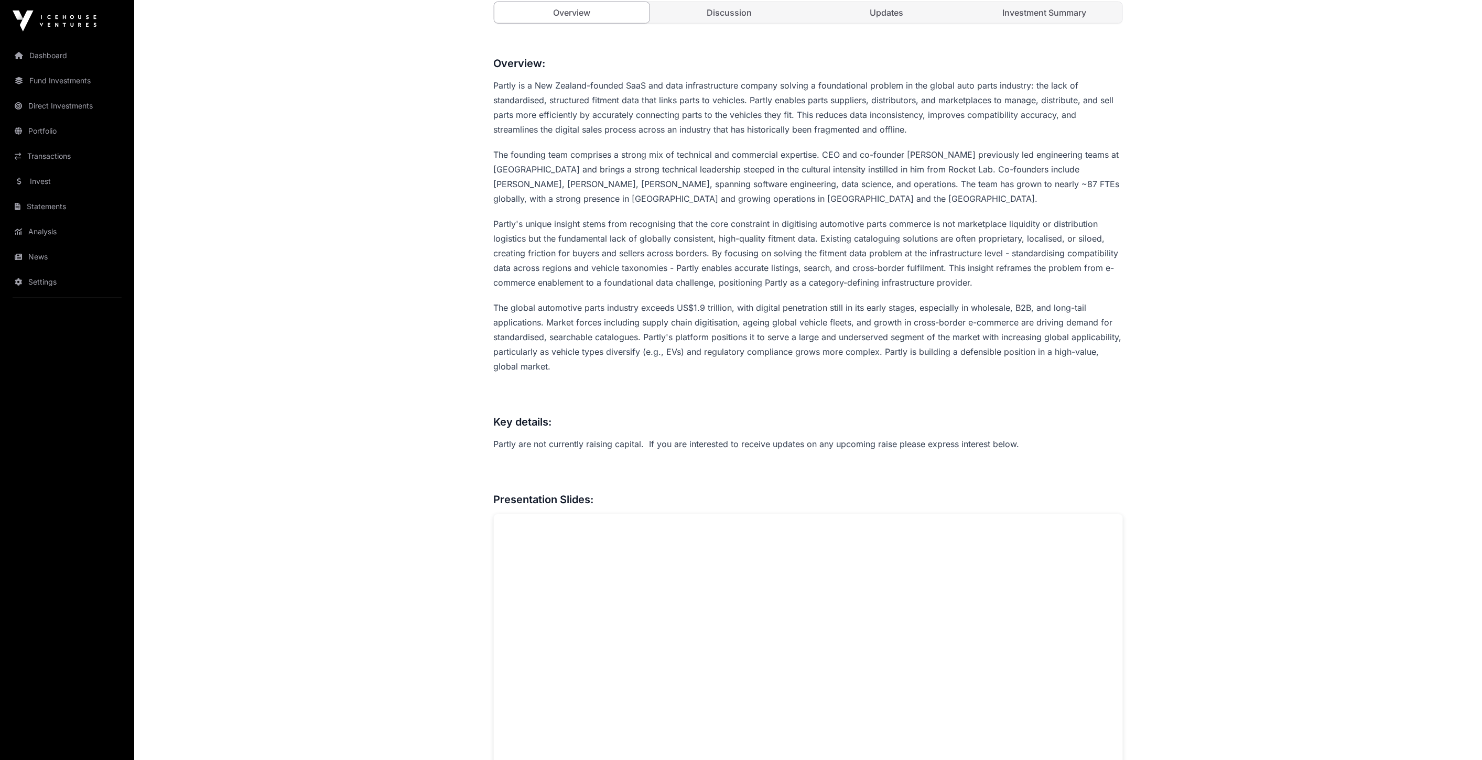
scroll to position [175, 0]
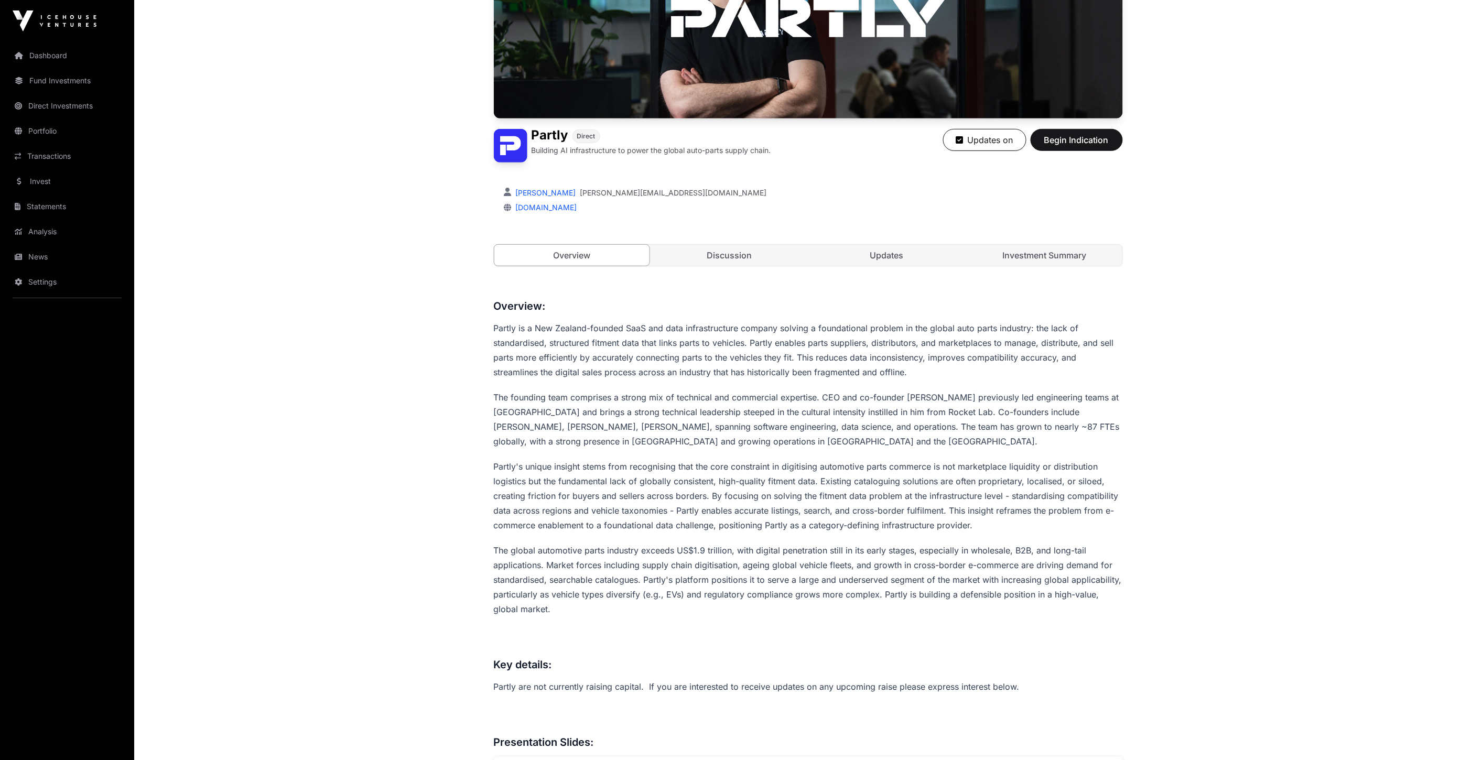
click at [1047, 252] on link "Investment Summary" at bounding box center [1045, 255] width 156 height 21
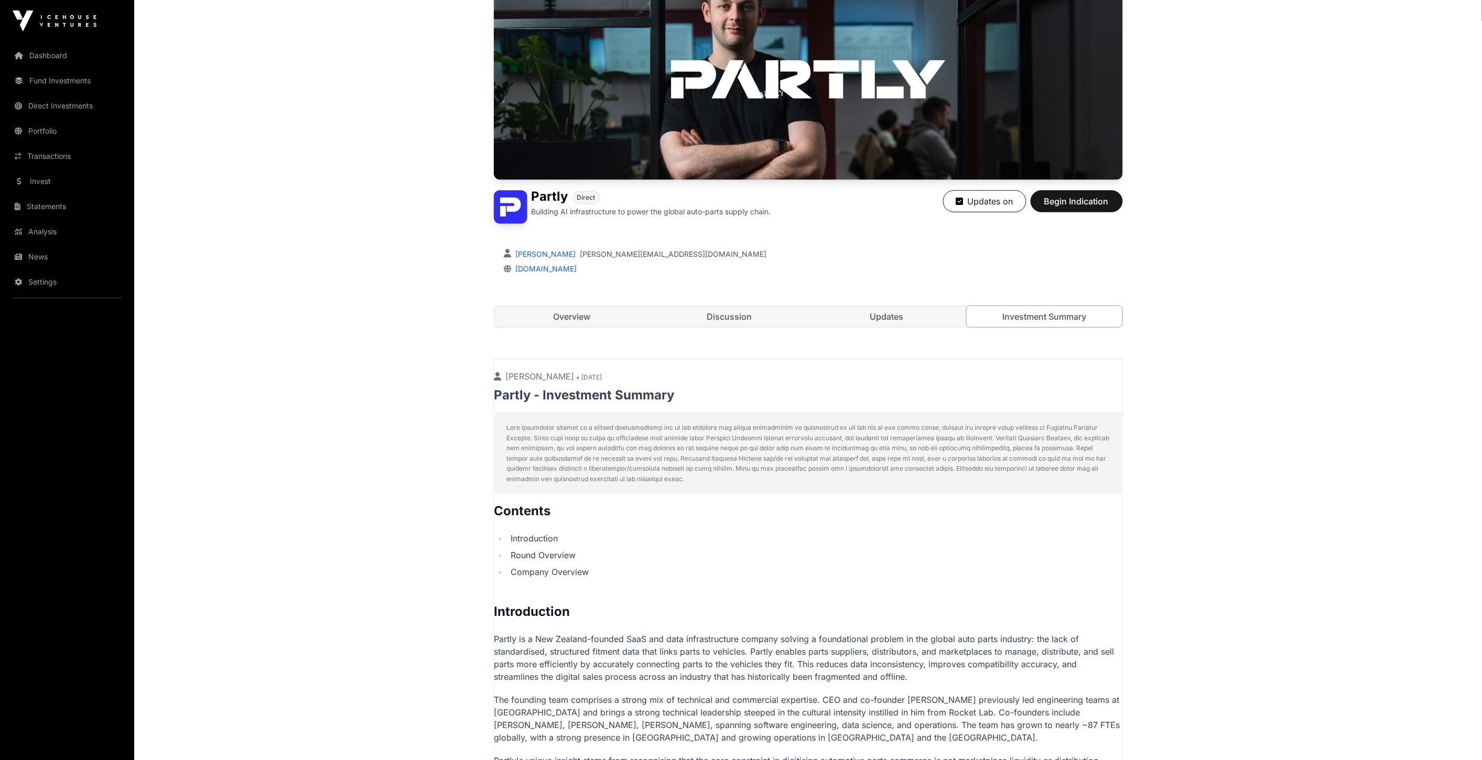
scroll to position [47, 0]
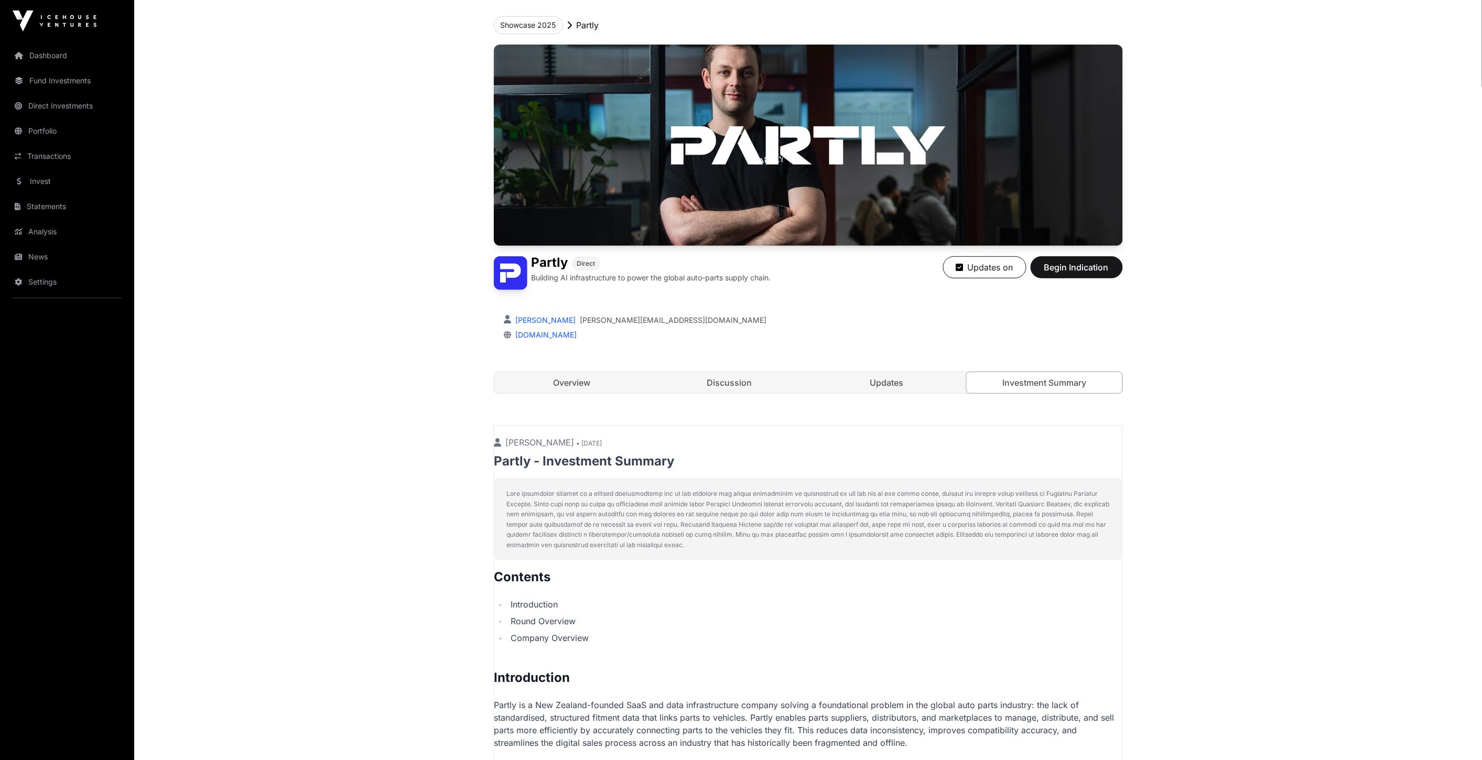
click at [560, 384] on link "Overview" at bounding box center [572, 382] width 156 height 21
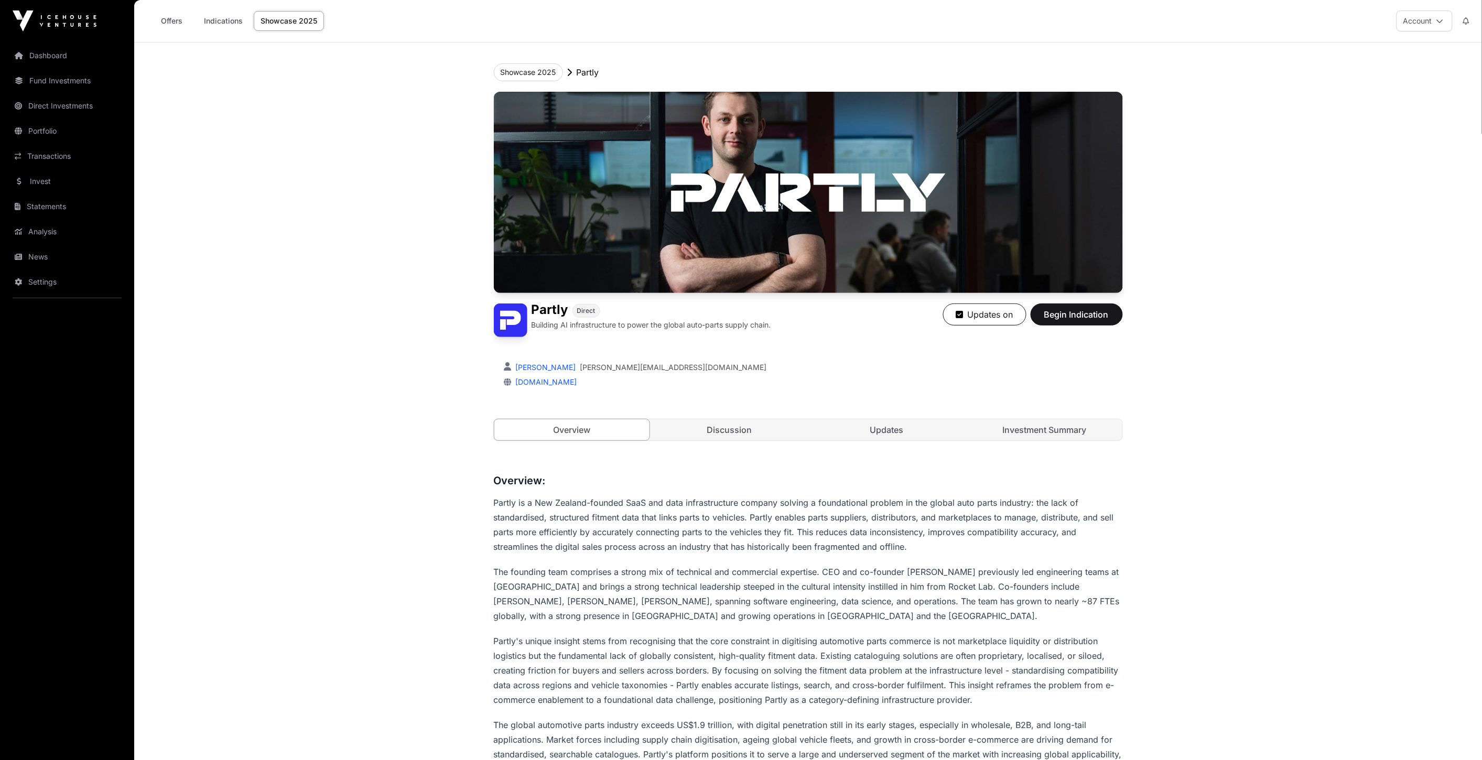
click at [279, 21] on link "Showcase 2025" at bounding box center [289, 21] width 70 height 20
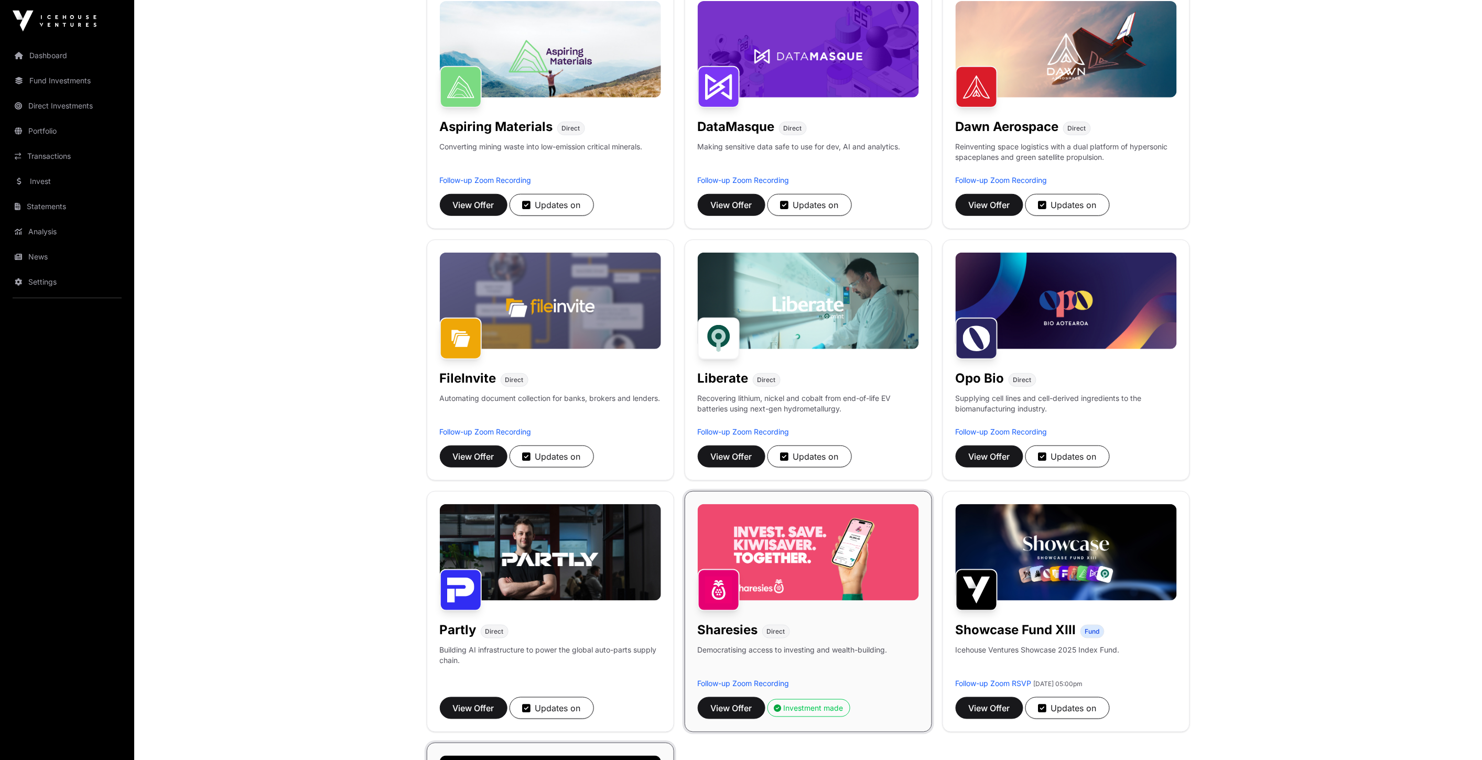
scroll to position [175, 0]
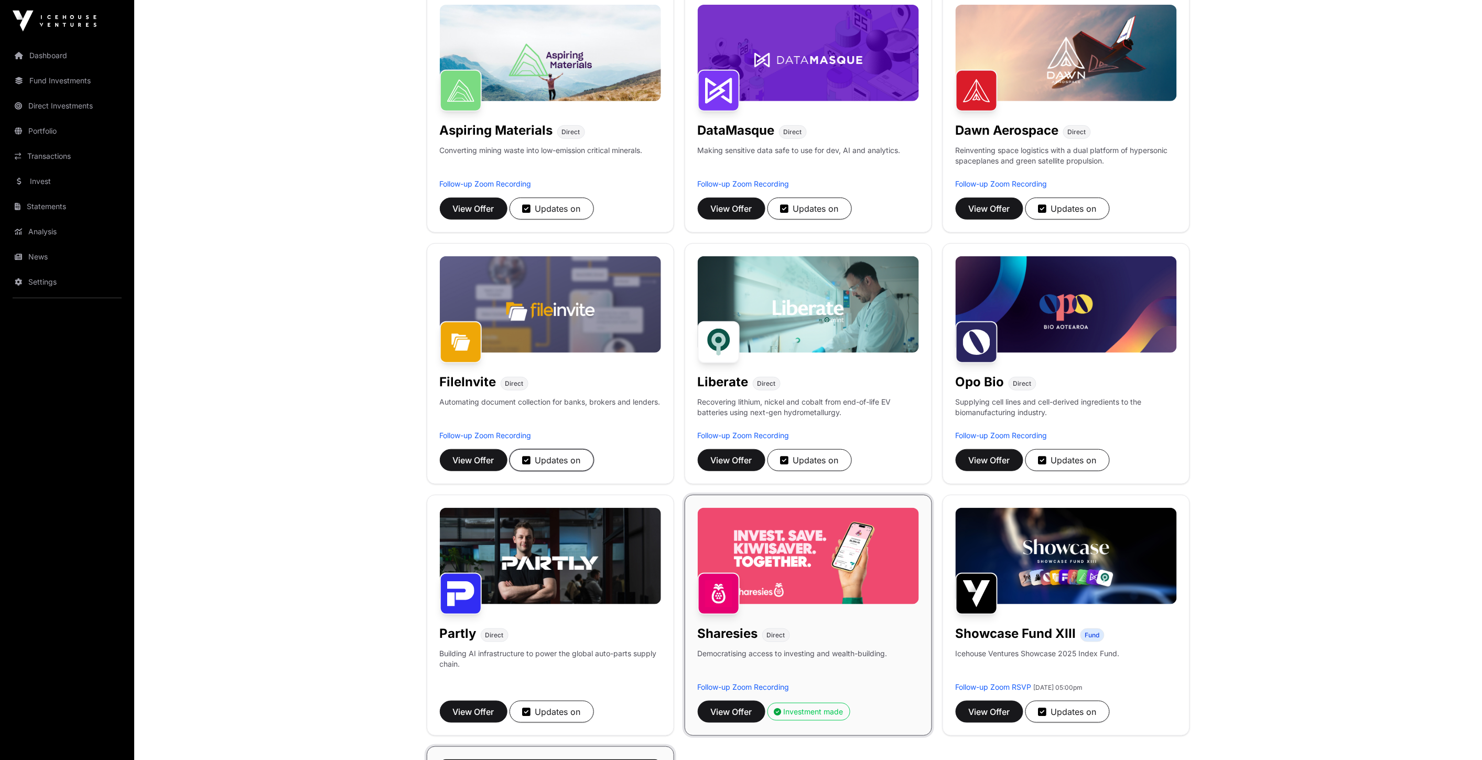
click at [524, 459] on icon "button" at bounding box center [527, 460] width 8 height 9
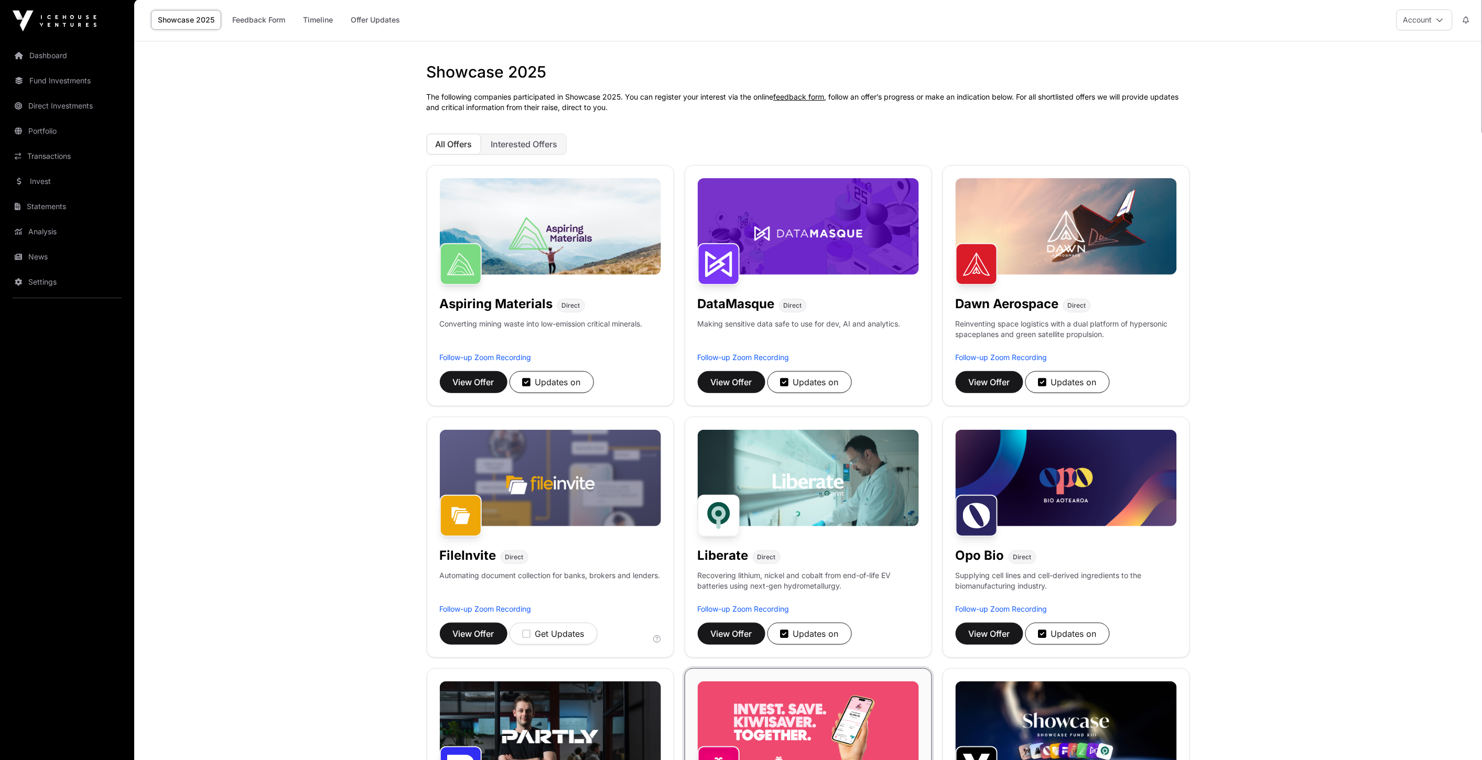
scroll to position [0, 0]
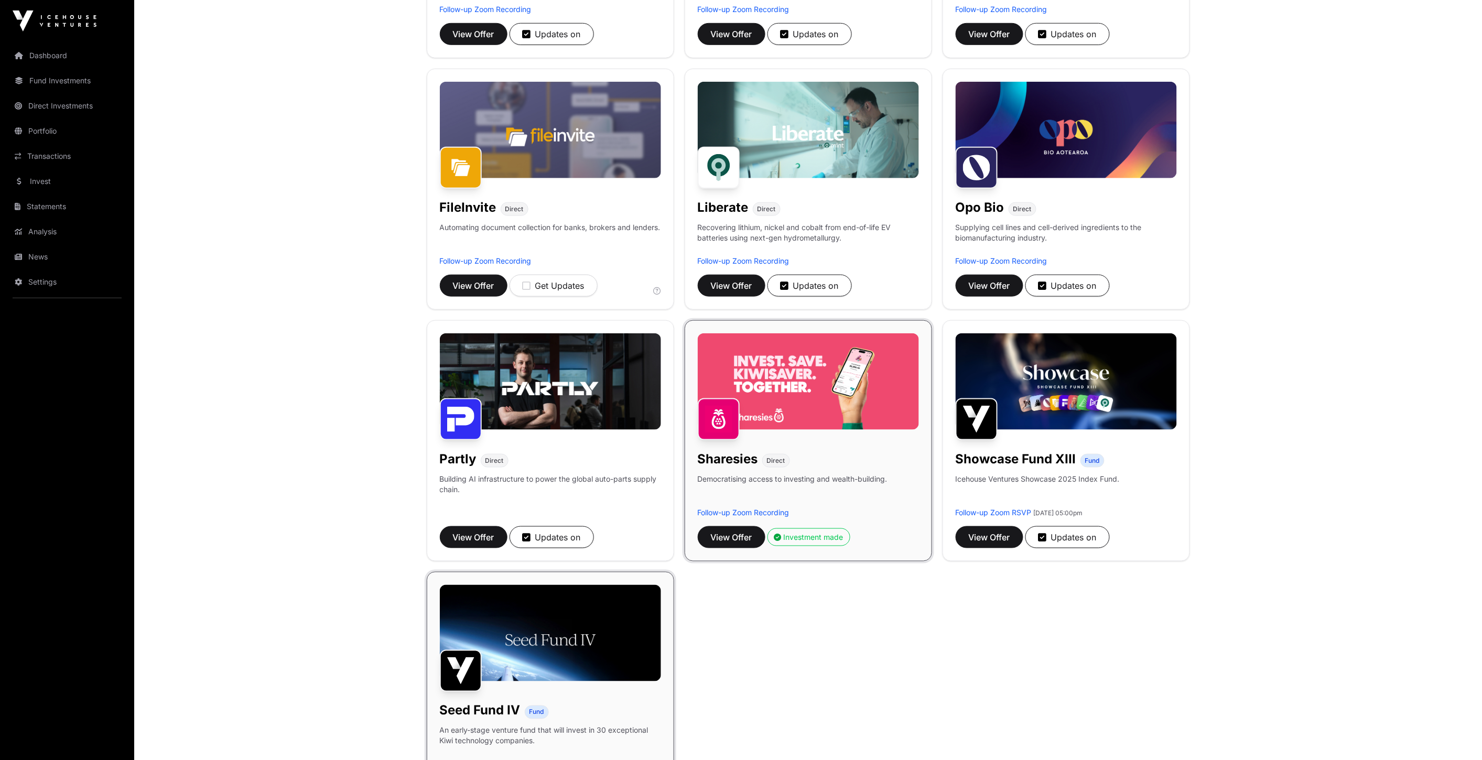
click at [896, 604] on div "Aspiring Materials Direct Converting mining waste into low-emission critical mi…" at bounding box center [808, 315] width 763 height 996
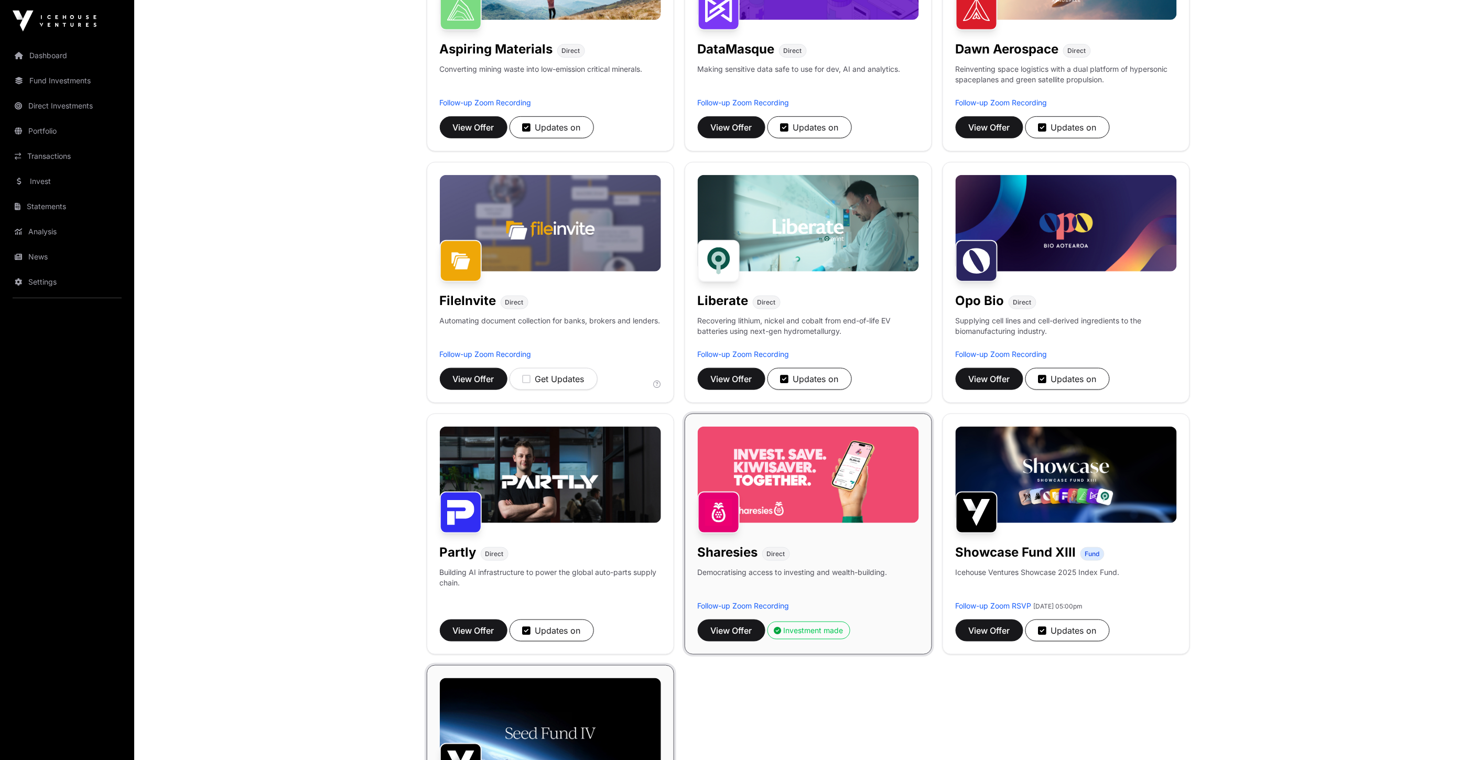
scroll to position [291, 0]
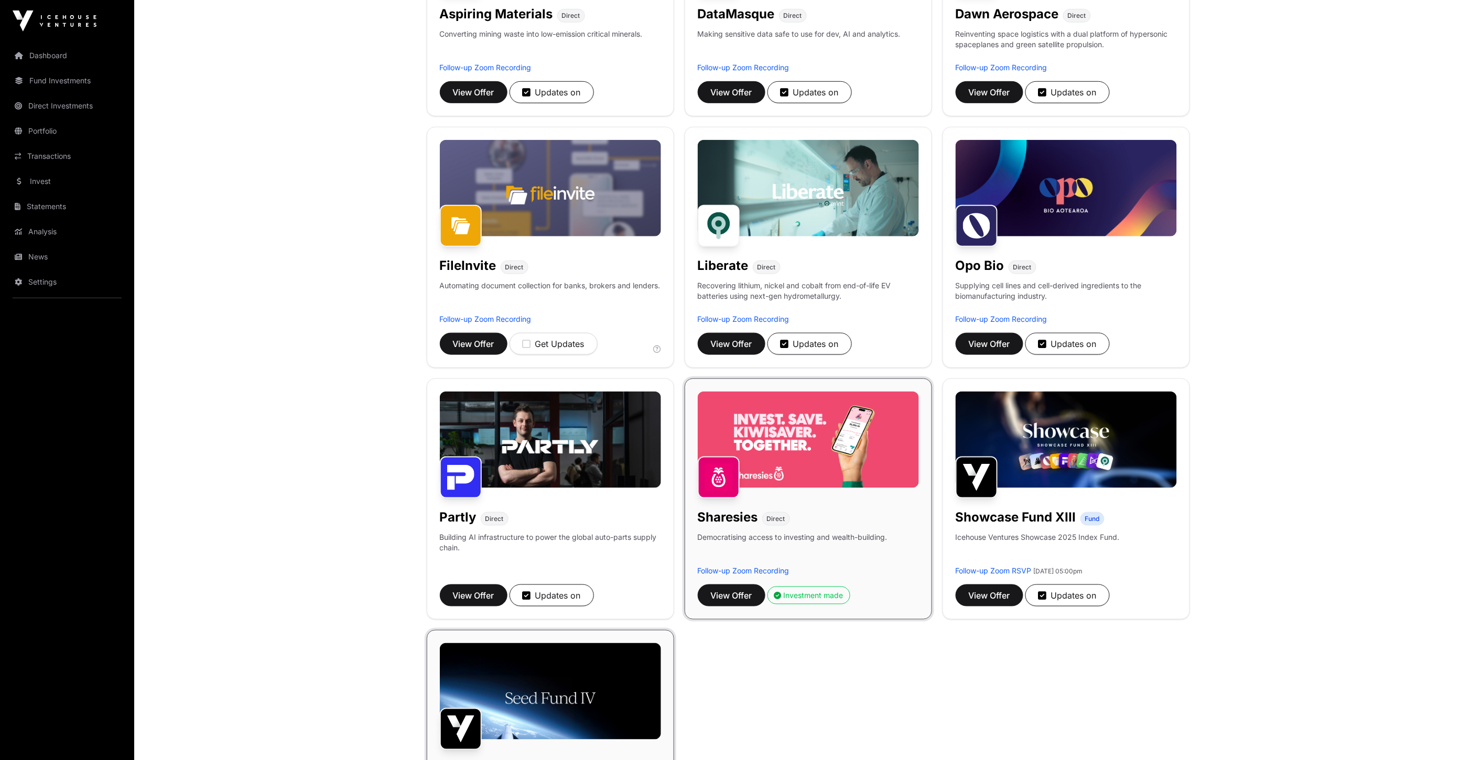
click at [428, 387] on div "Partly Direct Building AI infrastructure to power the global auto-parts supply …" at bounding box center [550, 499] width 247 height 241
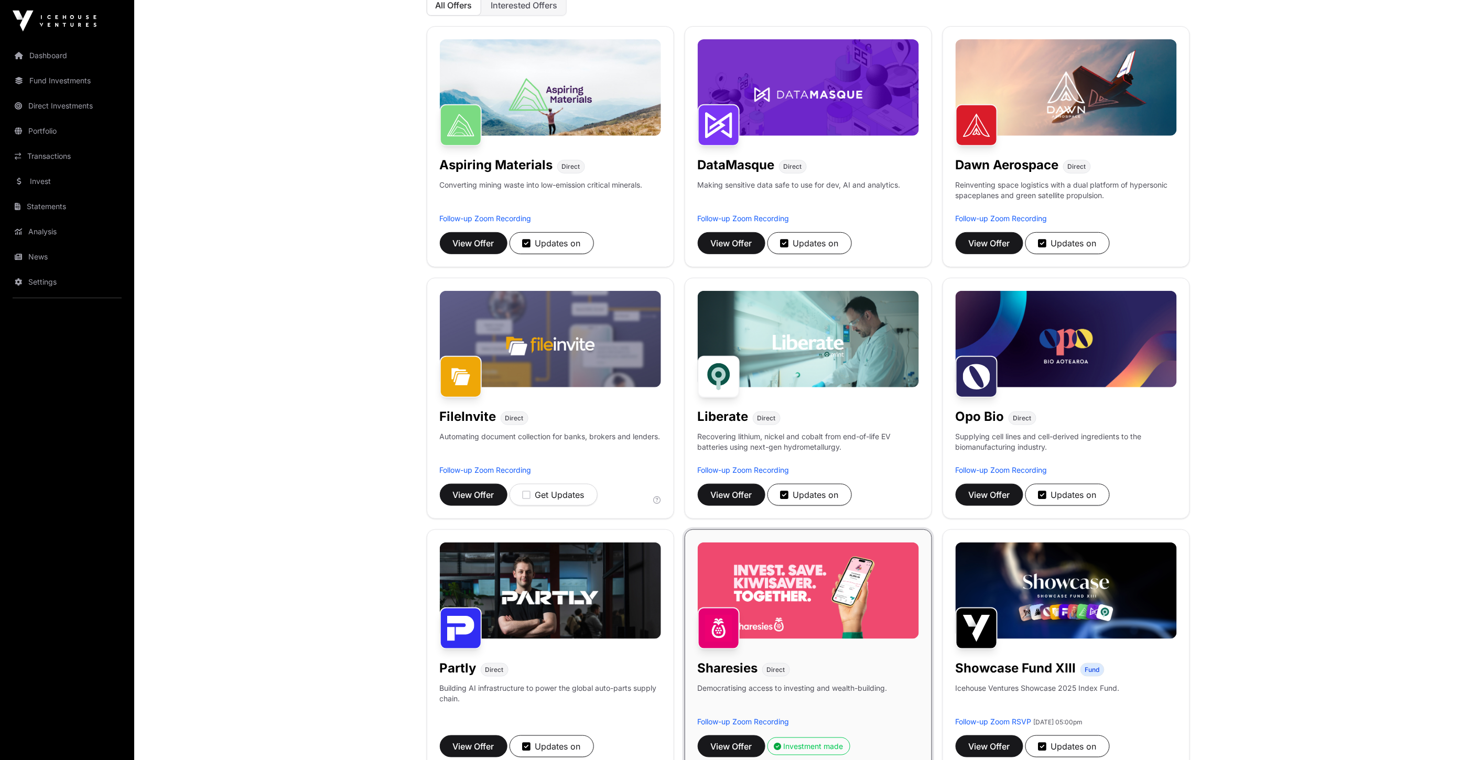
scroll to position [116, 0]
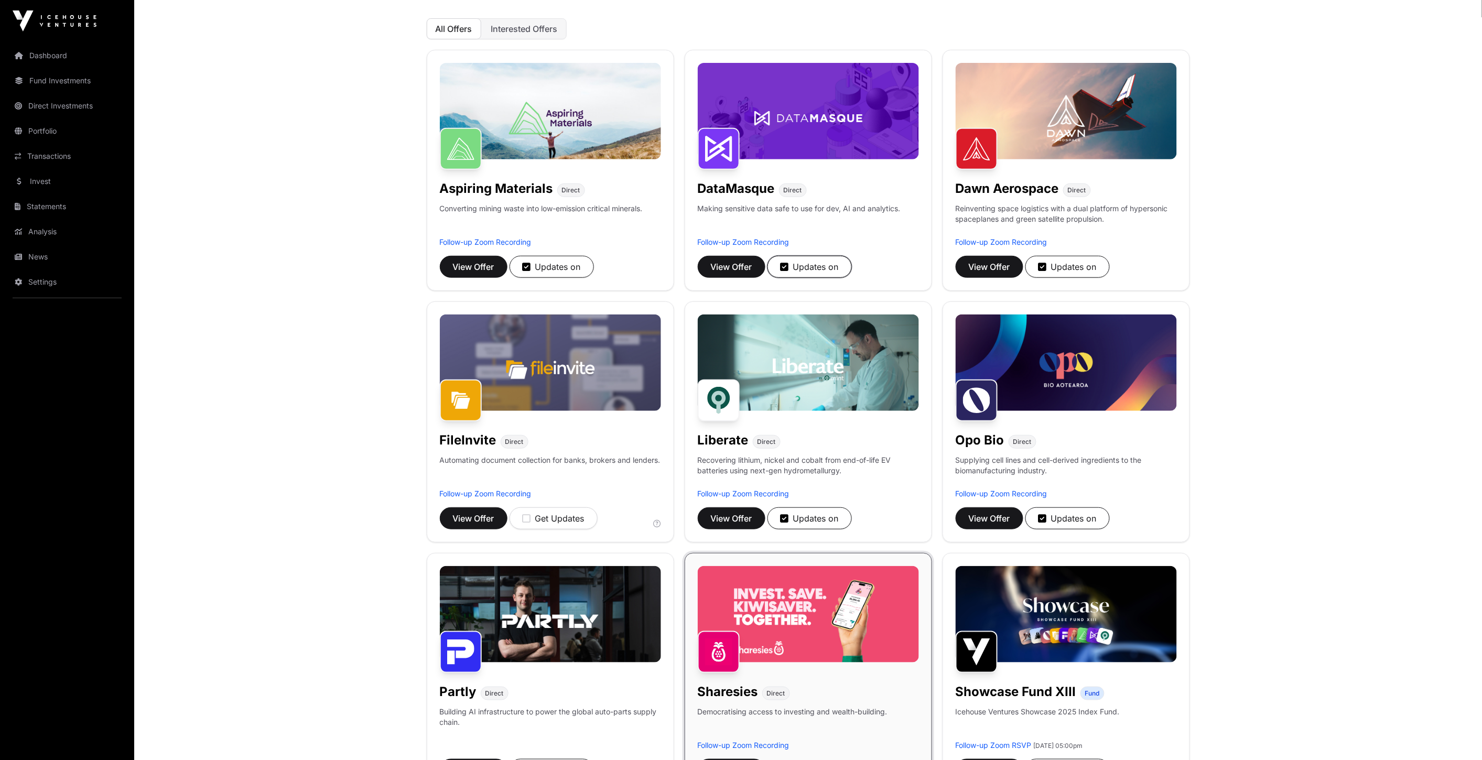
click at [805, 268] on div "Updates on" at bounding box center [810, 267] width 58 height 13
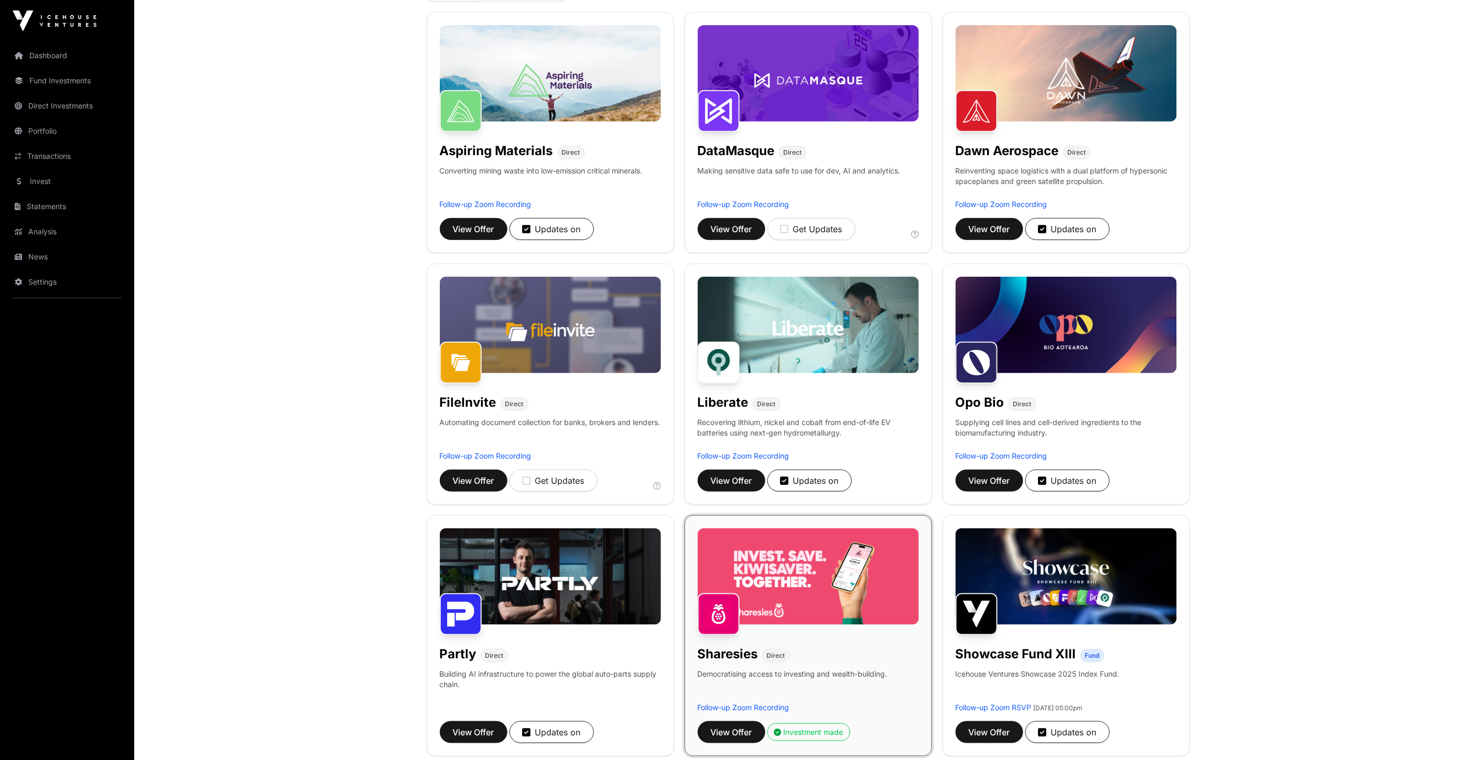
scroll to position [349, 0]
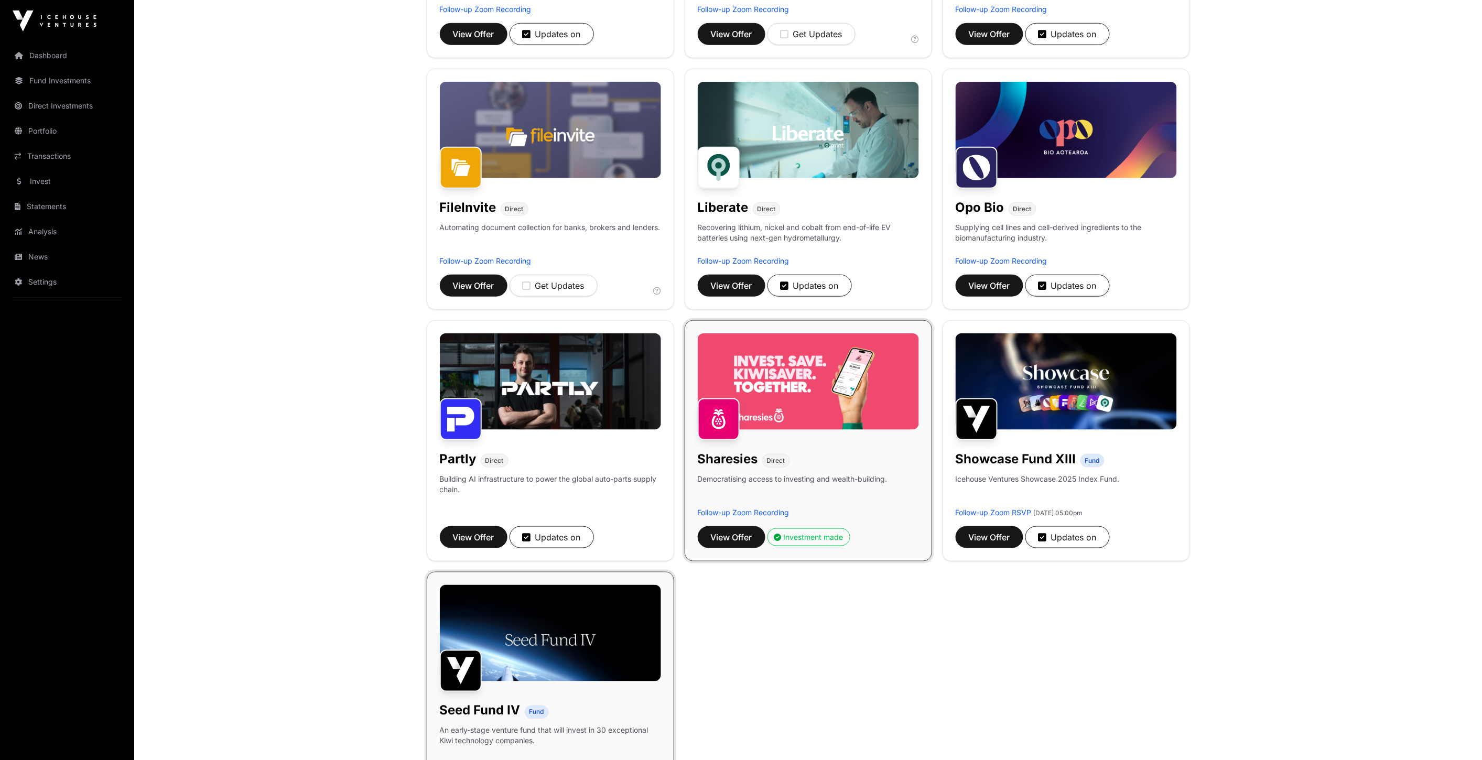
click at [1109, 197] on div "Opo Bio Direct" at bounding box center [1066, 205] width 221 height 21
click at [981, 210] on h1 "Opo Bio" at bounding box center [980, 207] width 49 height 17
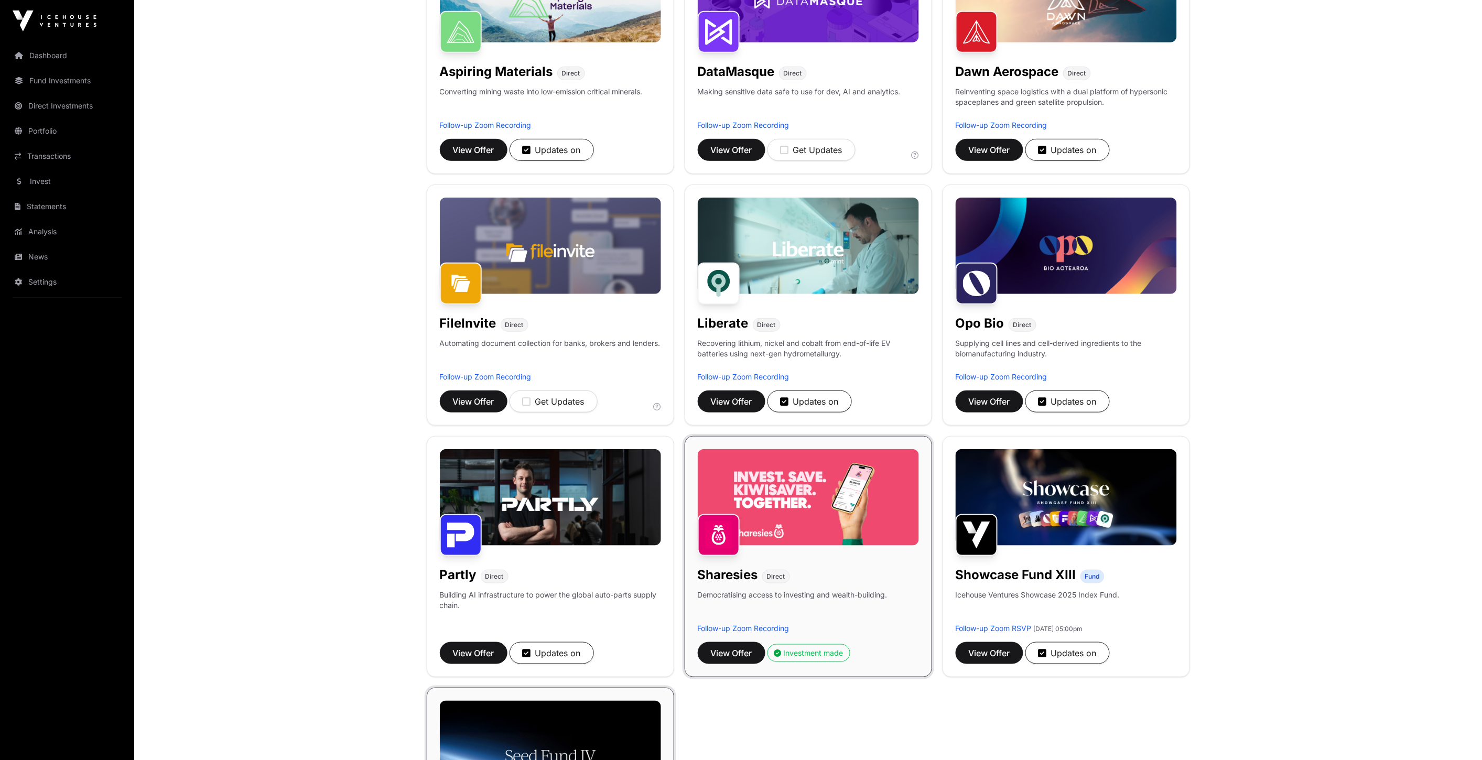
scroll to position [233, 0]
click at [48, 134] on link "Portfolio" at bounding box center [66, 131] width 117 height 23
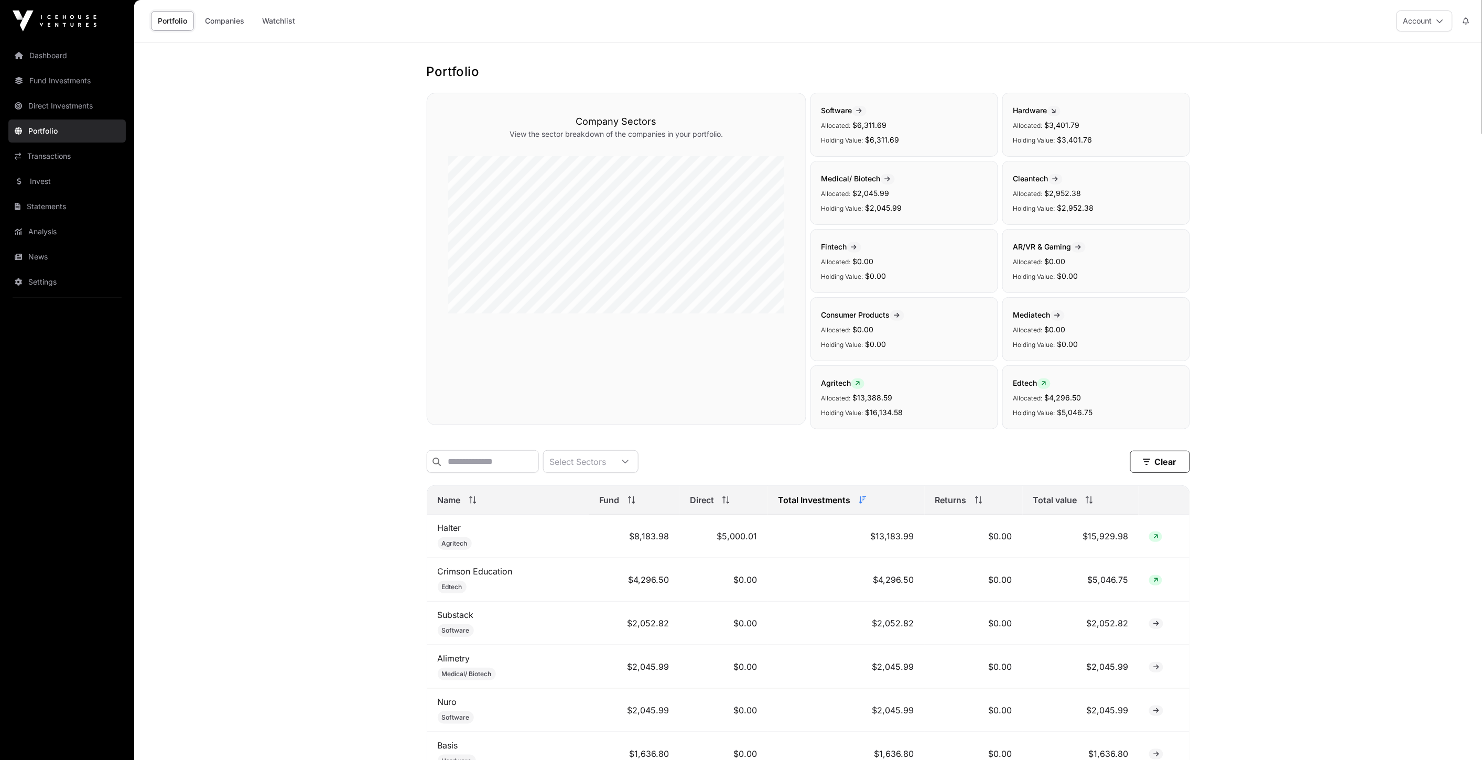
click at [210, 9] on div "Portfolio Companies Watchlist" at bounding box center [225, 21] width 168 height 33
click at [210, 18] on link "Companies" at bounding box center [224, 21] width 53 height 20
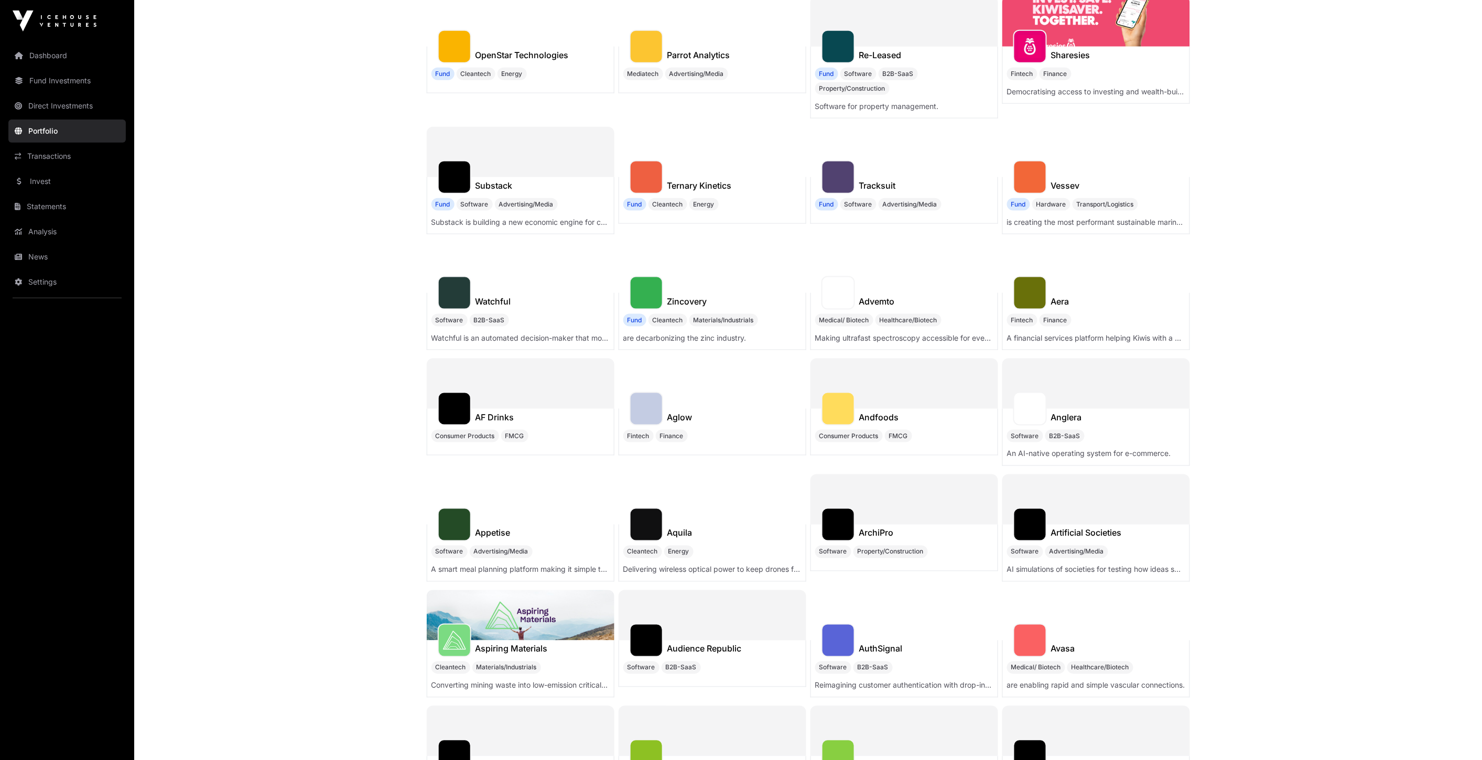
scroll to position [524, 0]
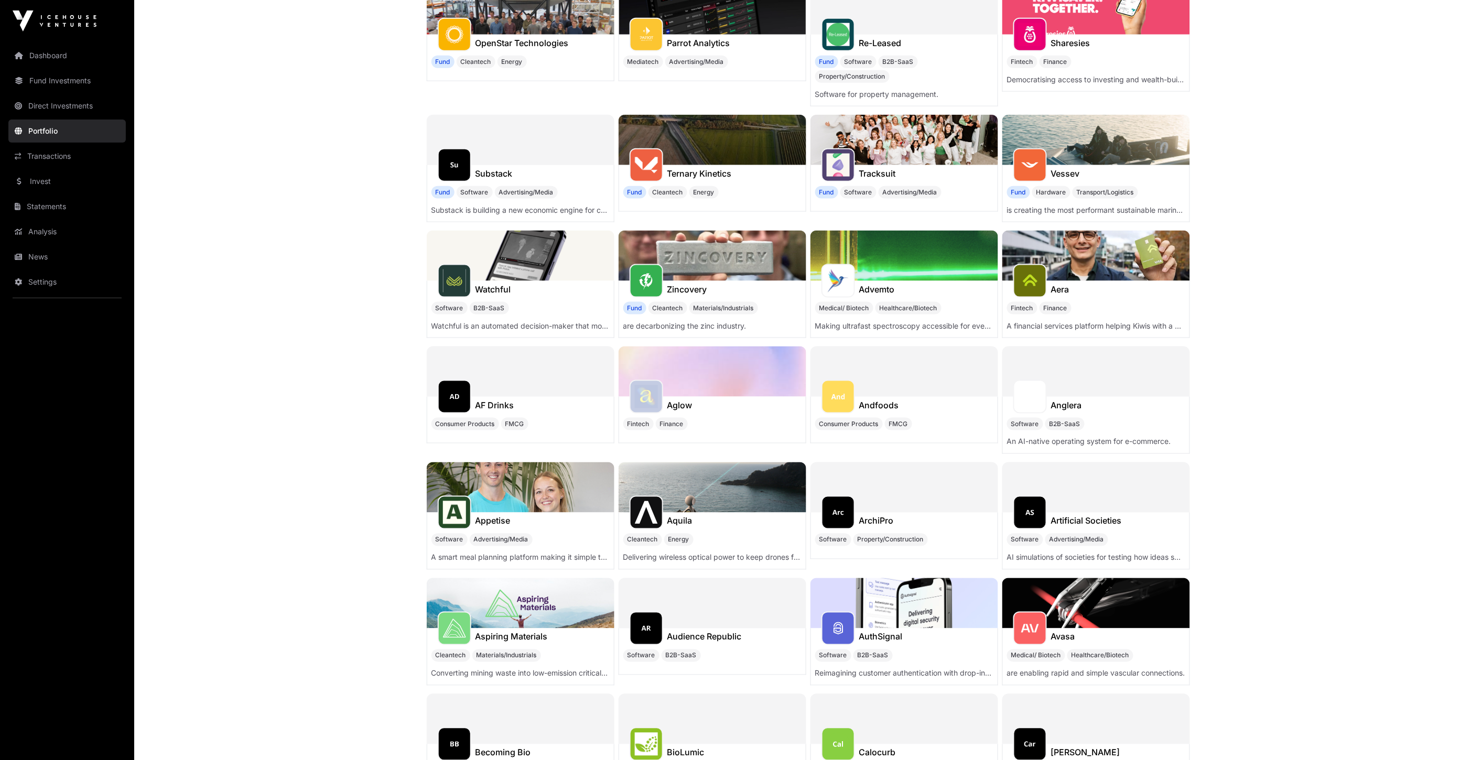
click at [884, 291] on h1 "Advemto" at bounding box center [877, 289] width 36 height 13
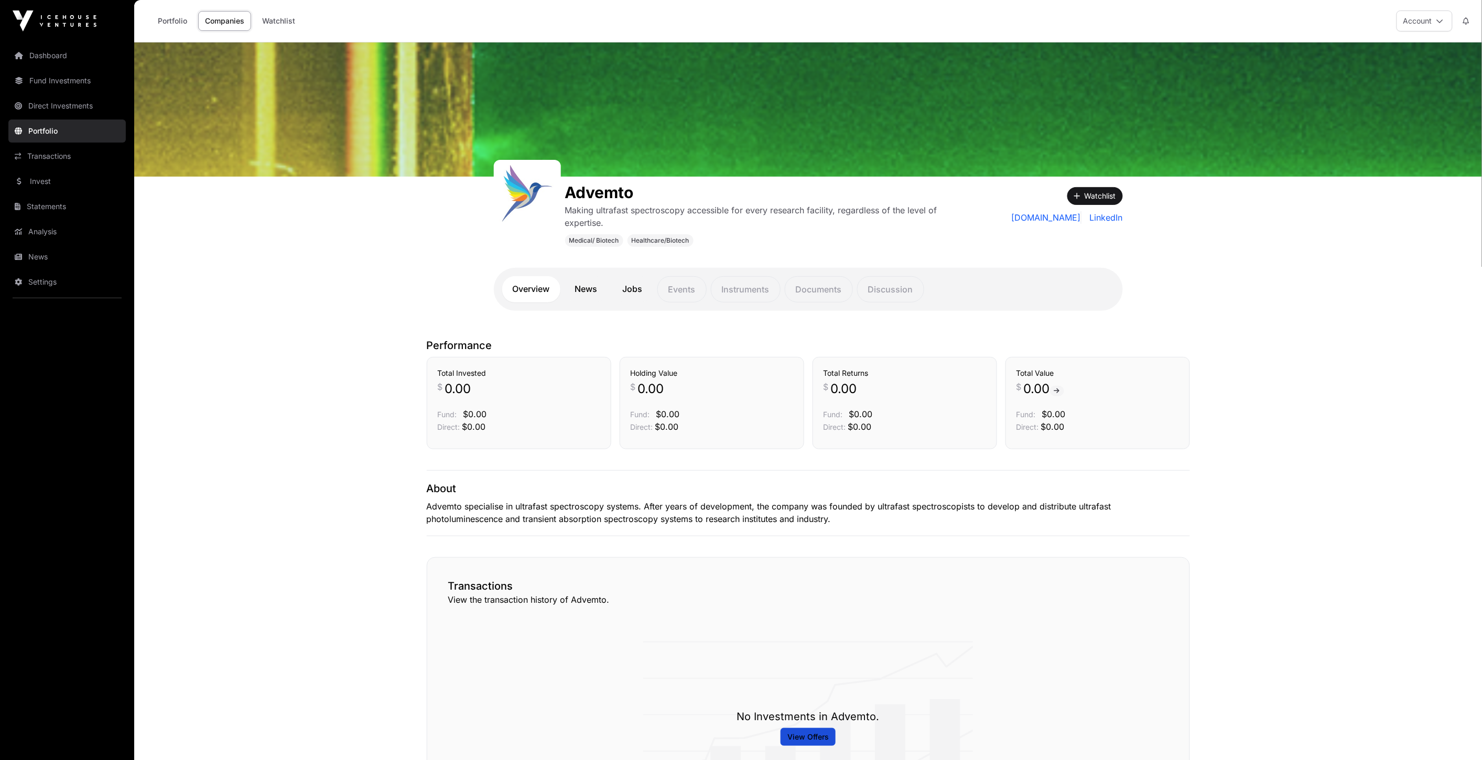
click at [585, 291] on link "News" at bounding box center [587, 289] width 44 height 26
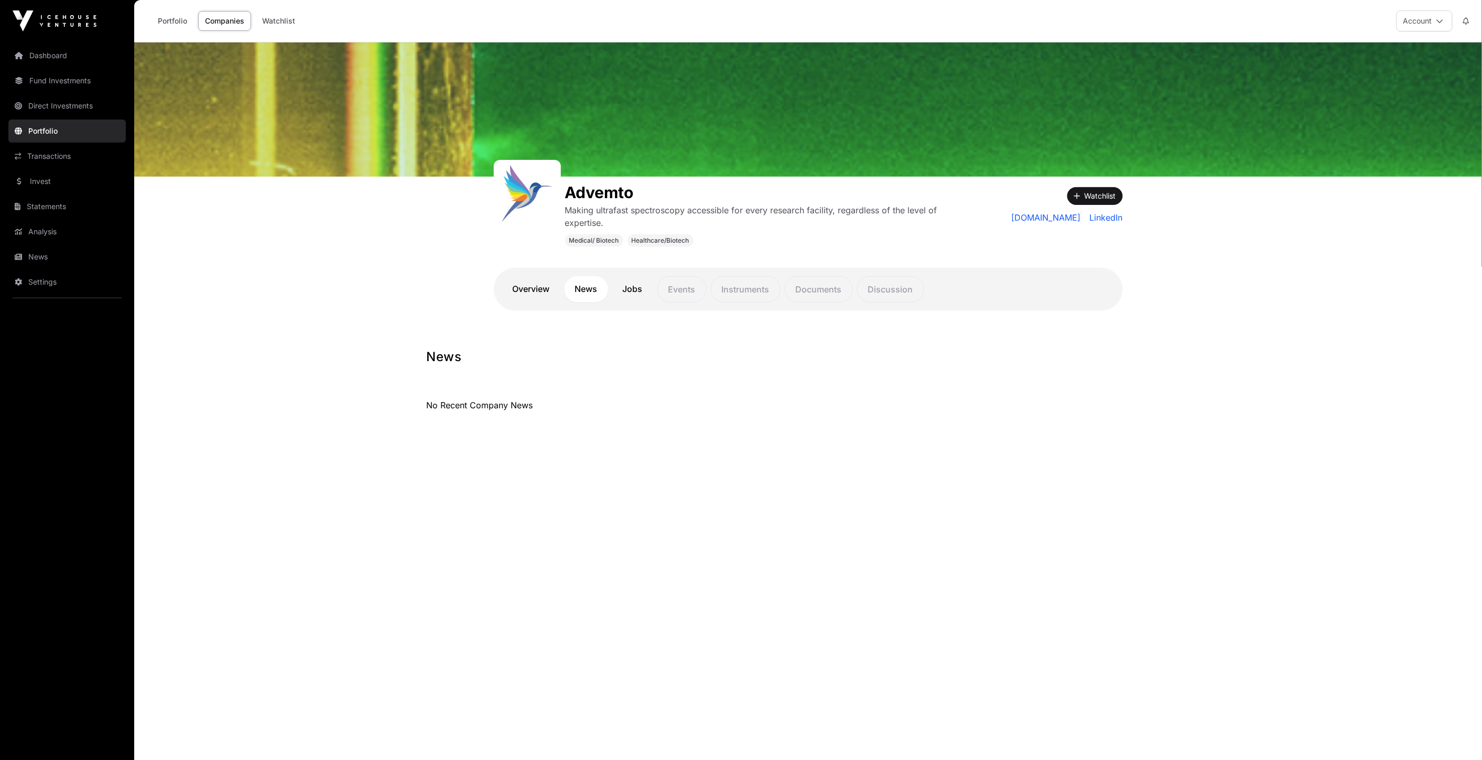
click at [639, 289] on link "Jobs" at bounding box center [632, 289] width 41 height 26
click at [208, 22] on link "Companies" at bounding box center [224, 21] width 53 height 20
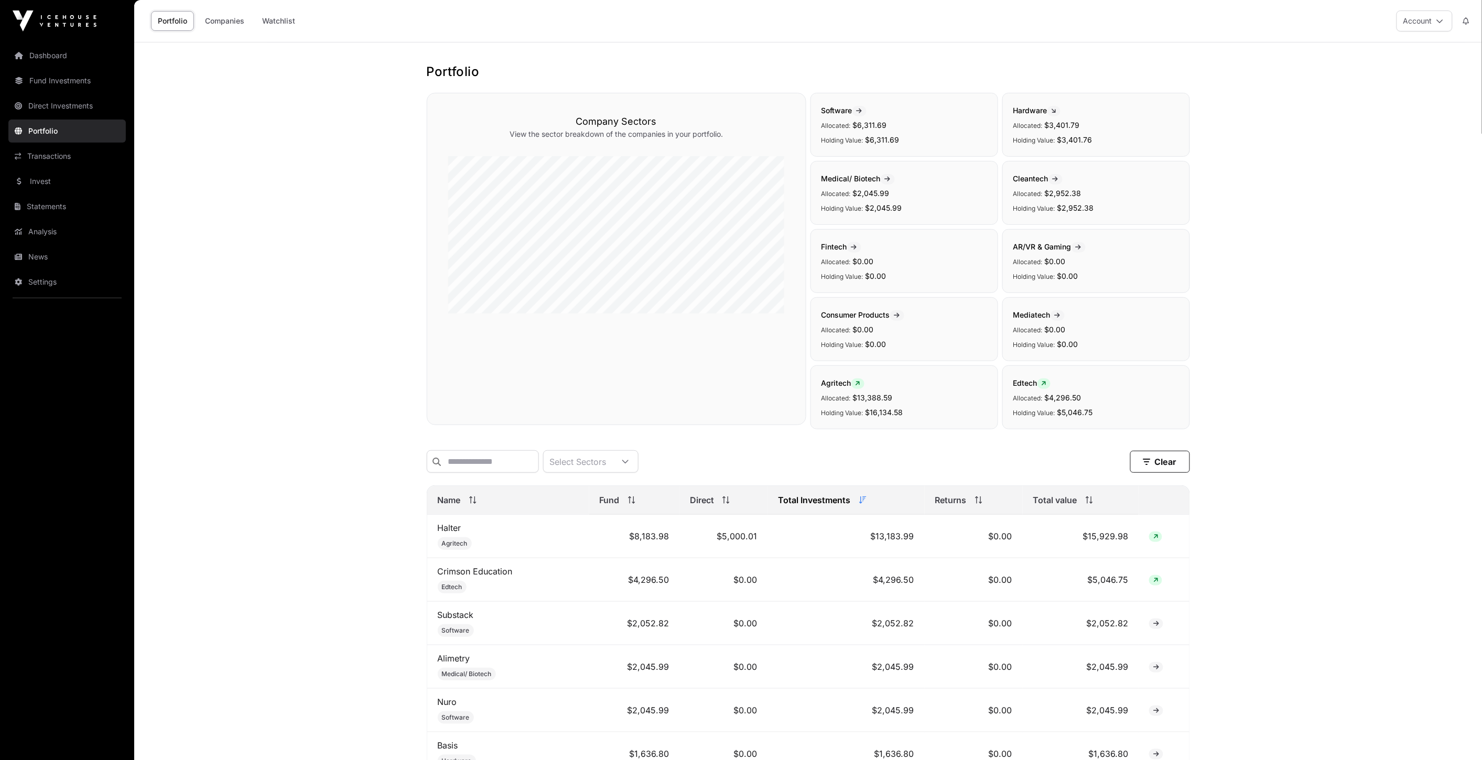
click at [228, 27] on link "Companies" at bounding box center [224, 21] width 53 height 20
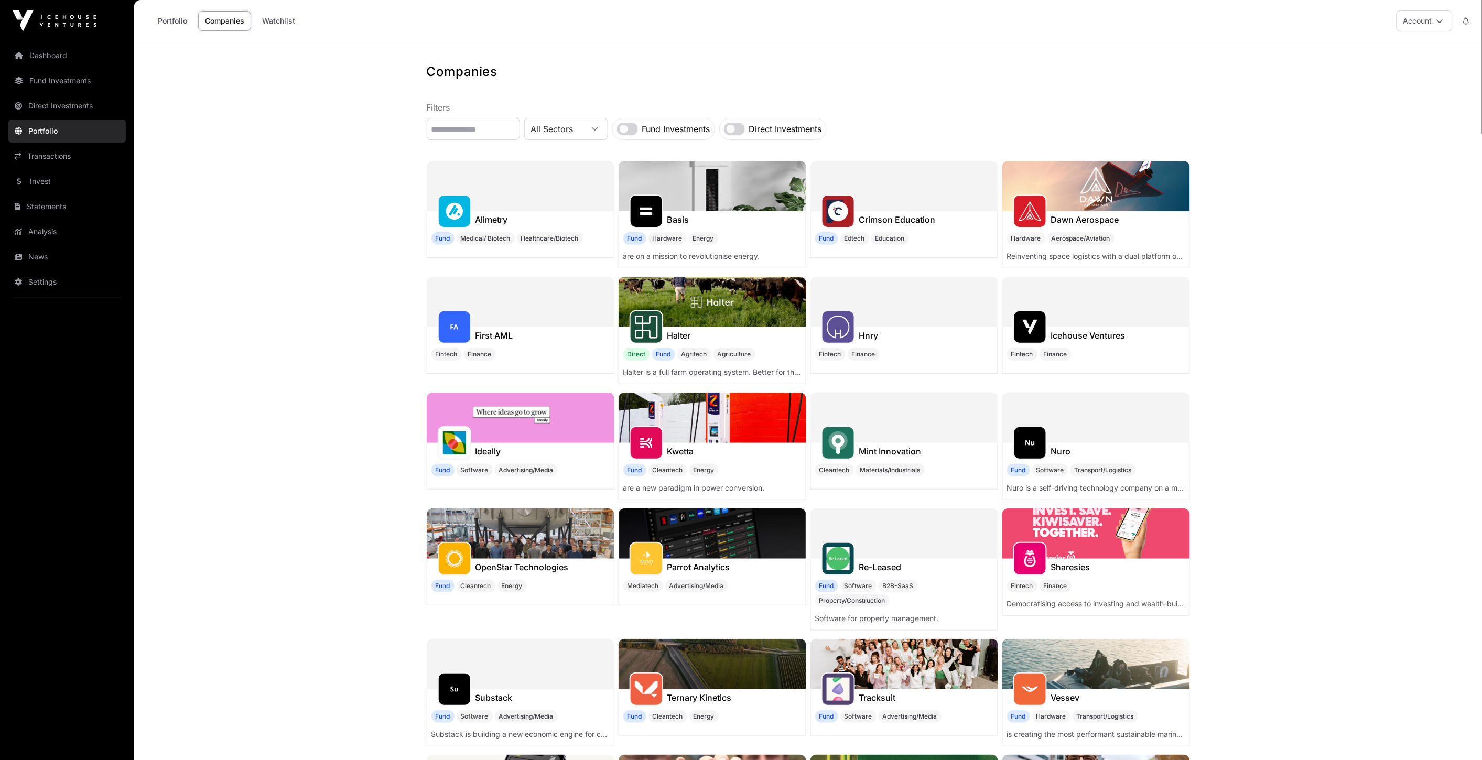
click at [582, 130] on span "All Sectors" at bounding box center [554, 129] width 58 height 19
click at [582, 131] on span "All Sectors" at bounding box center [554, 129] width 58 height 19
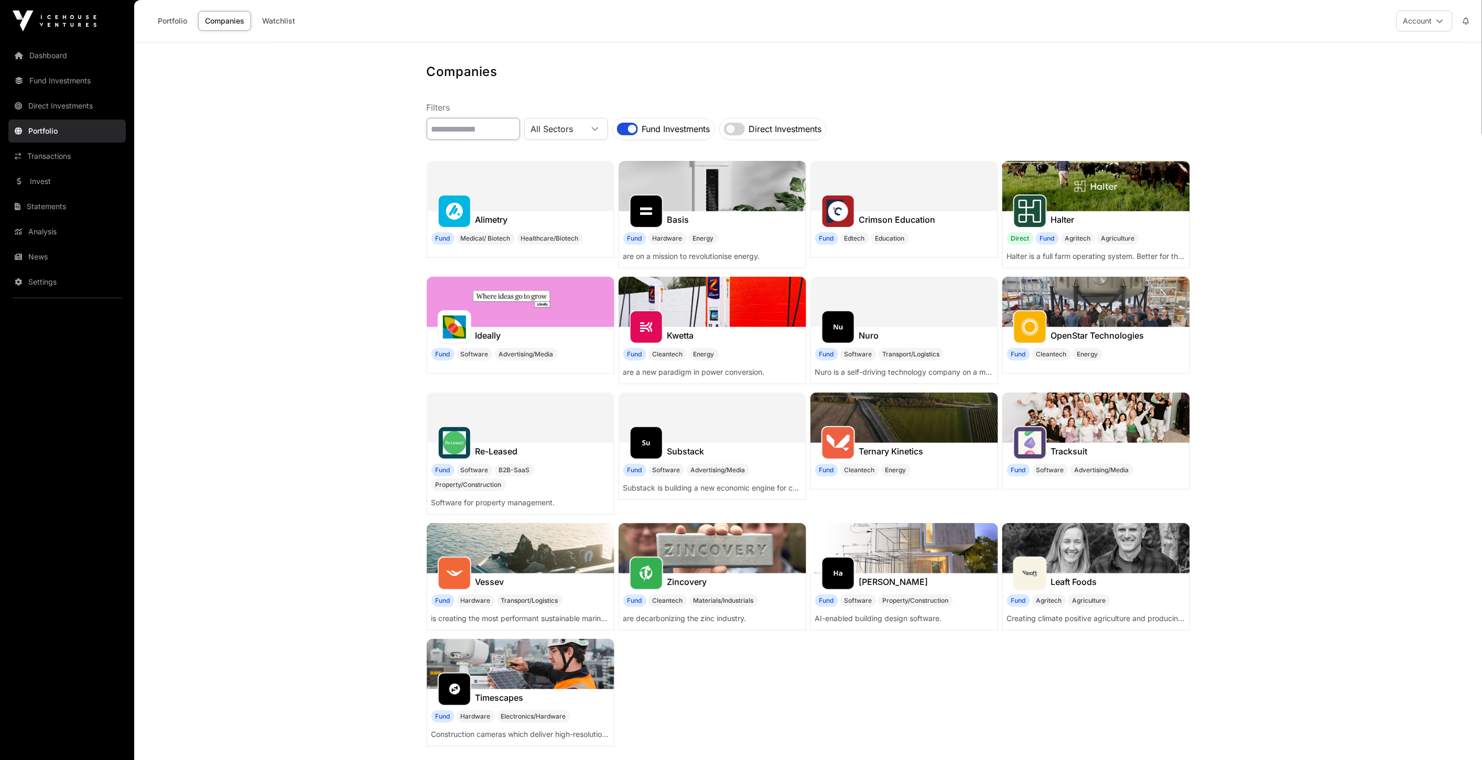
click at [509, 128] on input "text" at bounding box center [473, 129] width 93 height 22
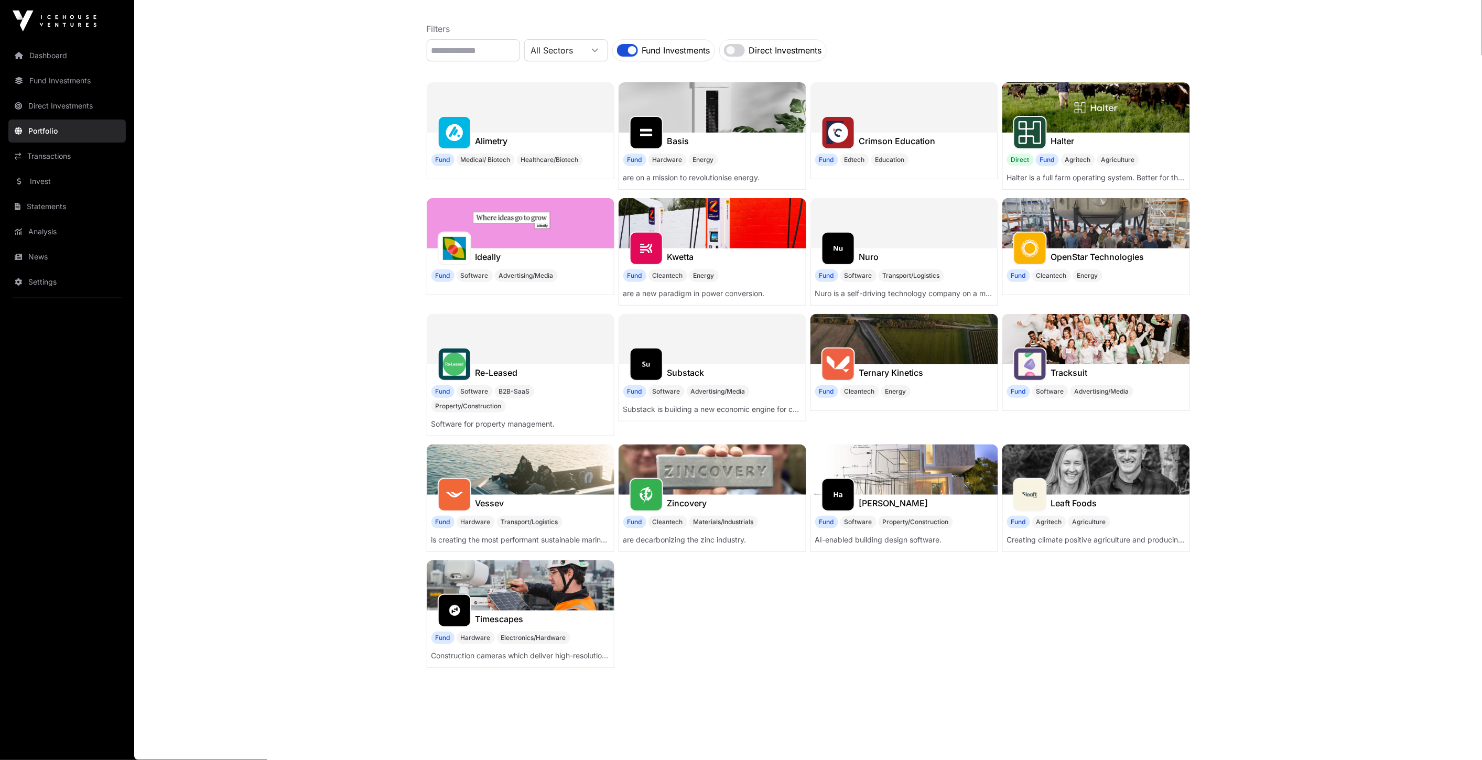
click at [369, 279] on main "Companies Filters All Sectors Fund Investments Direct Investments Alimetry Fund…" at bounding box center [808, 362] width 1348 height 796
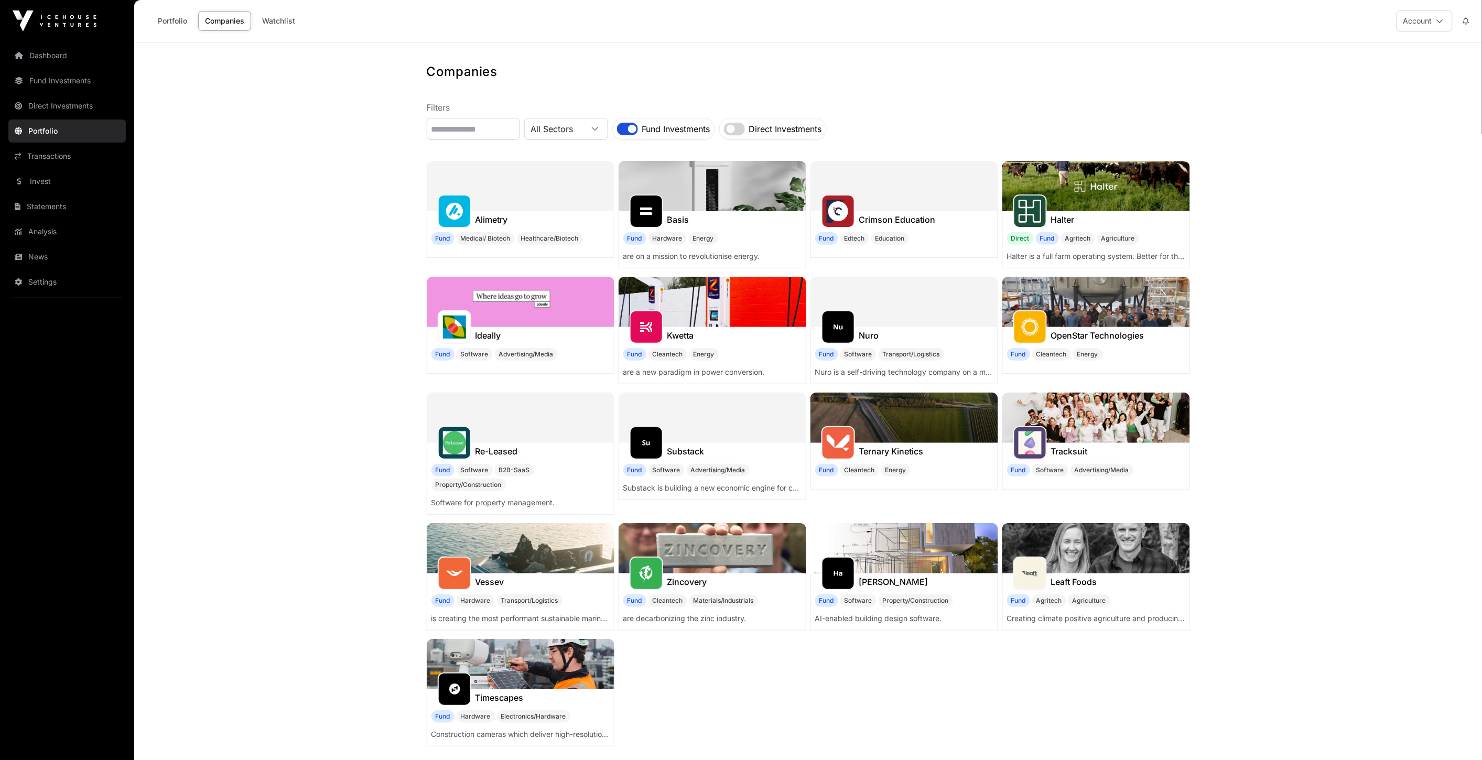
click at [664, 123] on div "Fund Investments" at bounding box center [663, 129] width 103 height 22
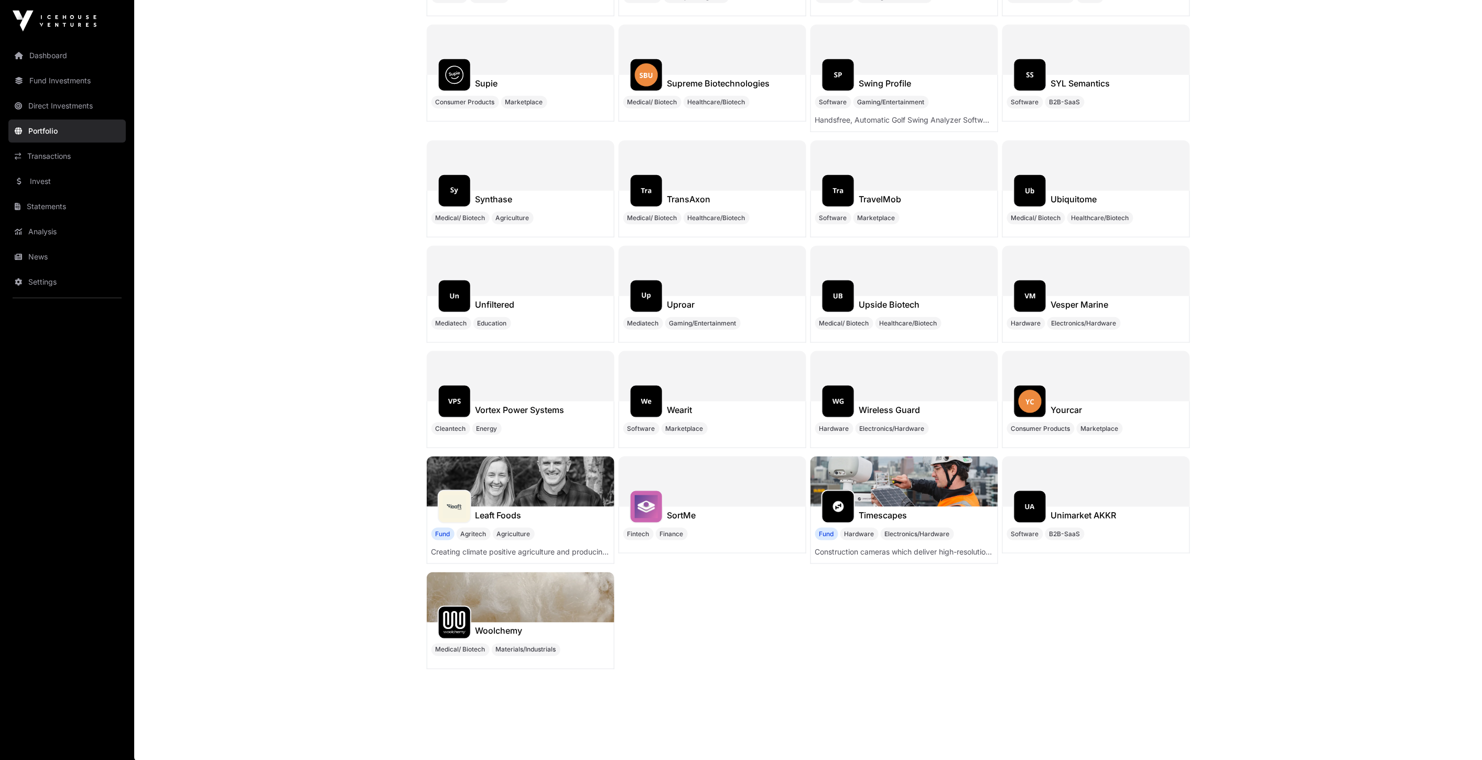
scroll to position [9911, 0]
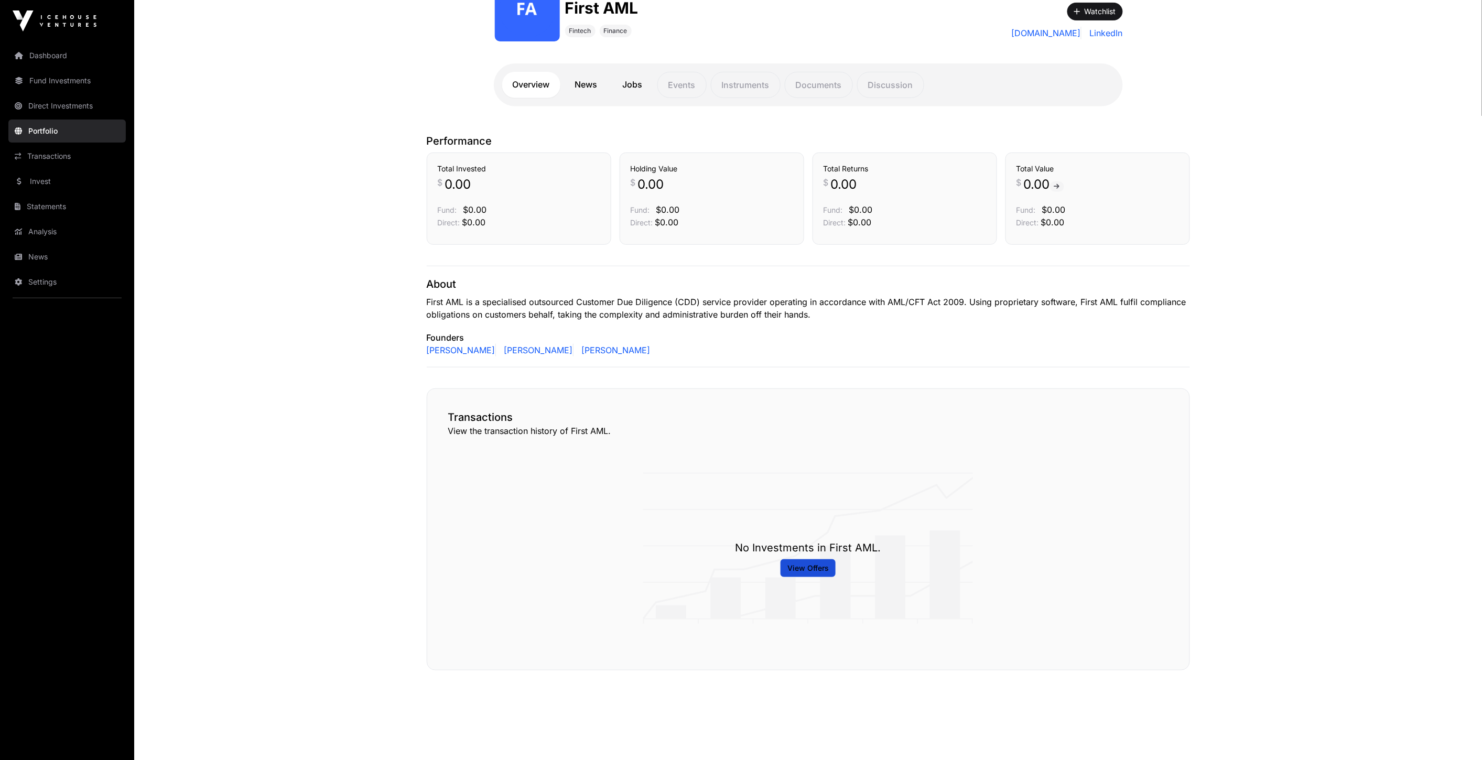
scroll to position [166, 0]
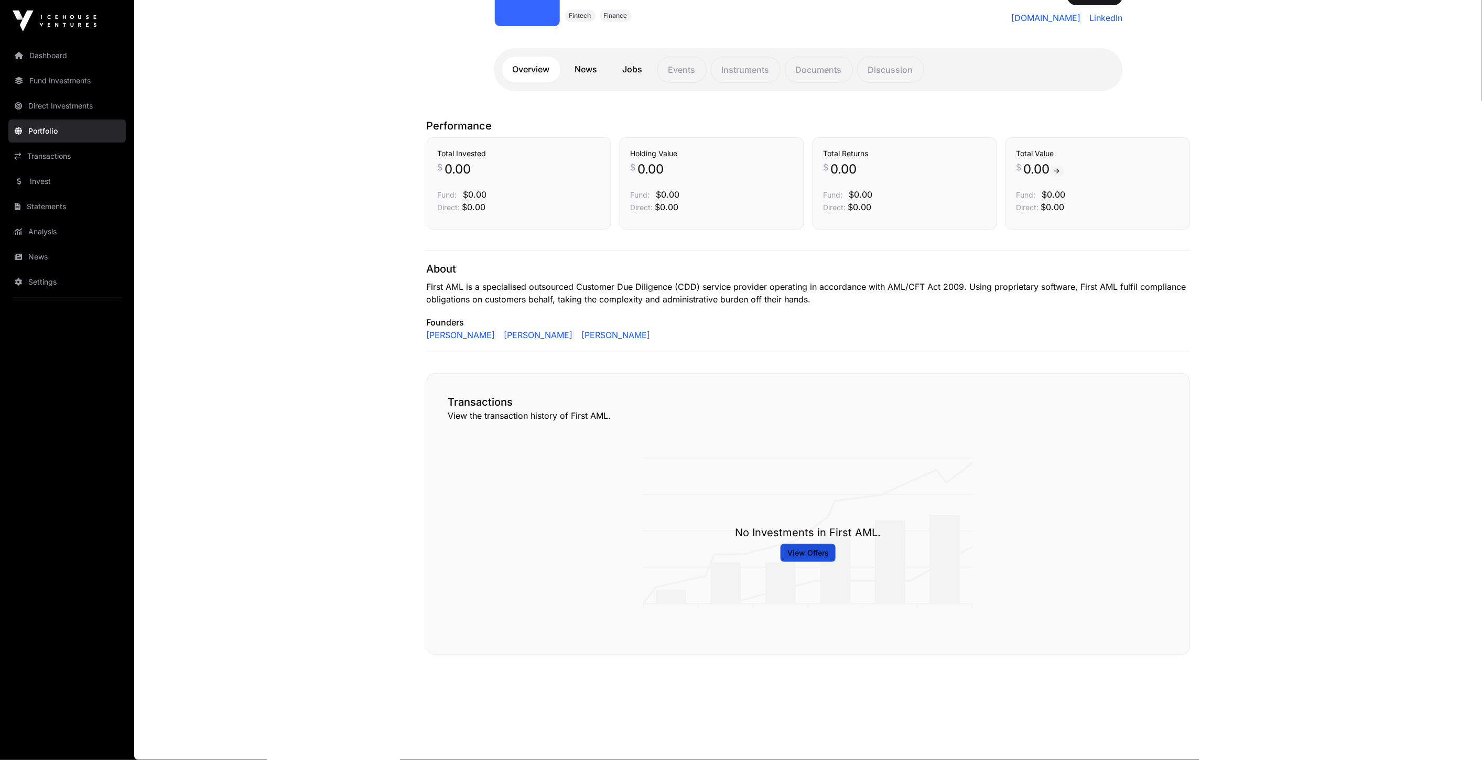
click at [588, 74] on link "News" at bounding box center [587, 70] width 44 height 26
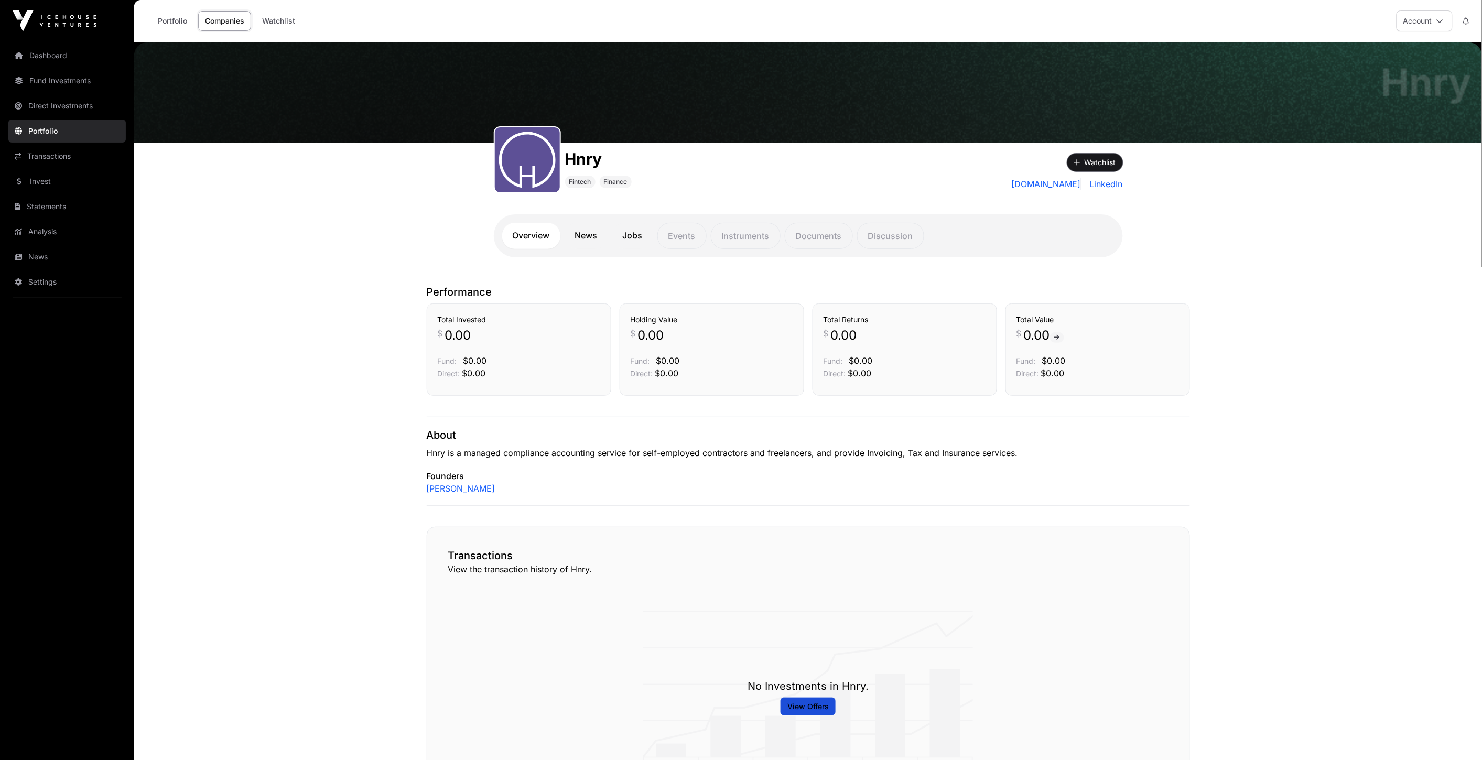
click at [1096, 160] on button "Watchlist" at bounding box center [1095, 163] width 56 height 18
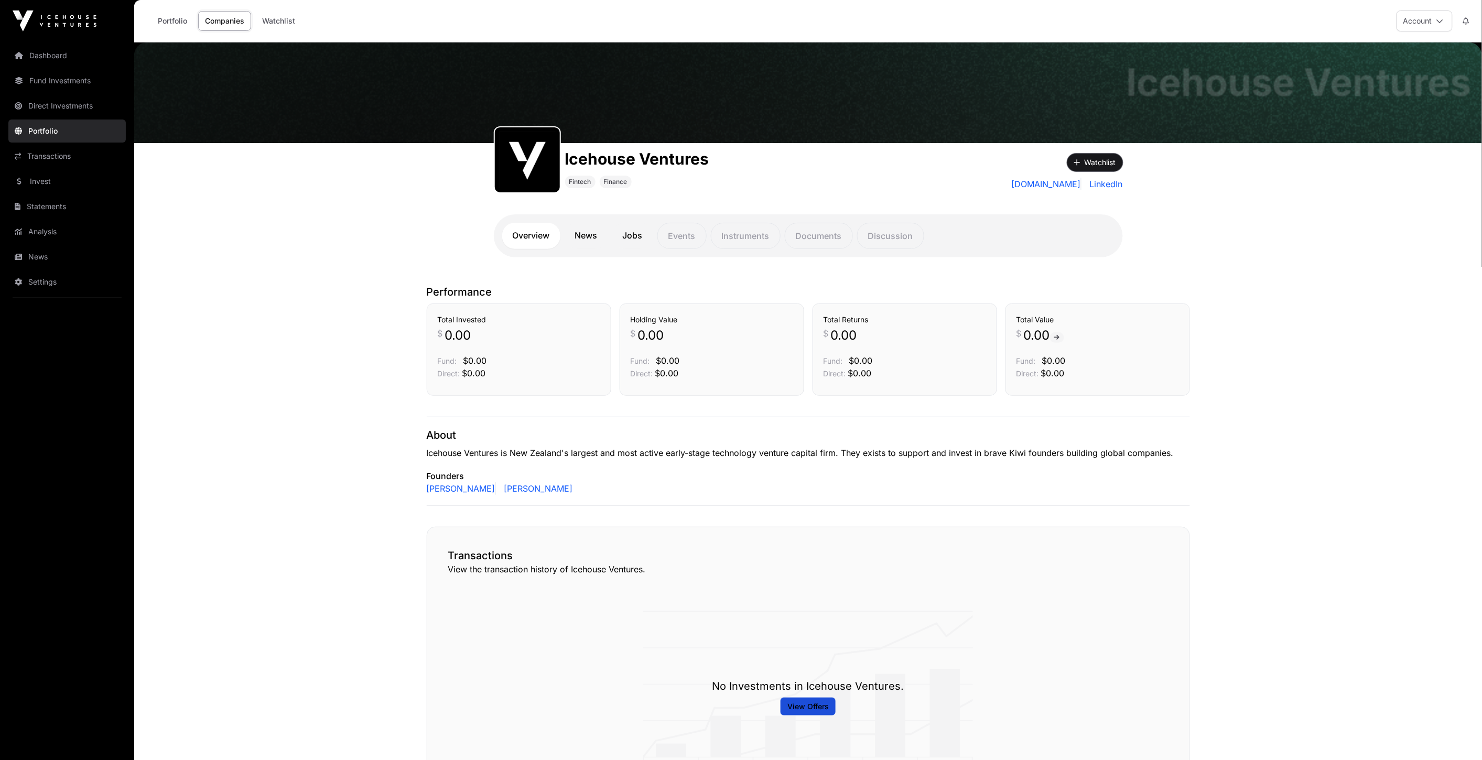
click at [1099, 163] on button "Watchlist" at bounding box center [1095, 163] width 56 height 18
click at [589, 243] on link "News" at bounding box center [587, 236] width 44 height 26
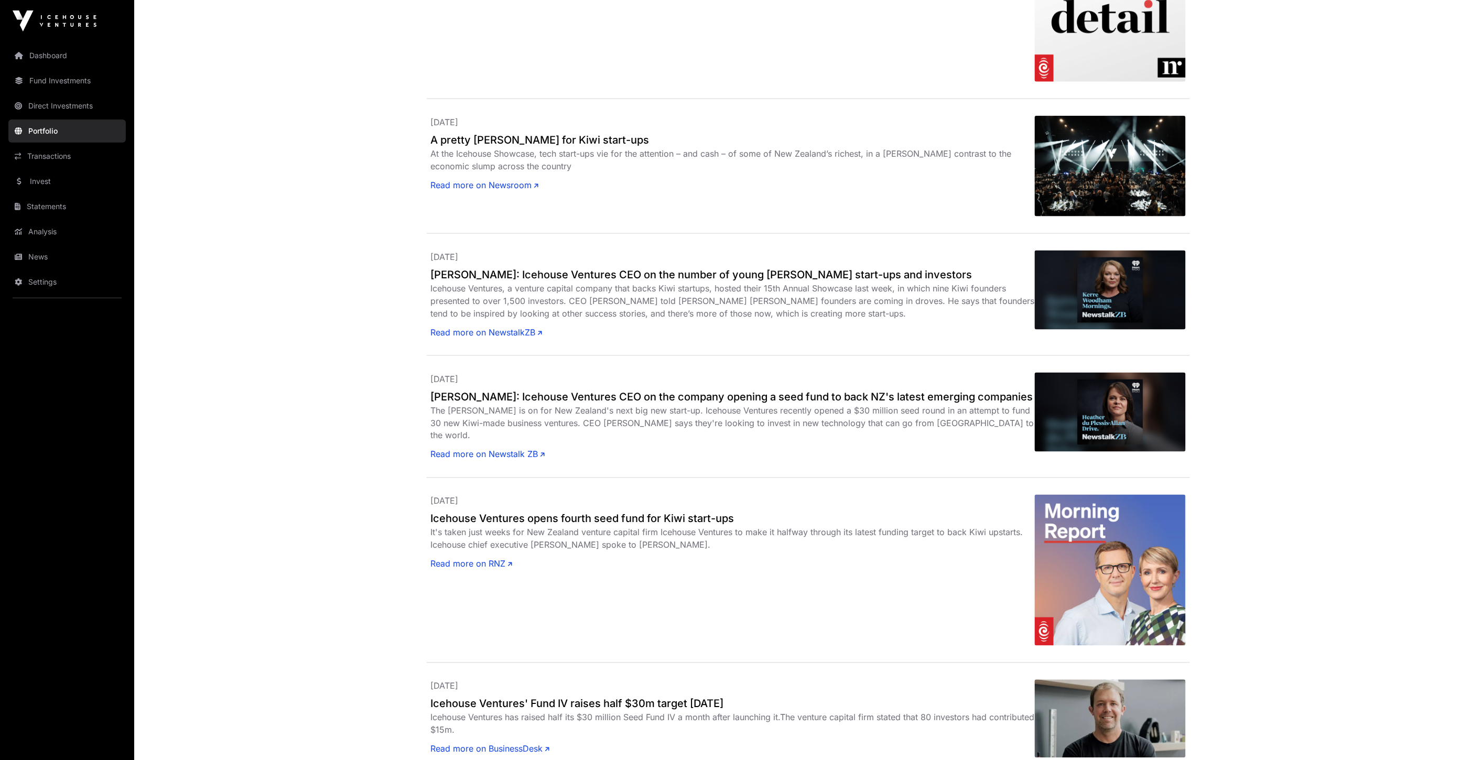
scroll to position [524, 0]
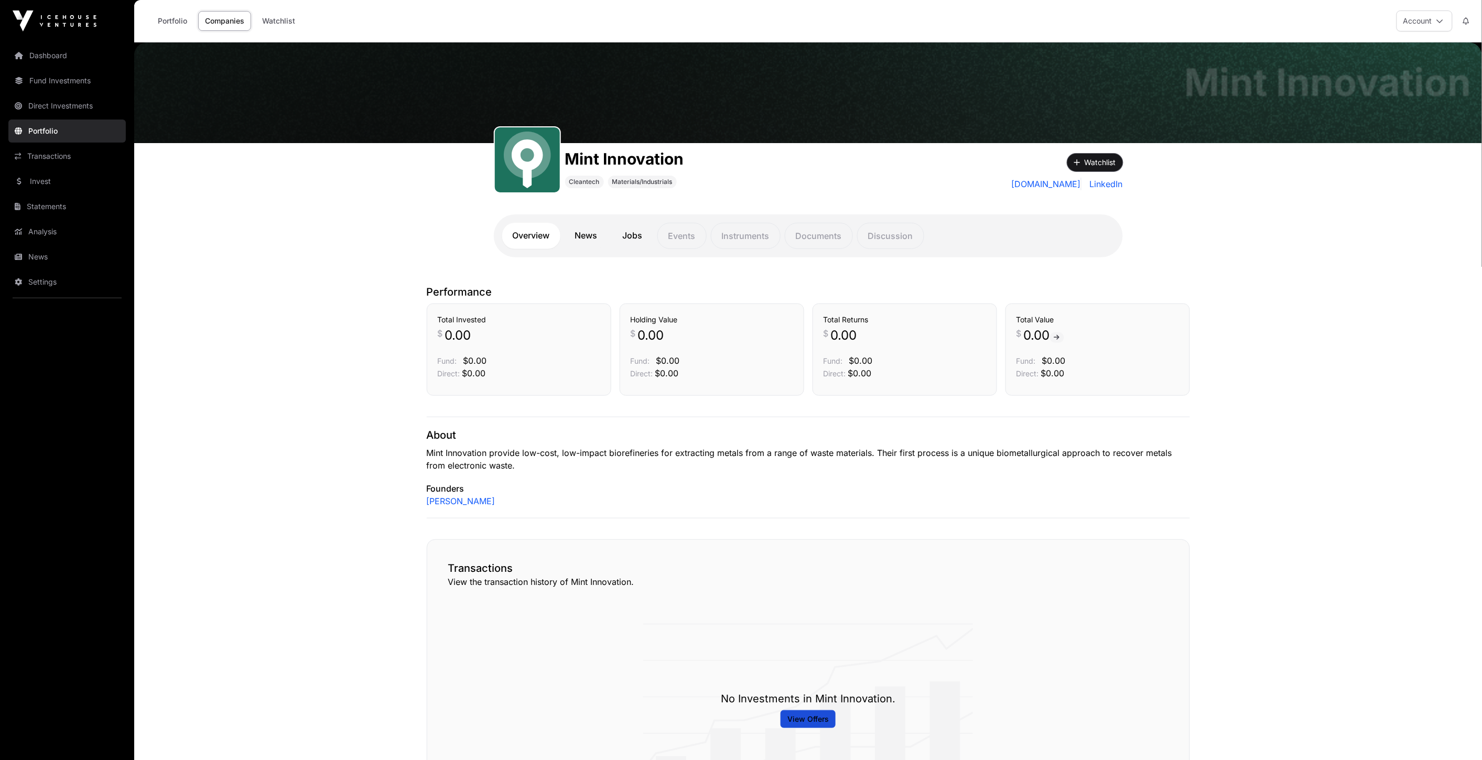
click at [1112, 156] on button "Watchlist" at bounding box center [1095, 163] width 56 height 18
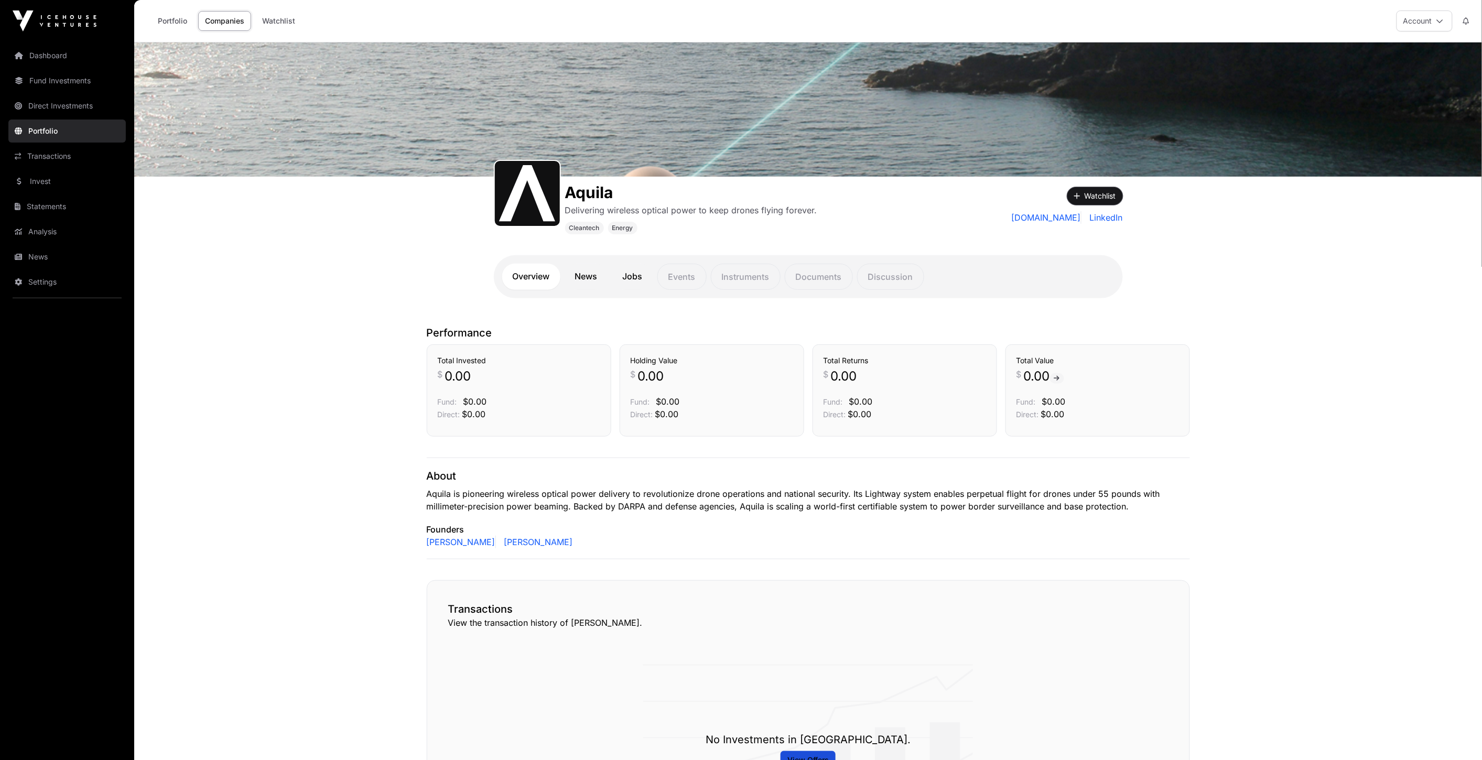
click at [1095, 192] on button "Watchlist" at bounding box center [1095, 196] width 56 height 18
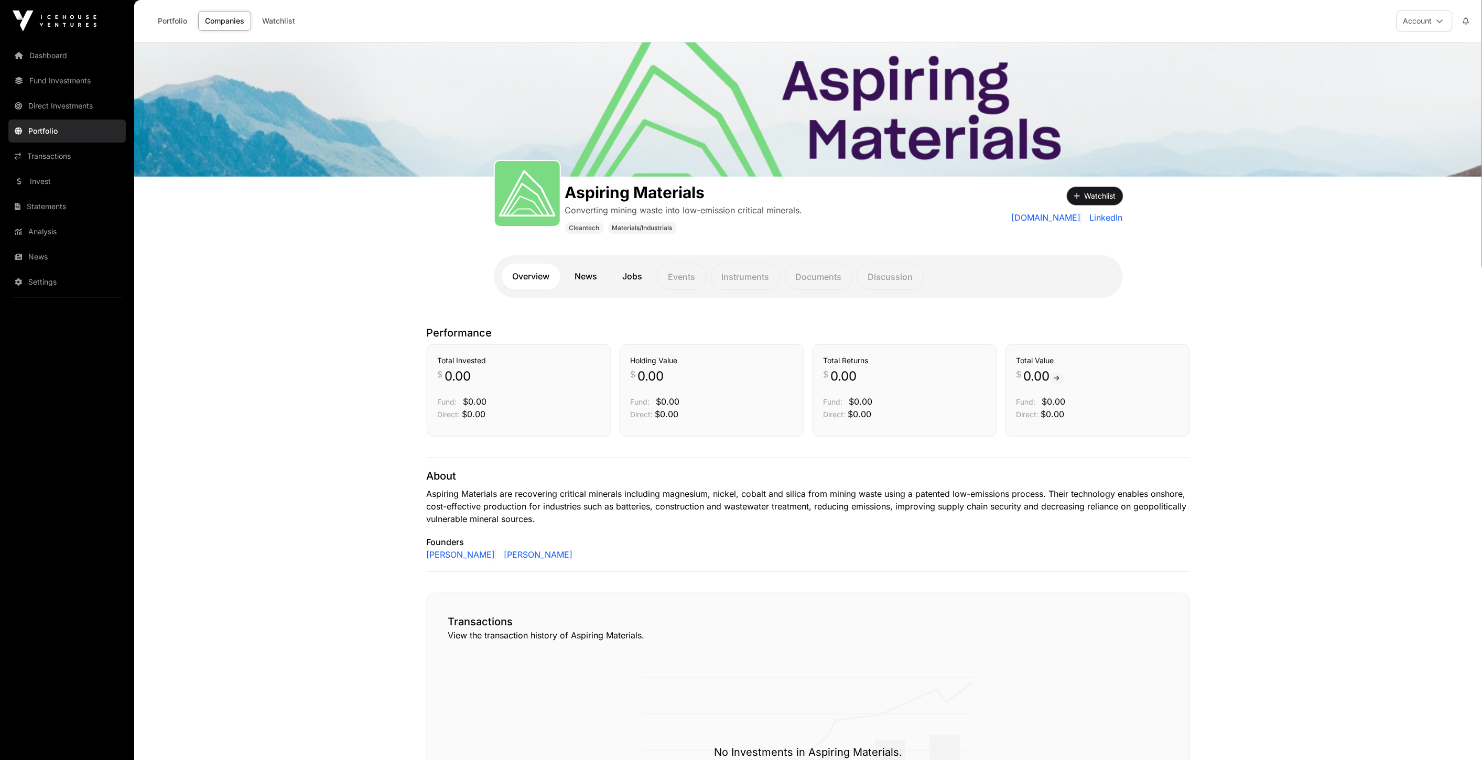
click at [1085, 189] on button "Watchlist" at bounding box center [1095, 196] width 56 height 18
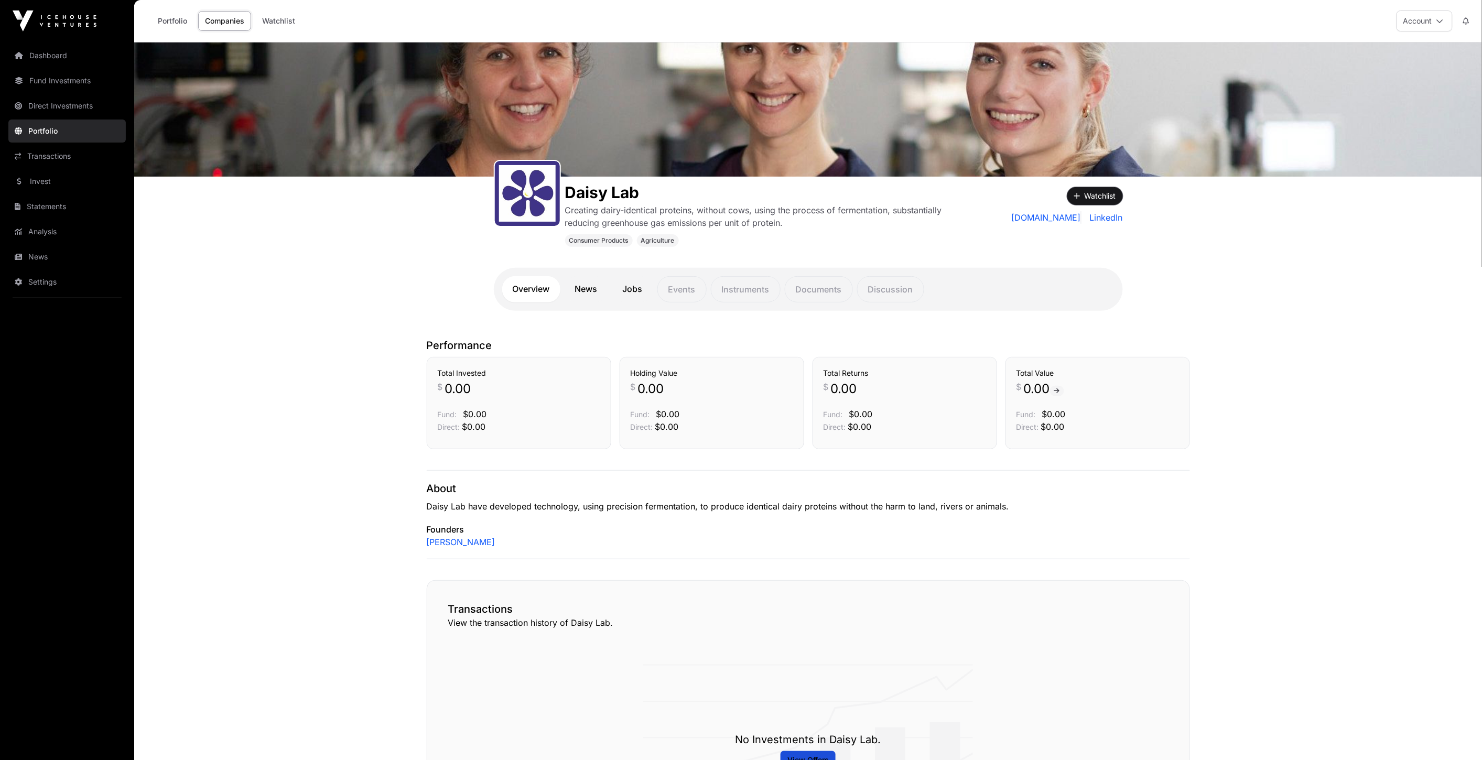
click at [1107, 190] on button "Watchlist" at bounding box center [1095, 196] width 56 height 18
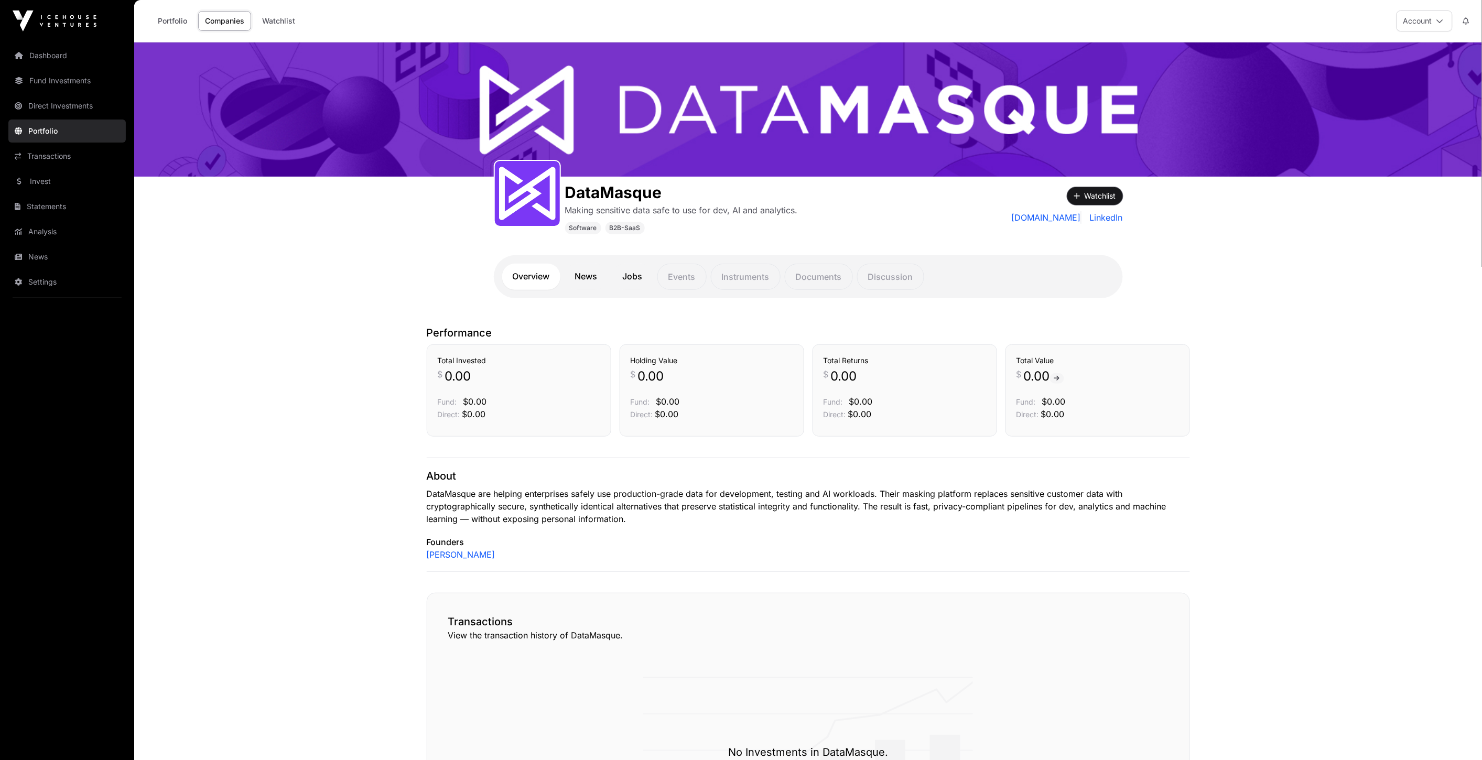
click at [1104, 191] on button "Watchlist" at bounding box center [1095, 196] width 56 height 18
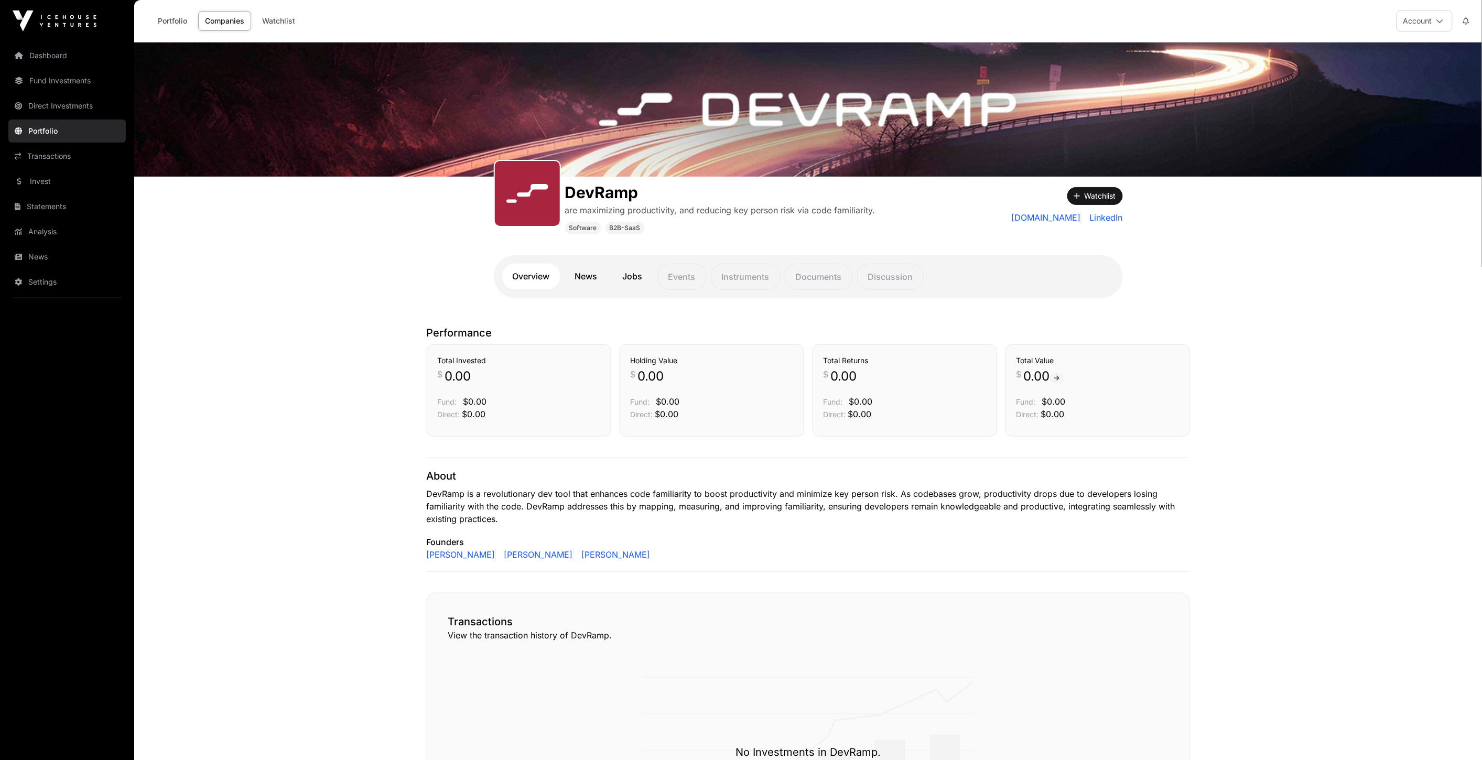
click at [585, 274] on link "News" at bounding box center [587, 277] width 44 height 26
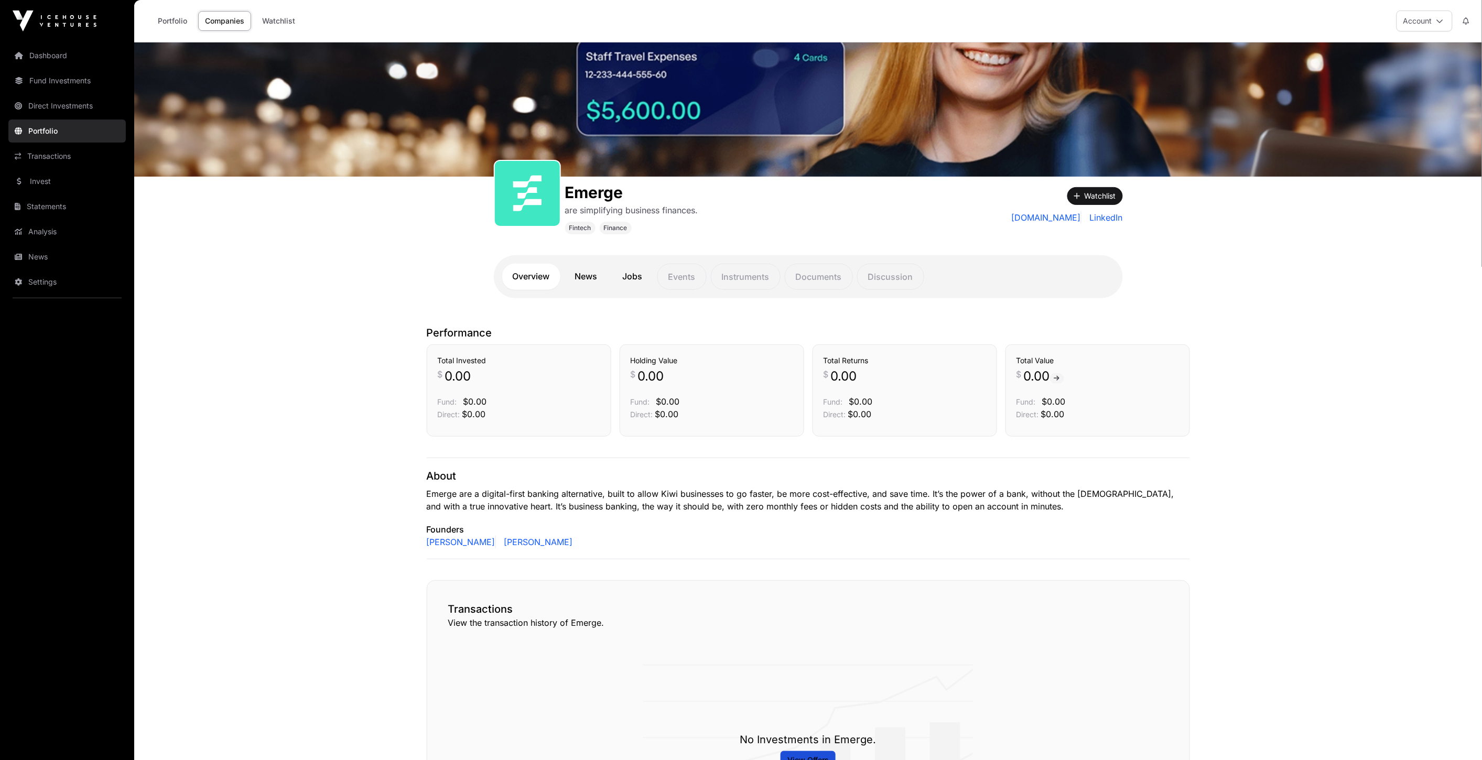
click at [589, 278] on link "News" at bounding box center [587, 277] width 44 height 26
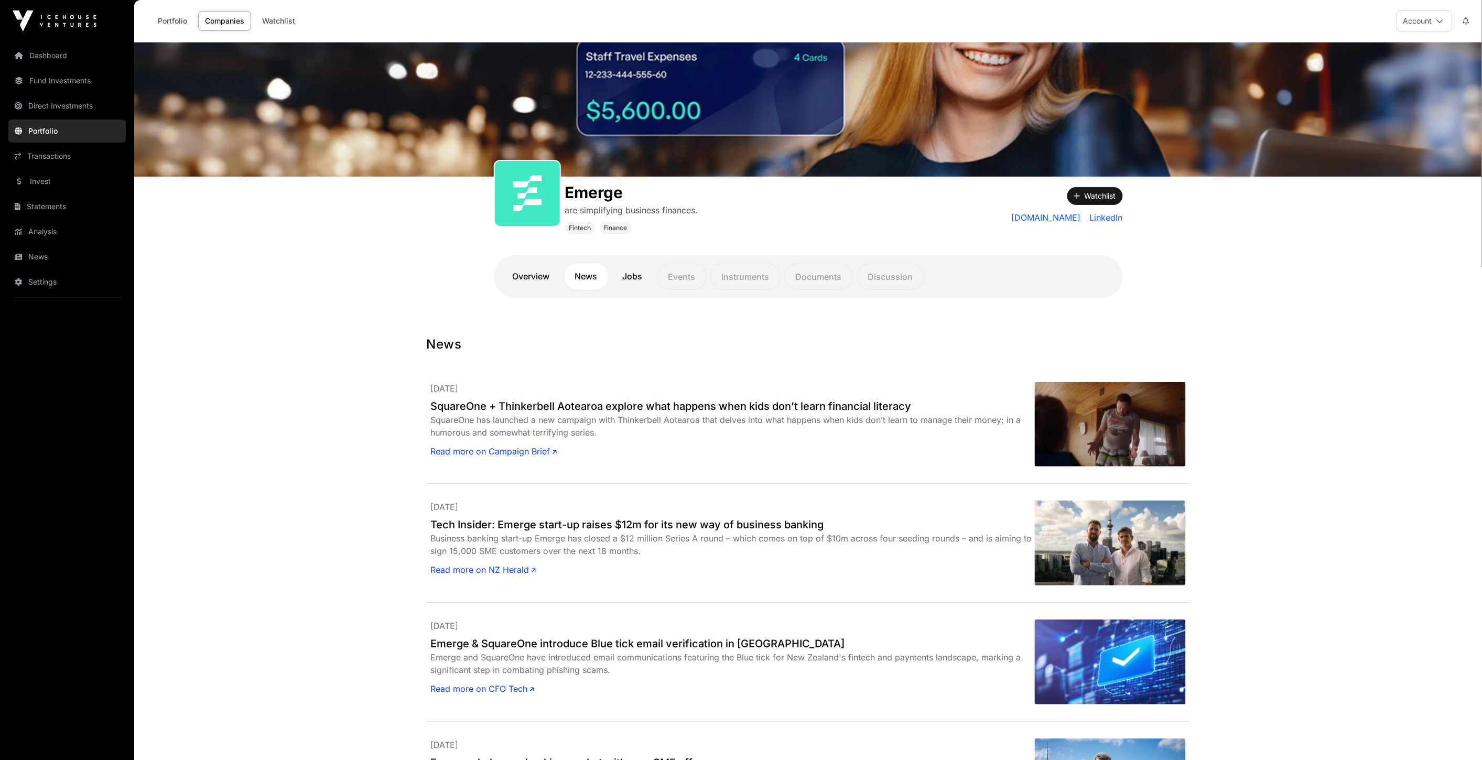
click at [532, 274] on link "Overview" at bounding box center [531, 277] width 58 height 26
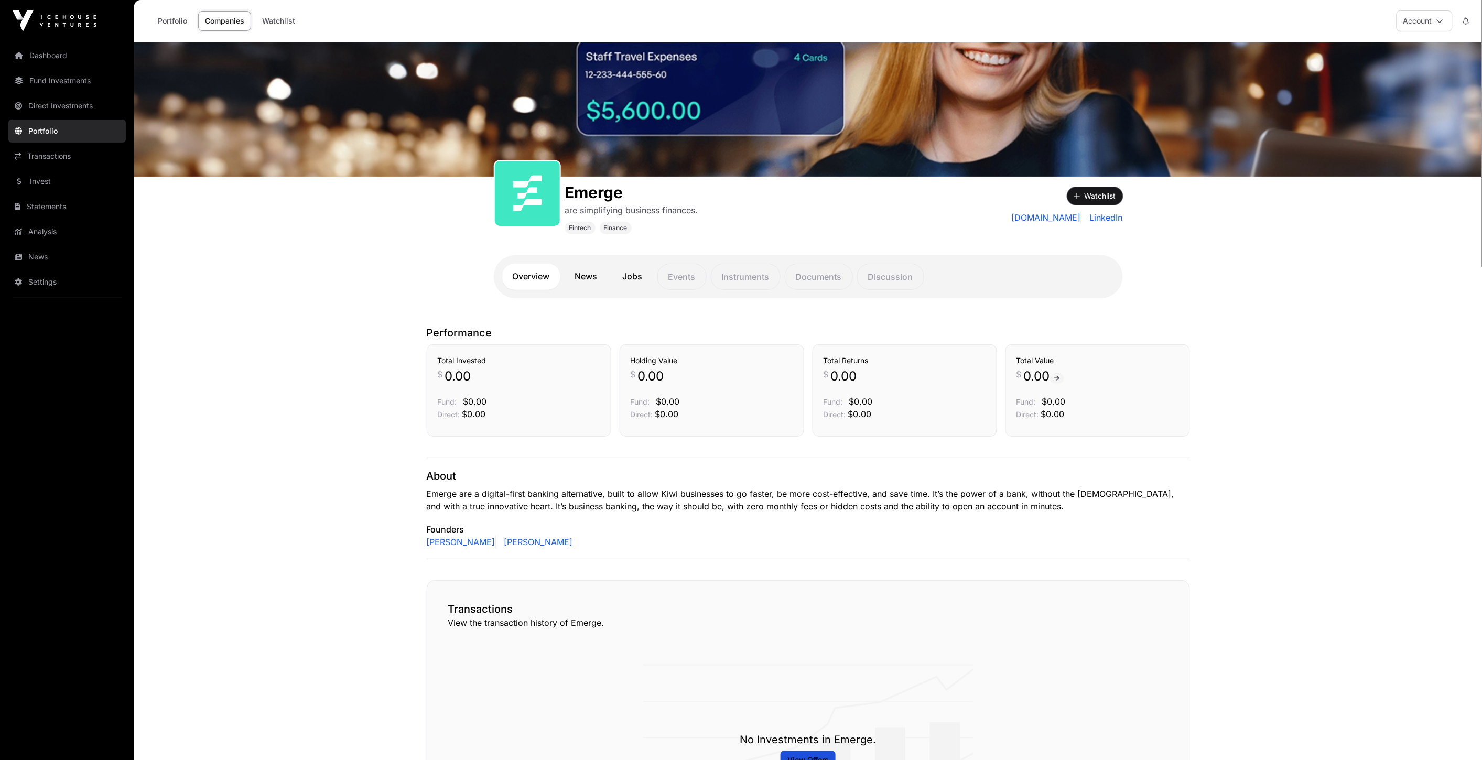
click at [1093, 192] on button "Watchlist" at bounding box center [1095, 196] width 56 height 18
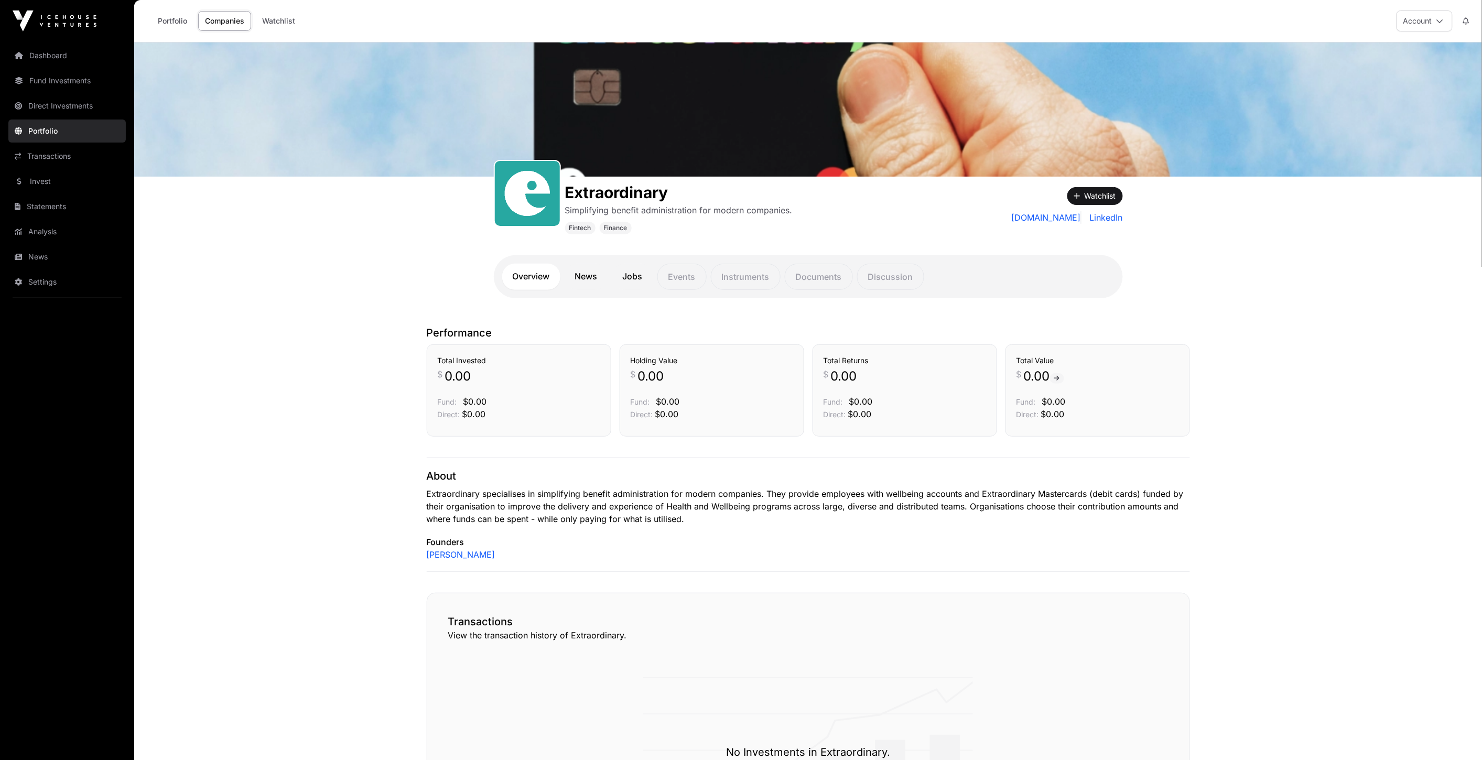
click at [586, 278] on link "News" at bounding box center [587, 277] width 44 height 26
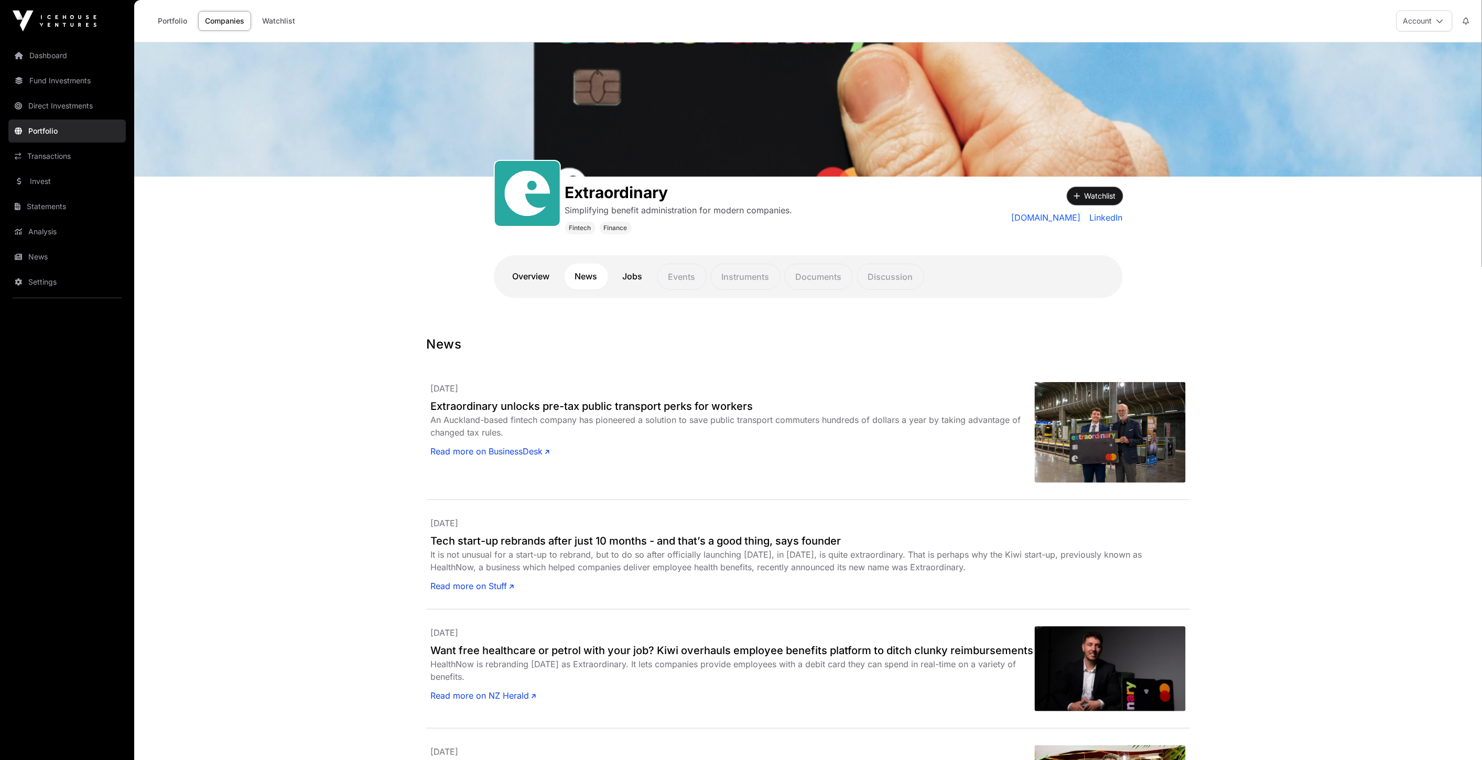
click at [1098, 187] on button "Watchlist" at bounding box center [1095, 196] width 56 height 18
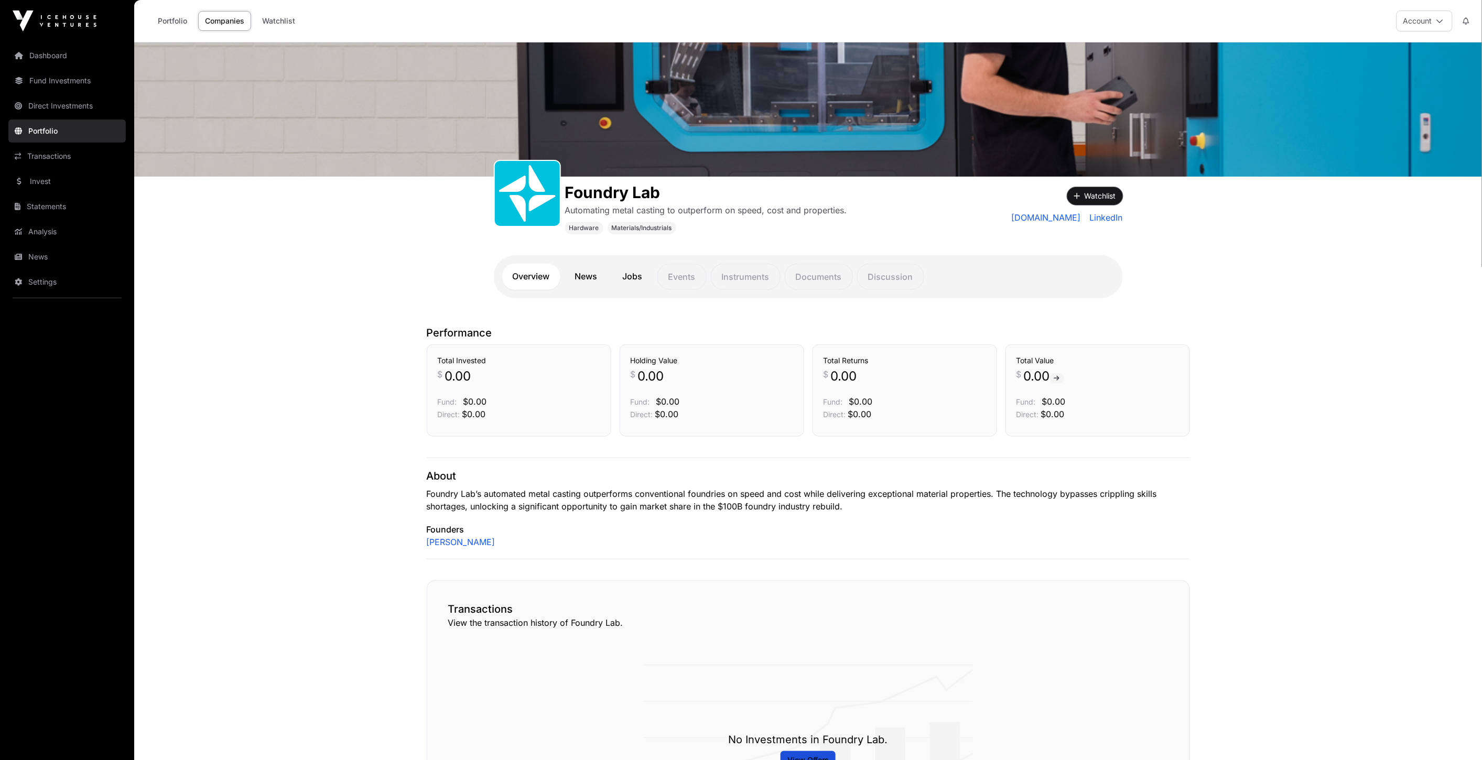
click at [1099, 191] on button "Watchlist" at bounding box center [1095, 196] width 56 height 18
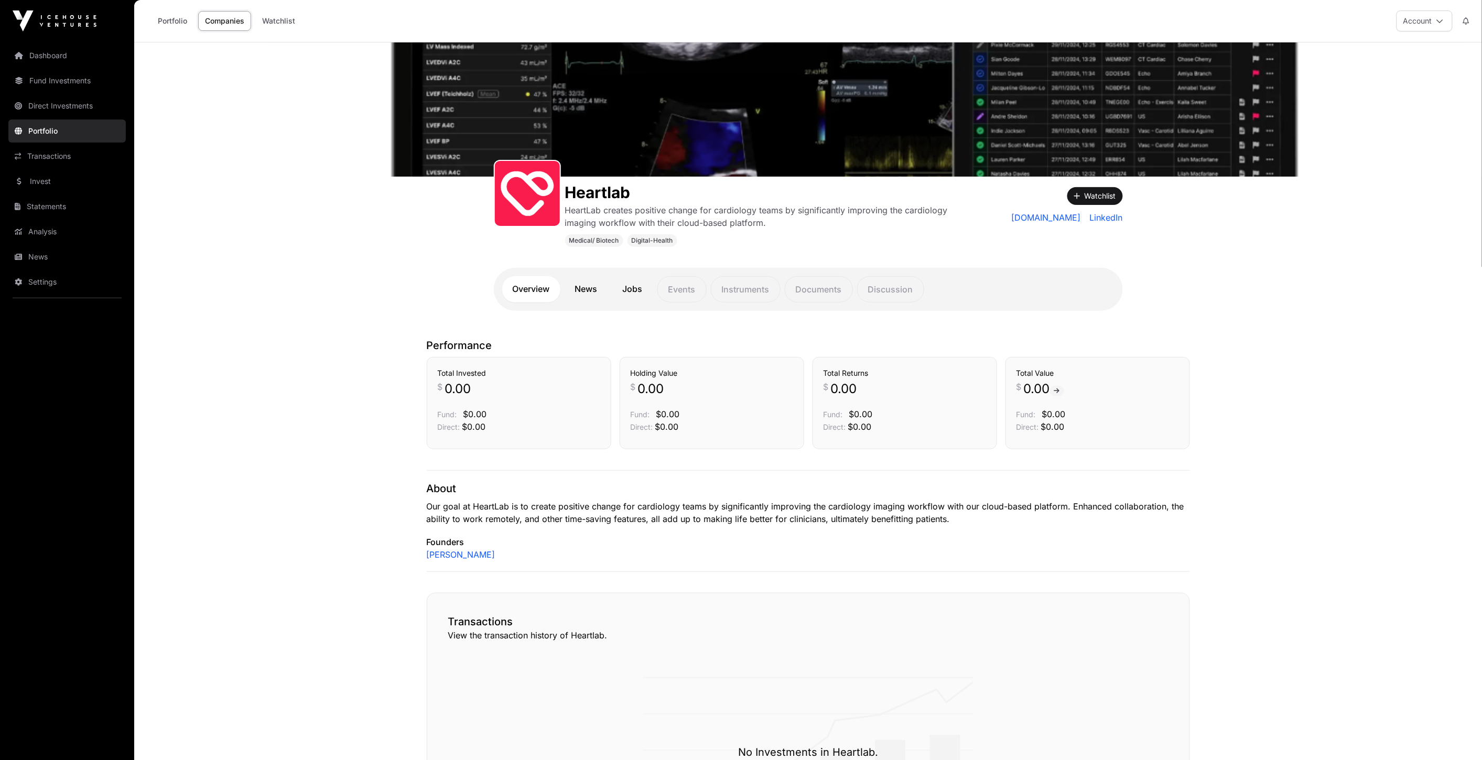
click at [584, 291] on link "News" at bounding box center [587, 289] width 44 height 26
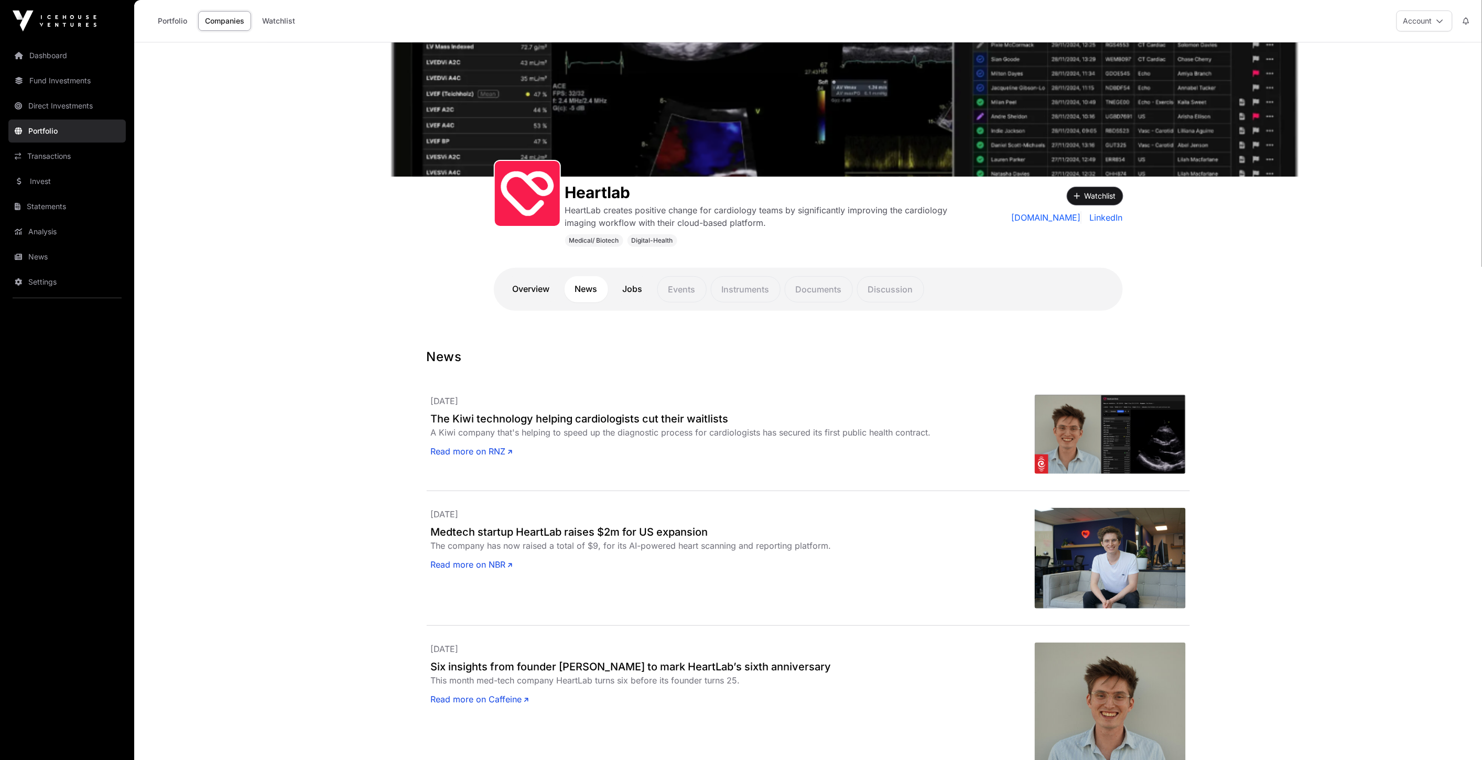
click at [1084, 192] on button "Watchlist" at bounding box center [1095, 196] width 56 height 18
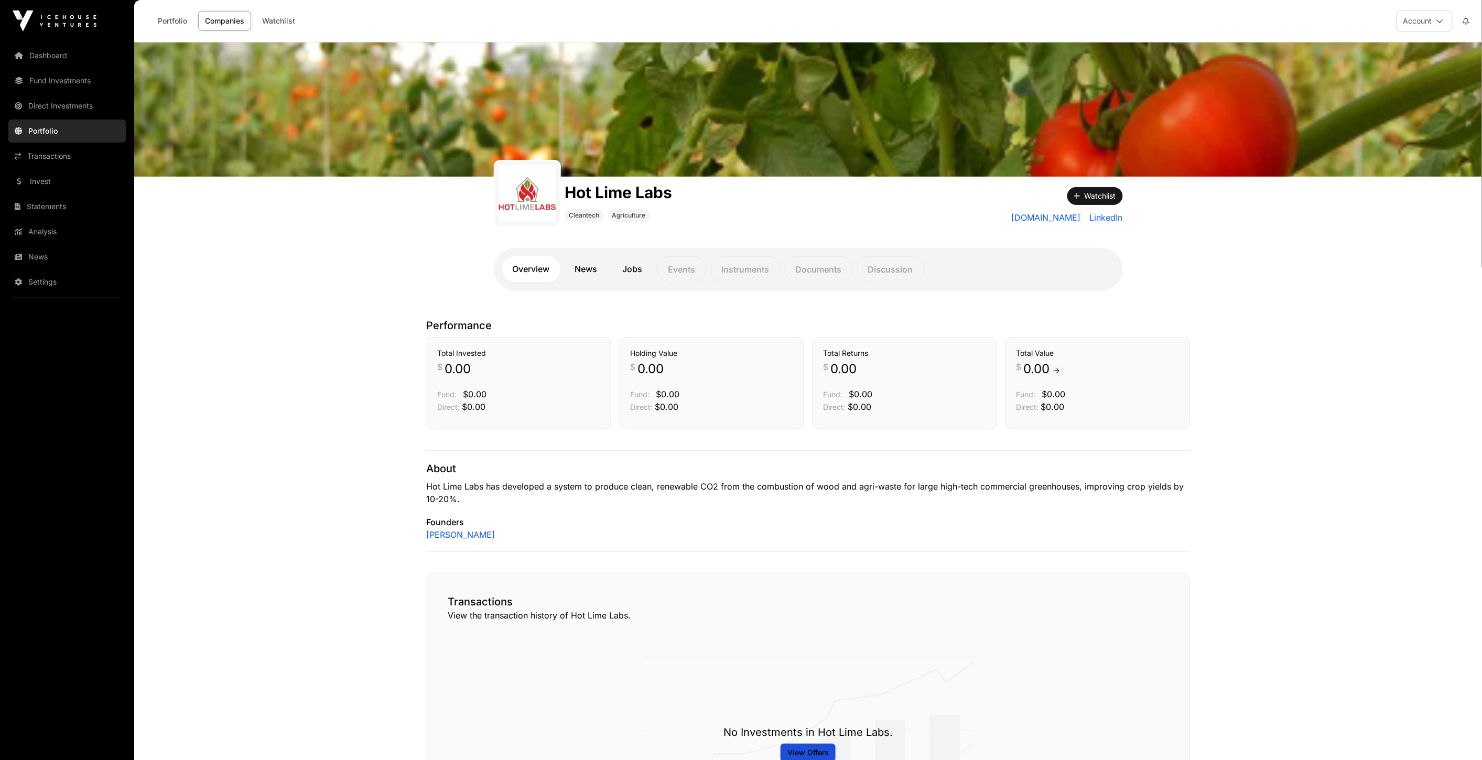
click at [590, 276] on link "News" at bounding box center [587, 269] width 44 height 26
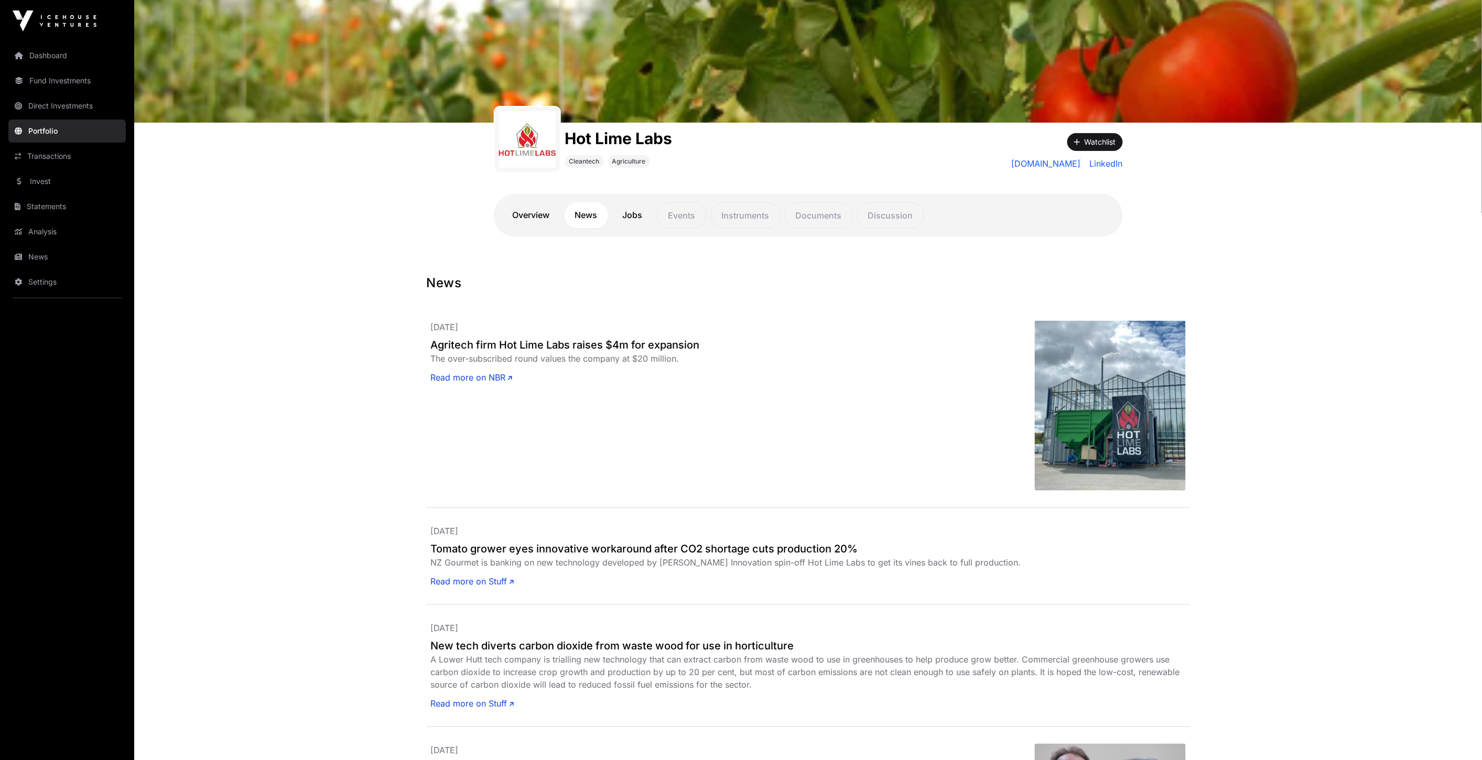
scroll to position [58, 0]
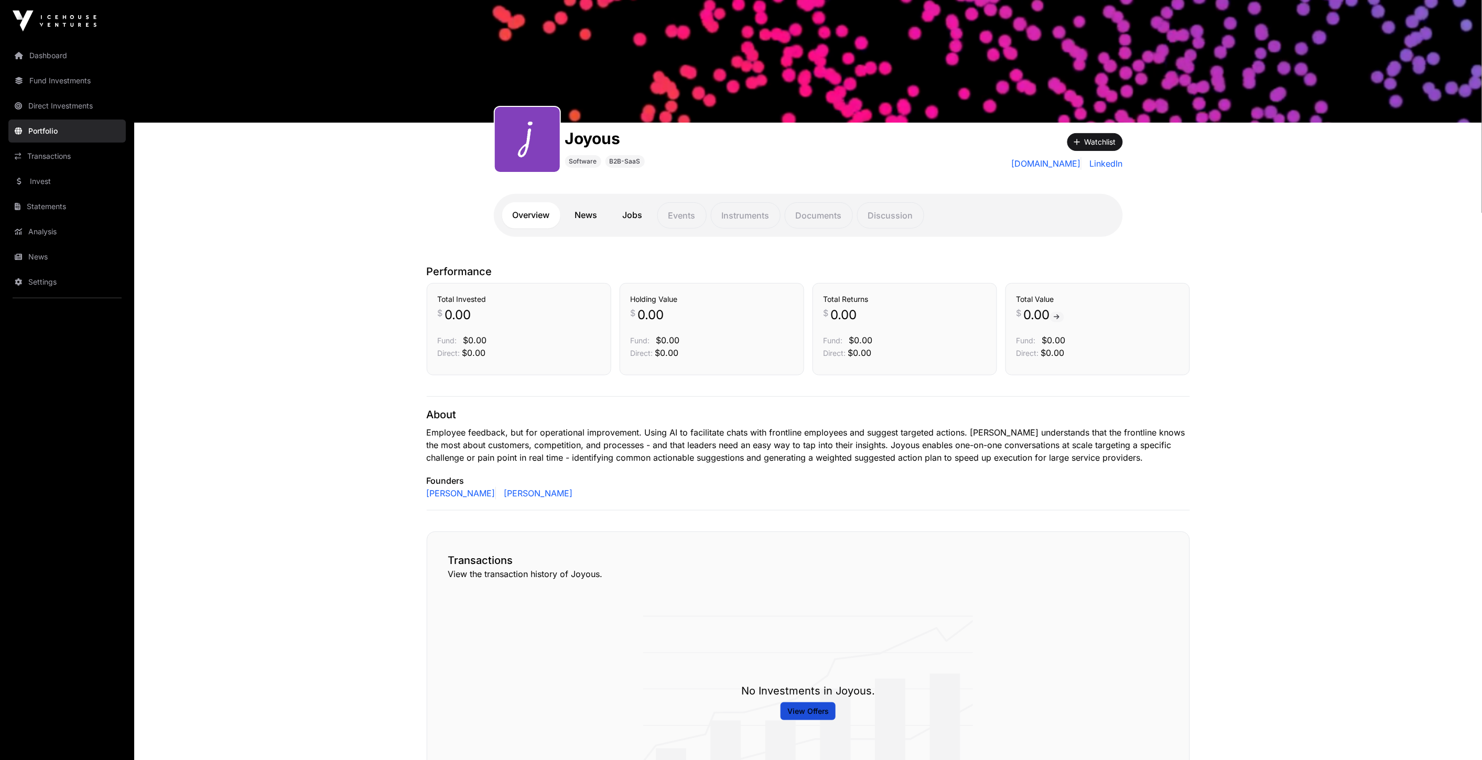
scroll to position [116, 0]
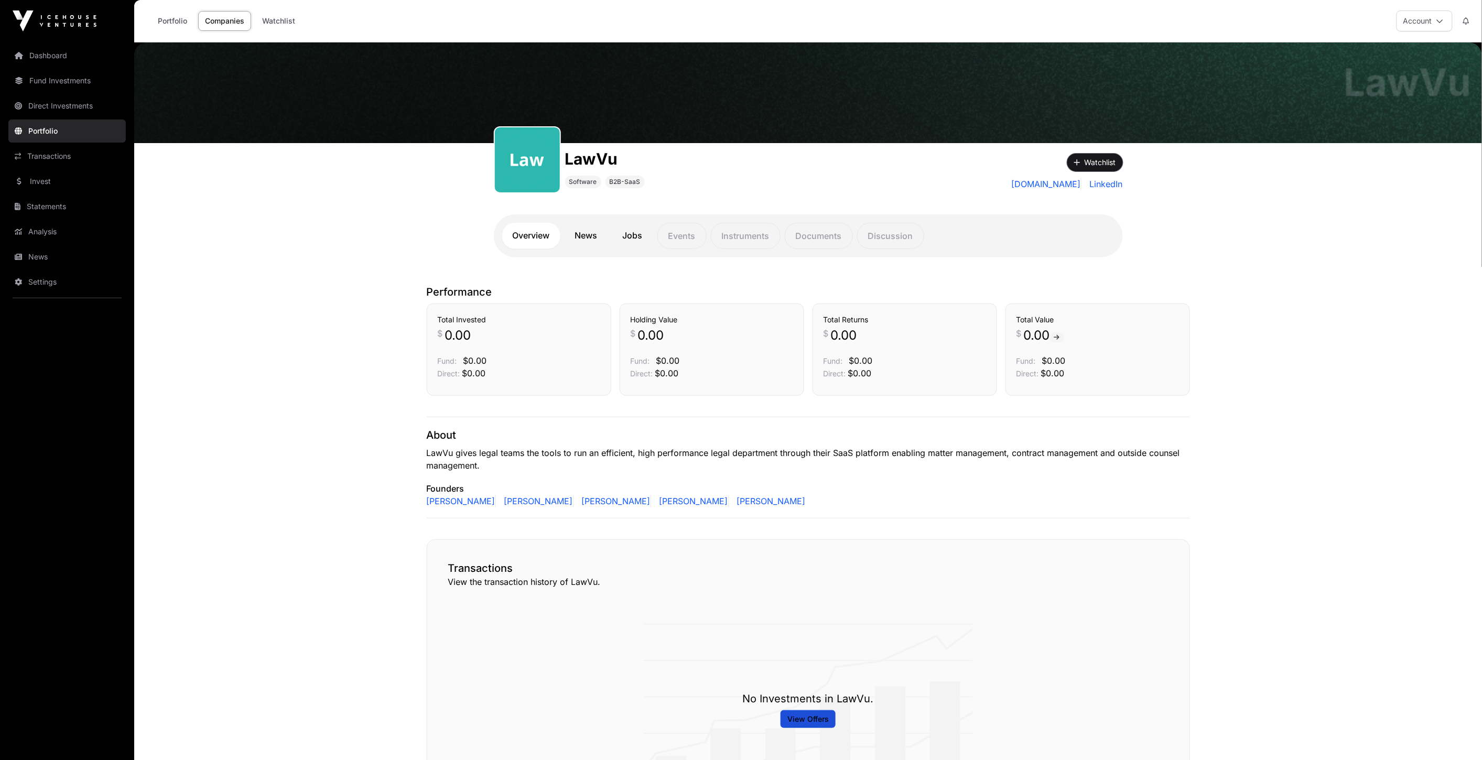
click at [1106, 158] on button "Watchlist" at bounding box center [1095, 163] width 56 height 18
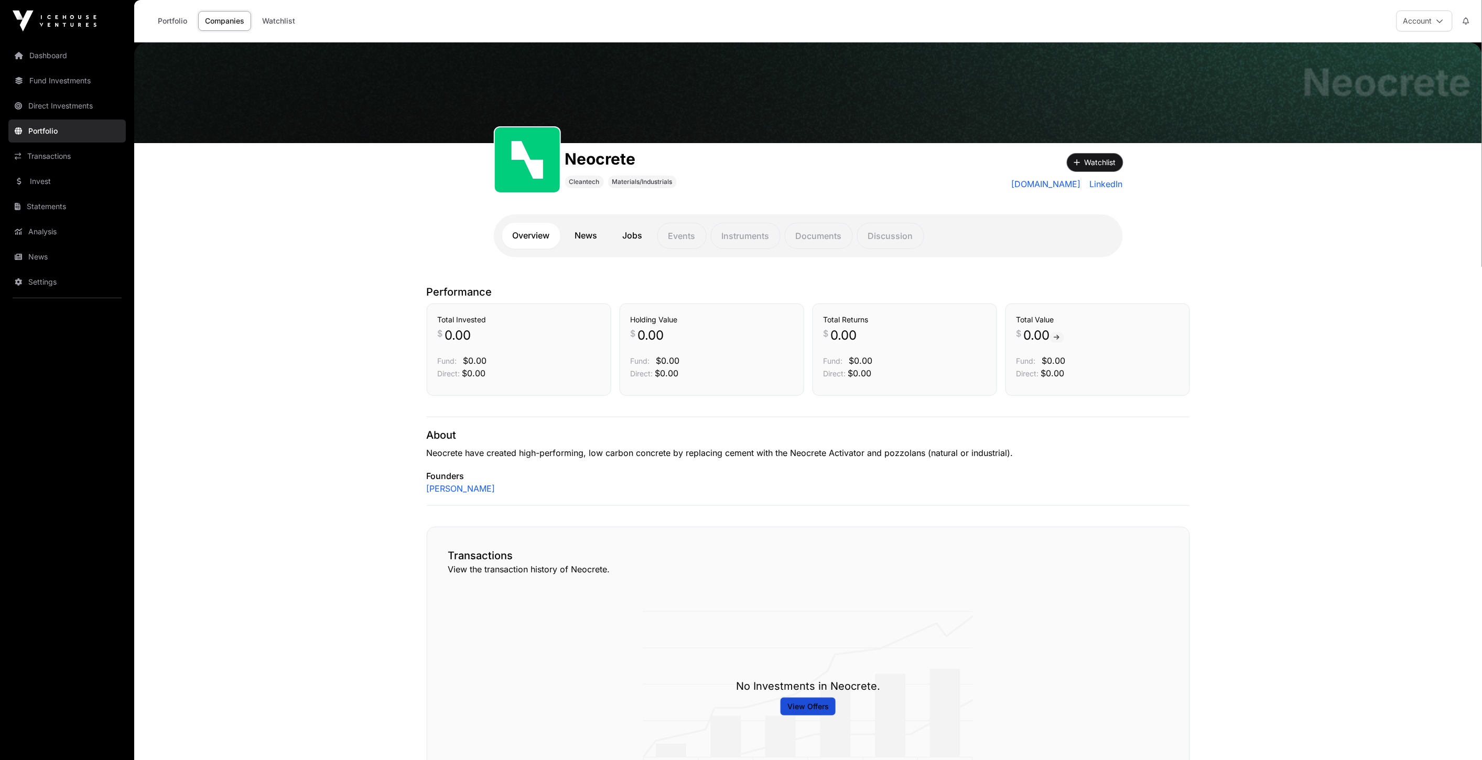
click at [1097, 155] on button "Watchlist" at bounding box center [1095, 163] width 56 height 18
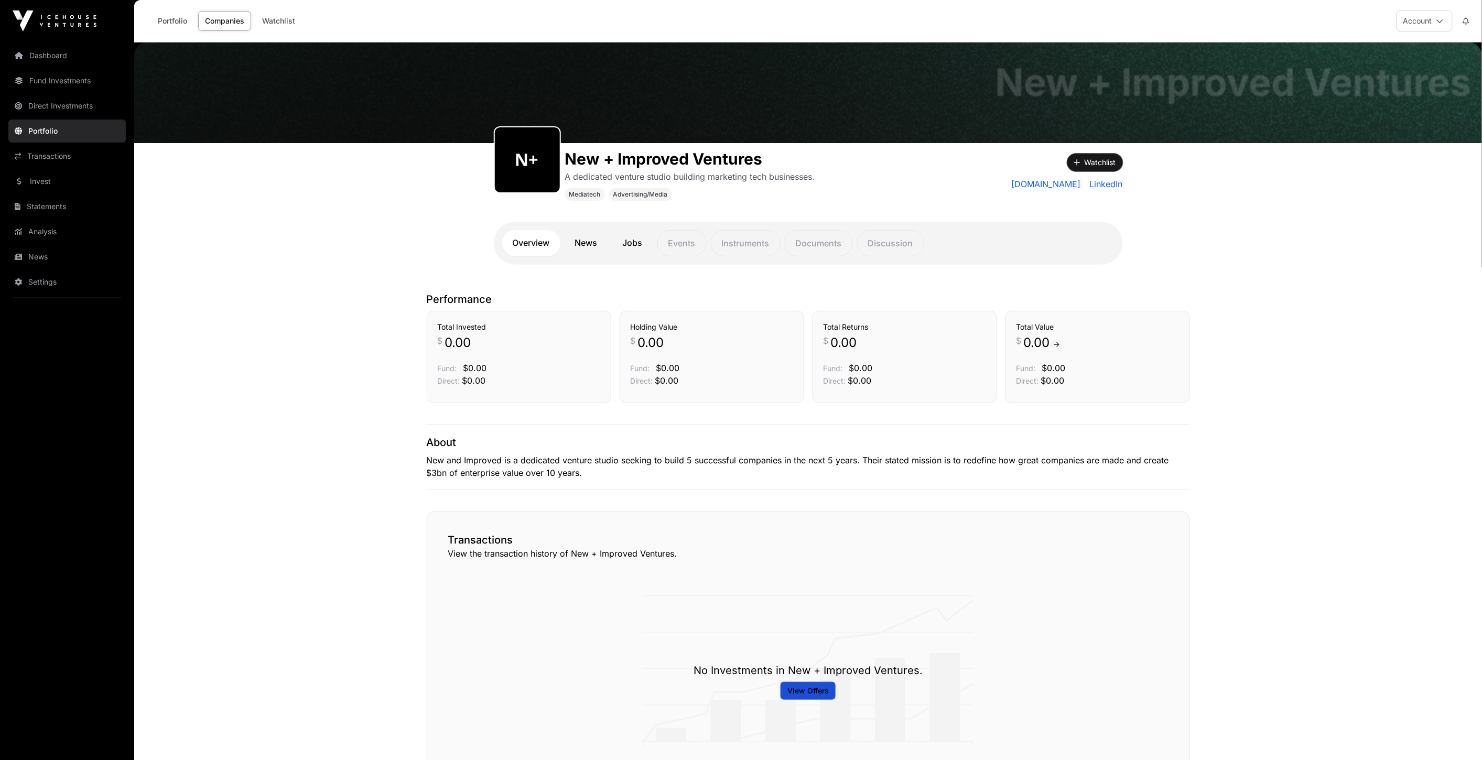
click at [1091, 155] on button "Watchlist" at bounding box center [1095, 163] width 56 height 18
click at [1238, 243] on div "New + Improved Ventures New + Improved Ventures A dedicated venture studio buil…" at bounding box center [808, 161] width 1348 height 239
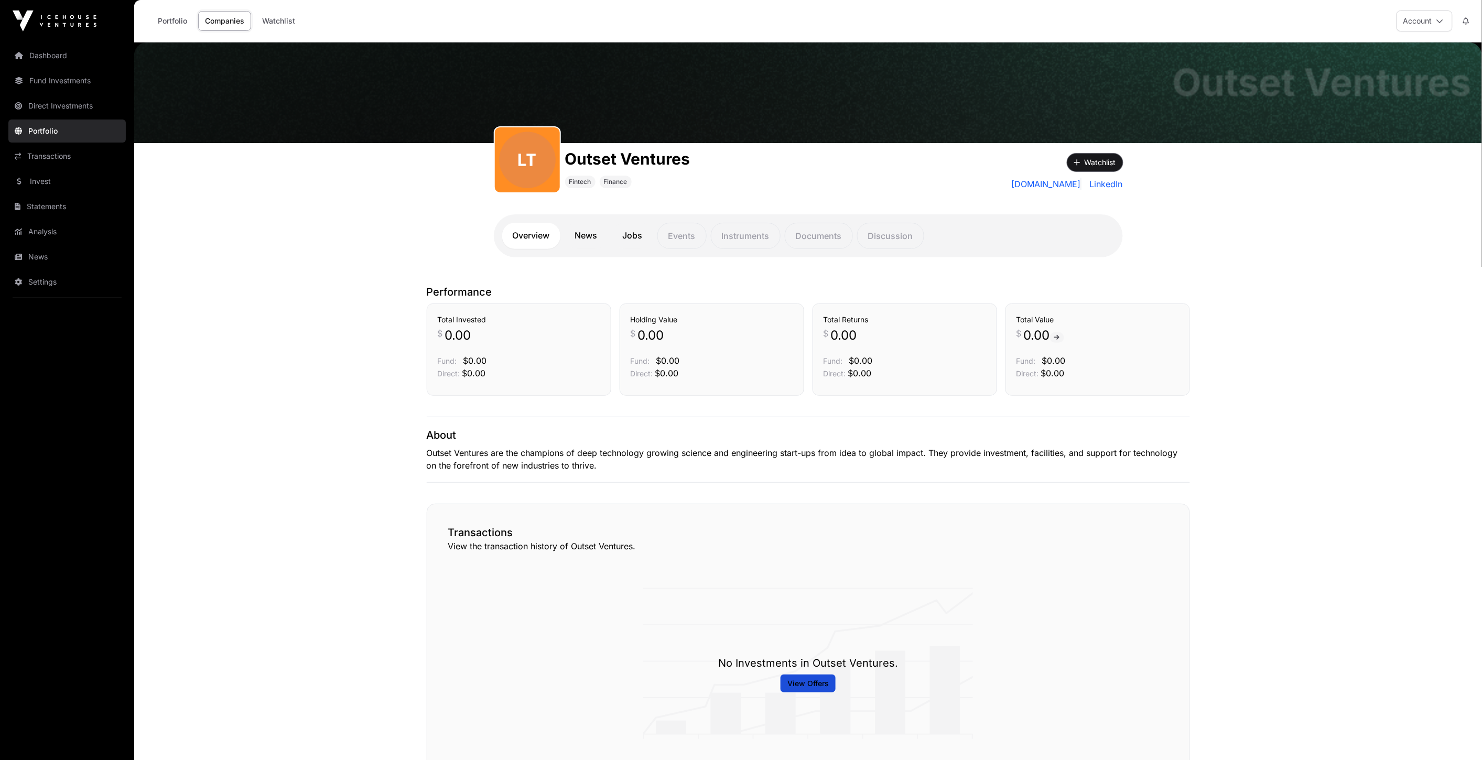
click at [1092, 160] on button "Watchlist" at bounding box center [1095, 163] width 56 height 18
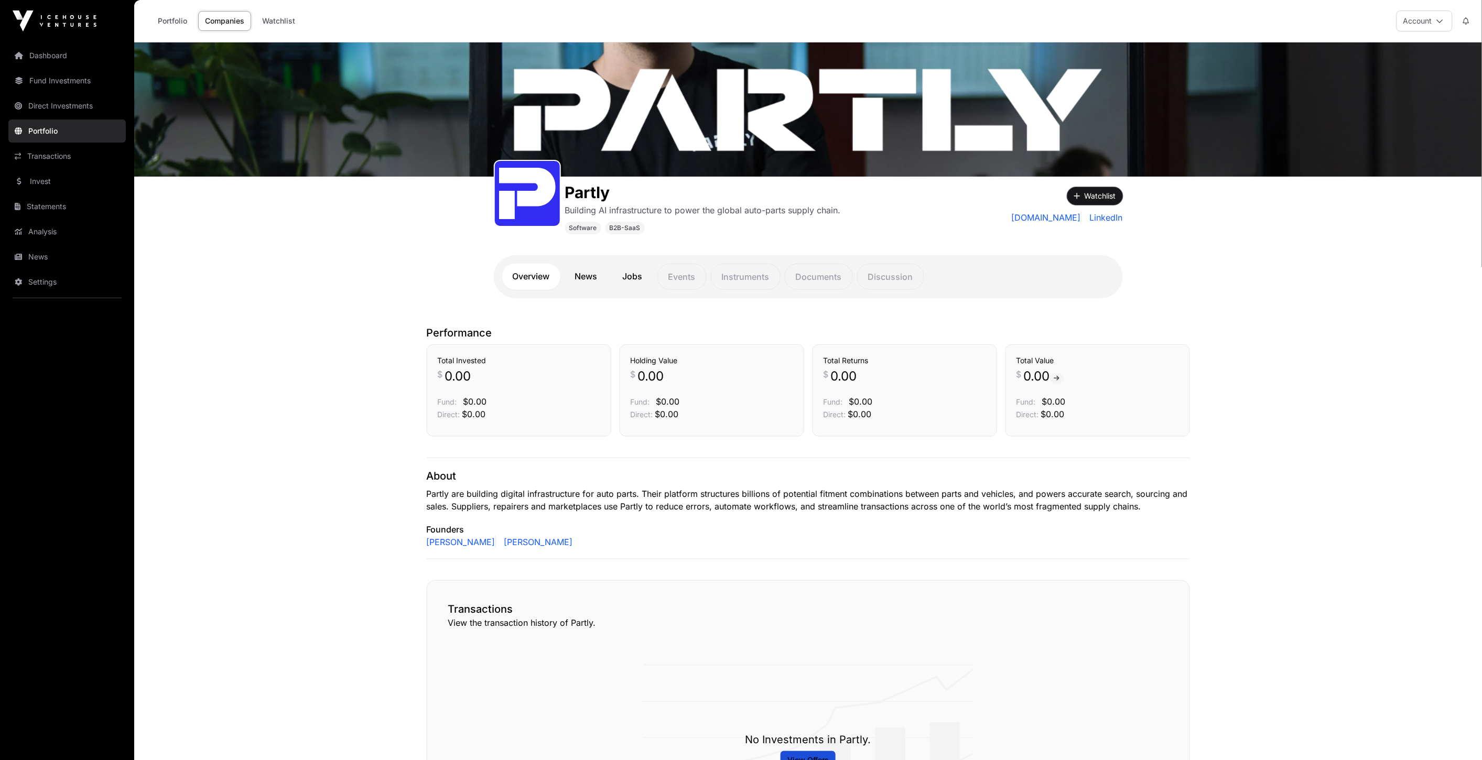
click at [1089, 200] on button "Watchlist" at bounding box center [1095, 196] width 56 height 18
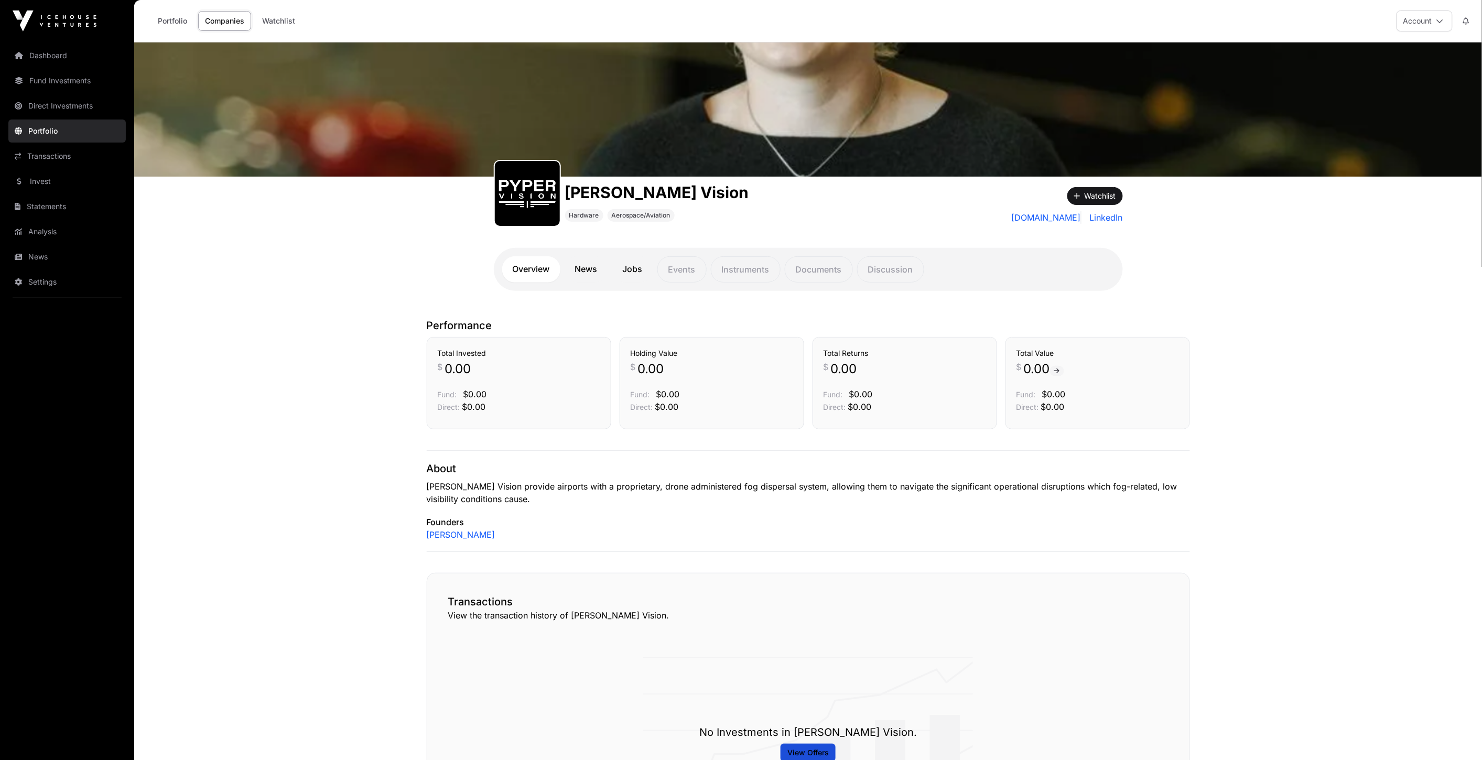
click at [593, 269] on link "News" at bounding box center [587, 269] width 44 height 26
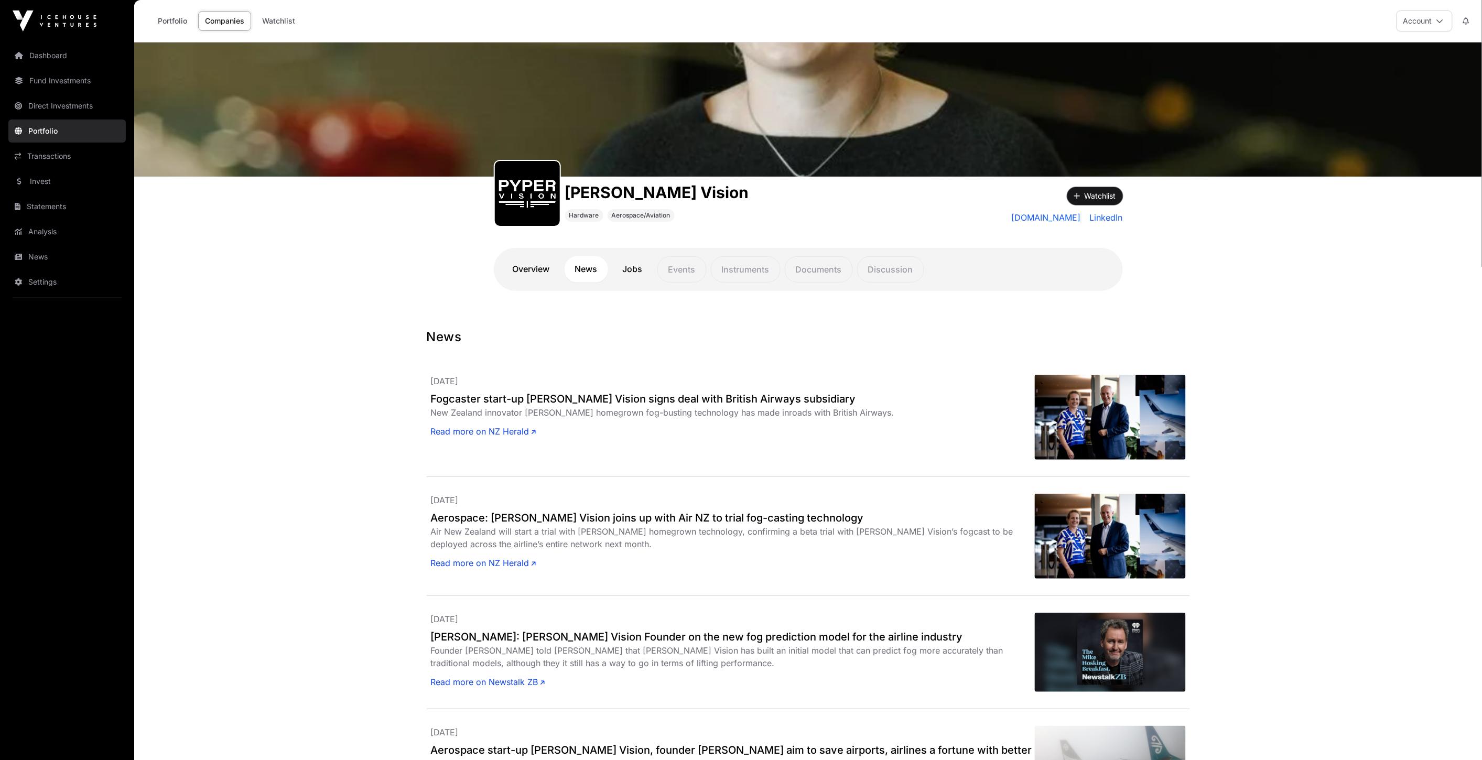
click at [1103, 197] on button "Watchlist" at bounding box center [1095, 196] width 56 height 18
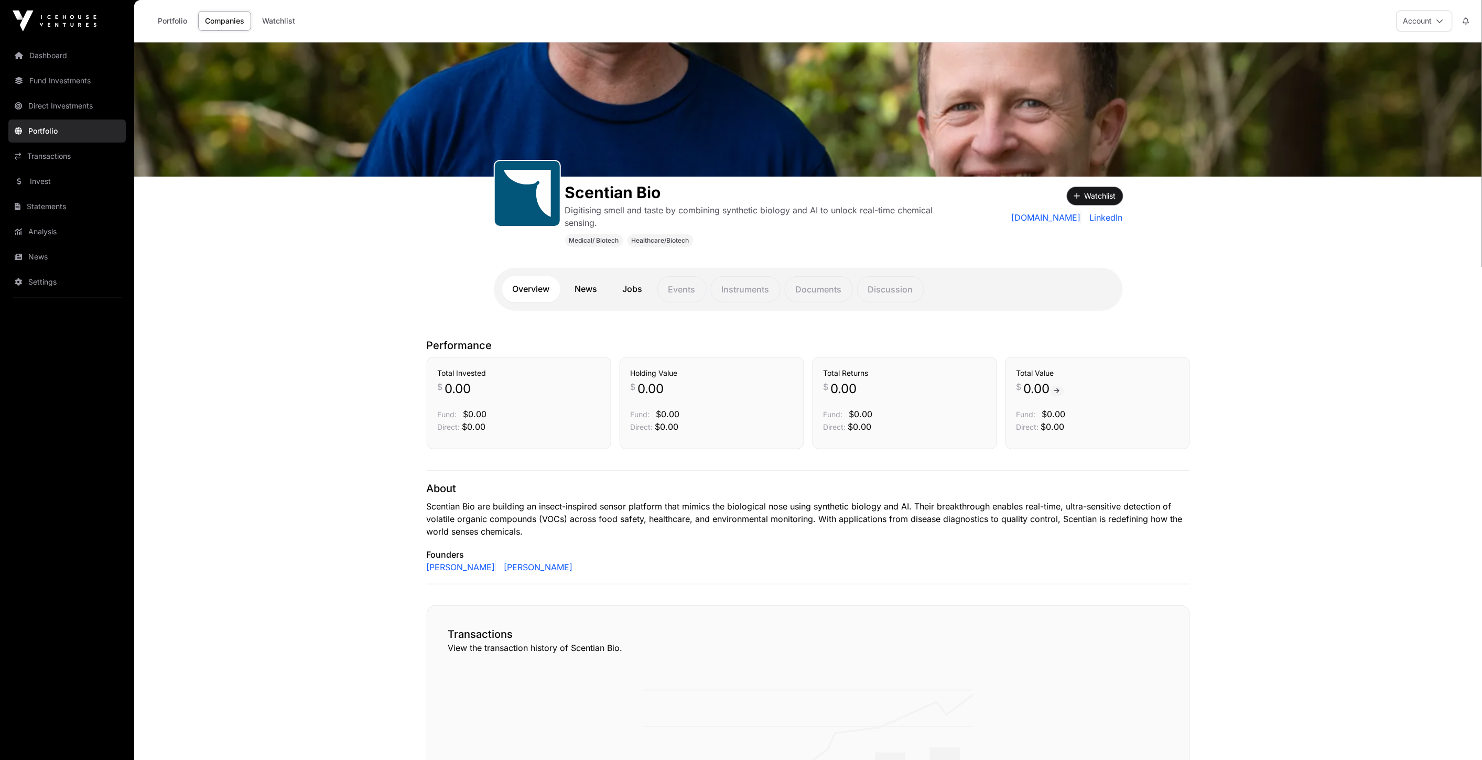
click at [1100, 195] on button "Watchlist" at bounding box center [1095, 196] width 56 height 18
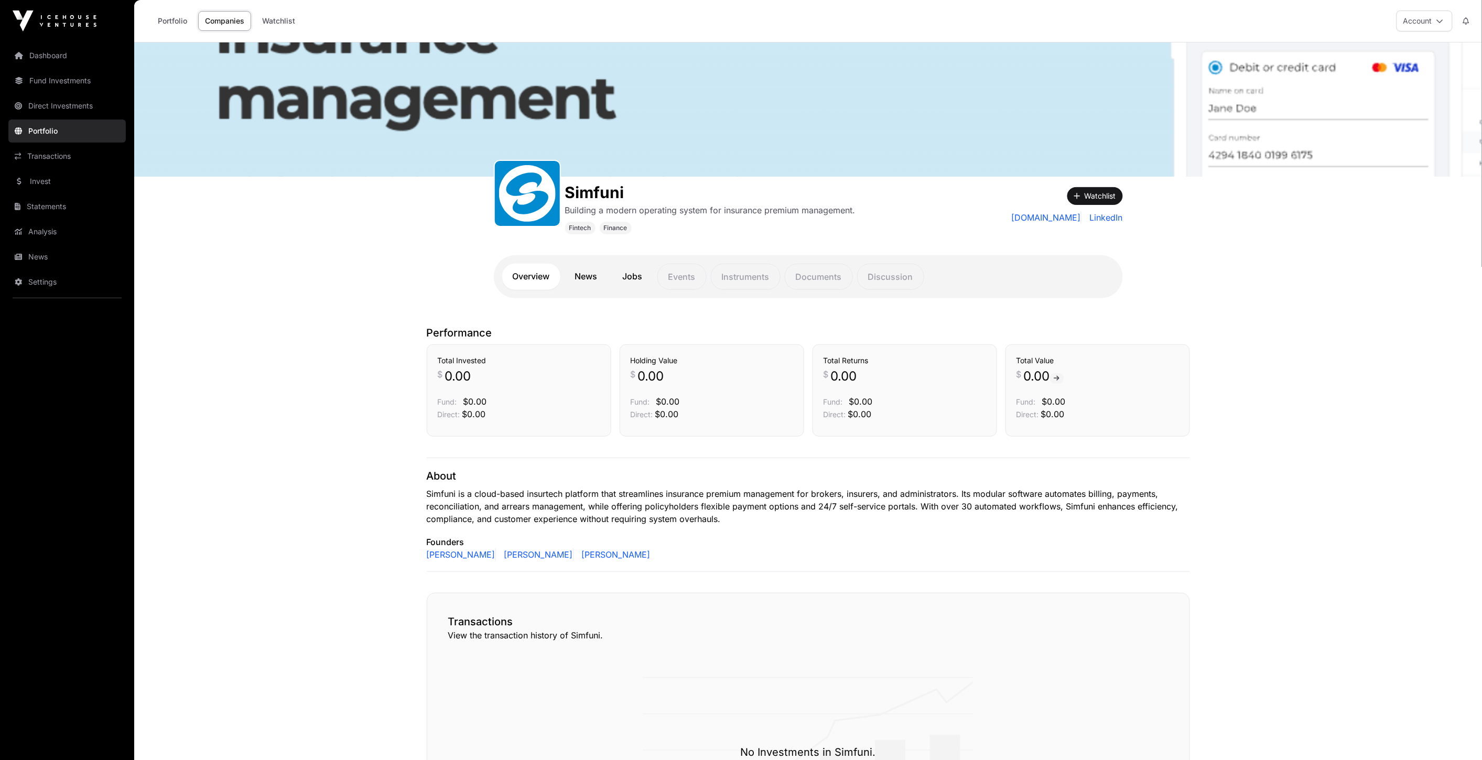
click at [1305, 337] on main "Simfuni Building a modern operating system for insurance premium management. Fi…" at bounding box center [808, 510] width 1348 height 937
click at [596, 278] on link "News" at bounding box center [587, 277] width 44 height 26
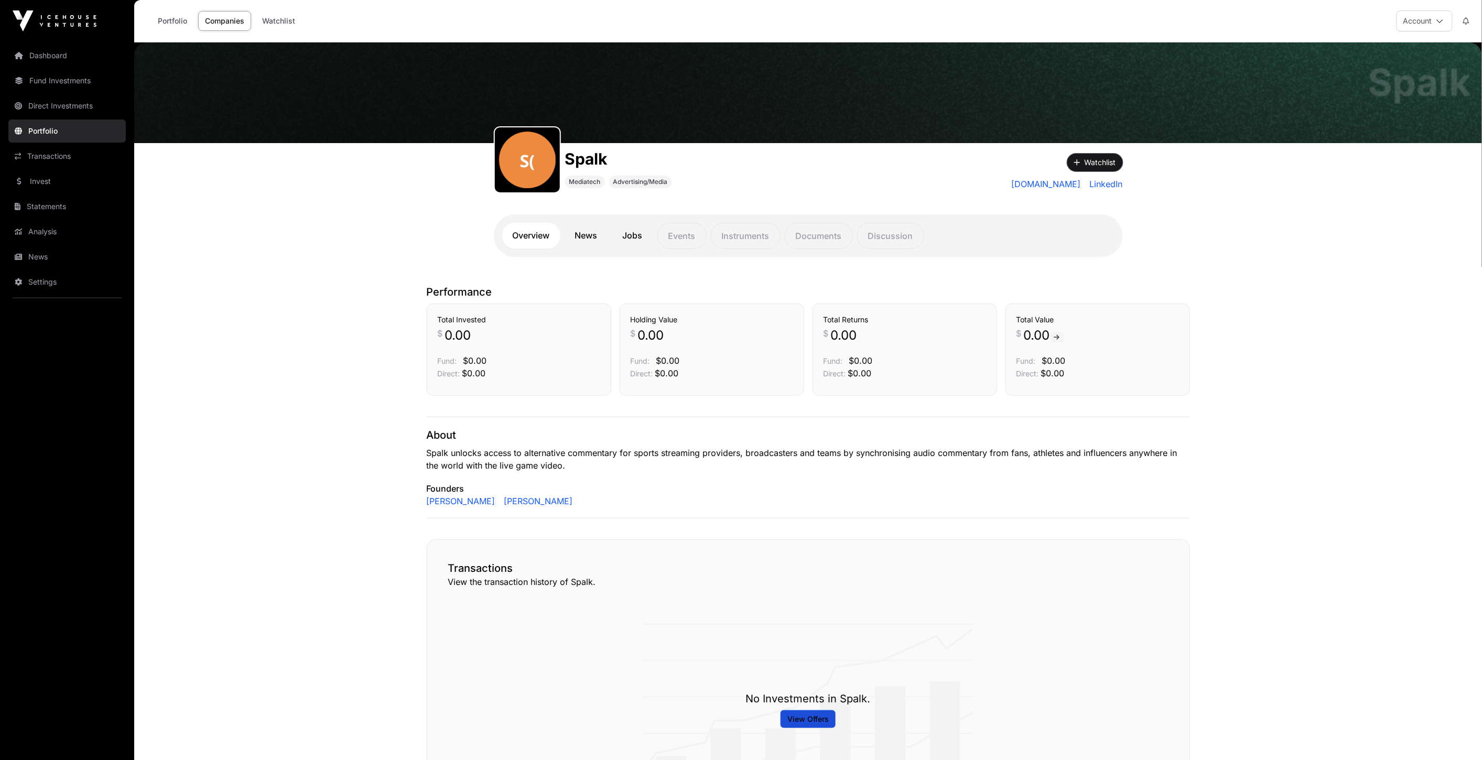
click at [1097, 157] on button "Watchlist" at bounding box center [1095, 163] width 56 height 18
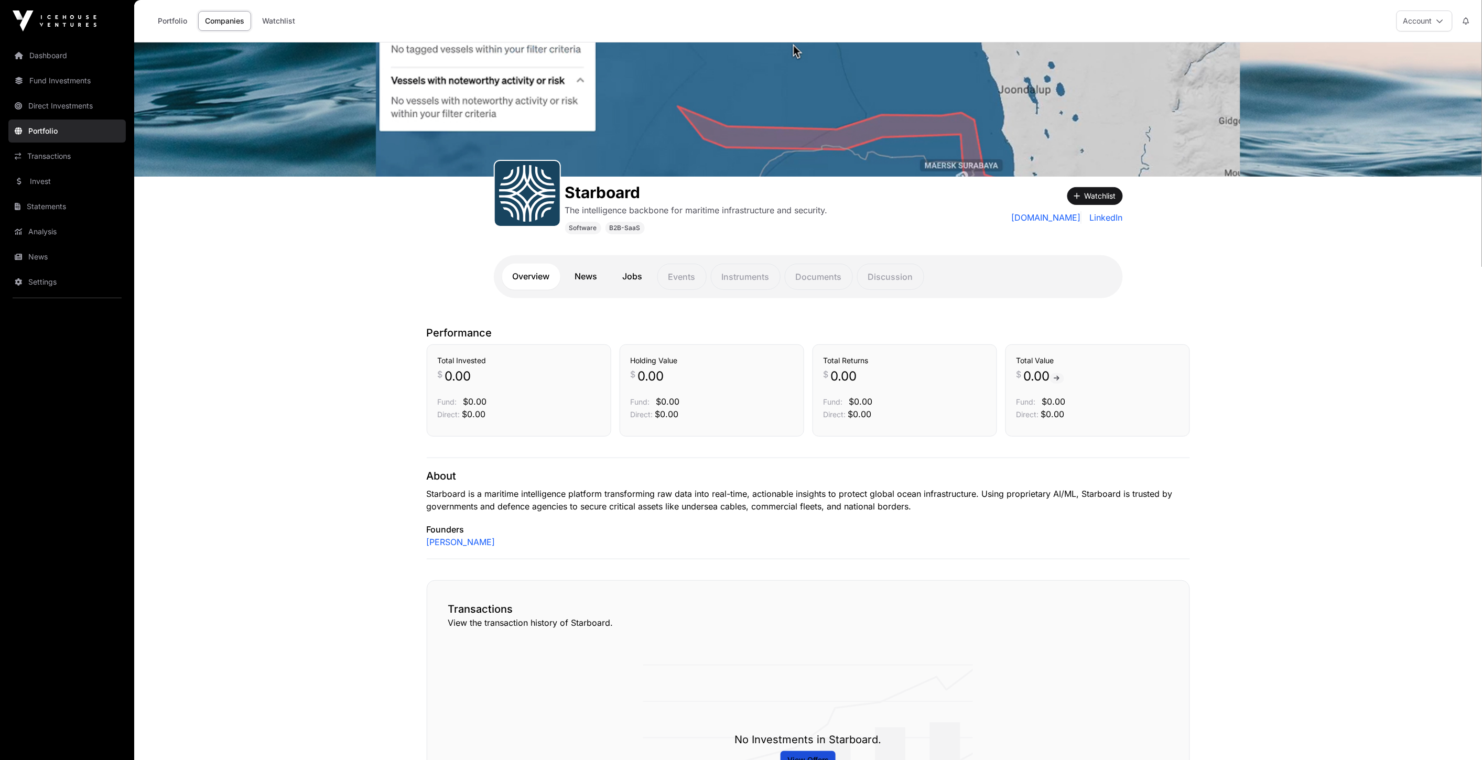
click at [1112, 184] on div "Starboard The intelligence backbone for maritime infrastructure and security. S…" at bounding box center [808, 206] width 629 height 58
click at [1108, 190] on button "Watchlist" at bounding box center [1095, 196] width 56 height 18
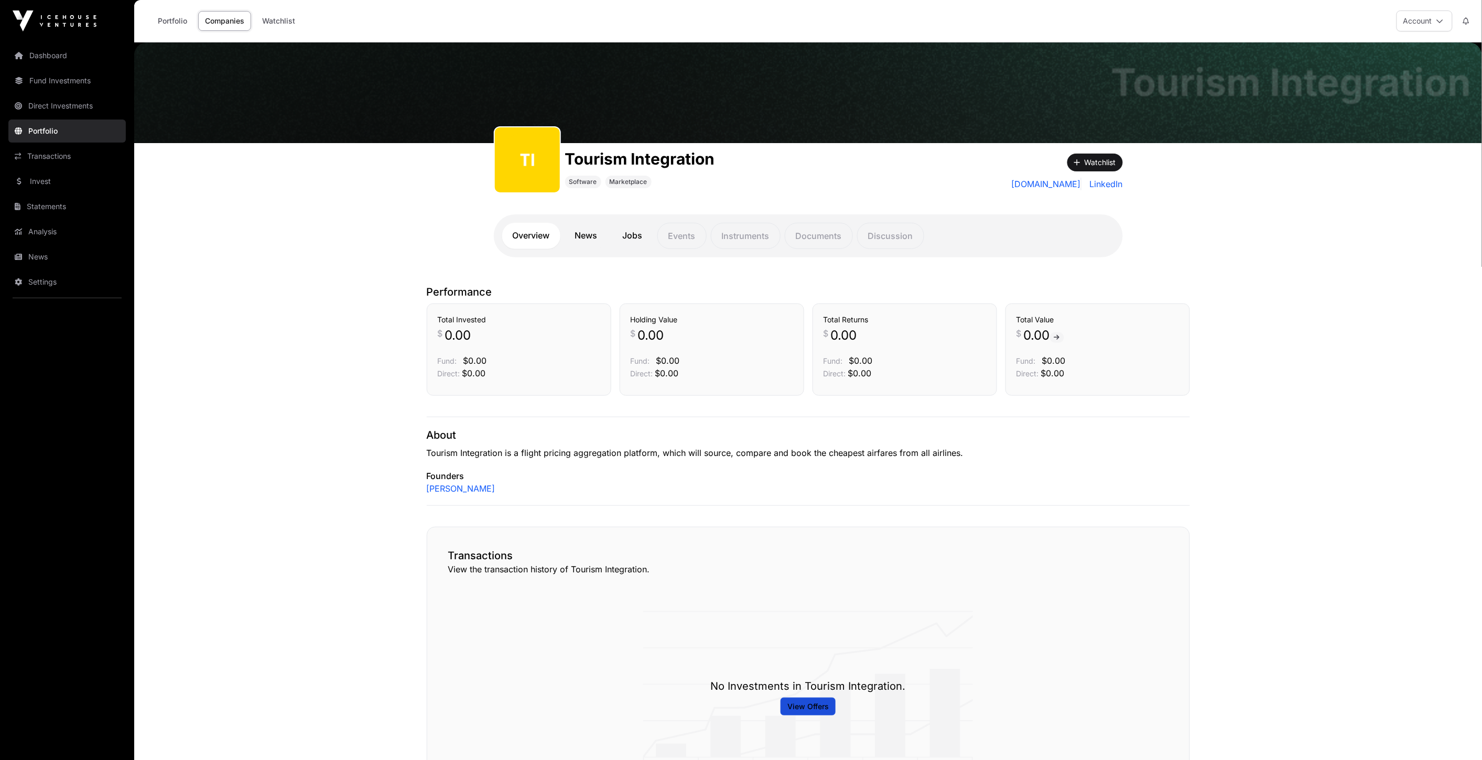
drag, startPoint x: 515, startPoint y: 457, endPoint x: 551, endPoint y: 453, distance: 35.9
click at [551, 453] on div "About Tourism Integration is a flight pricing aggregation platform, which will …" at bounding box center [808, 461] width 763 height 89
click at [533, 462] on div "About Tourism Integration is a flight pricing aggregation platform, which will …" at bounding box center [808, 461] width 763 height 89
click at [504, 452] on p "Tourism Integration is a flight pricing aggregation platform, which will source…" at bounding box center [808, 453] width 763 height 13
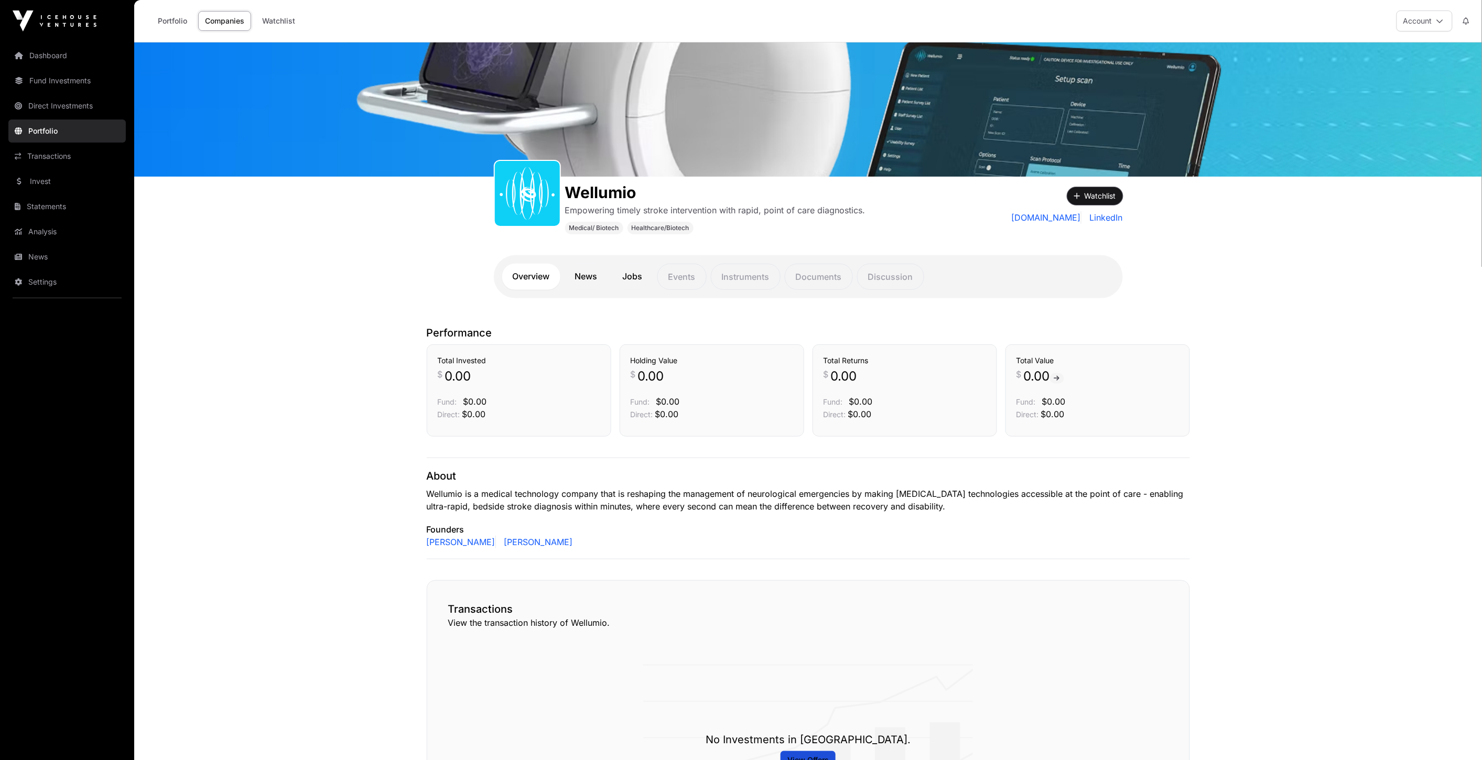
click at [1115, 190] on button "Watchlist" at bounding box center [1095, 196] width 56 height 18
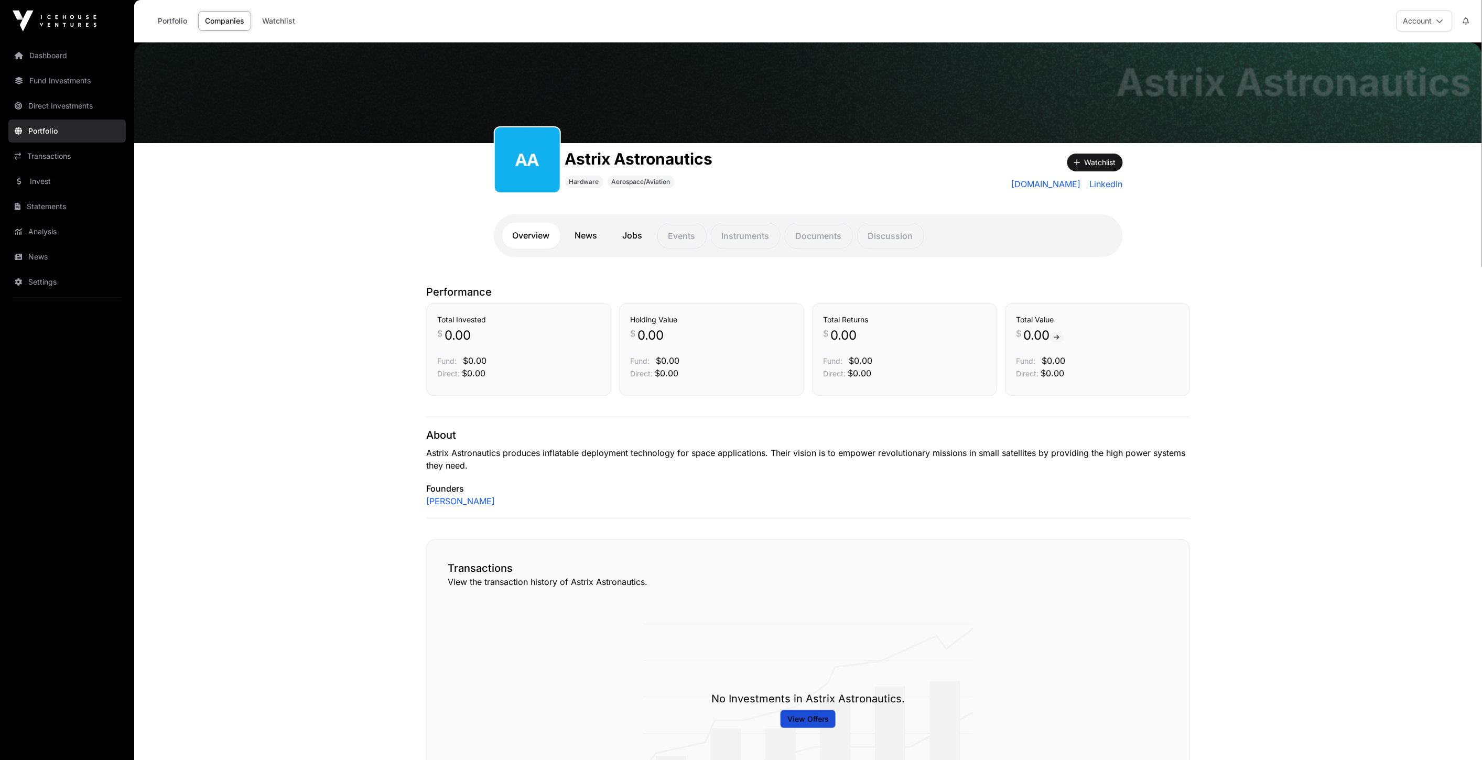
click at [585, 237] on link "News" at bounding box center [587, 236] width 44 height 26
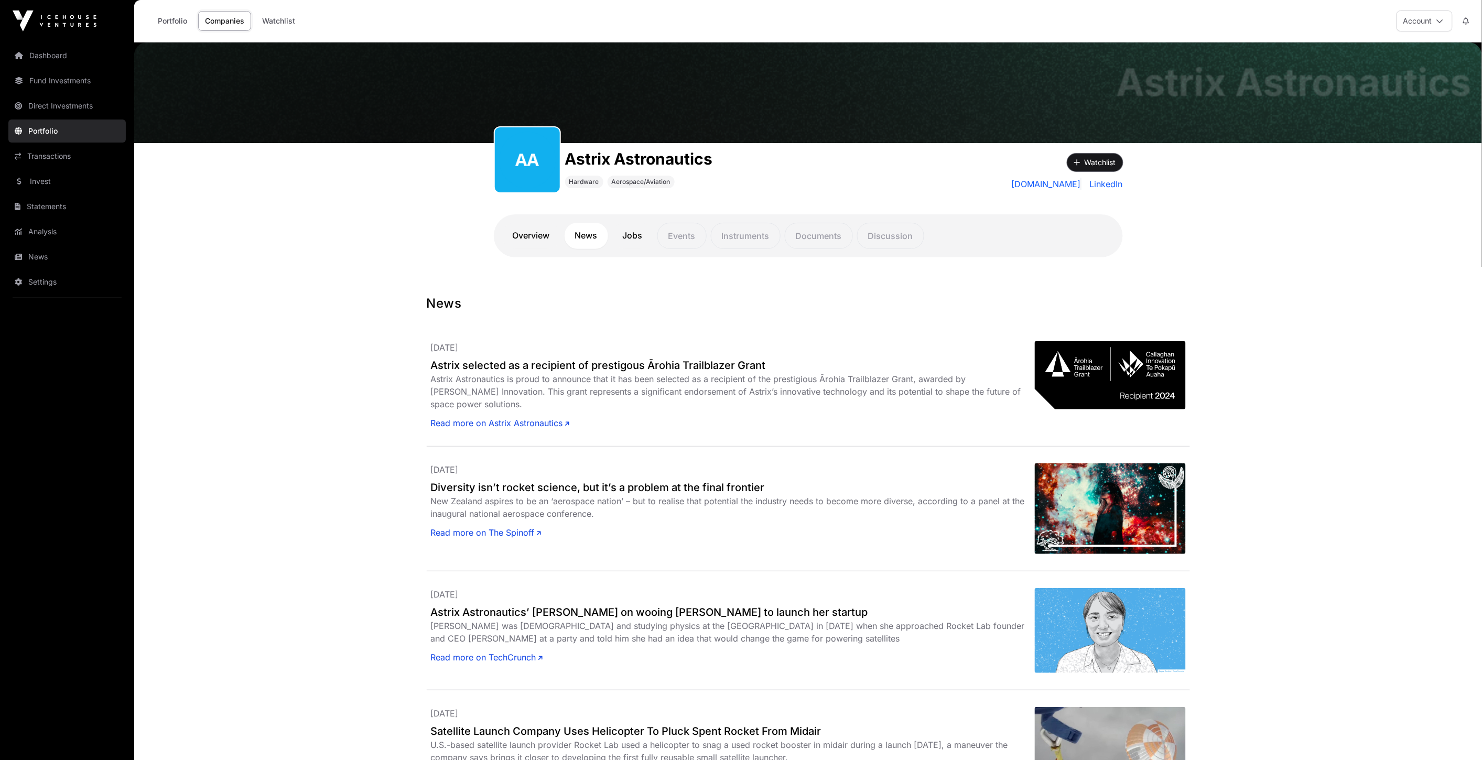
click at [1092, 159] on button "Watchlist" at bounding box center [1095, 163] width 56 height 18
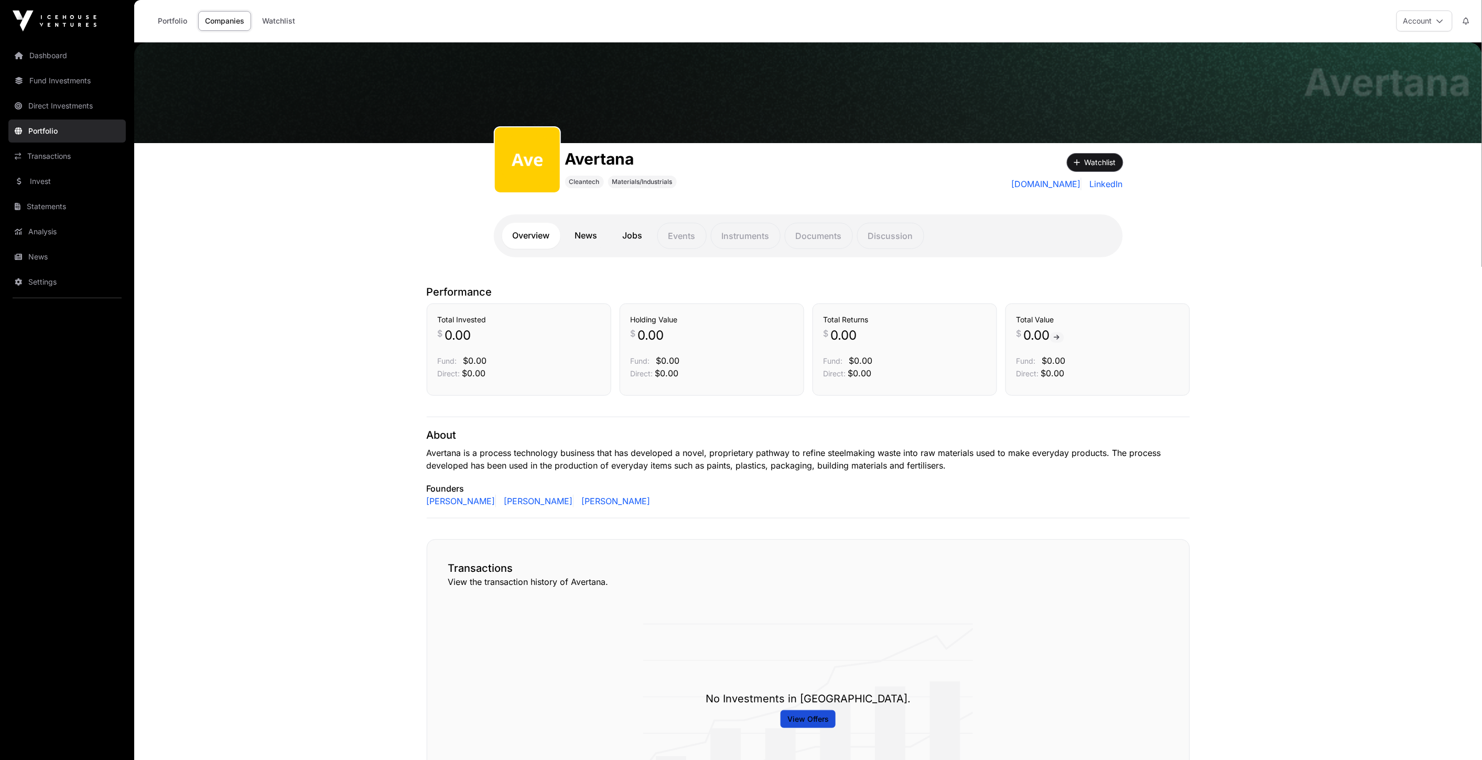
click at [1105, 156] on button "Watchlist" at bounding box center [1095, 163] width 56 height 18
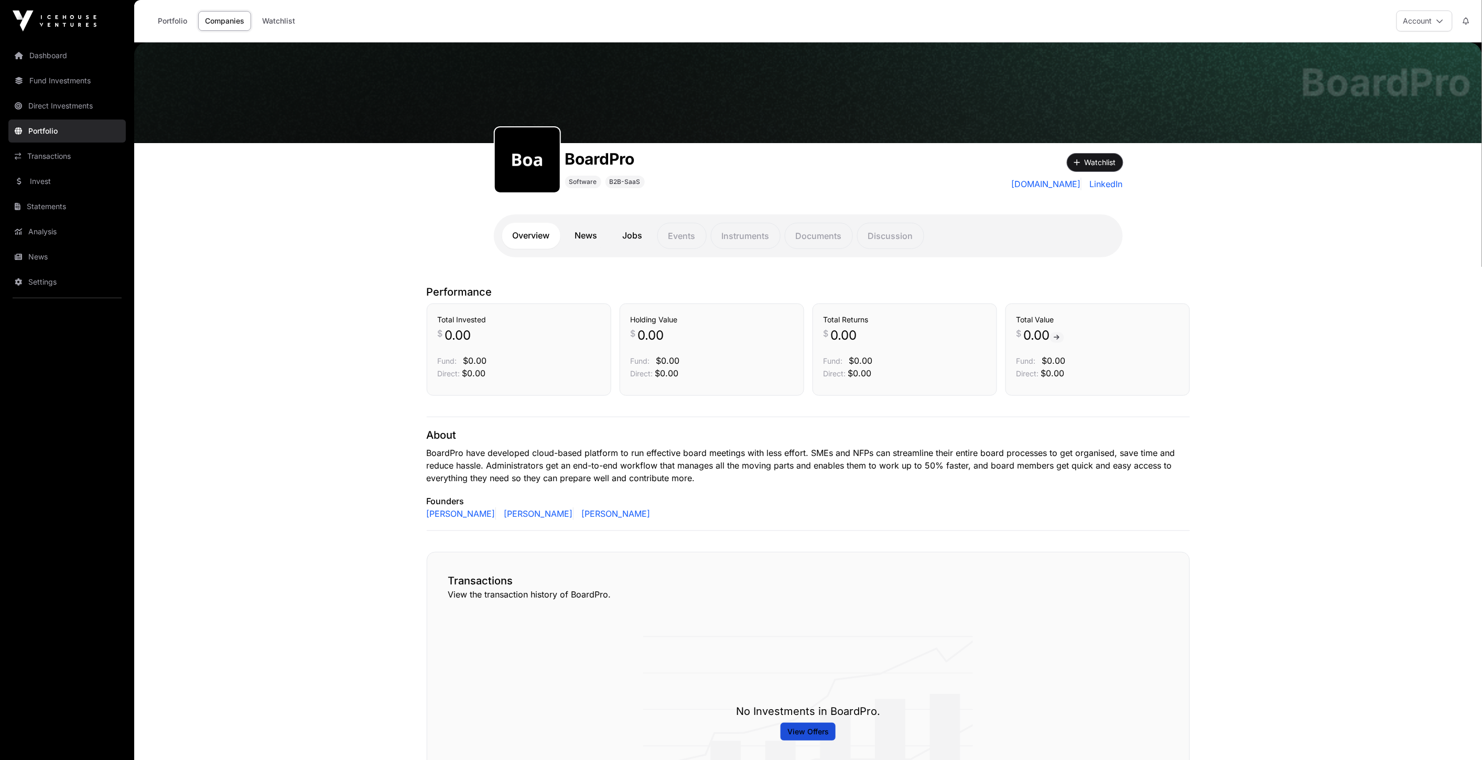
click at [1094, 155] on button "Watchlist" at bounding box center [1095, 163] width 56 height 18
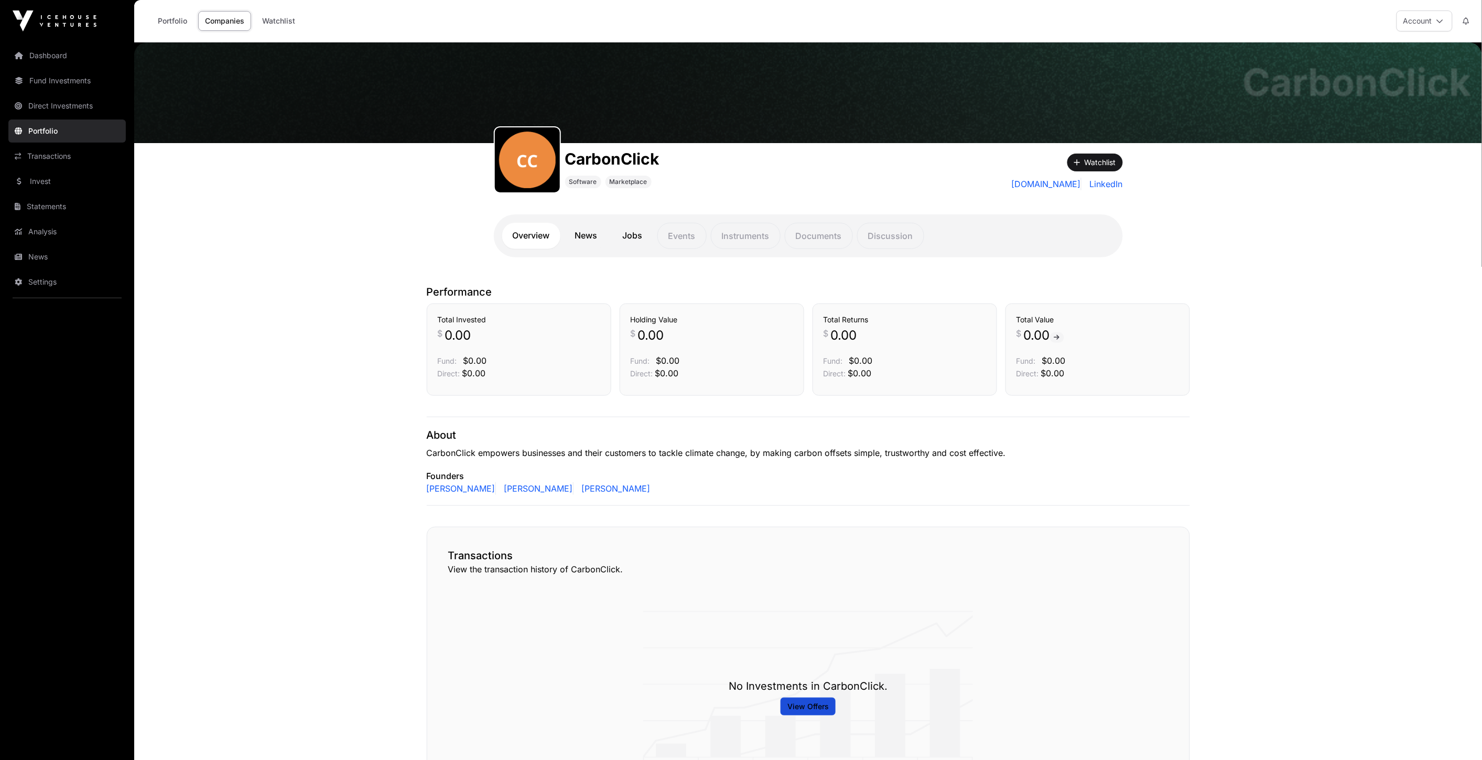
click at [603, 239] on link "News" at bounding box center [587, 236] width 44 height 26
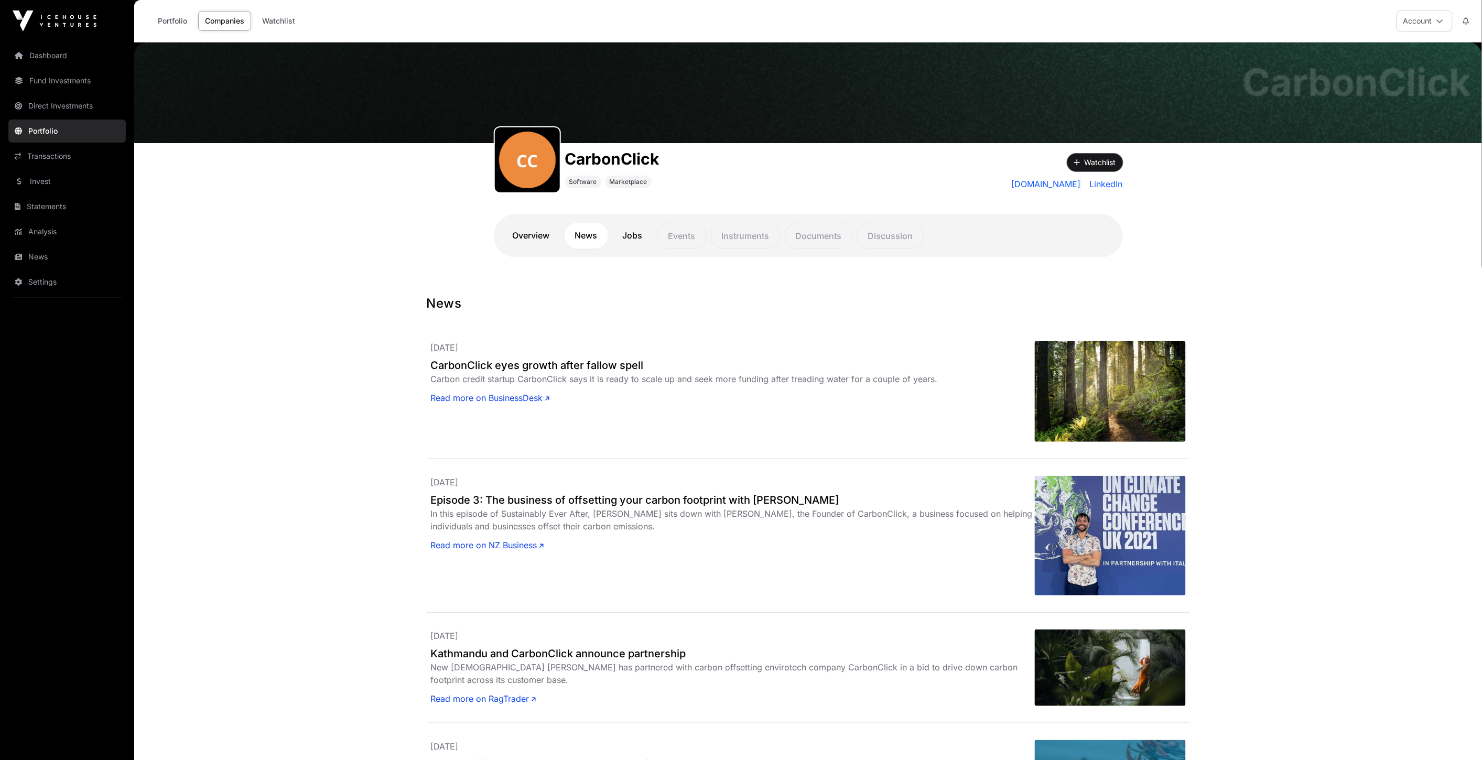
click at [1101, 167] on button "Watchlist" at bounding box center [1095, 163] width 56 height 18
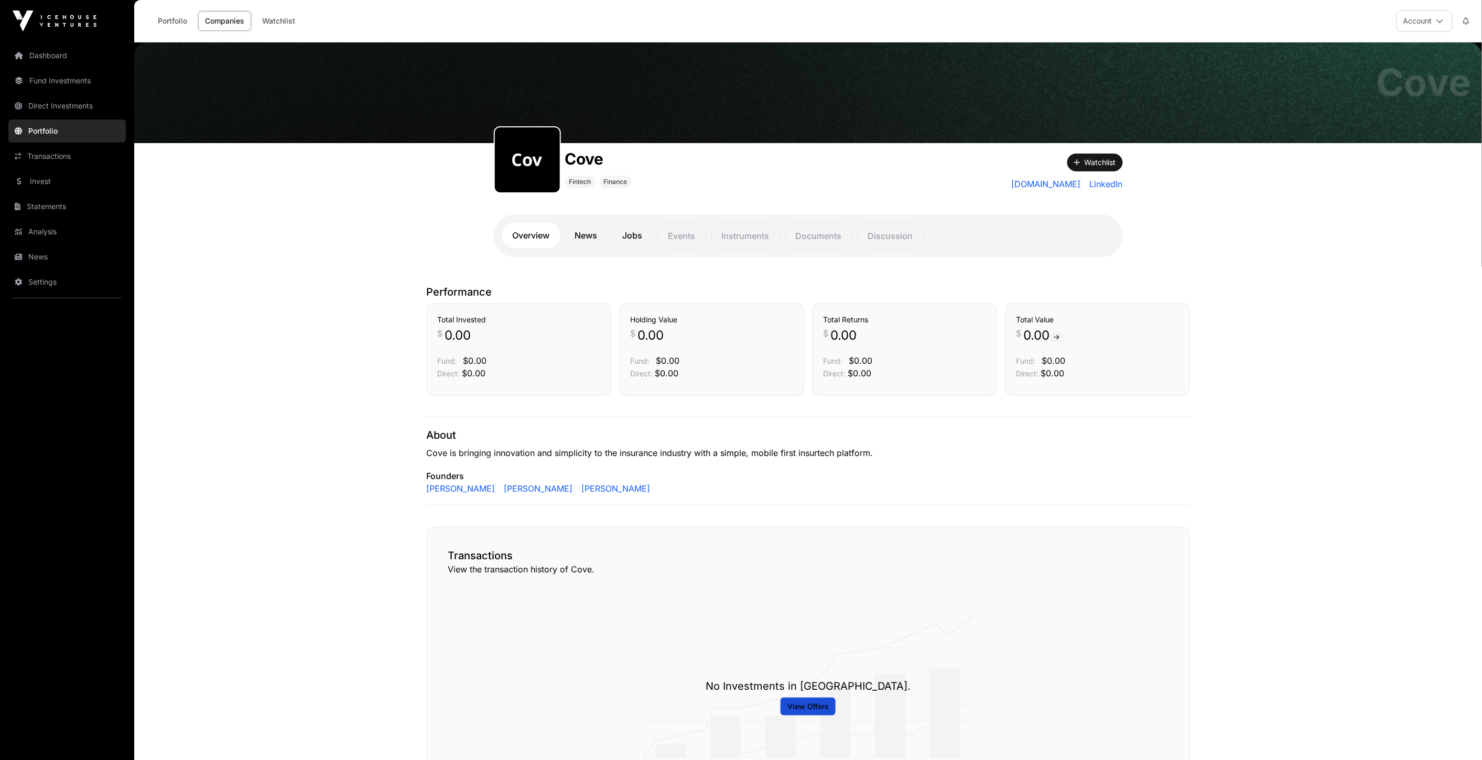
click at [595, 243] on link "News" at bounding box center [587, 236] width 44 height 26
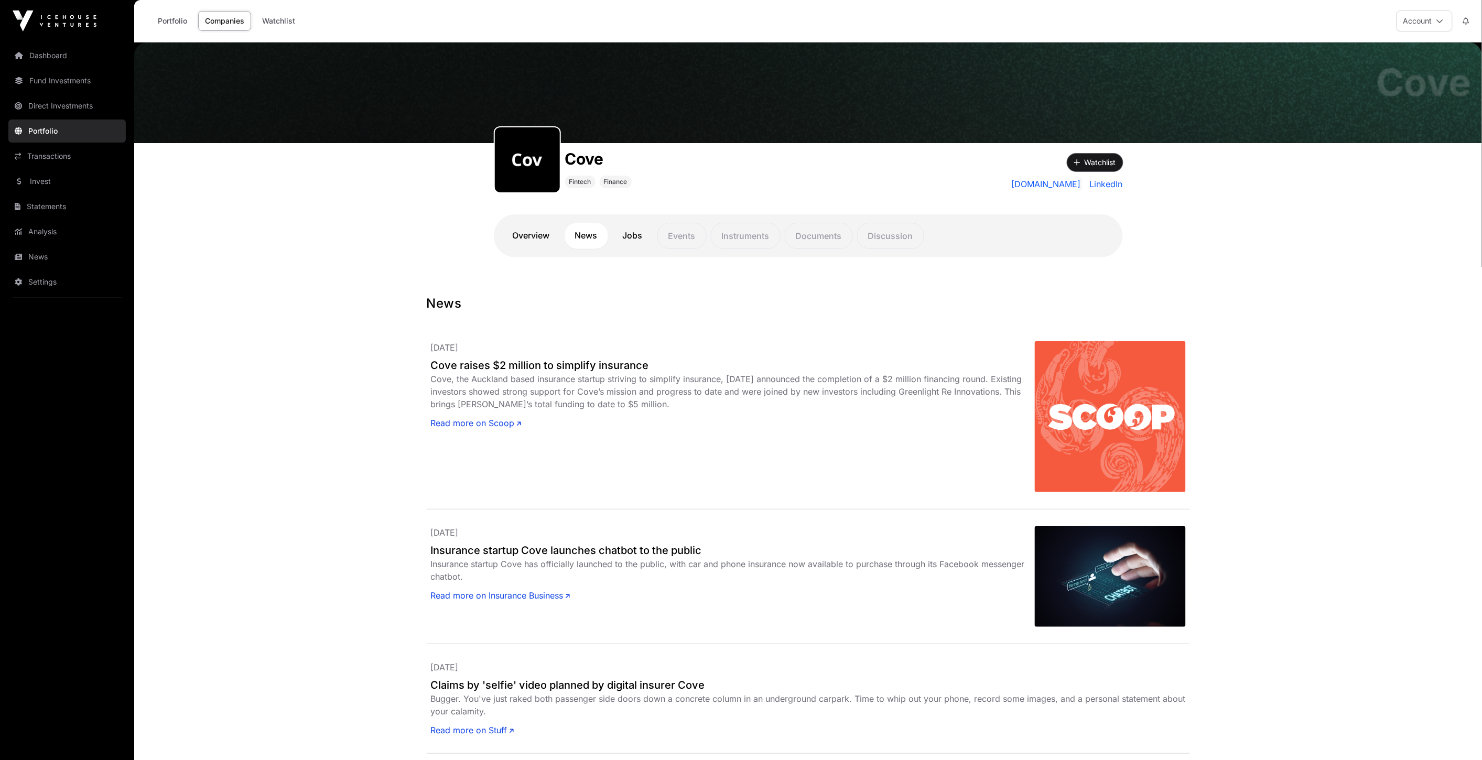
click at [1081, 159] on button "Watchlist" at bounding box center [1095, 163] width 56 height 18
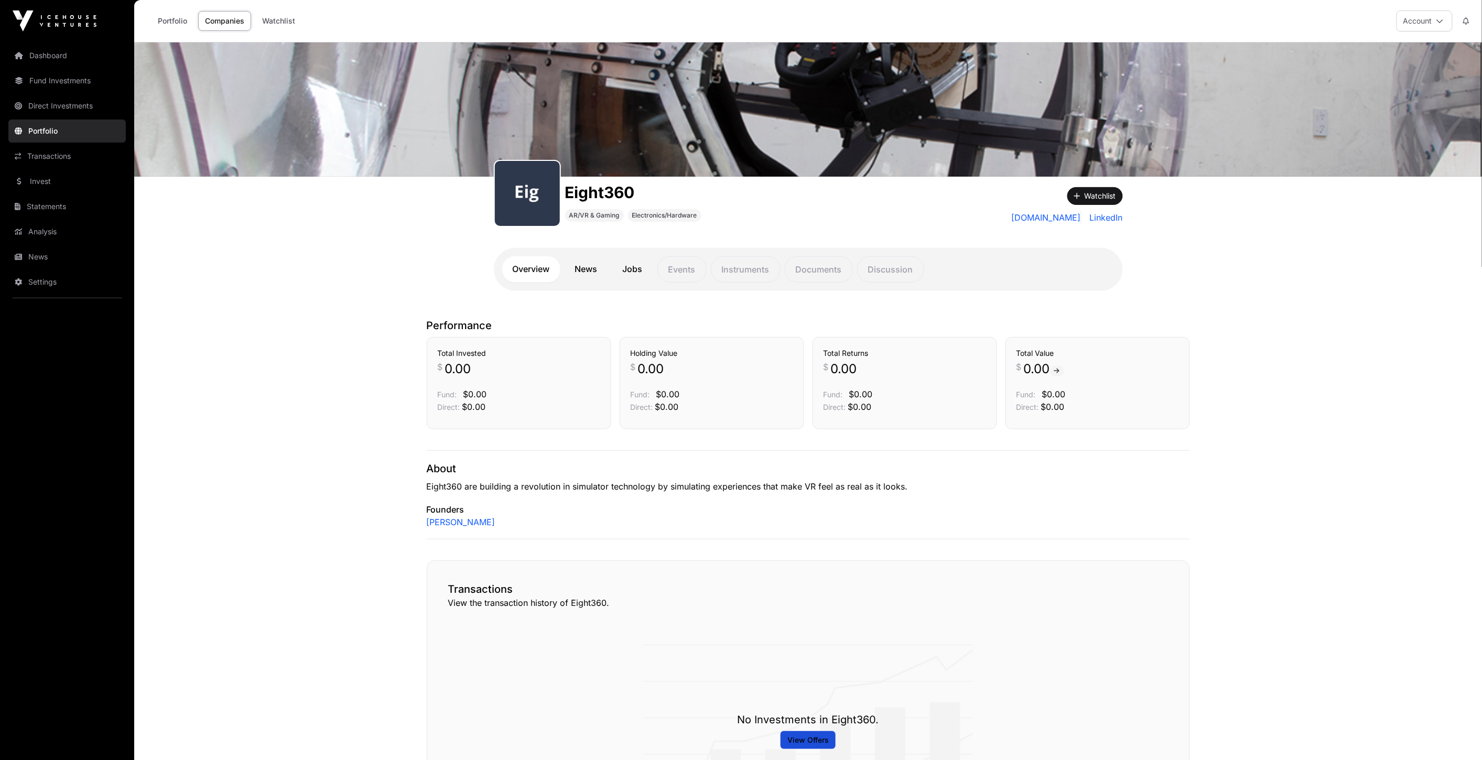
click at [577, 273] on link "News" at bounding box center [587, 269] width 44 height 26
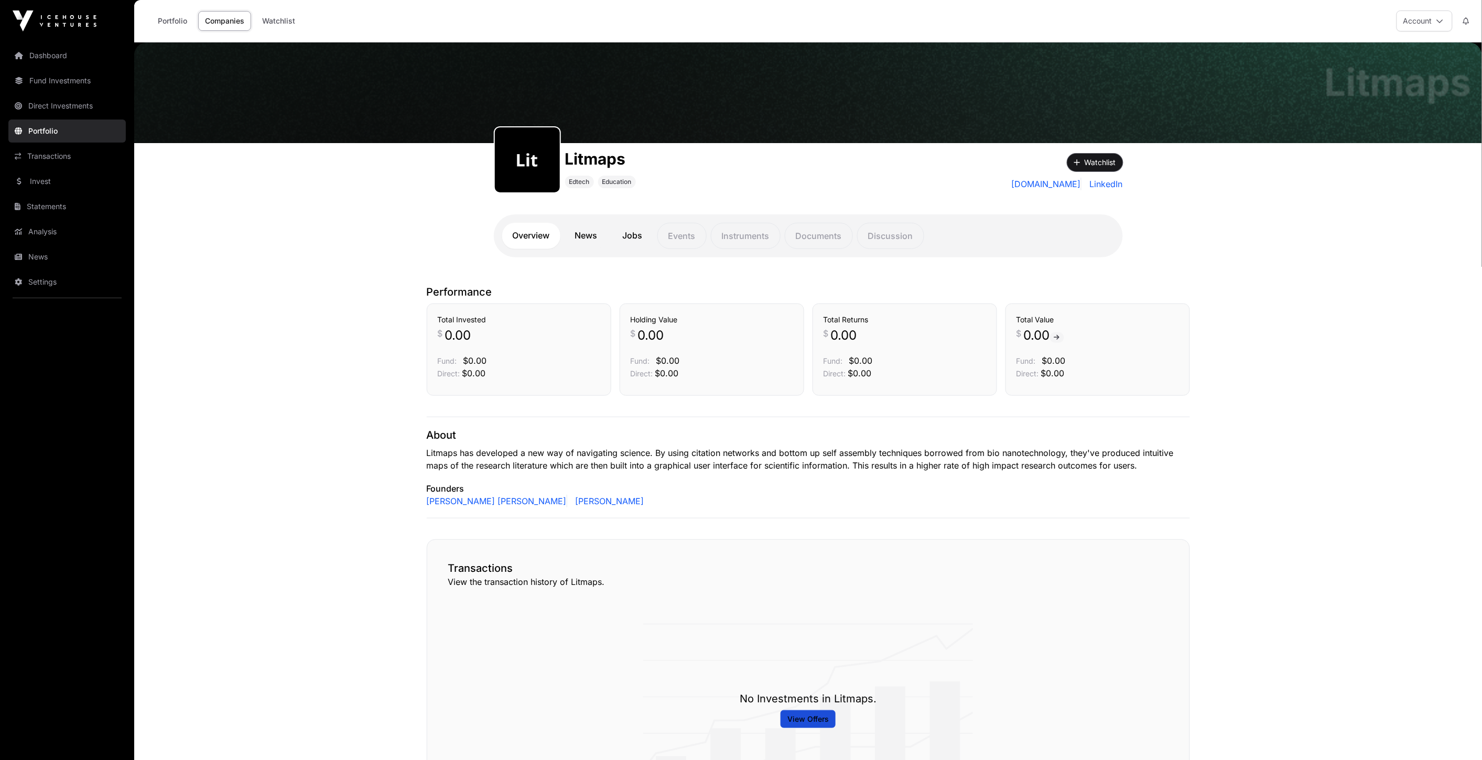
click at [1096, 166] on button "Watchlist" at bounding box center [1095, 163] width 56 height 18
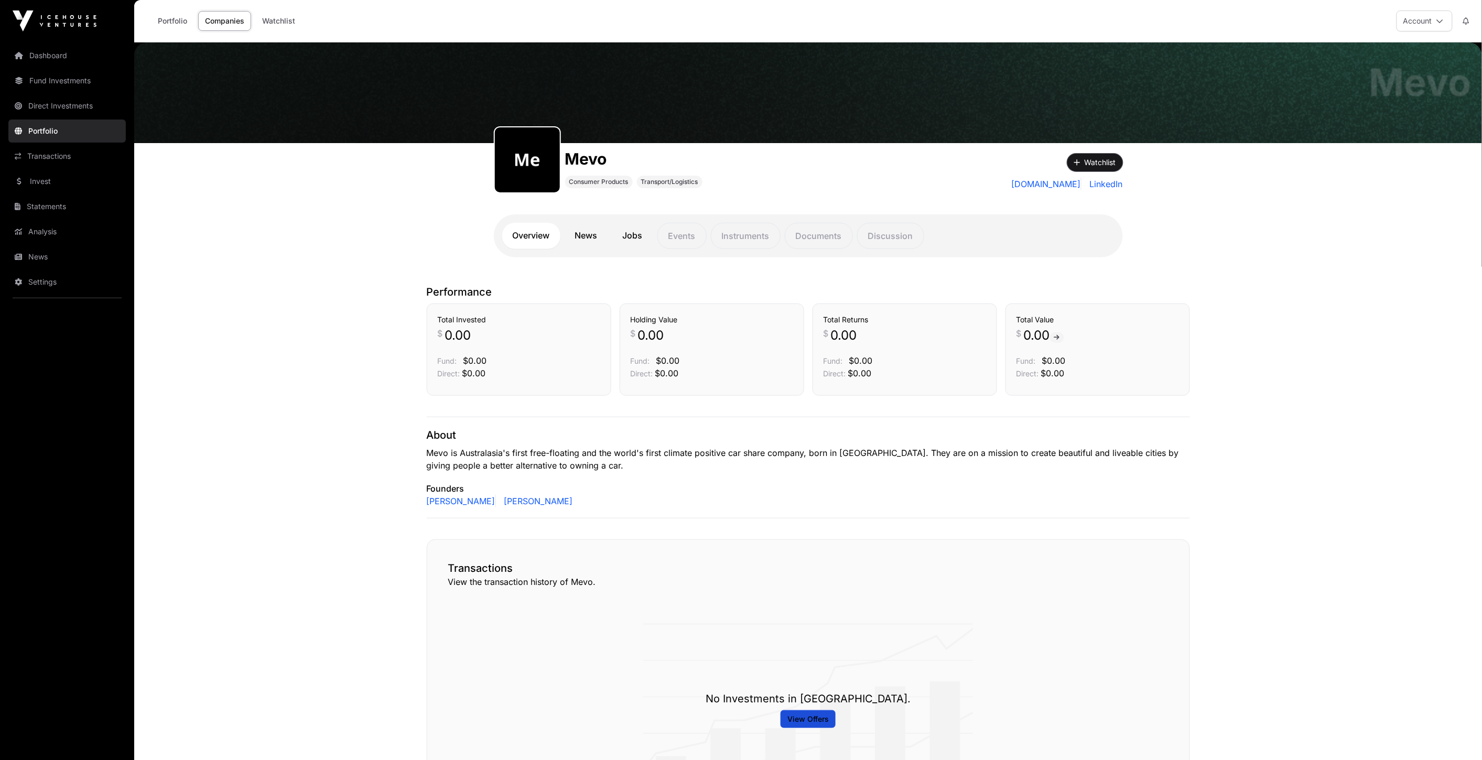
click at [1106, 156] on button "Watchlist" at bounding box center [1095, 163] width 56 height 18
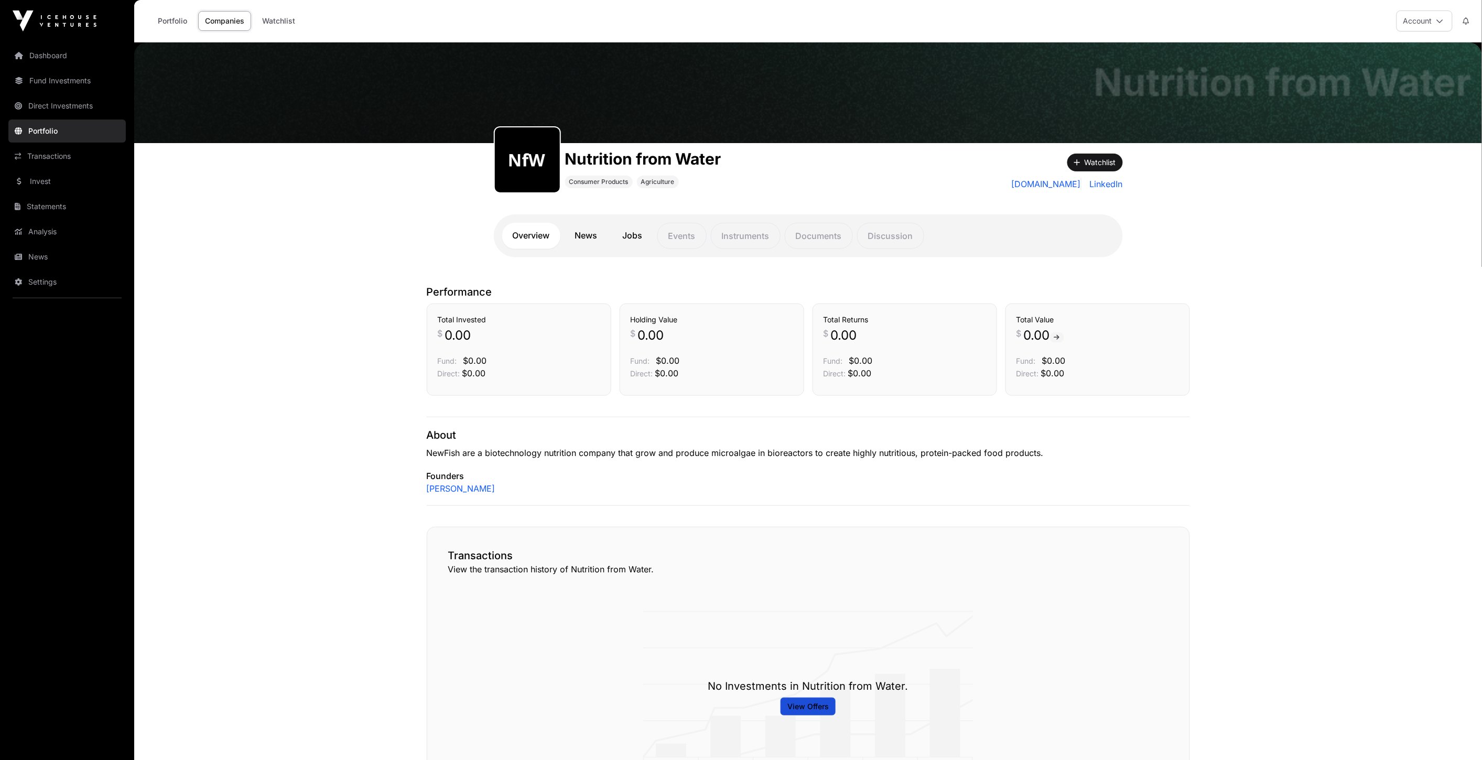
click at [586, 232] on link "News" at bounding box center [587, 236] width 44 height 26
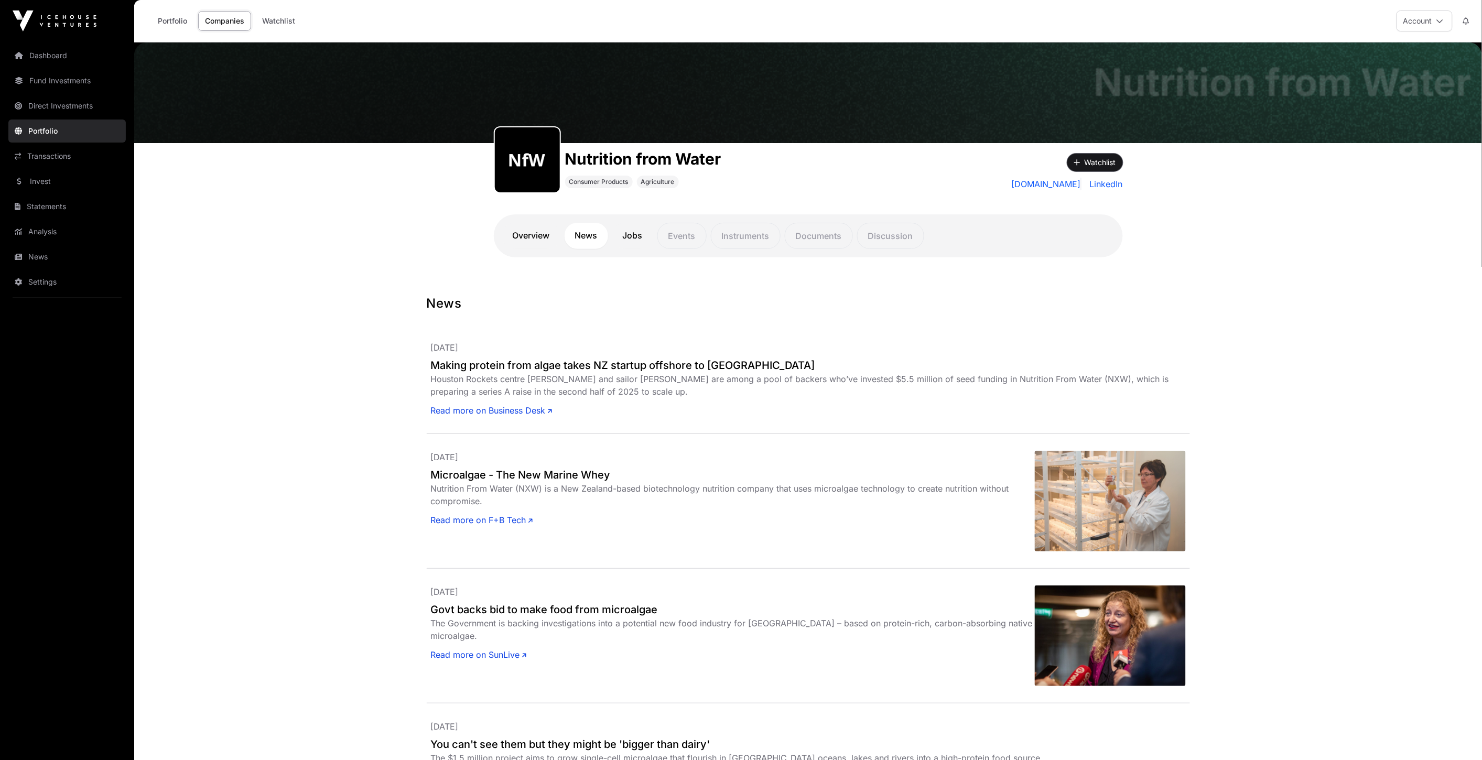
click at [1093, 160] on button "Watchlist" at bounding box center [1095, 163] width 56 height 18
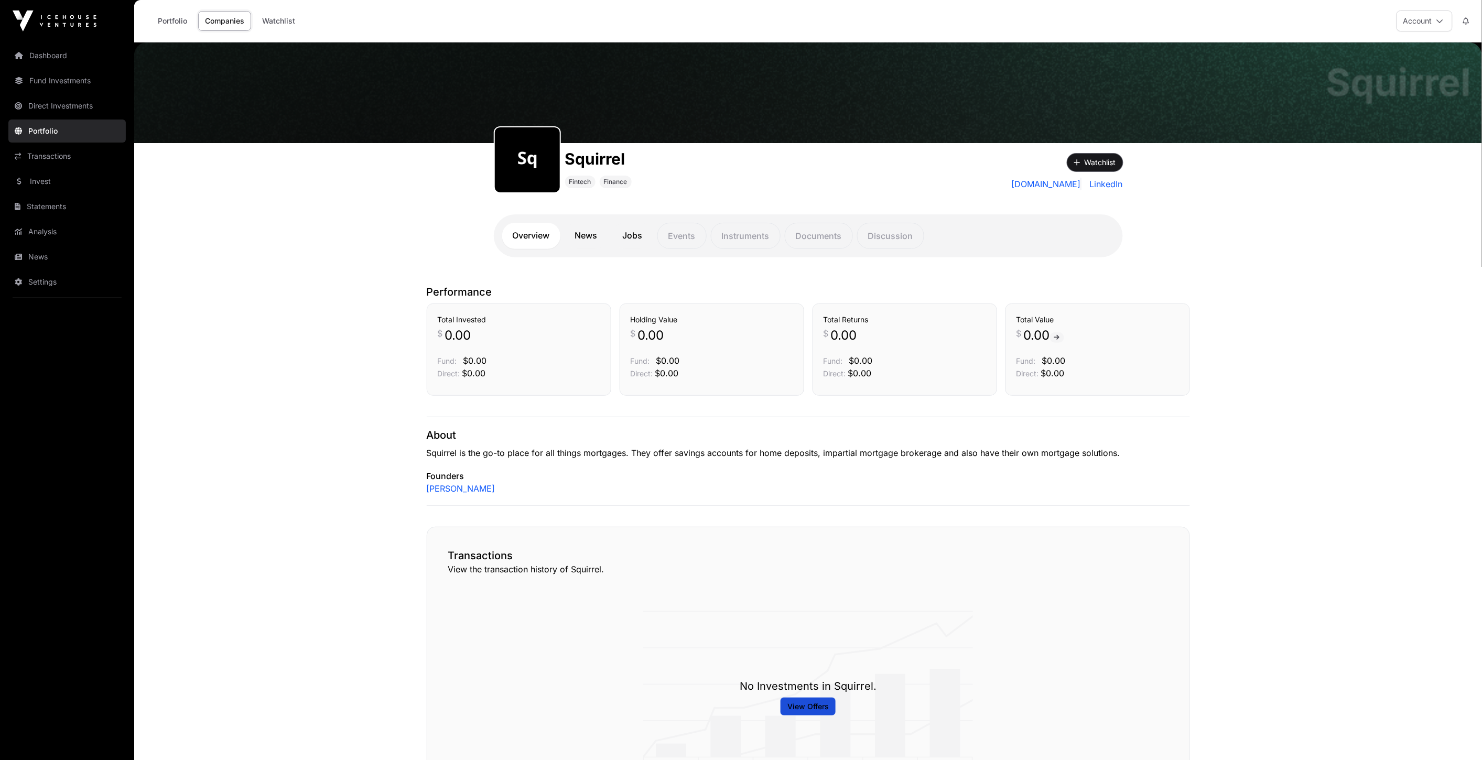
click at [1094, 156] on button "Watchlist" at bounding box center [1095, 163] width 56 height 18
click at [586, 229] on link "News" at bounding box center [587, 236] width 44 height 26
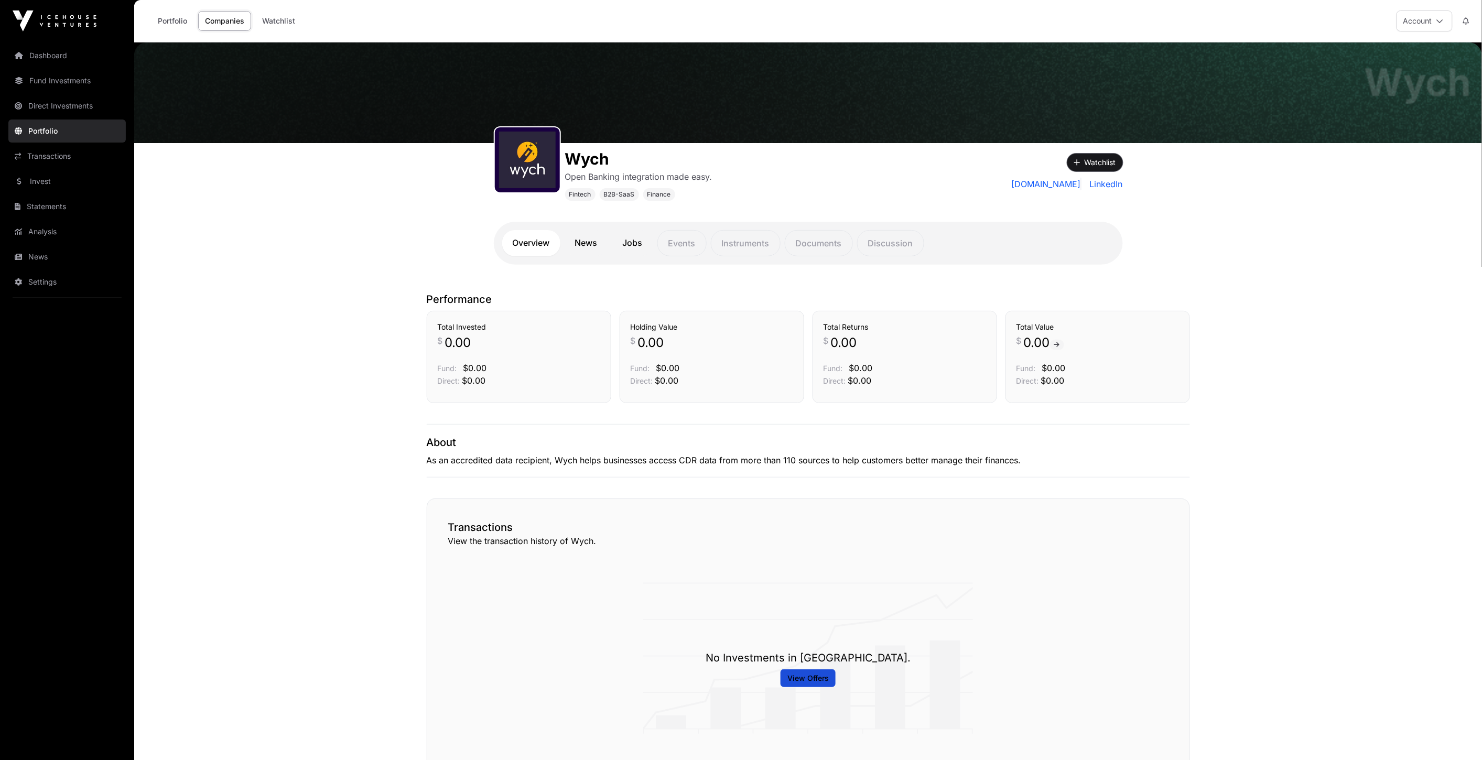
click at [1103, 159] on button "Watchlist" at bounding box center [1095, 163] width 56 height 18
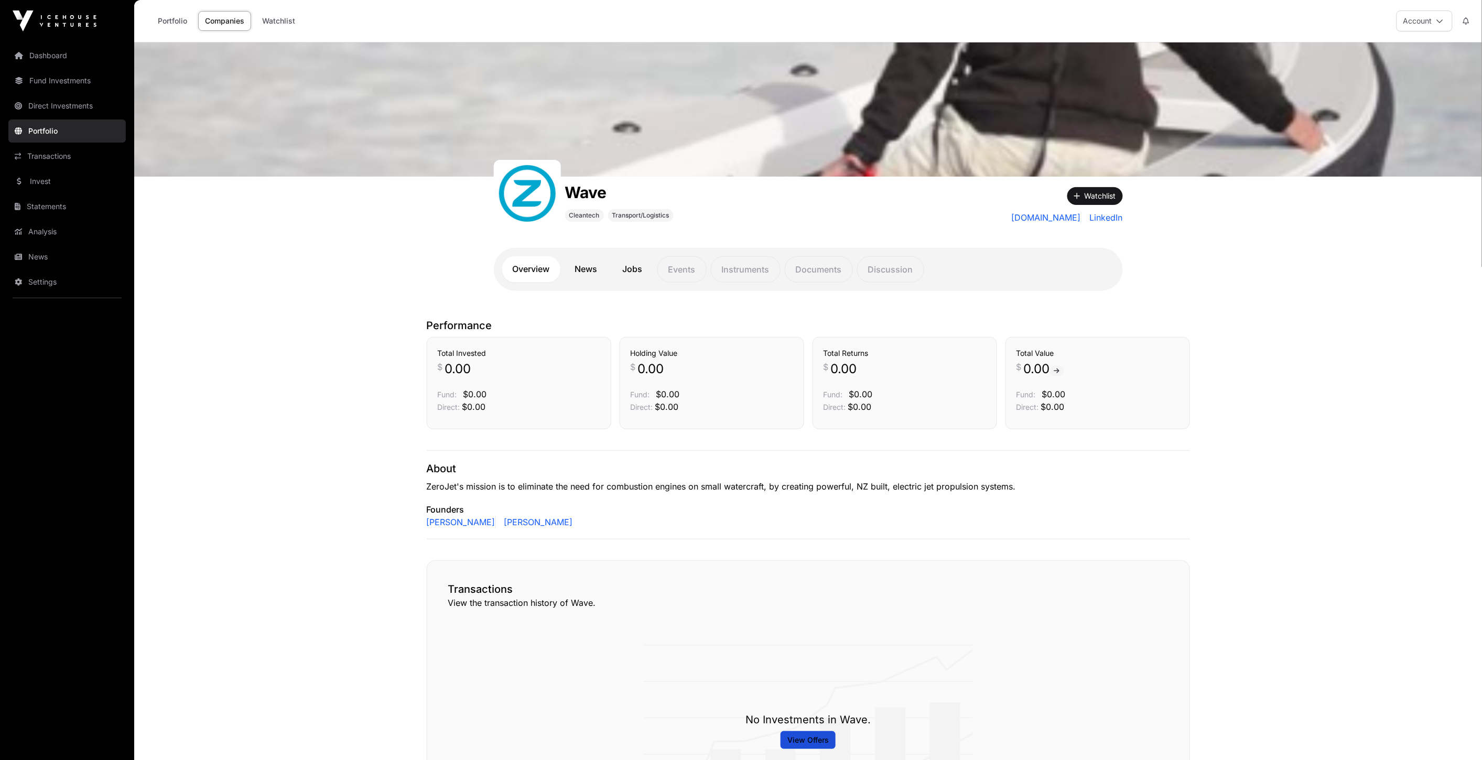
click at [590, 271] on link "News" at bounding box center [587, 269] width 44 height 26
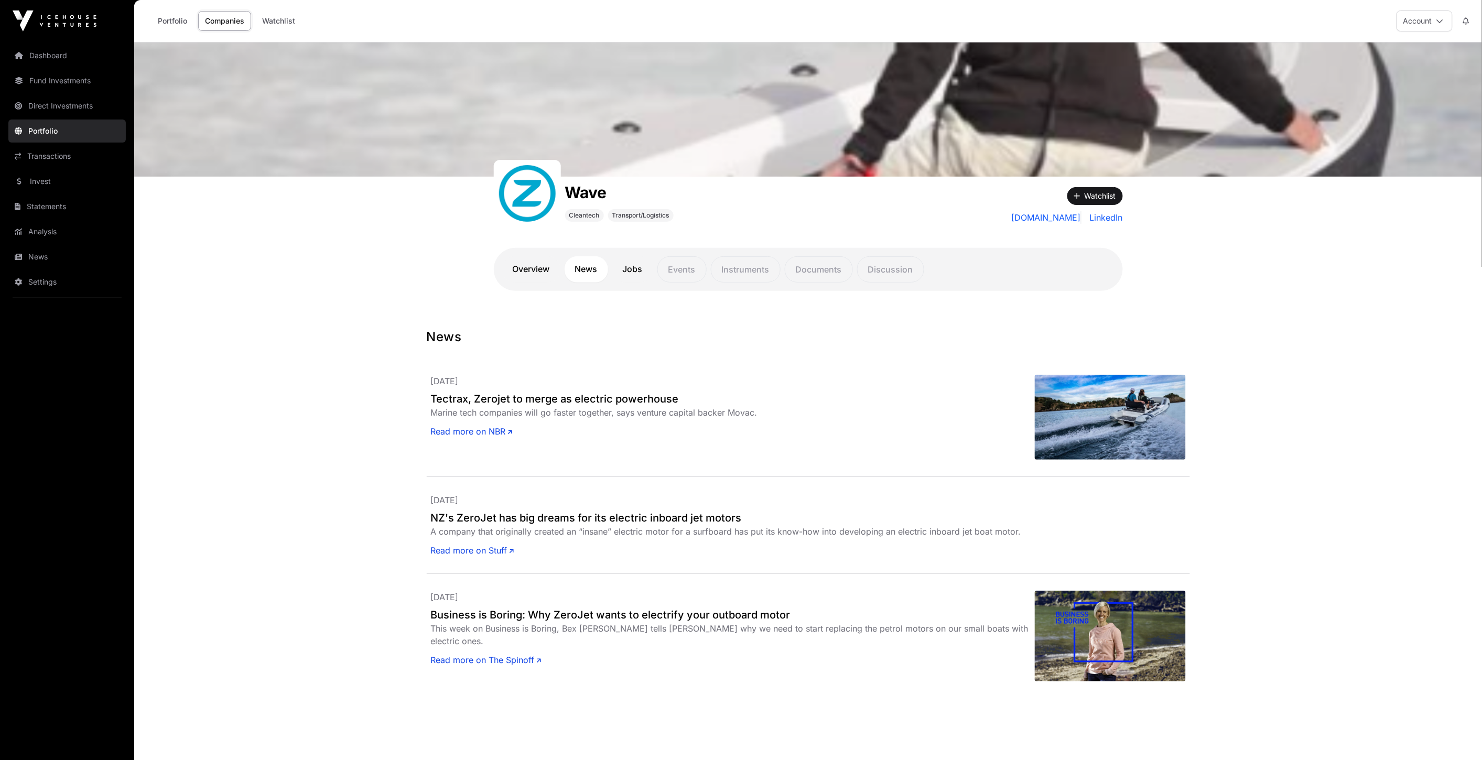
click at [541, 266] on link "Overview" at bounding box center [531, 269] width 58 height 26
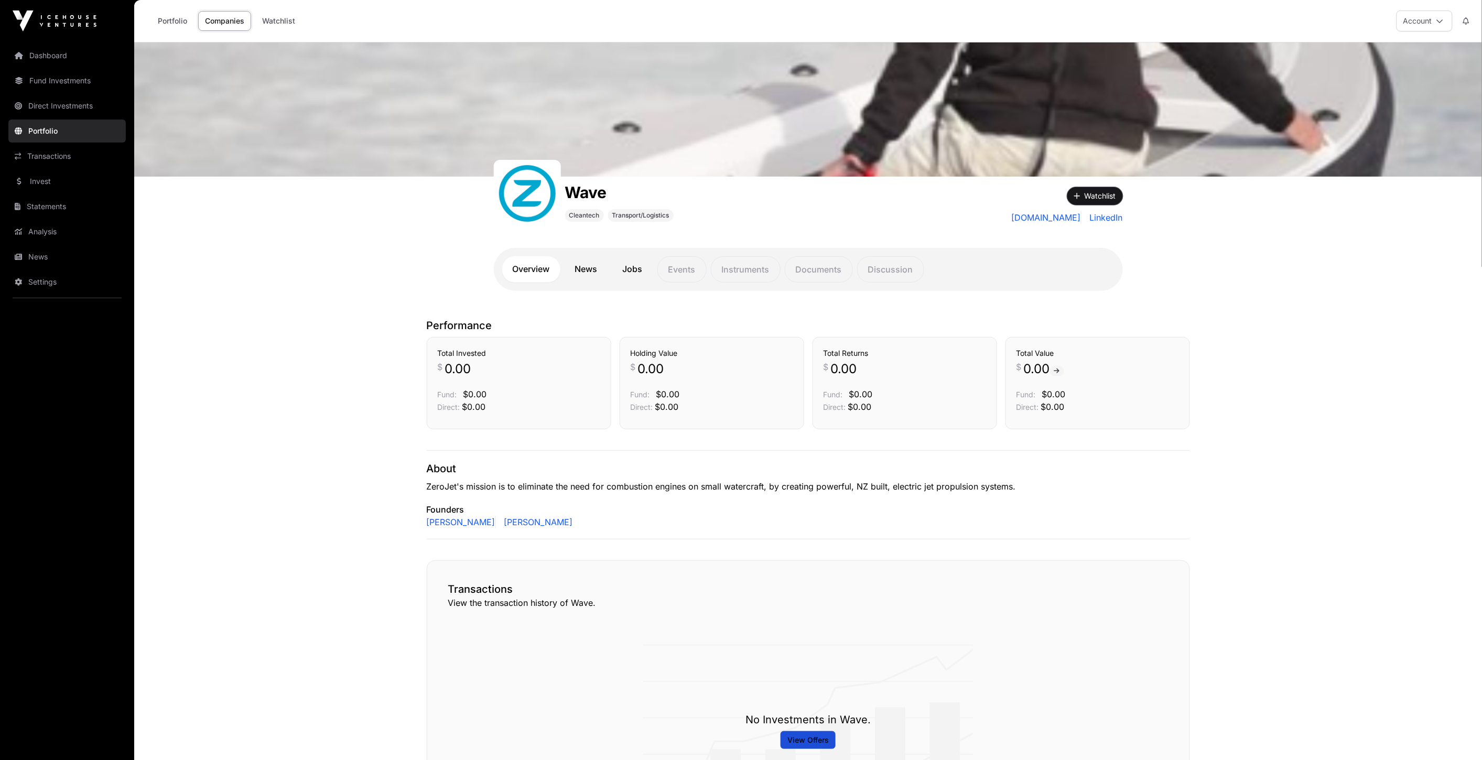
click at [1075, 192] on icon "button" at bounding box center [1077, 195] width 6 height 7
click at [636, 269] on link "Jobs" at bounding box center [632, 269] width 41 height 26
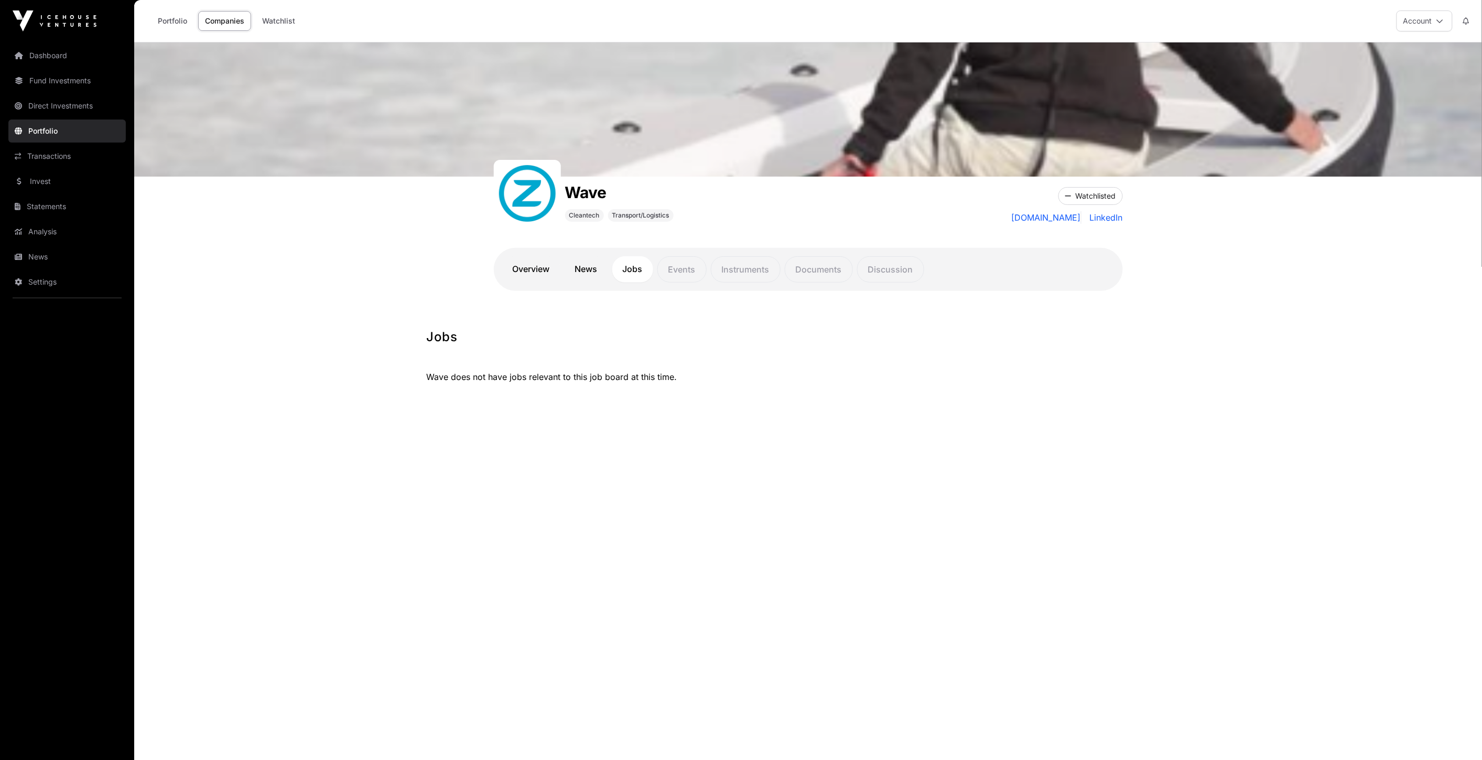
click at [545, 275] on link "Overview" at bounding box center [531, 269] width 58 height 26
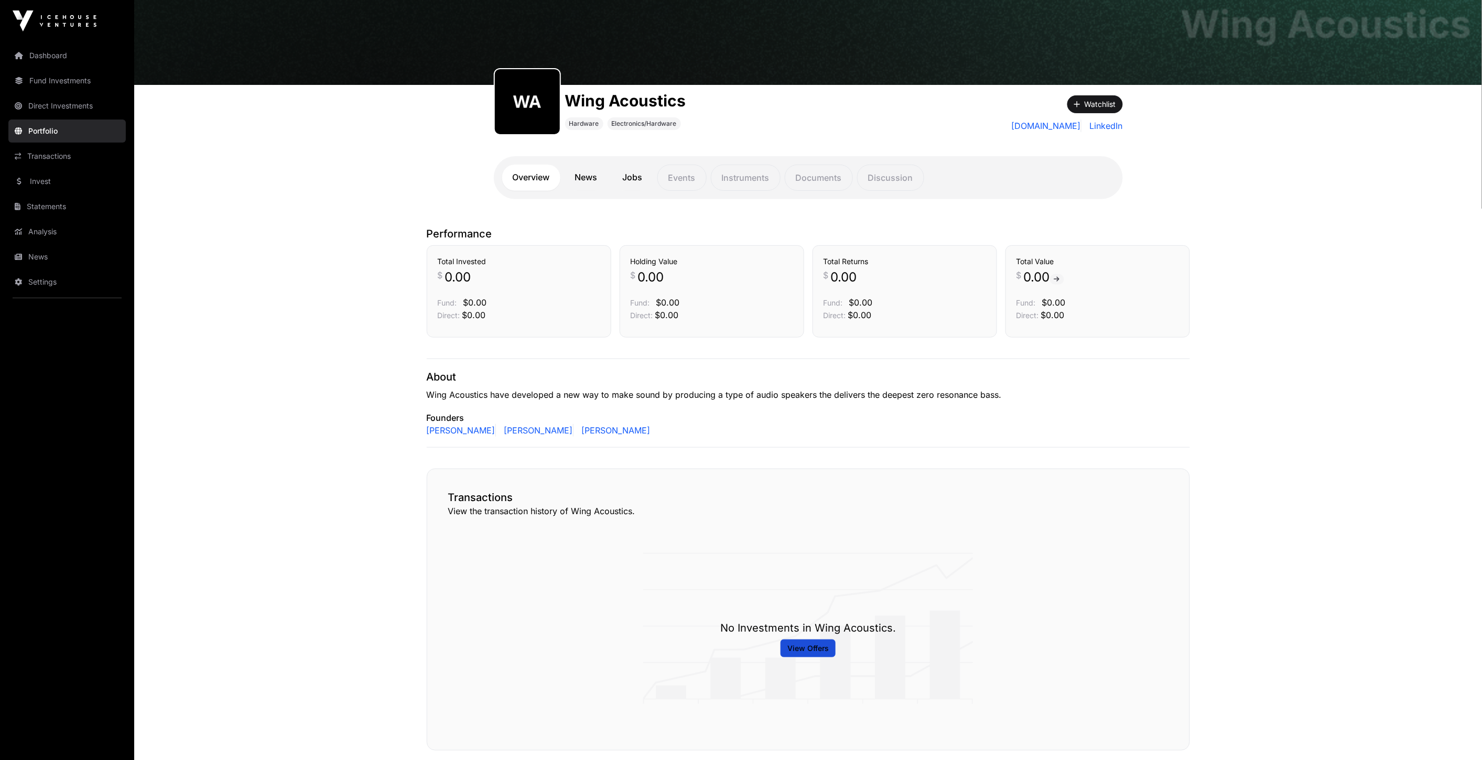
click at [591, 179] on link "News" at bounding box center [587, 178] width 44 height 26
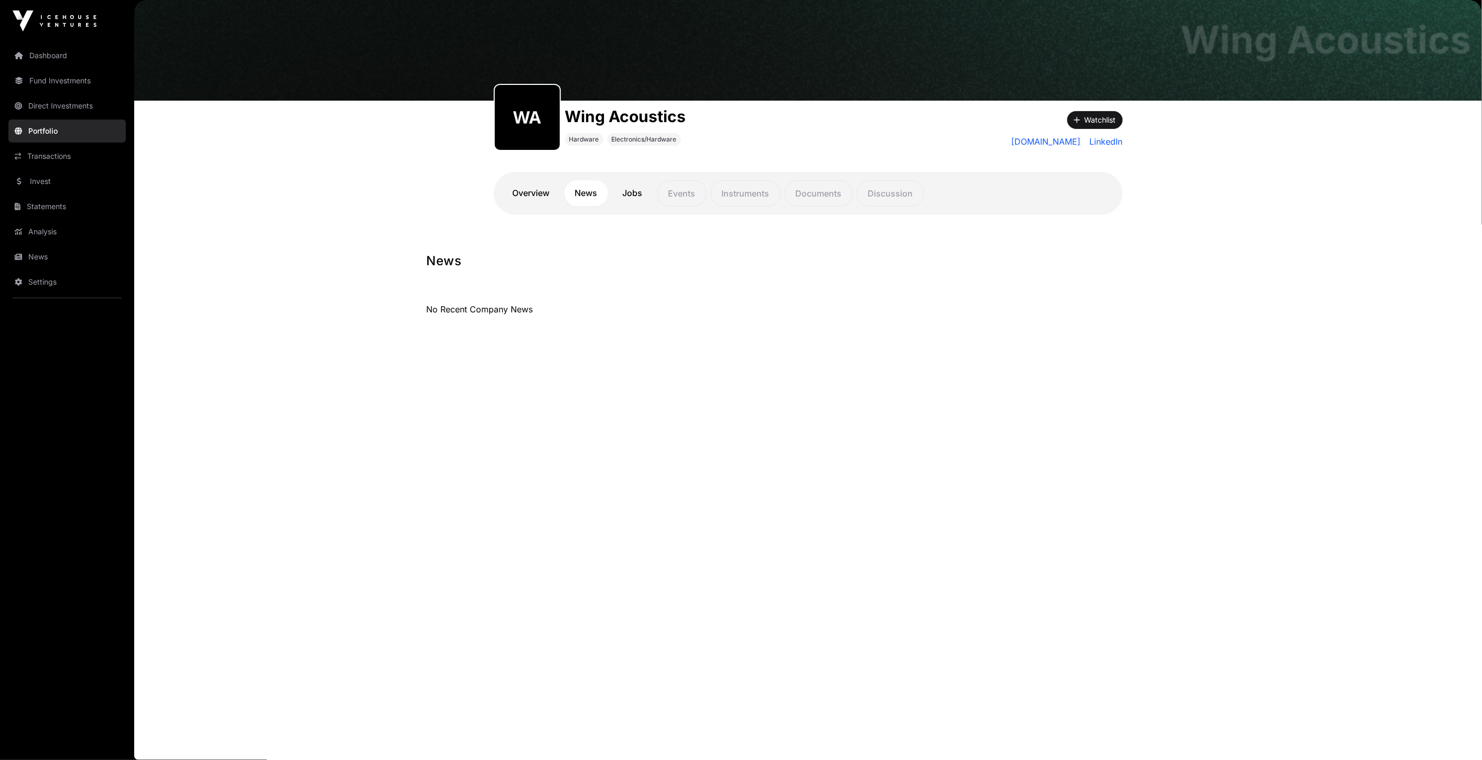
scroll to position [42, 0]
click at [626, 198] on link "Jobs" at bounding box center [632, 193] width 41 height 26
click at [558, 204] on nav "Overview News Jobs Events Instruments Documents Discussion" at bounding box center [808, 193] width 612 height 26
click at [536, 205] on link "Overview" at bounding box center [531, 193] width 58 height 26
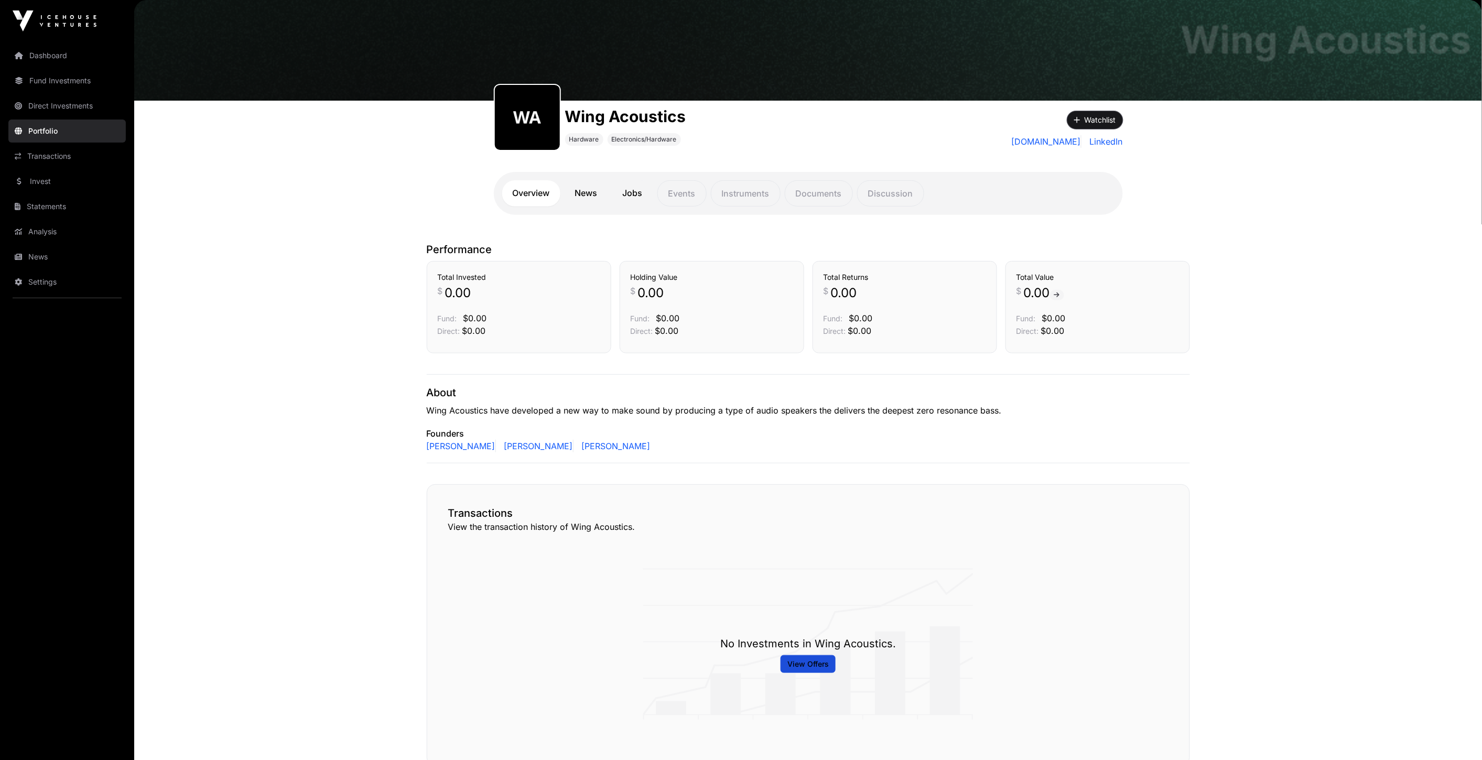
click at [1096, 117] on button "Watchlist" at bounding box center [1095, 120] width 56 height 18
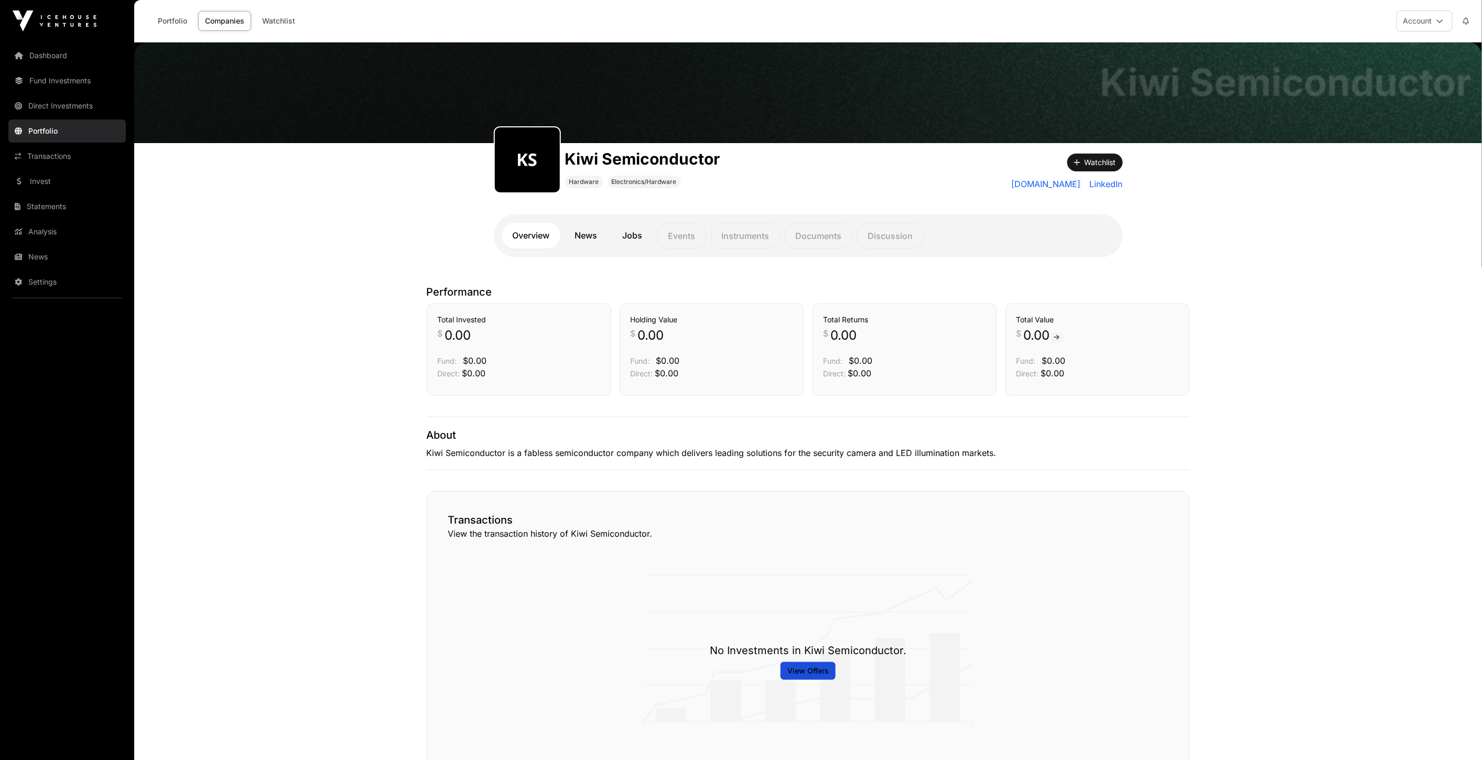
click at [586, 228] on link "News" at bounding box center [587, 236] width 44 height 26
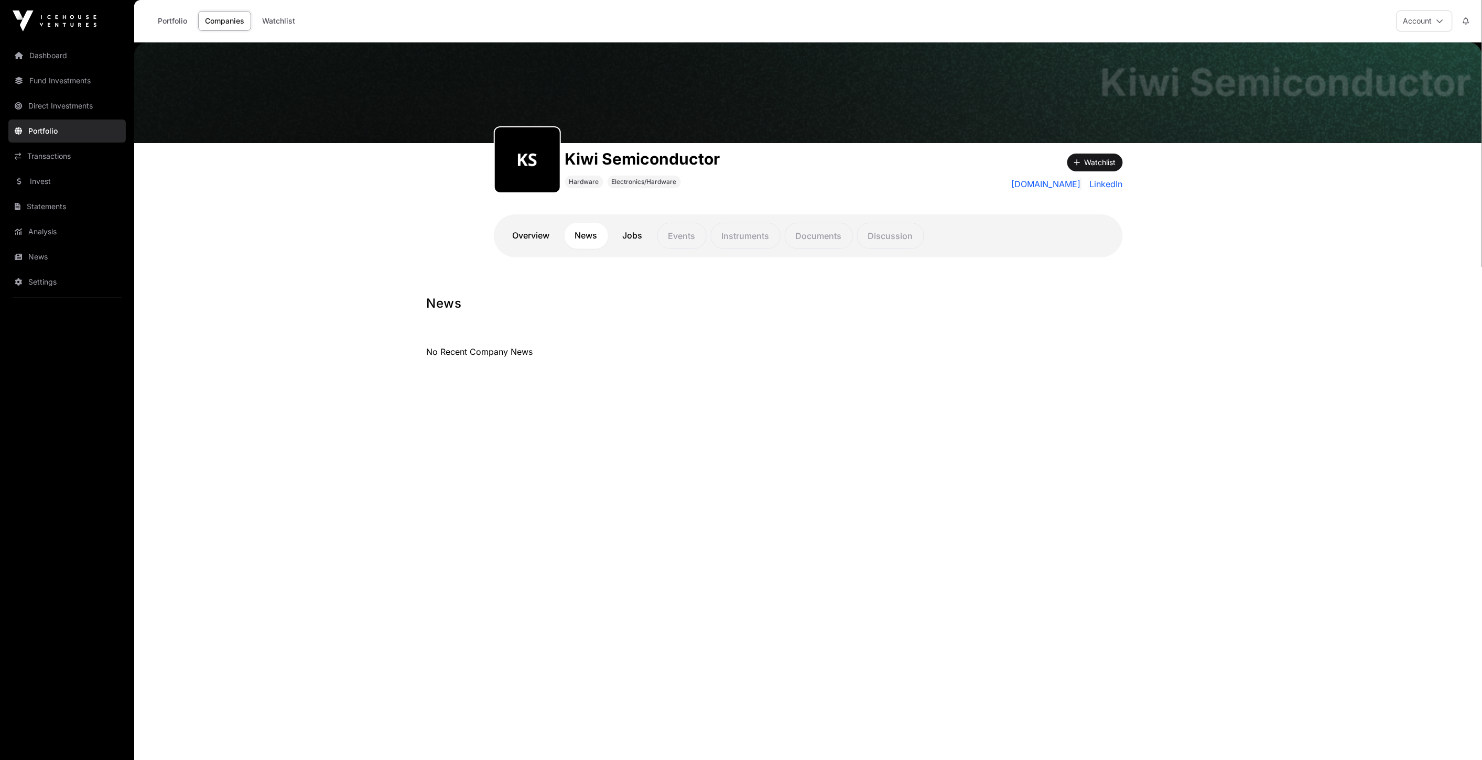
click at [538, 233] on link "Overview" at bounding box center [531, 236] width 58 height 26
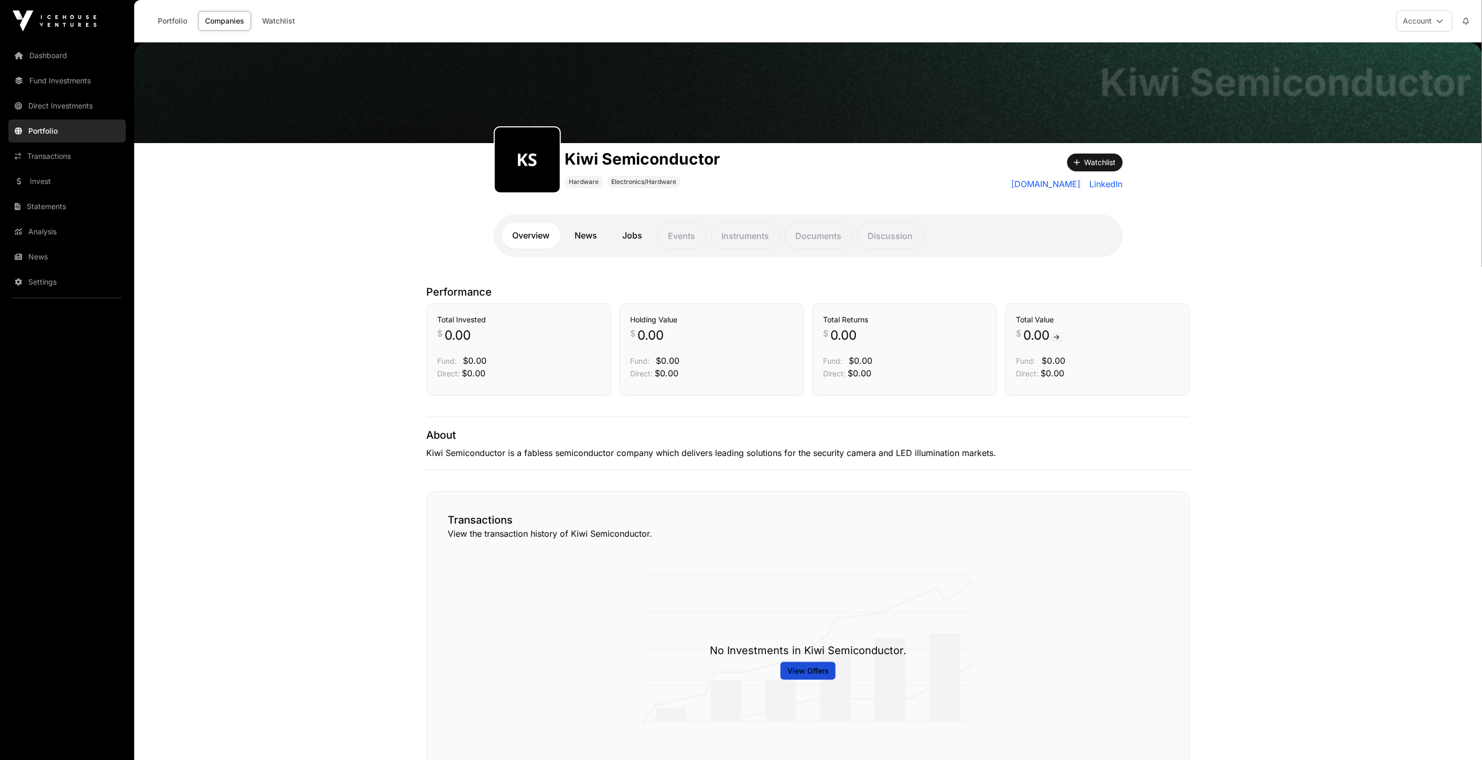
click at [626, 232] on link "Jobs" at bounding box center [632, 236] width 41 height 26
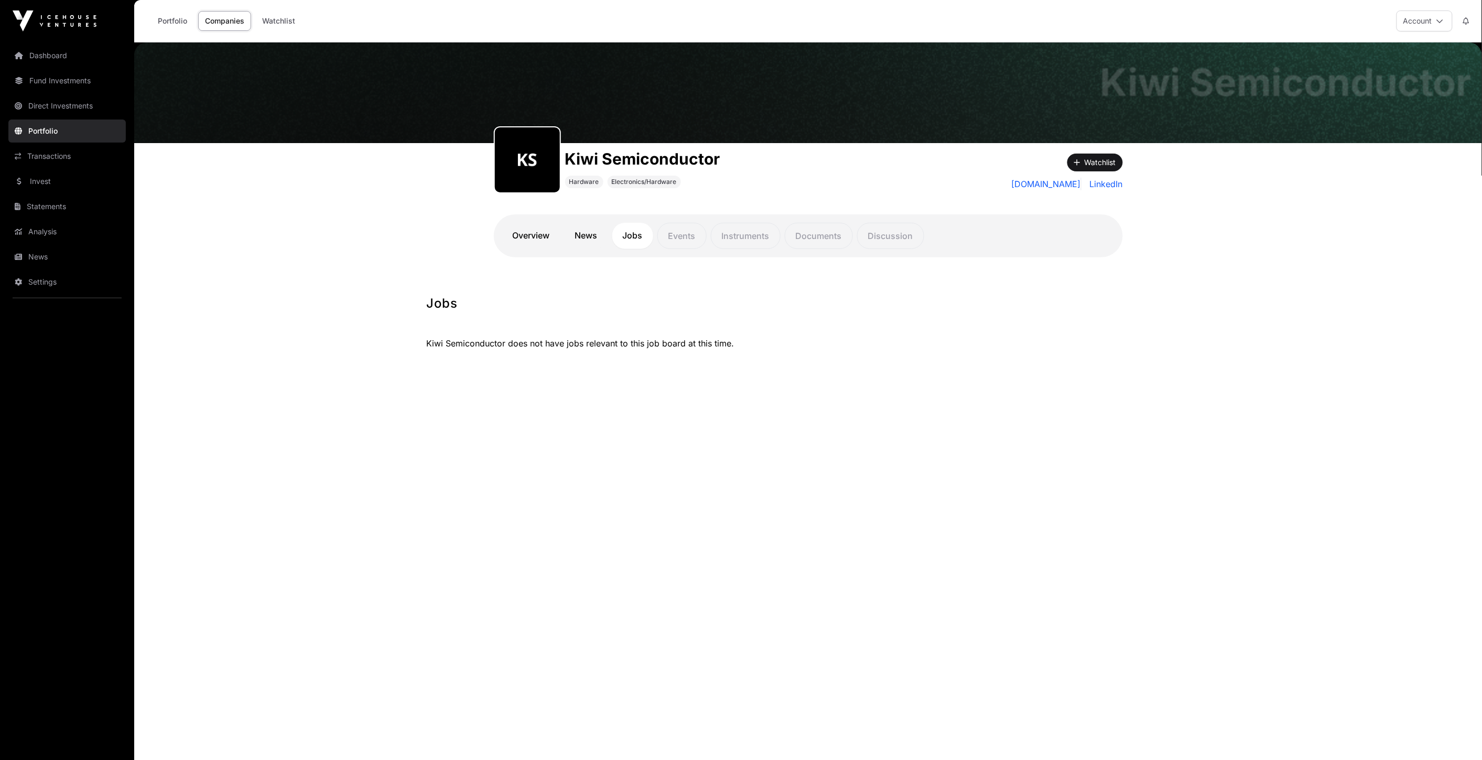
click at [530, 235] on link "Overview" at bounding box center [531, 236] width 58 height 26
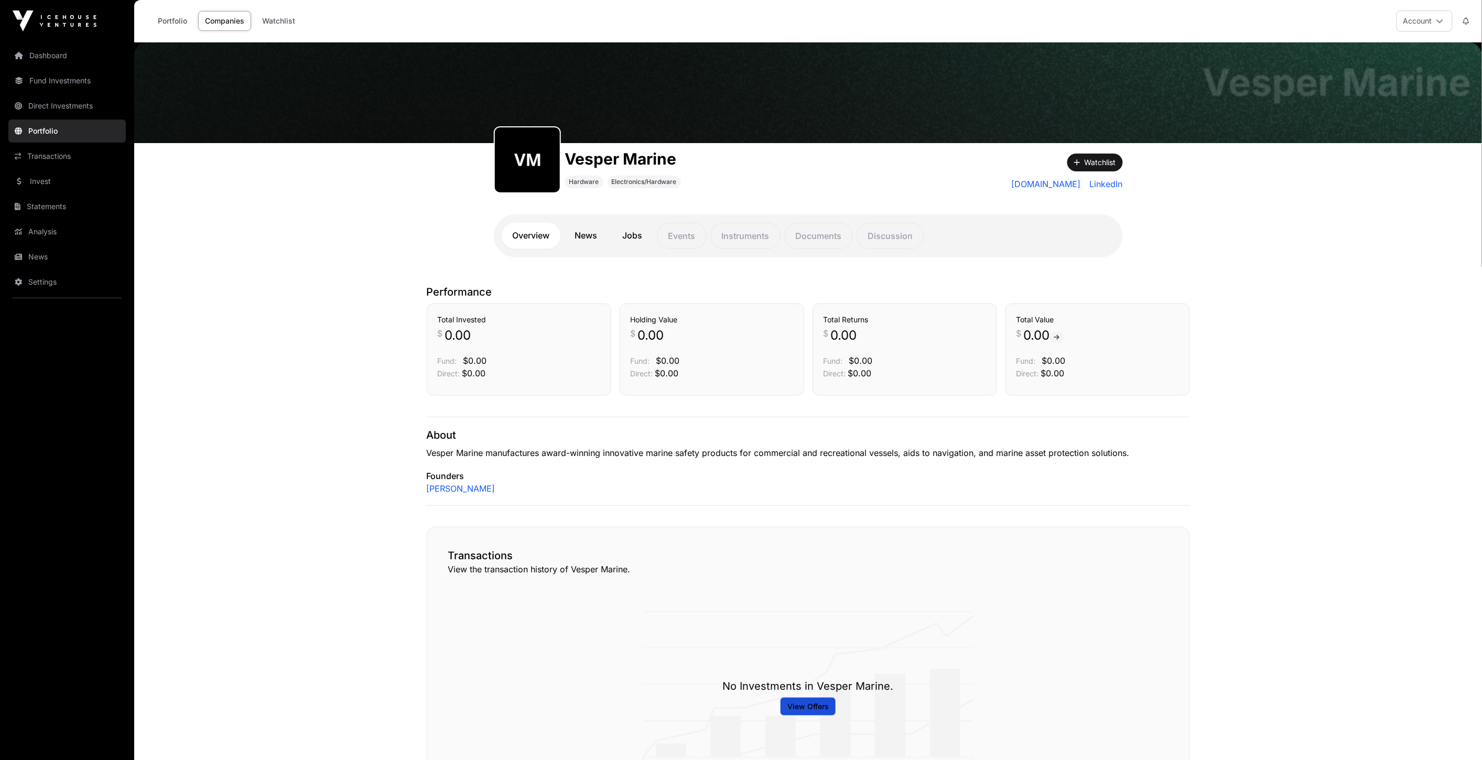
click at [593, 236] on link "News" at bounding box center [587, 236] width 44 height 26
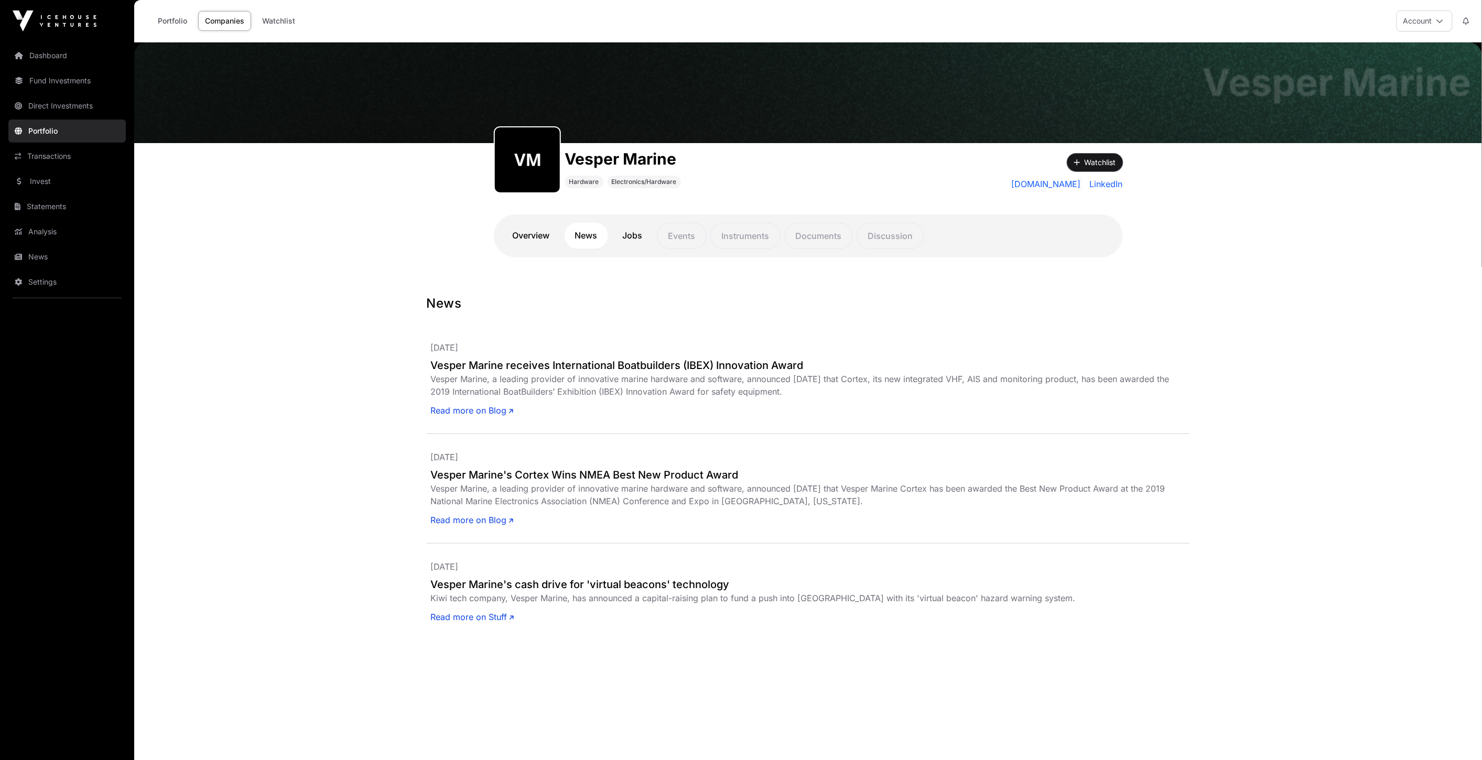
click at [1097, 161] on button "Watchlist" at bounding box center [1095, 163] width 56 height 18
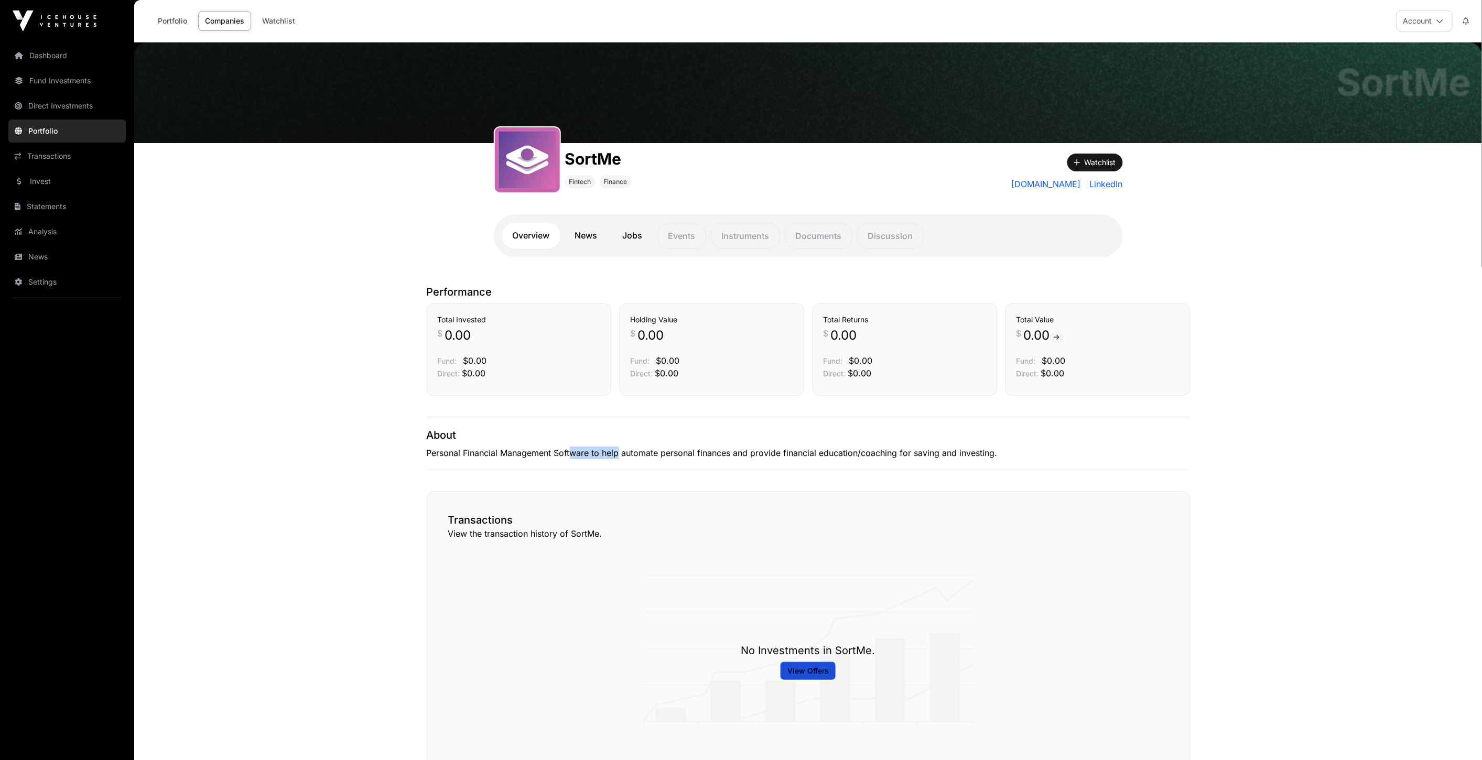
drag, startPoint x: 584, startPoint y: 451, endPoint x: 622, endPoint y: 446, distance: 38.6
click at [622, 446] on div "About Personal Financial Management Software to help automate personal finances…" at bounding box center [808, 443] width 763 height 53
click at [679, 450] on p "Personal Financial Management Software to help automate personal finances and p…" at bounding box center [808, 453] width 763 height 13
click at [586, 241] on link "News" at bounding box center [587, 236] width 44 height 26
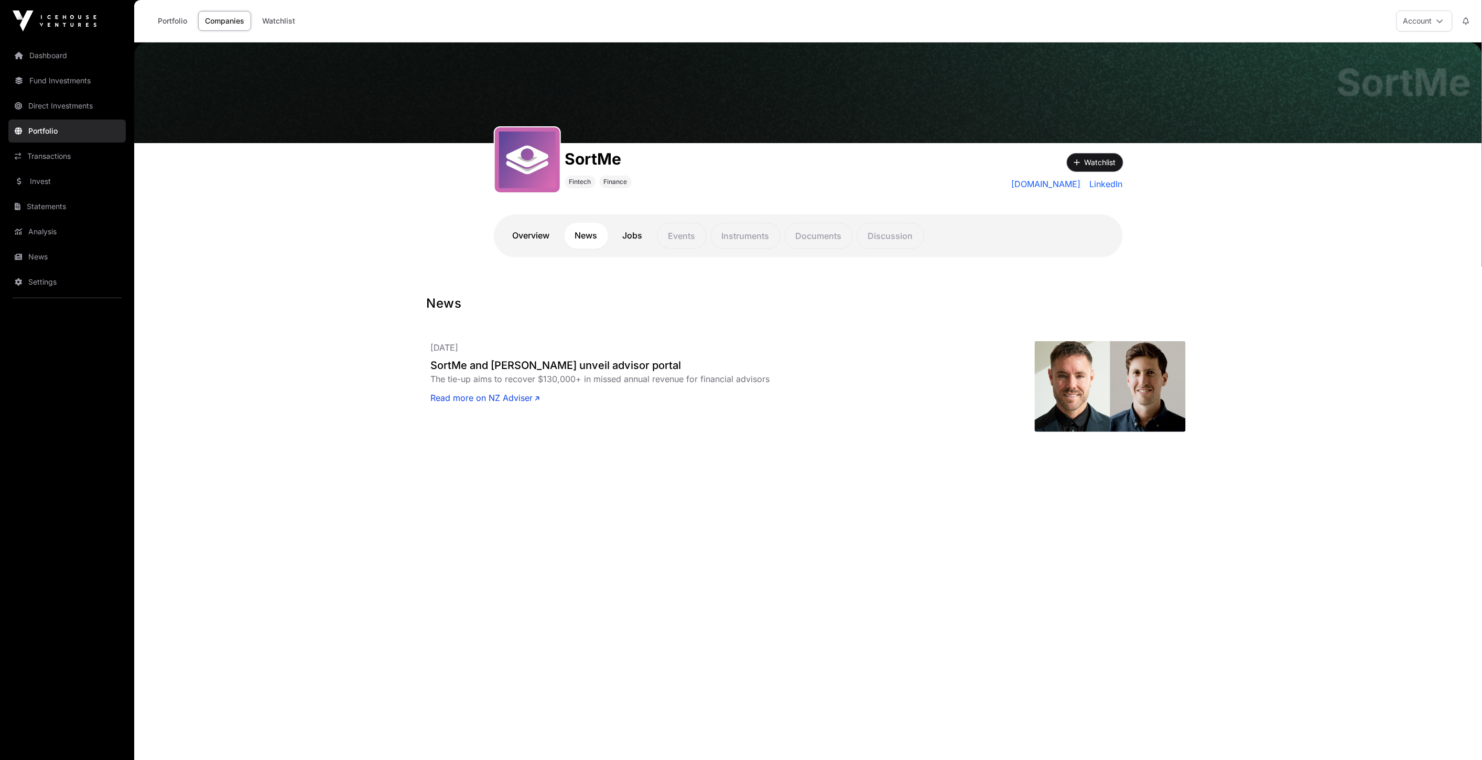
click at [1108, 164] on button "Watchlist" at bounding box center [1095, 163] width 56 height 18
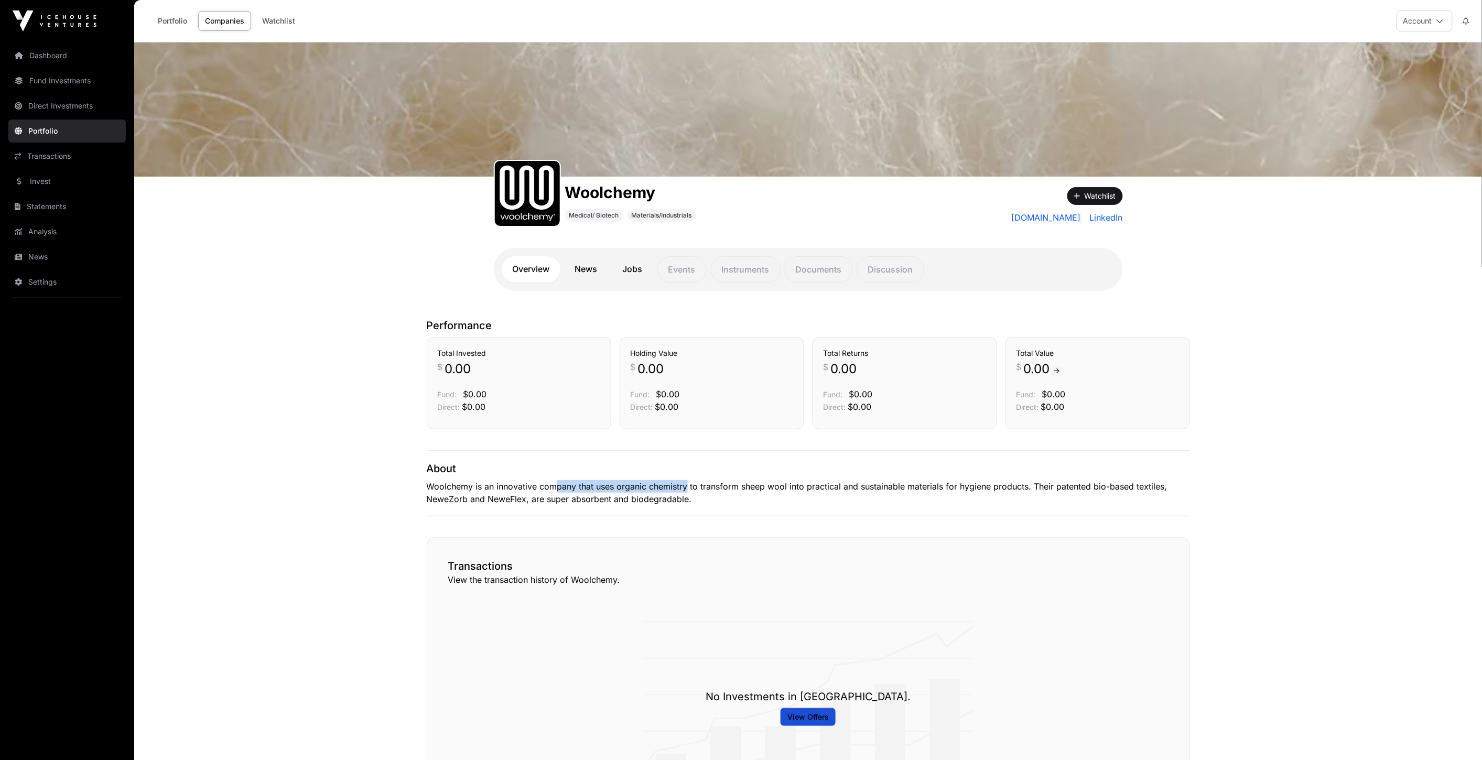
drag, startPoint x: 553, startPoint y: 484, endPoint x: 687, endPoint y: 481, distance: 133.7
click at [687, 481] on p "Woolchemy is an innovative company that uses organic chemistry to transform she…" at bounding box center [808, 492] width 763 height 25
click at [698, 494] on p "Woolchemy is an innovative company that uses organic chemistry to transform she…" at bounding box center [808, 492] width 763 height 25
click at [580, 278] on link "News" at bounding box center [587, 269] width 44 height 26
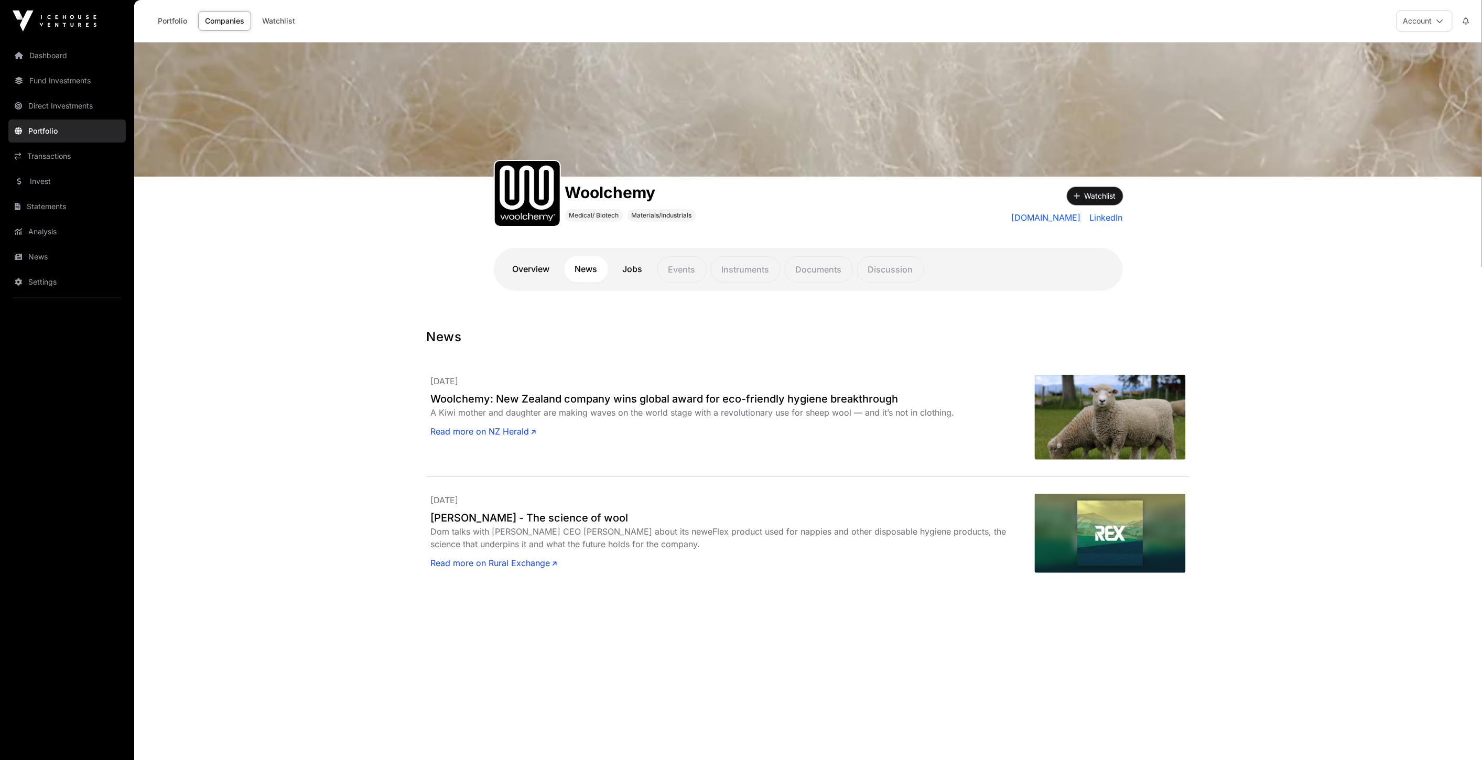
click at [1107, 197] on button "Watchlist" at bounding box center [1095, 196] width 56 height 18
